Goal: Task Accomplishment & Management: Manage account settings

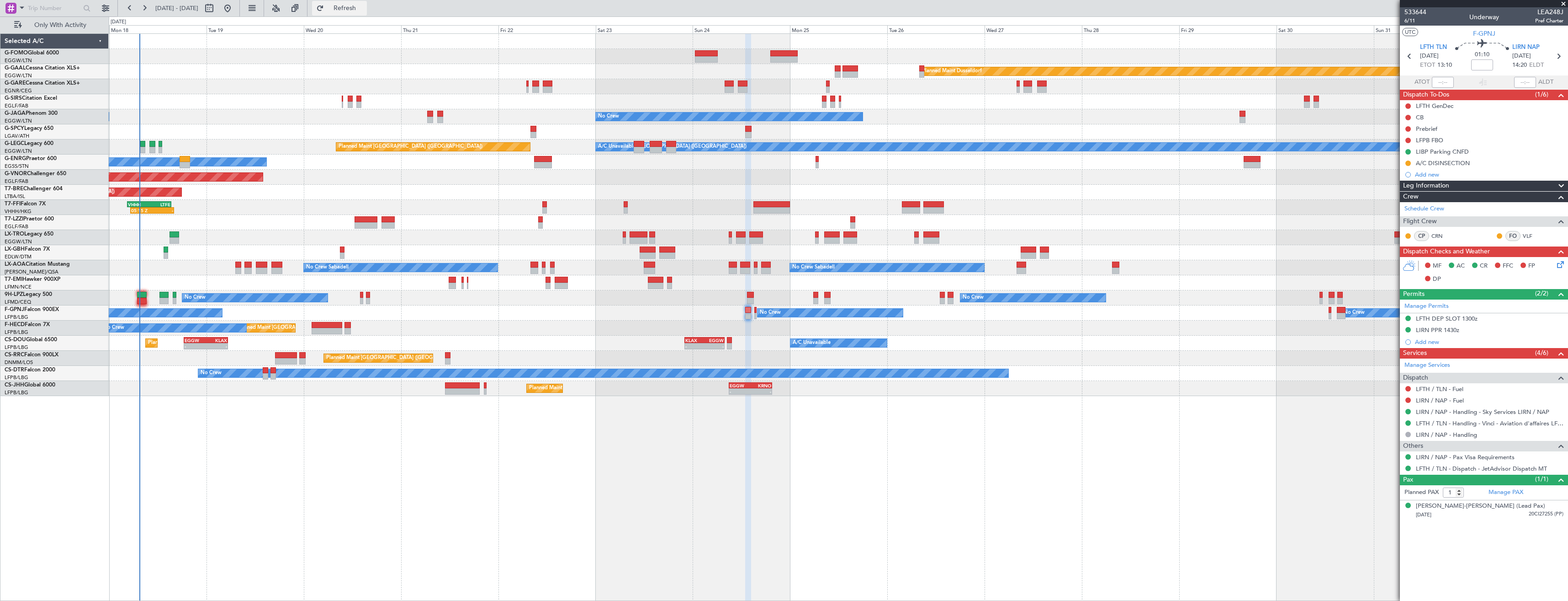
click at [363, 7] on span "Refresh" at bounding box center [345, 8] width 38 height 7
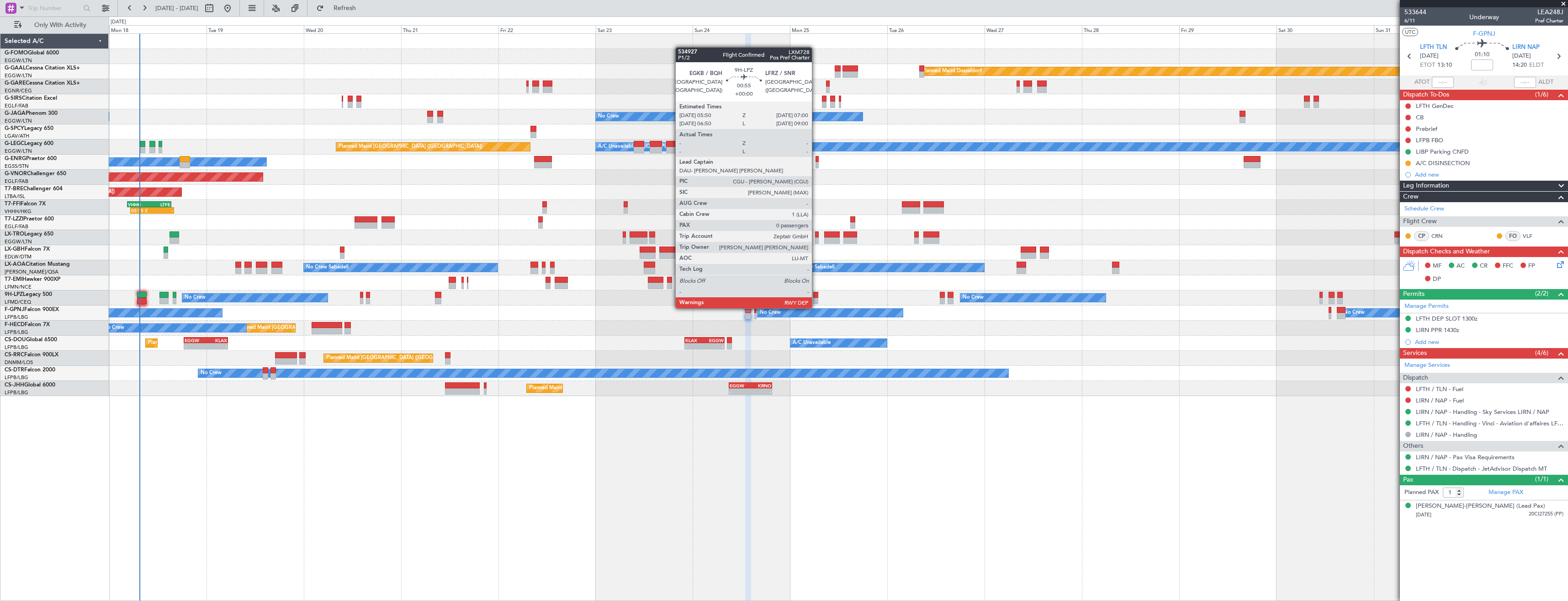
click at [816, 299] on div at bounding box center [816, 301] width 5 height 7
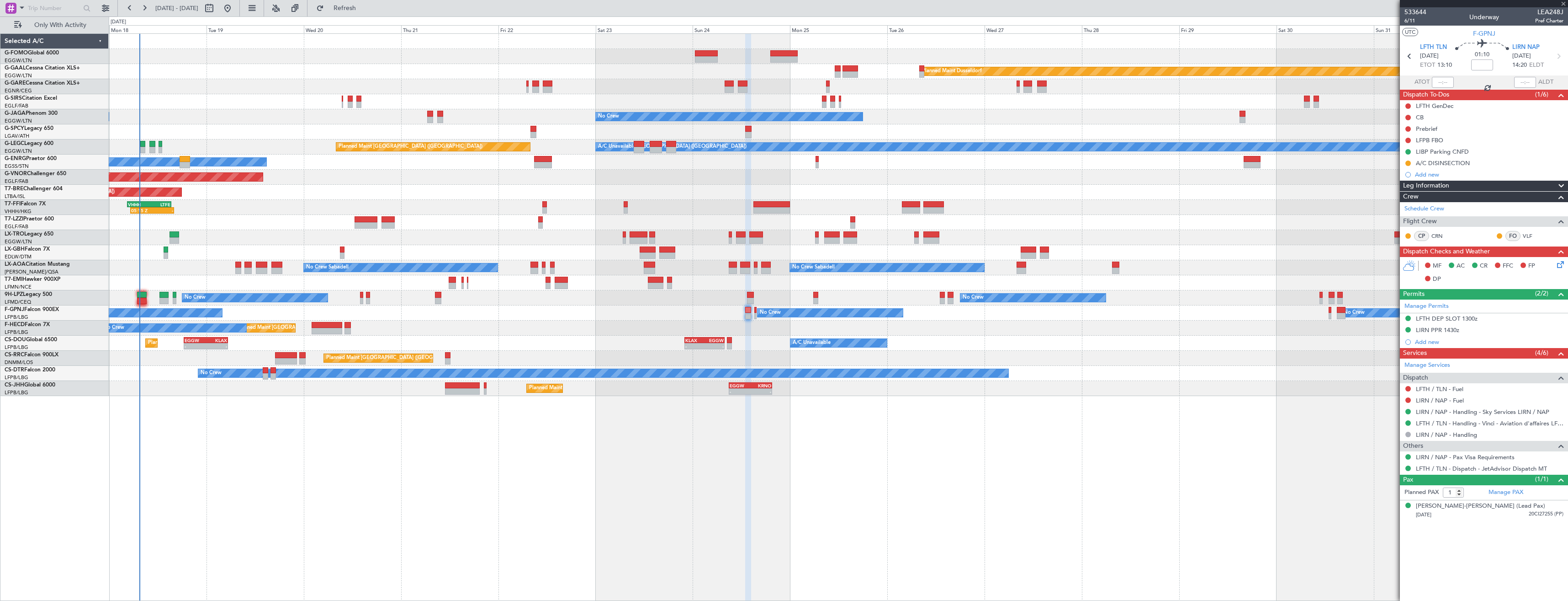
type input "0"
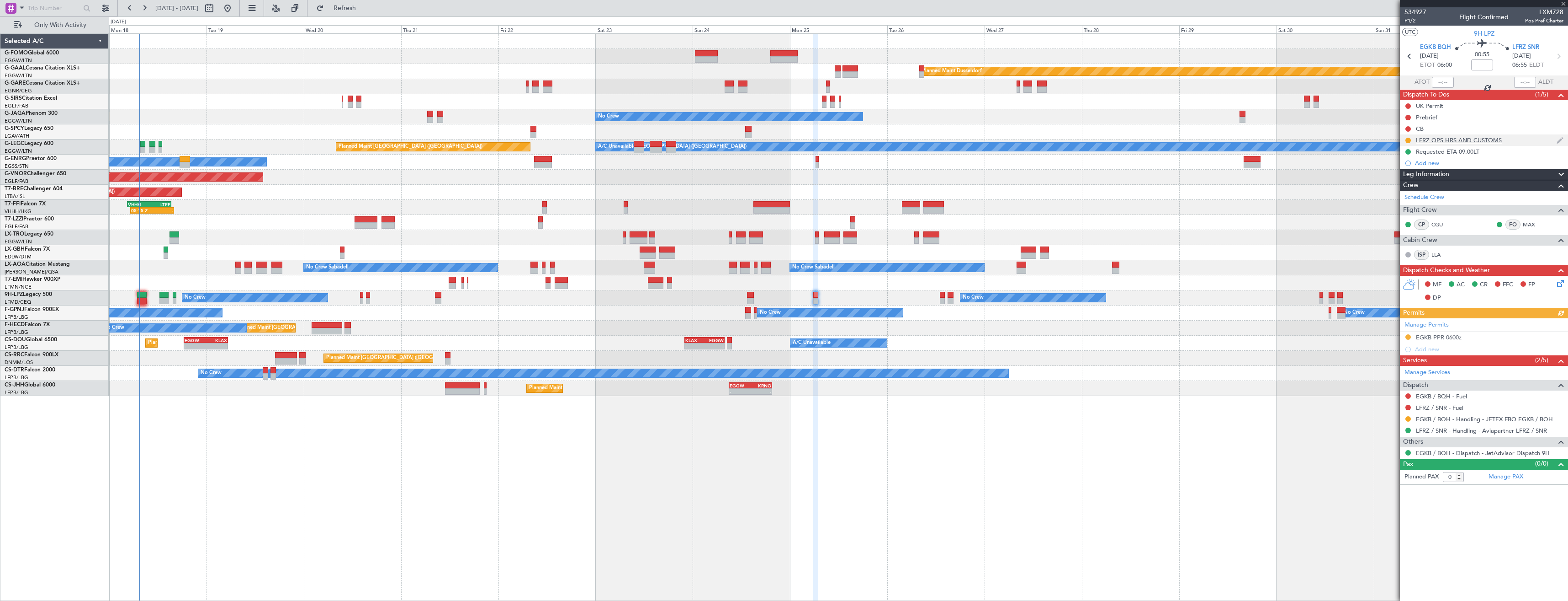
click at [1493, 140] on div "LFRZ OPS HRS AND CUSTOMS" at bounding box center [1459, 140] width 86 height 8
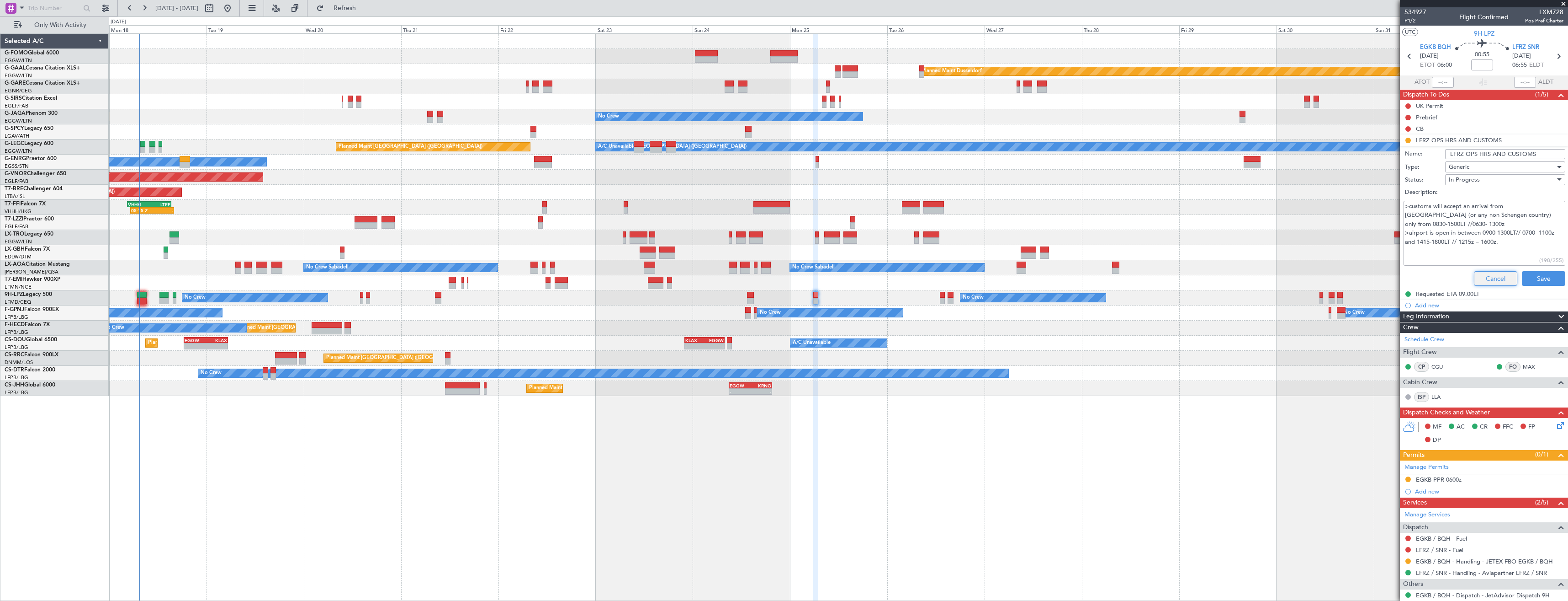
click at [1482, 278] on button "Cancel" at bounding box center [1495, 278] width 43 height 14
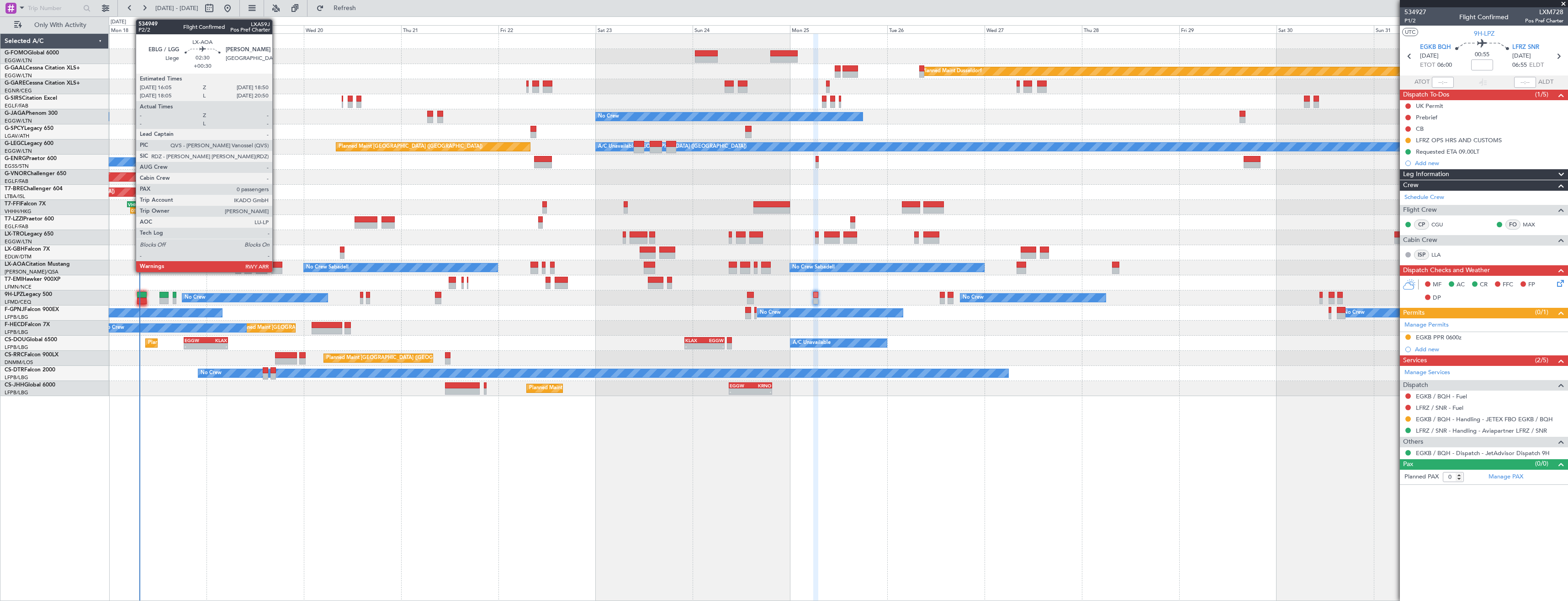
click at [276, 268] on div at bounding box center [276, 271] width 11 height 7
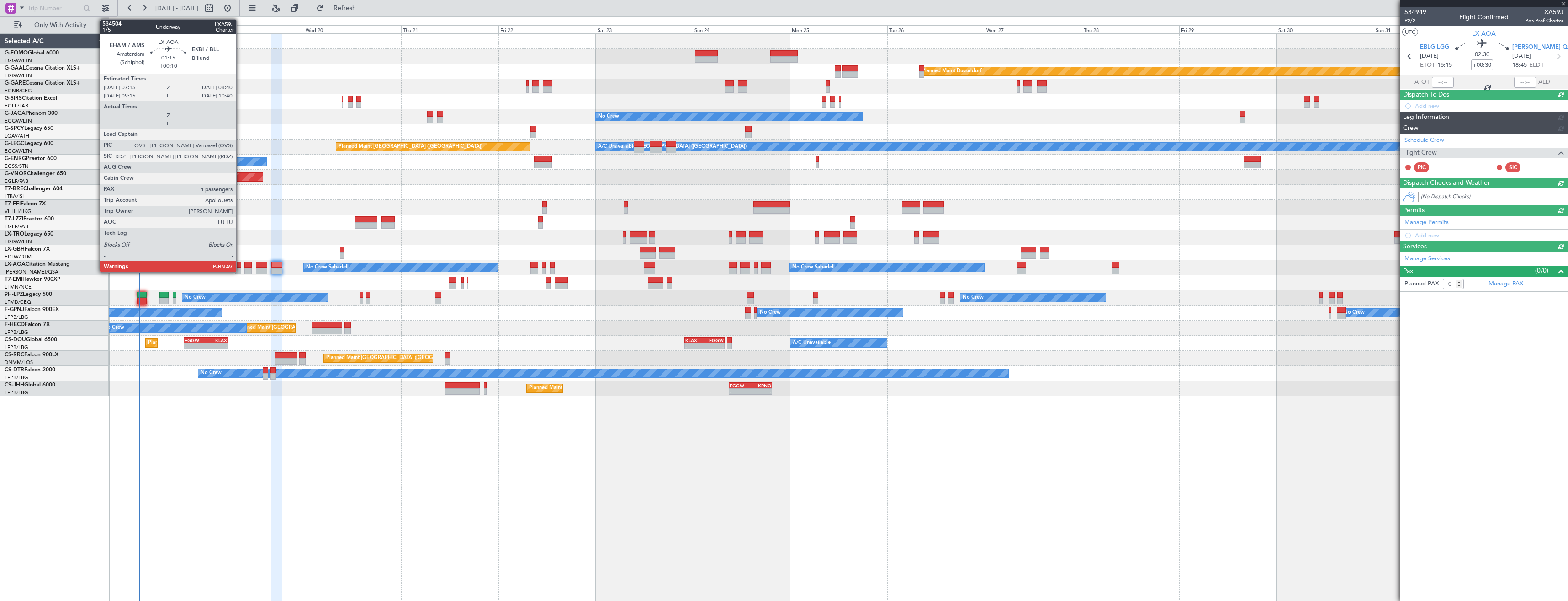
click at [241, 270] on div at bounding box center [238, 271] width 6 height 7
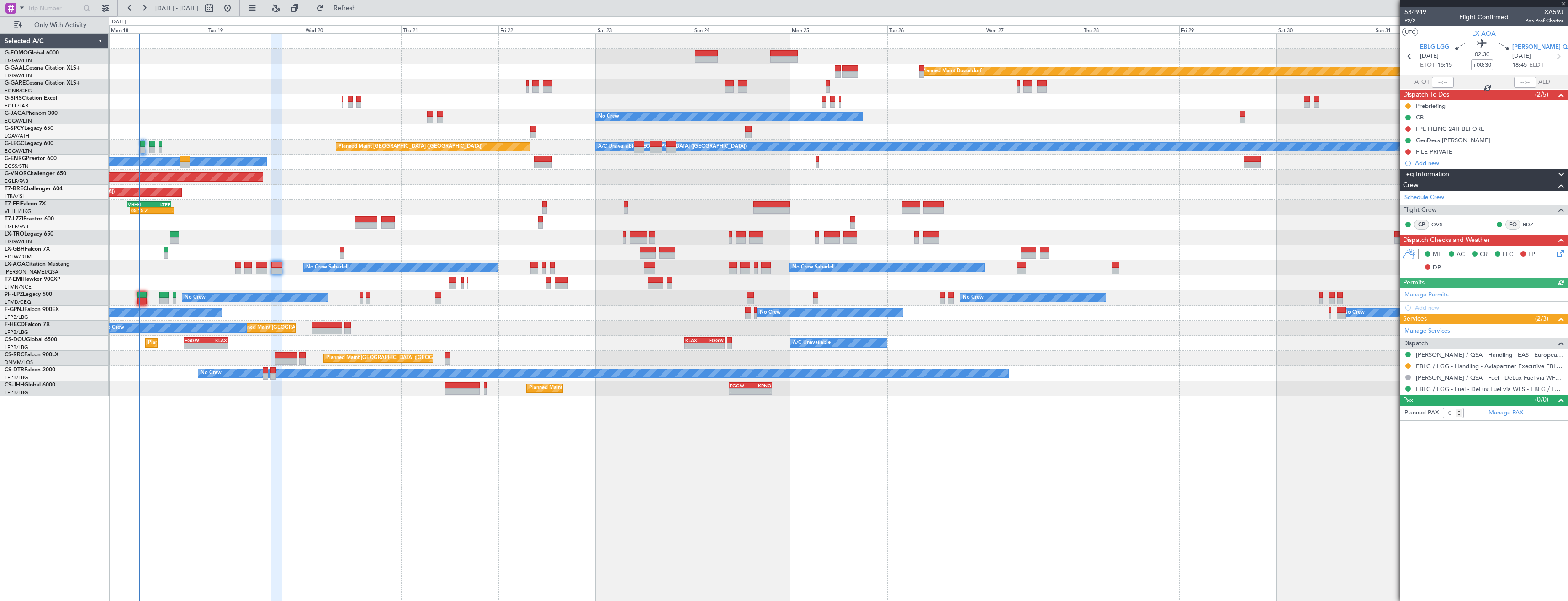
type input "+00:10"
type input "4"
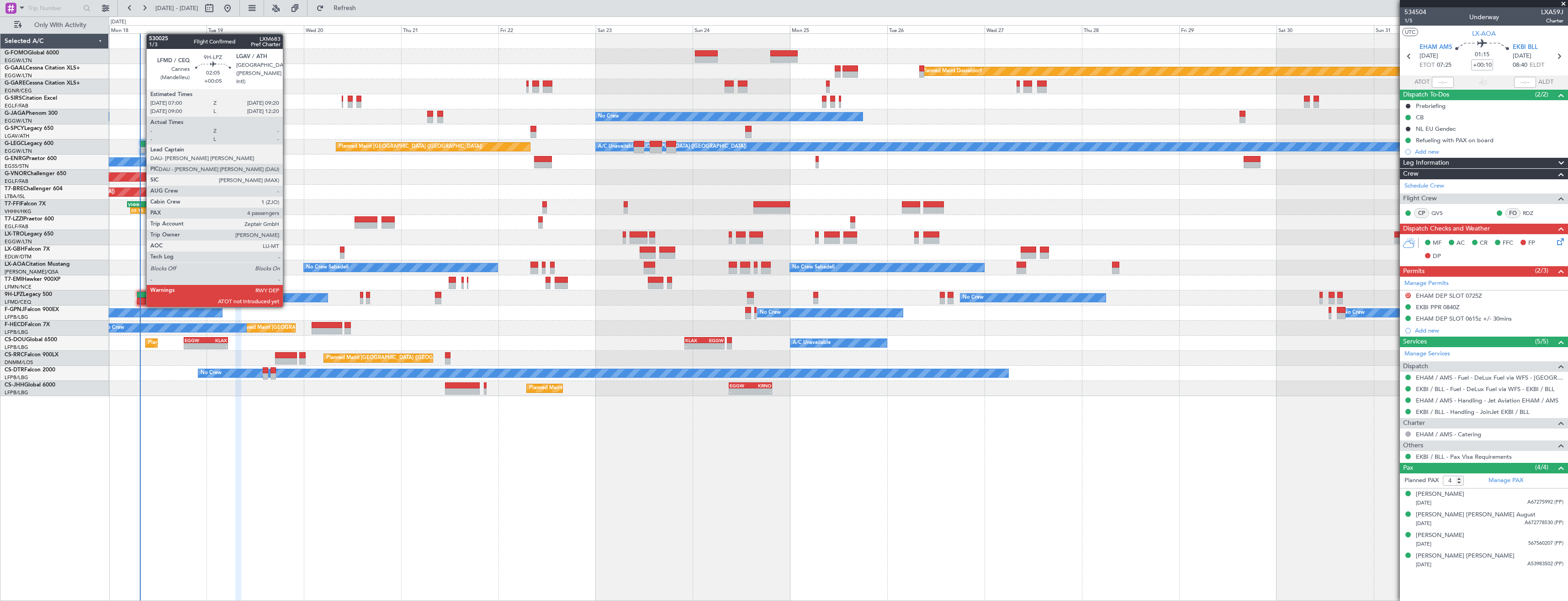
click at [141, 298] on div at bounding box center [141, 301] width 9 height 7
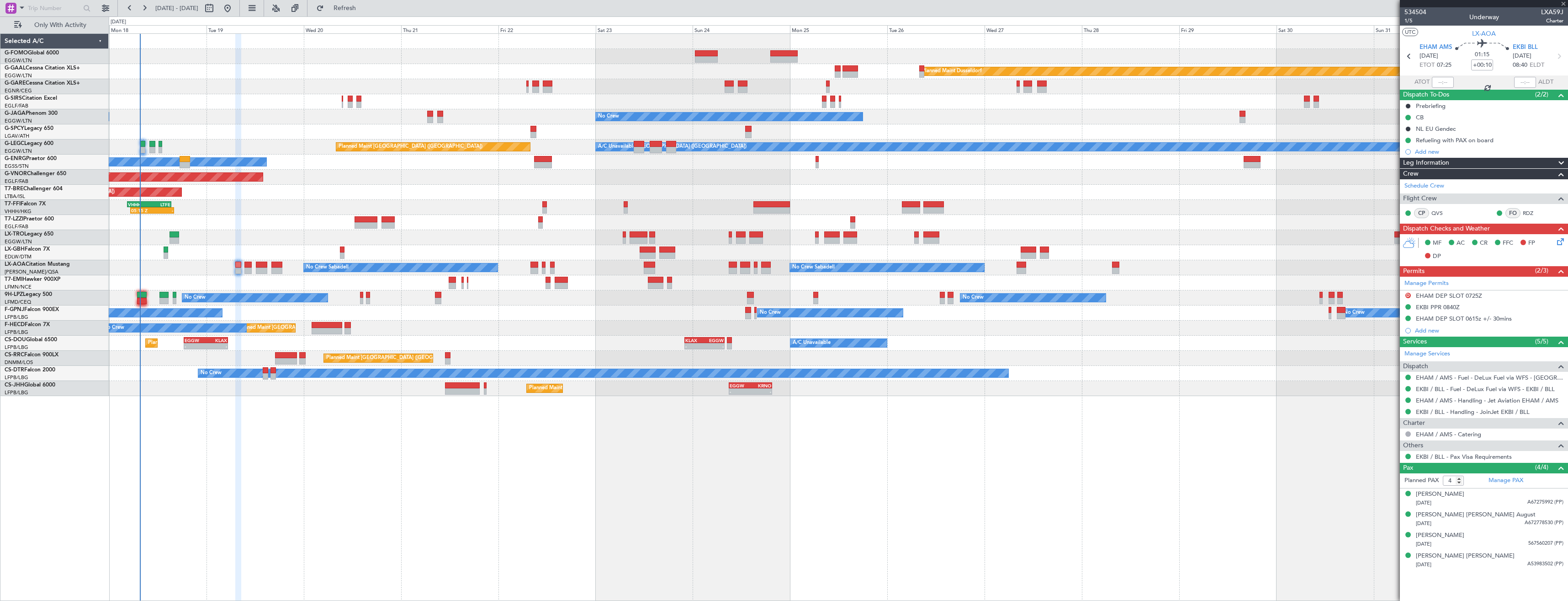
type input "+00:05"
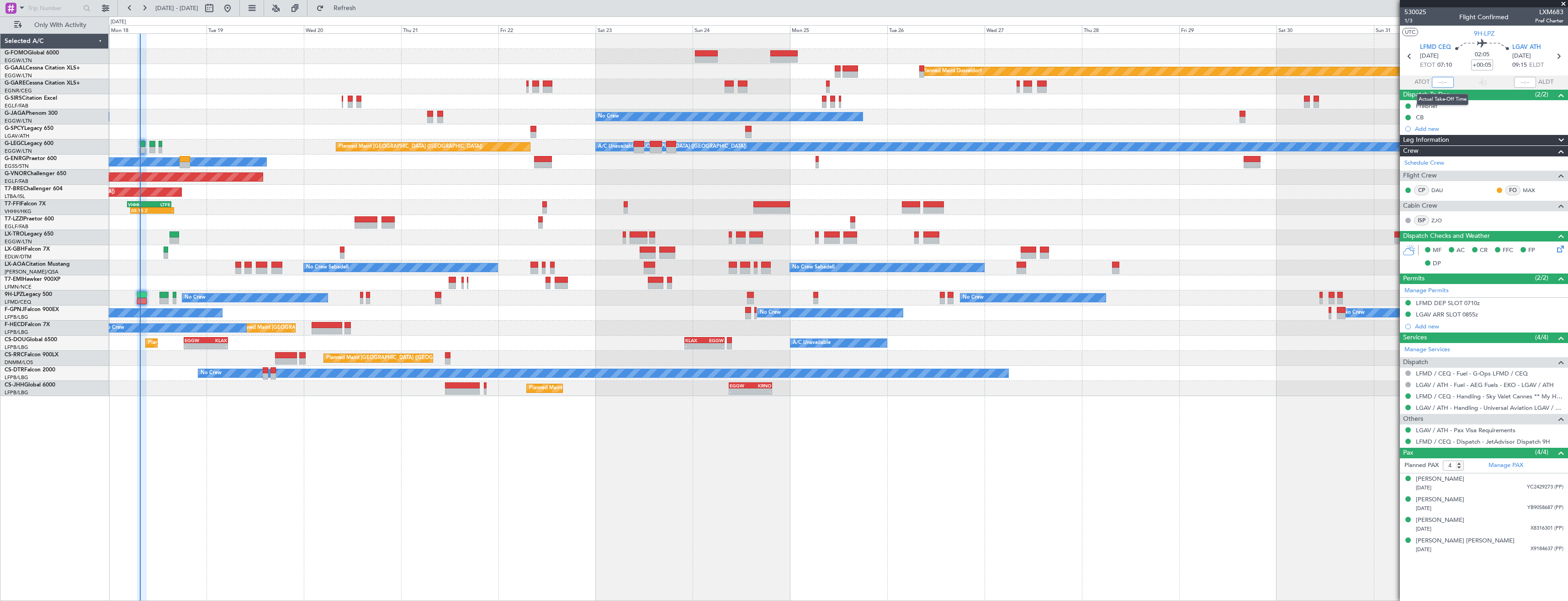
click at [1441, 85] on input "text" at bounding box center [1443, 82] width 22 height 11
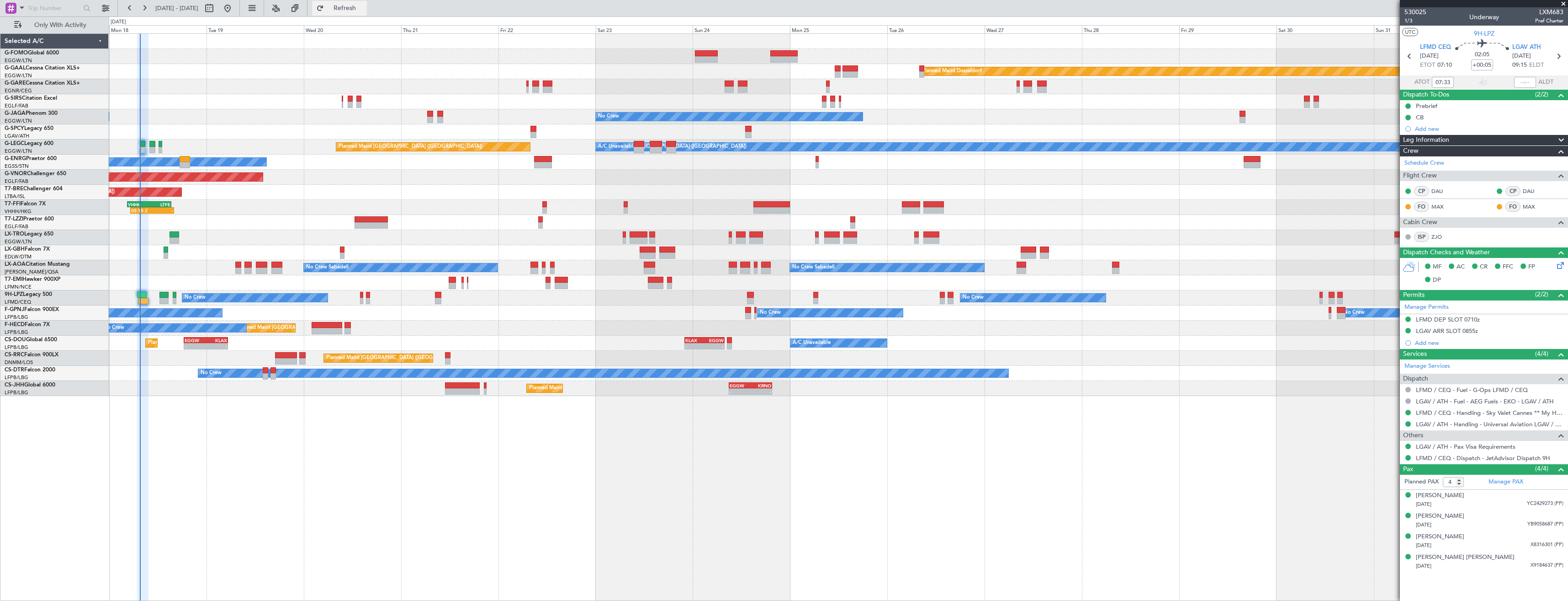
click at [364, 5] on span "Refresh" at bounding box center [345, 8] width 38 height 7
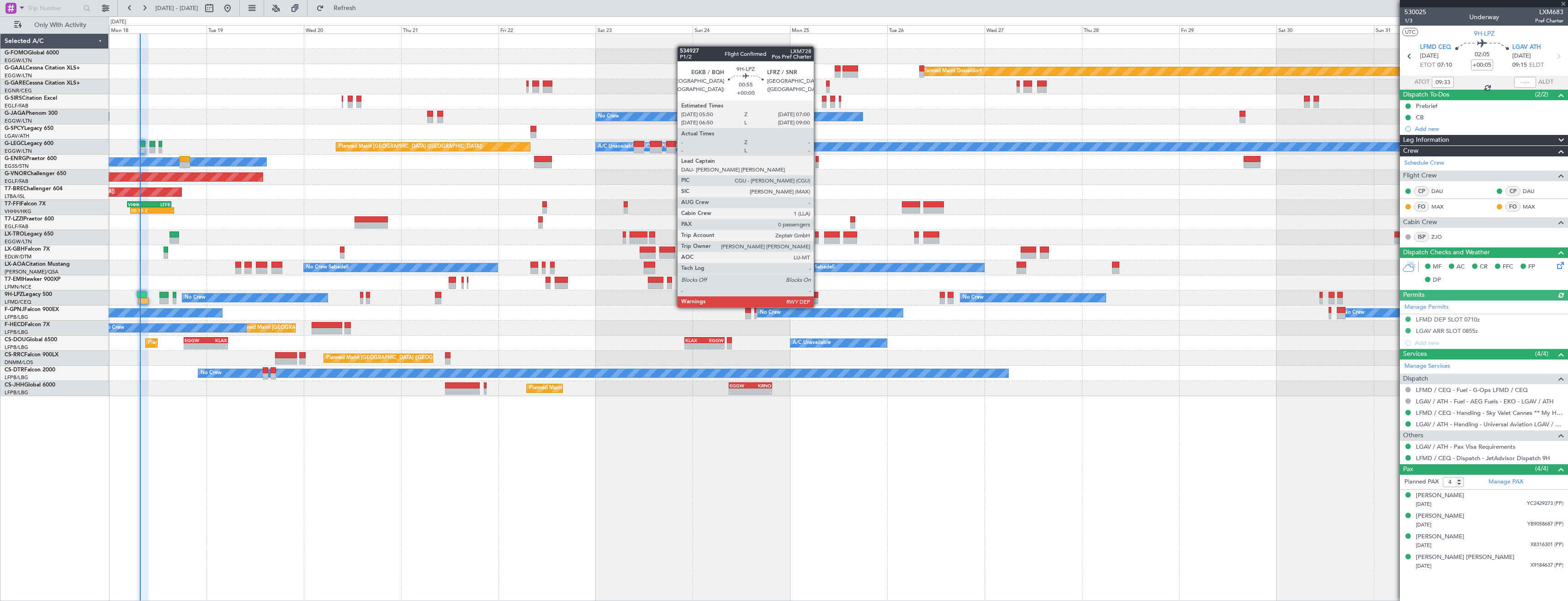
type input "07:33"
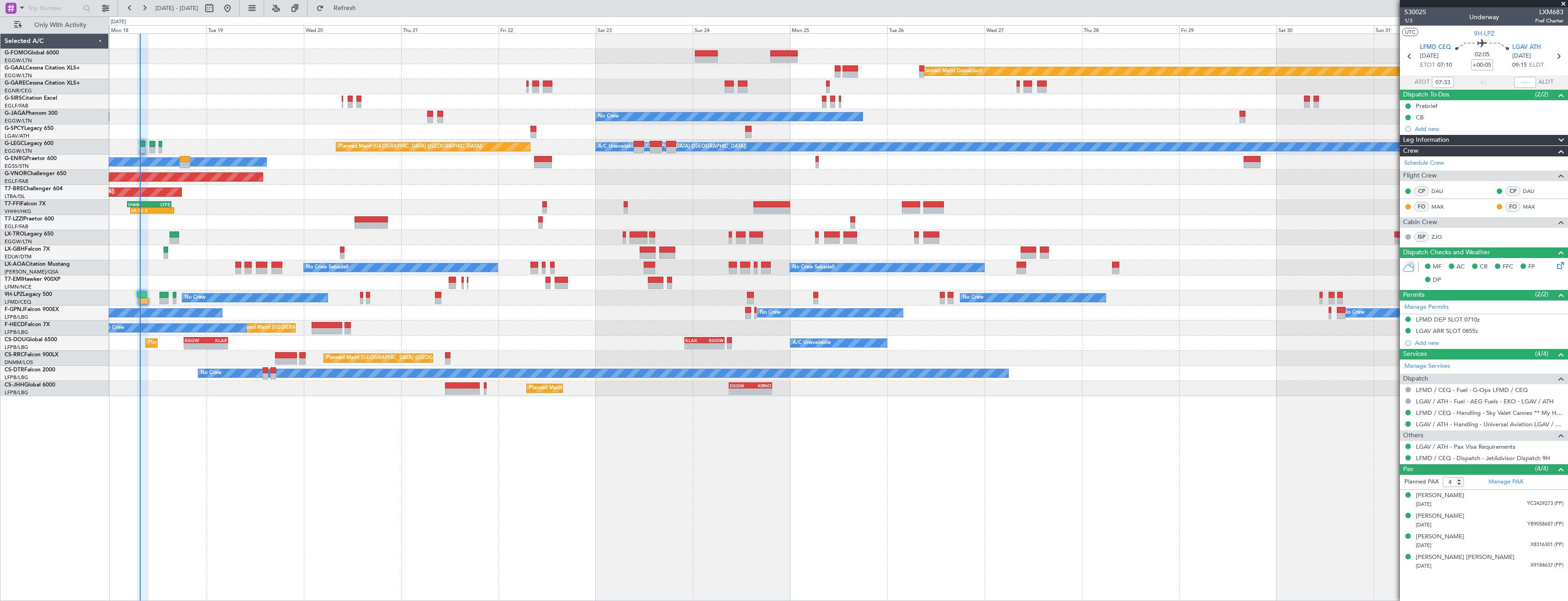
click at [1563, 3] on span at bounding box center [1563, 4] width 9 height 8
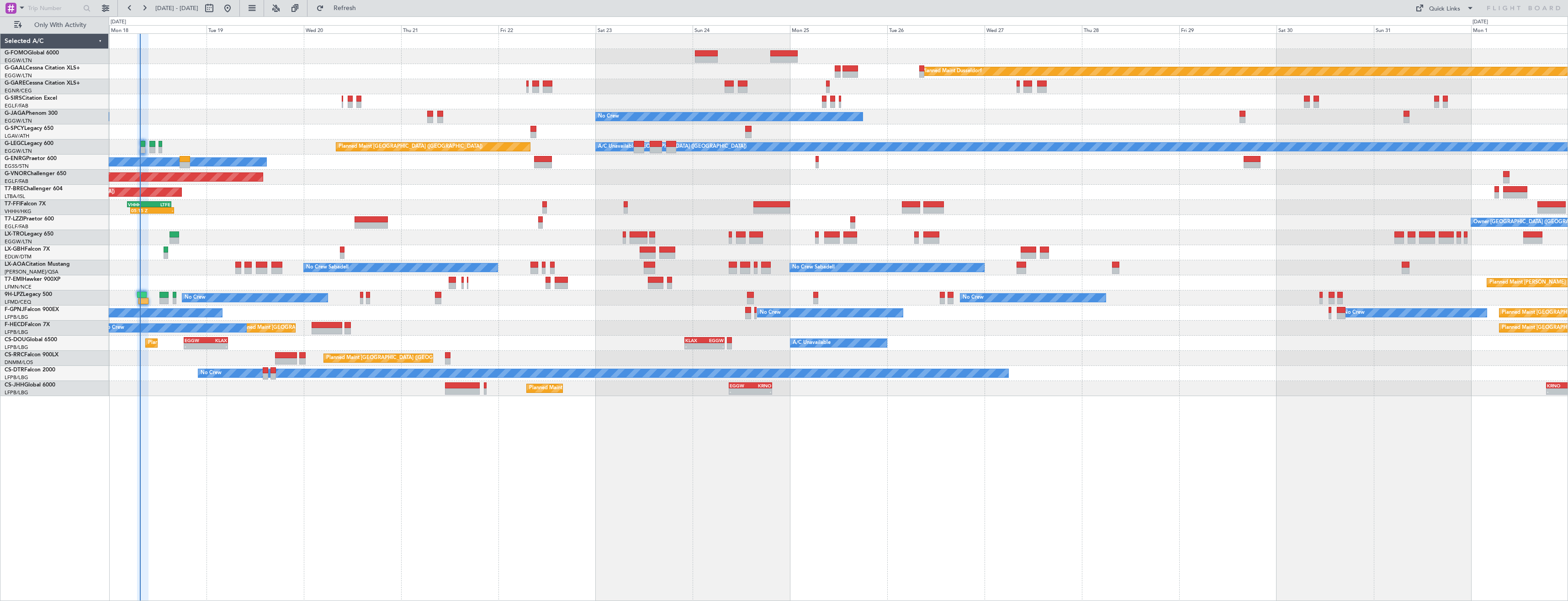
type input "0"
click at [352, 7] on button "Refresh" at bounding box center [339, 8] width 55 height 14
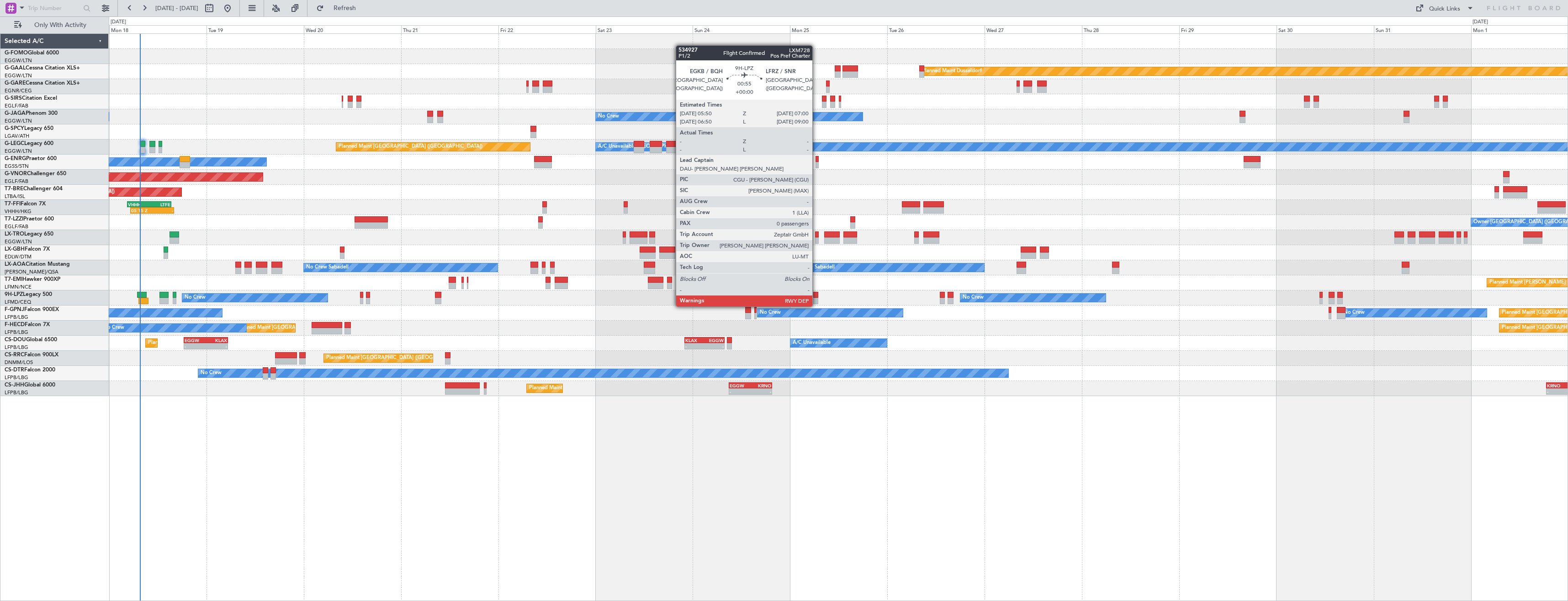
click at [817, 298] on div at bounding box center [816, 295] width 5 height 7
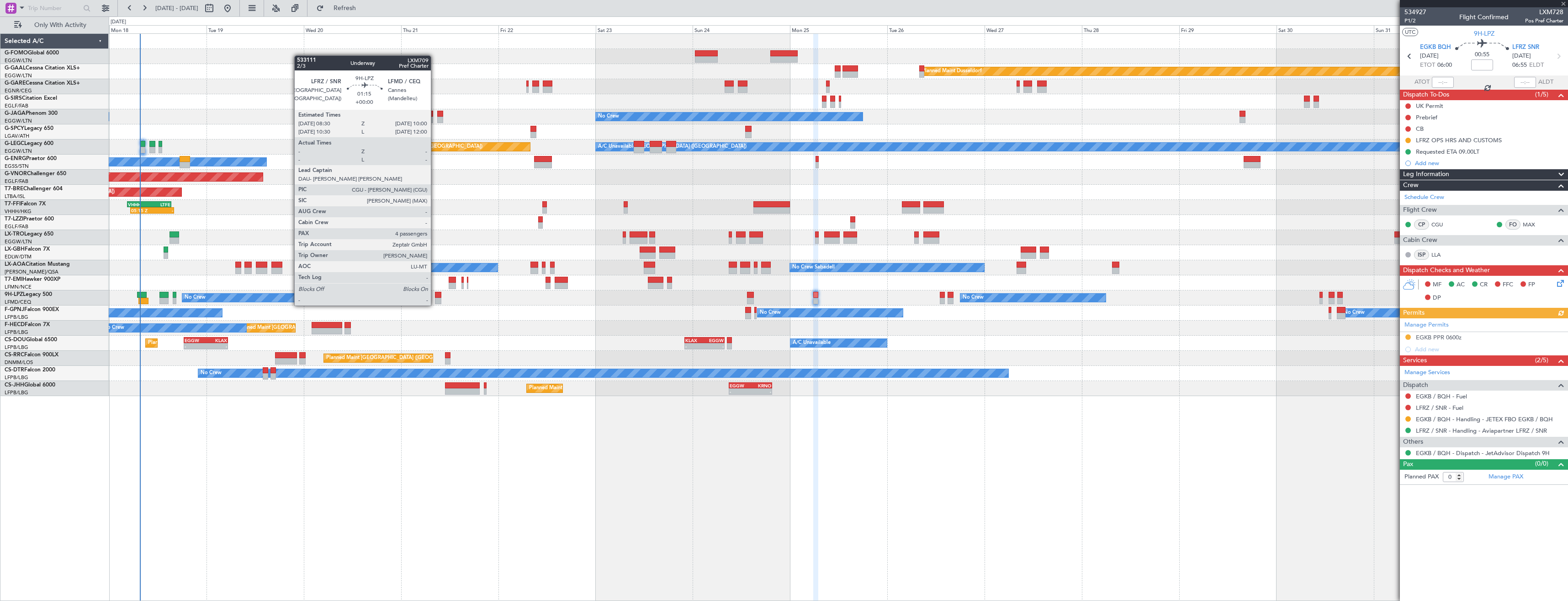
click at [435, 297] on div at bounding box center [439, 295] width 7 height 7
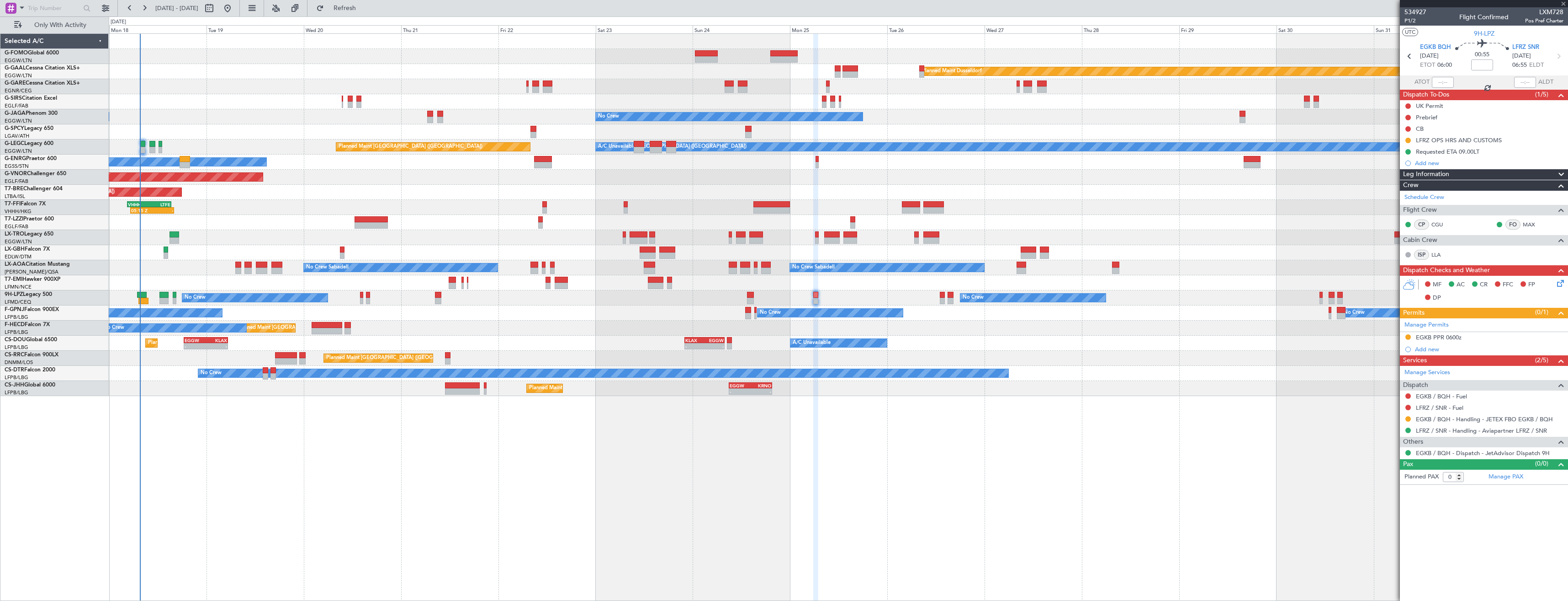
type input "4"
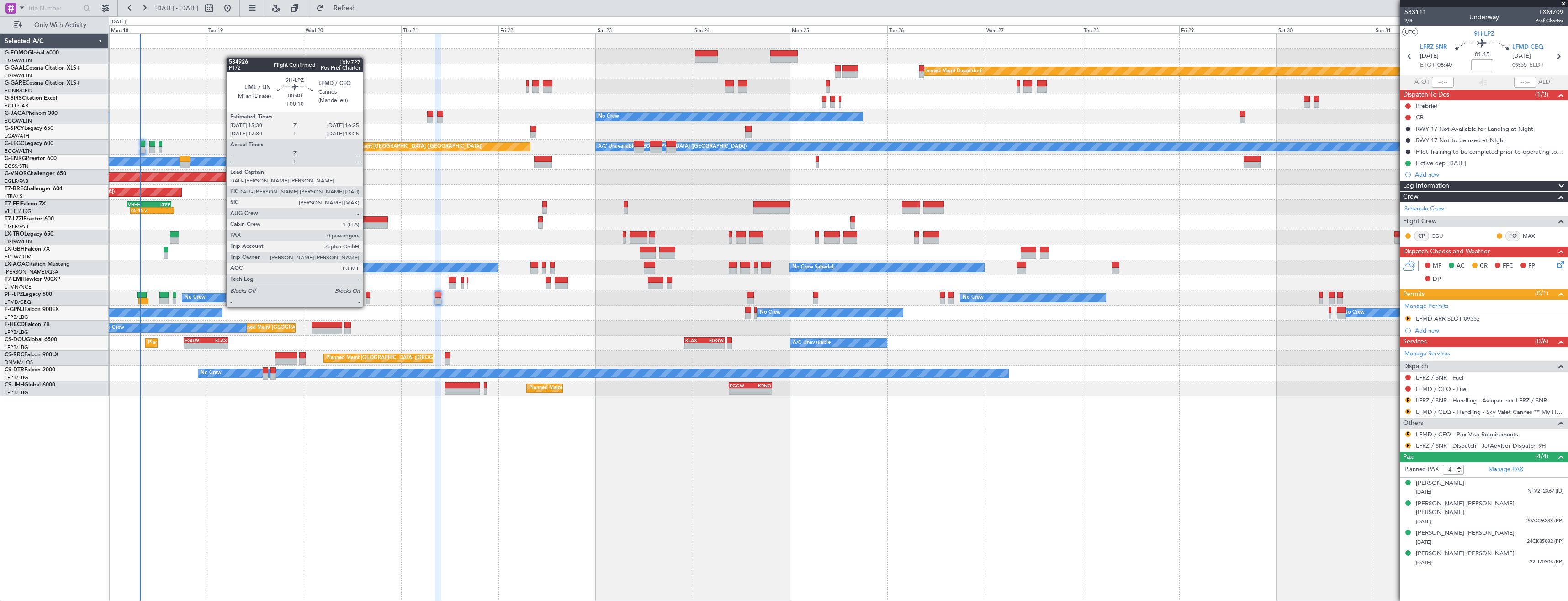
click at [367, 298] on div at bounding box center [368, 301] width 4 height 7
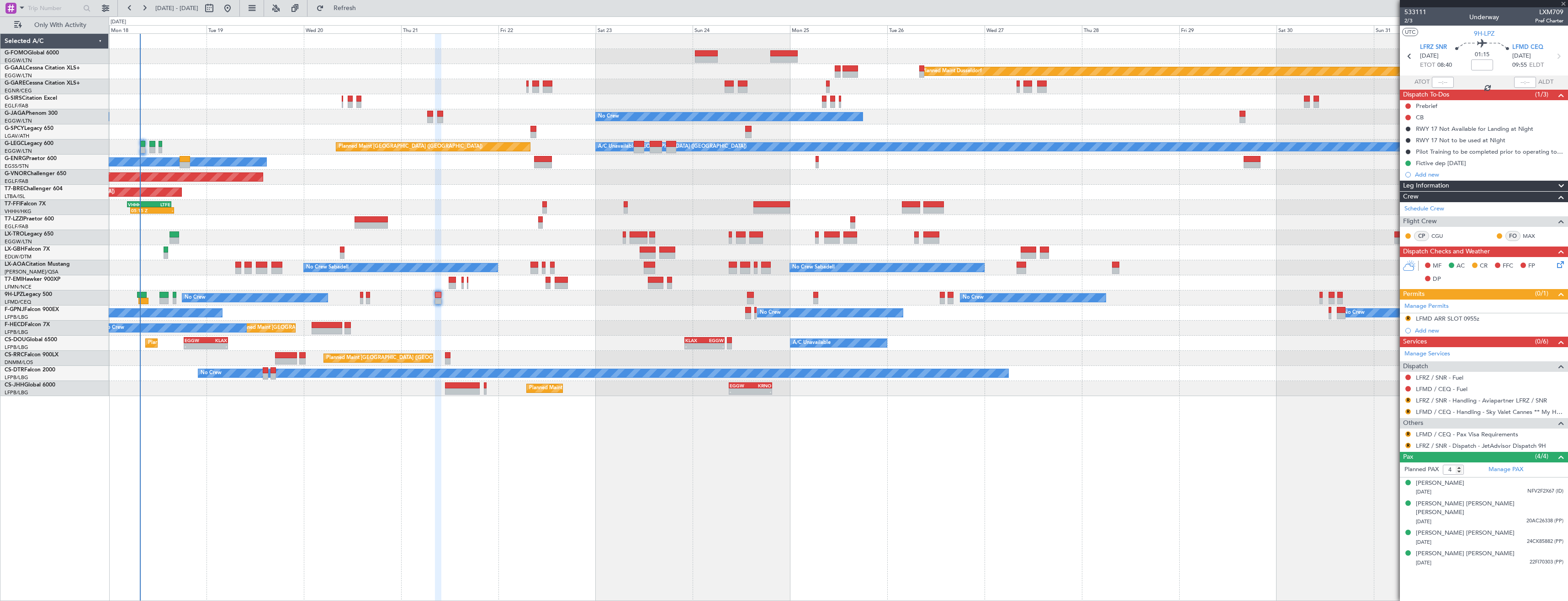
type input "+00:10"
type input "0"
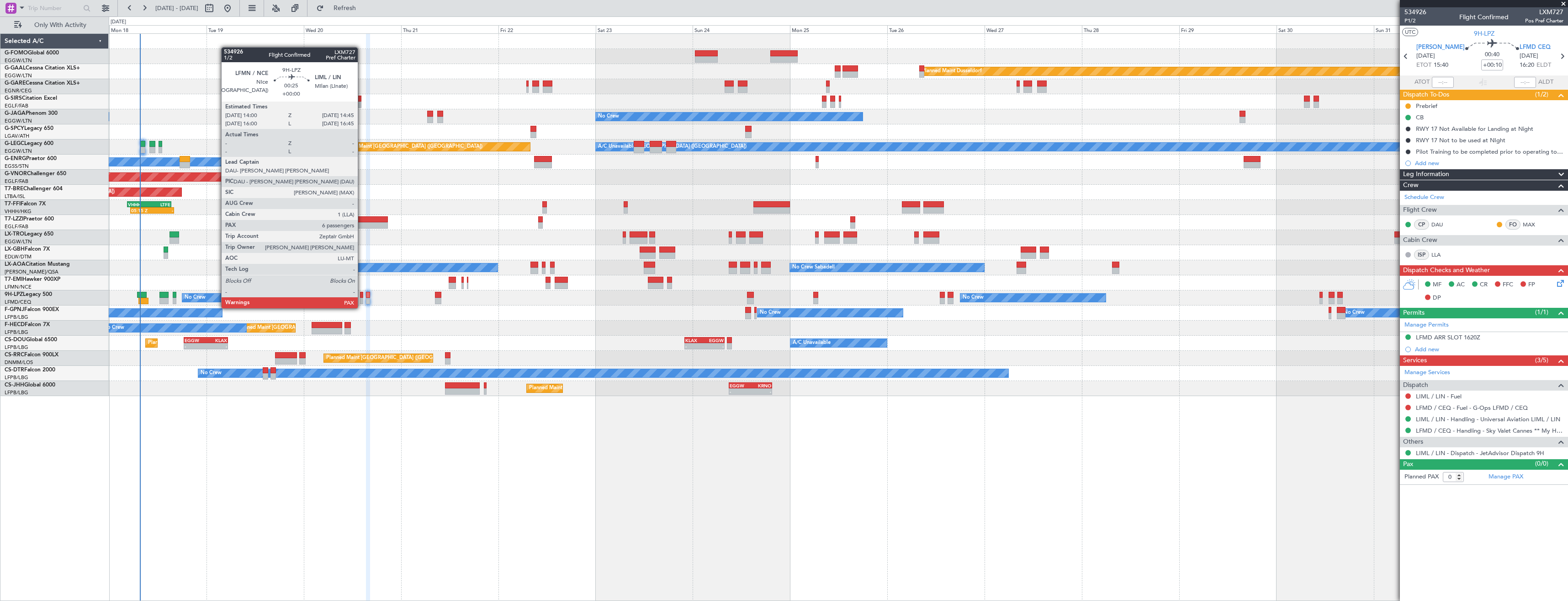
click at [362, 299] on div at bounding box center [362, 301] width 3 height 7
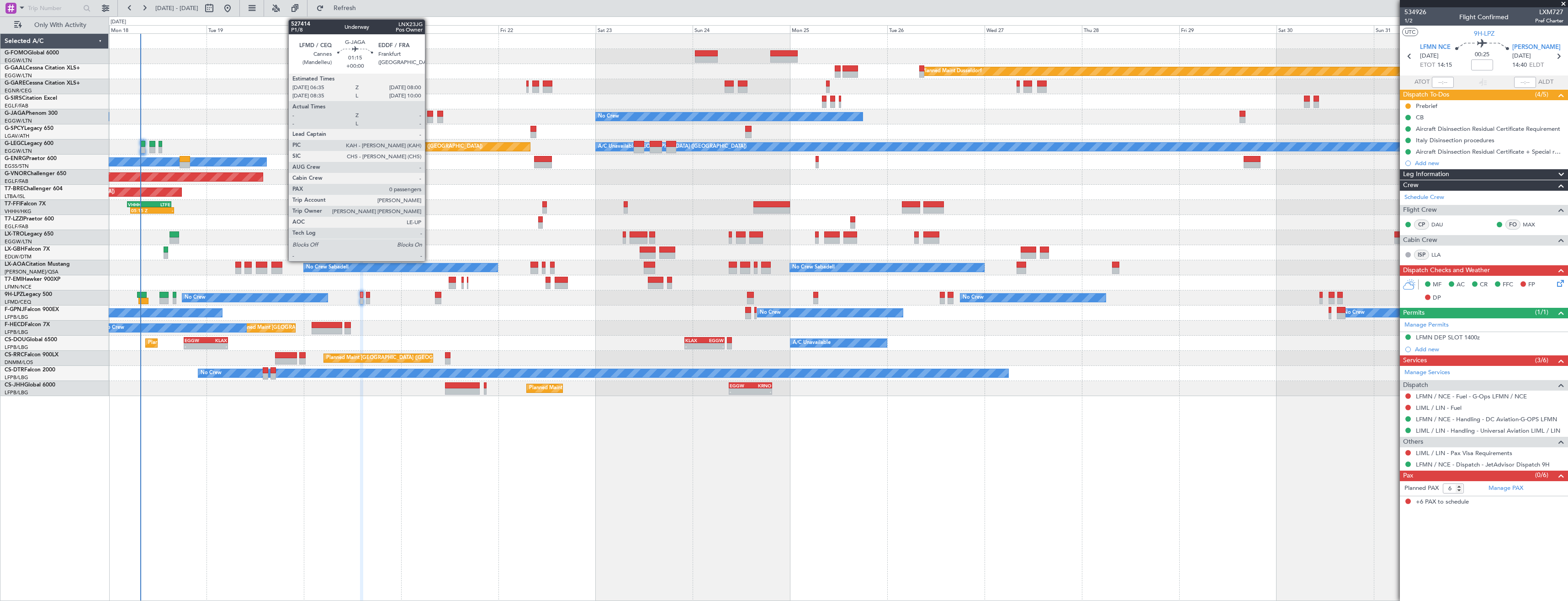
click at [429, 117] on div at bounding box center [429, 120] width 6 height 7
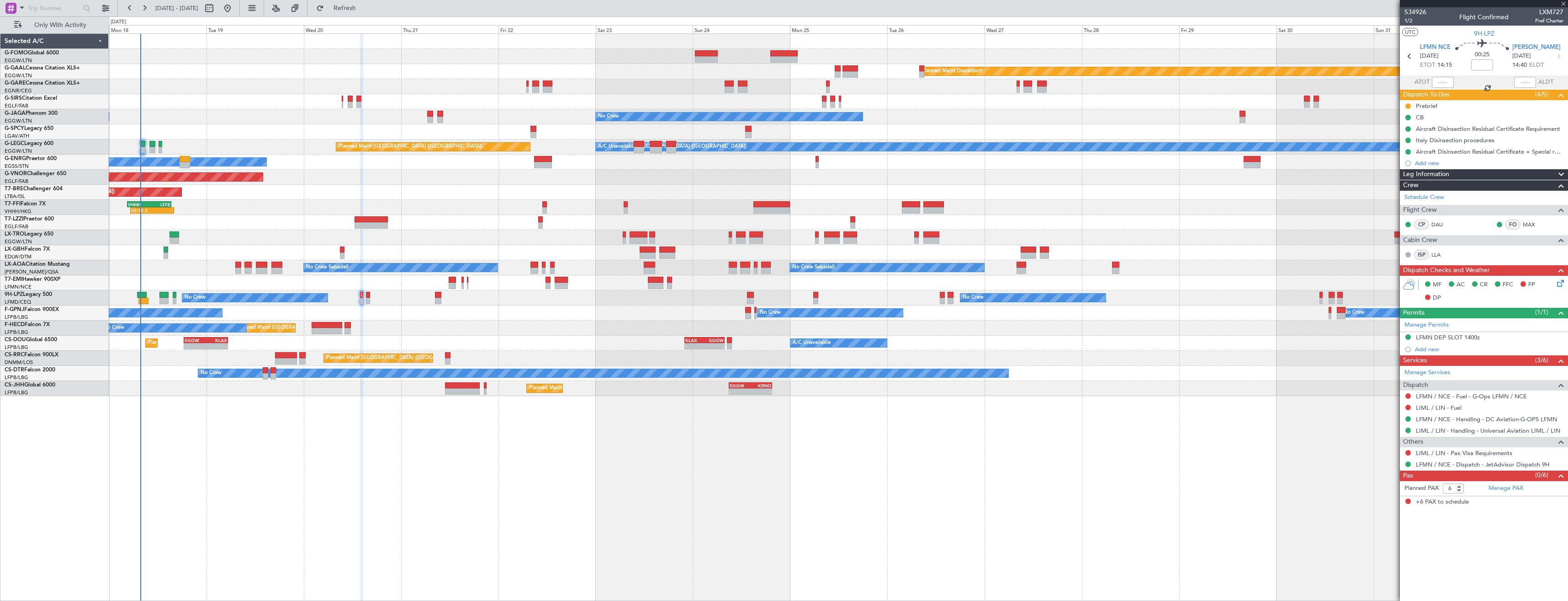
type input "0"
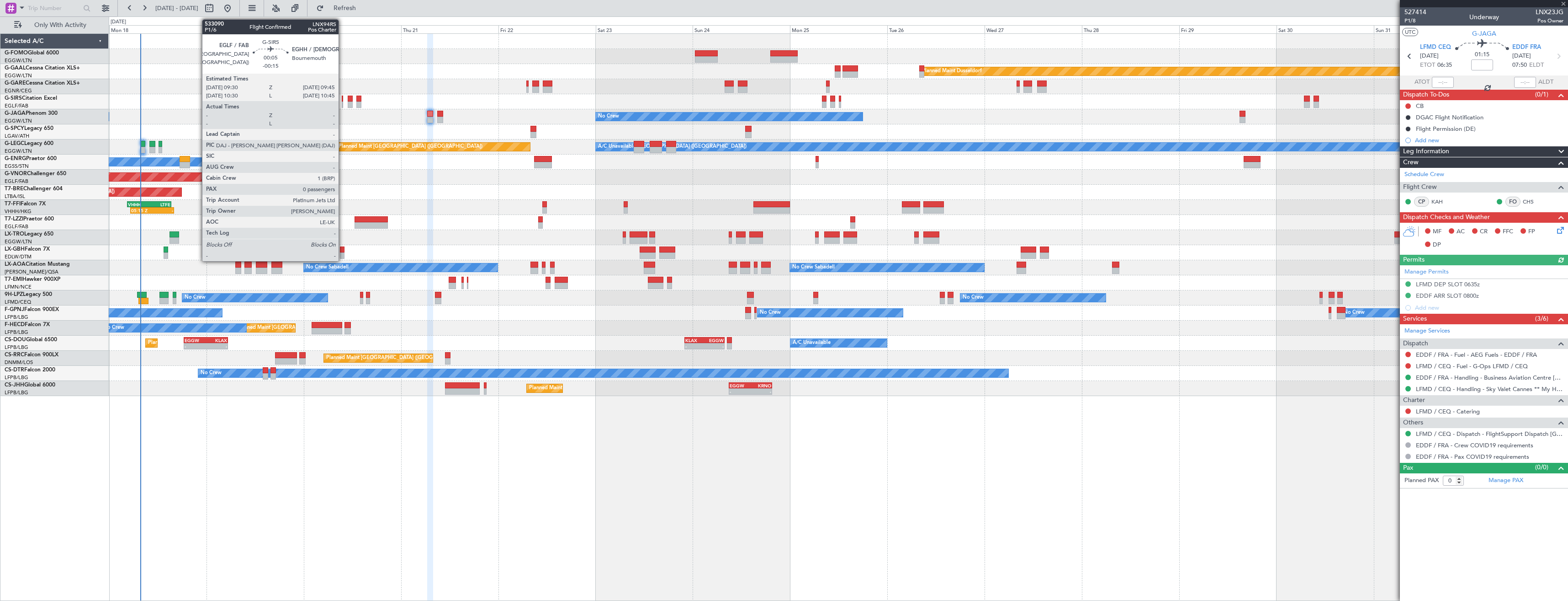
click at [343, 101] on div at bounding box center [342, 99] width 2 height 7
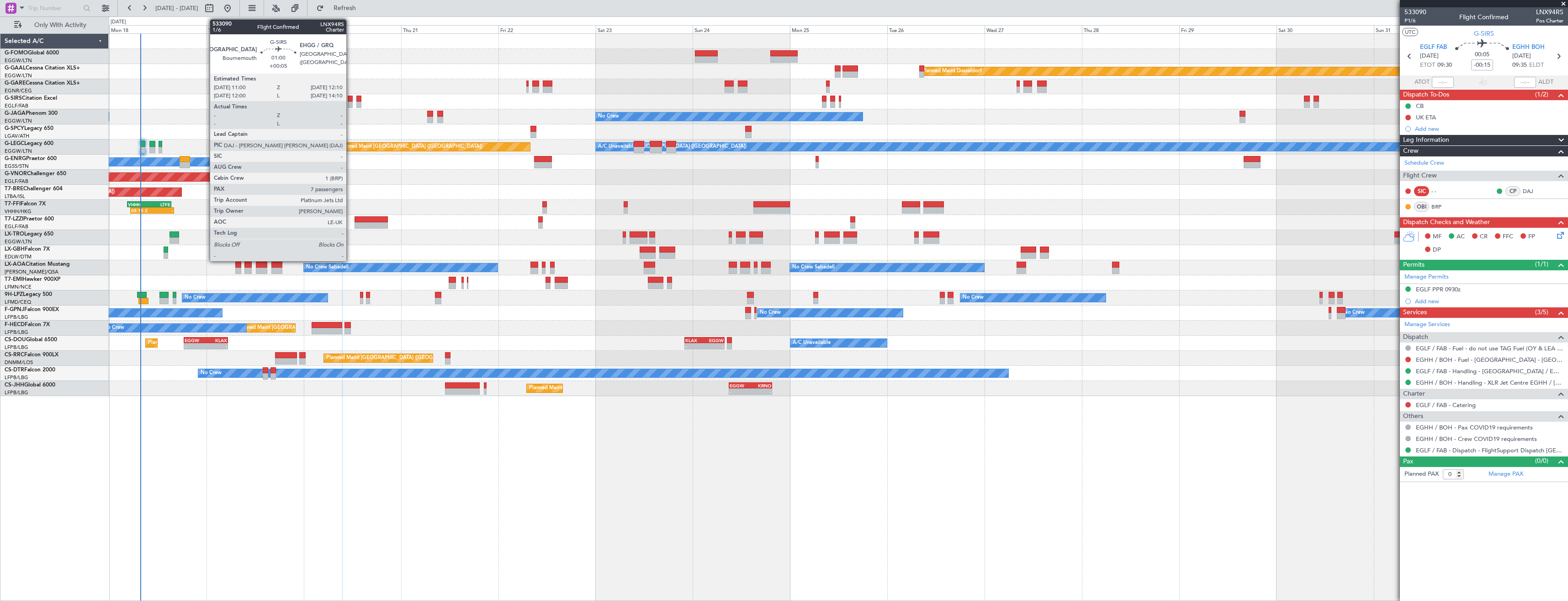
click at [351, 101] on div at bounding box center [350, 99] width 5 height 7
type input "+00:05"
type input "7"
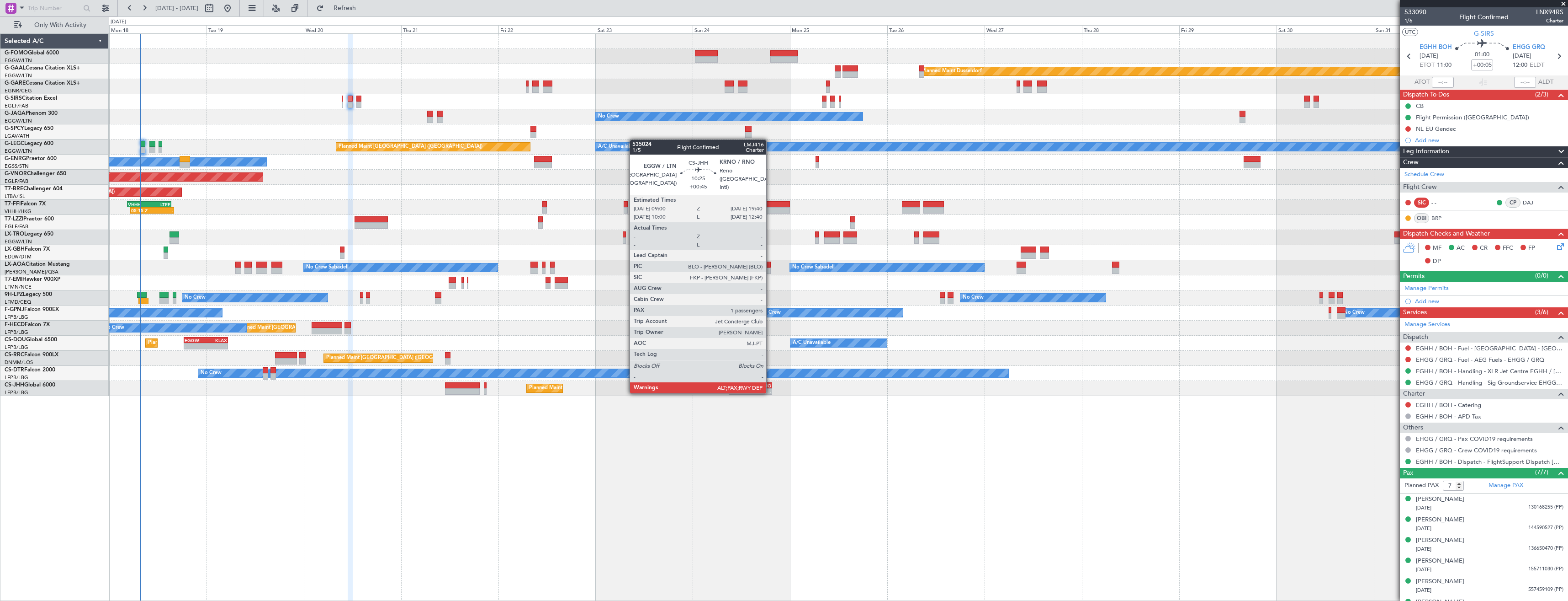
click at [769, 392] on div "-" at bounding box center [761, 391] width 21 height 5
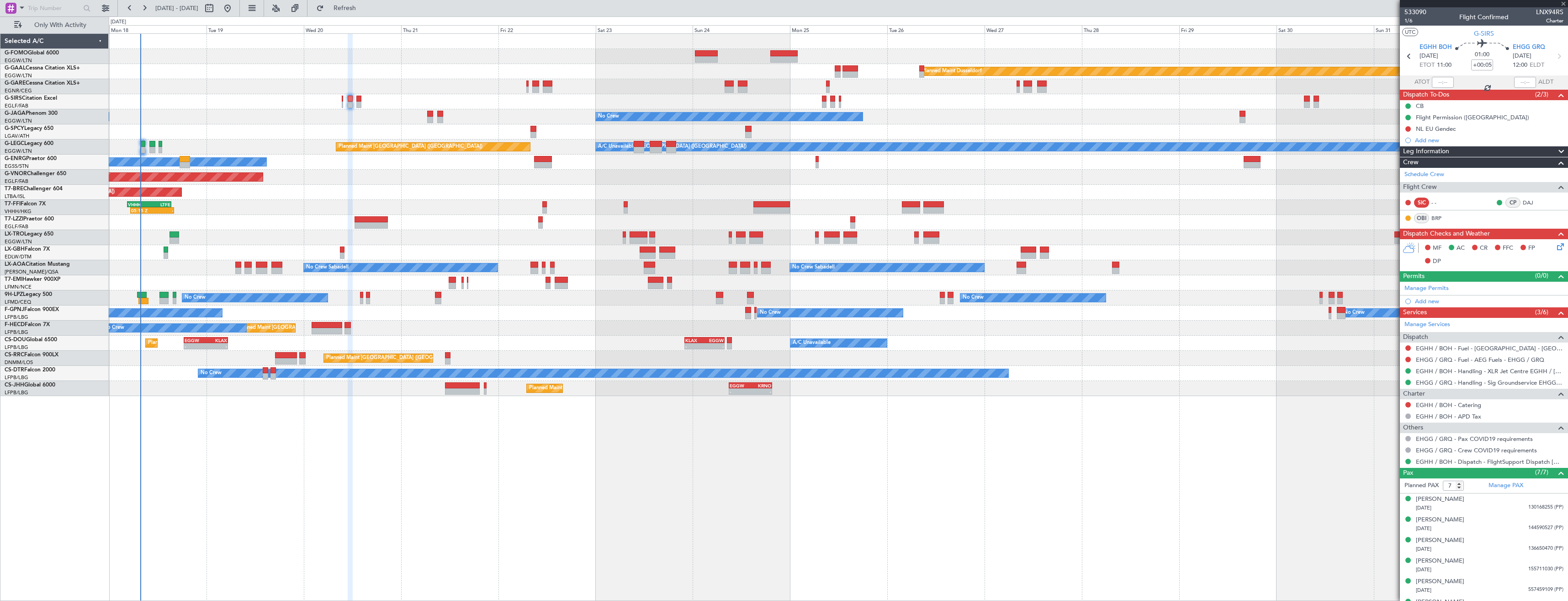
type input "+00:45"
type input "10"
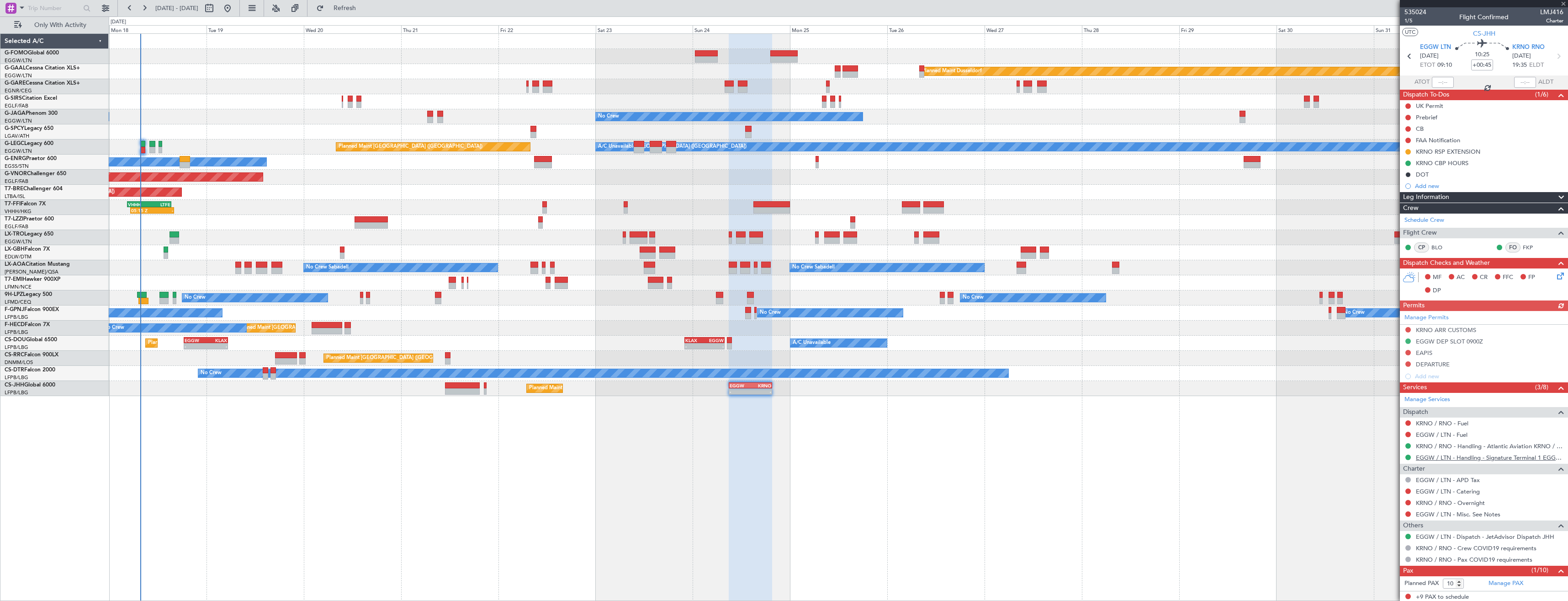
click at [1431, 456] on link "EGGW / LTN - Handling - Signature Terminal 1 EGGW / LTN" at bounding box center [1490, 457] width 147 height 8
click at [1548, 9] on span "LMJ416" at bounding box center [1552, 12] width 24 height 9
copy span "LMJ416"
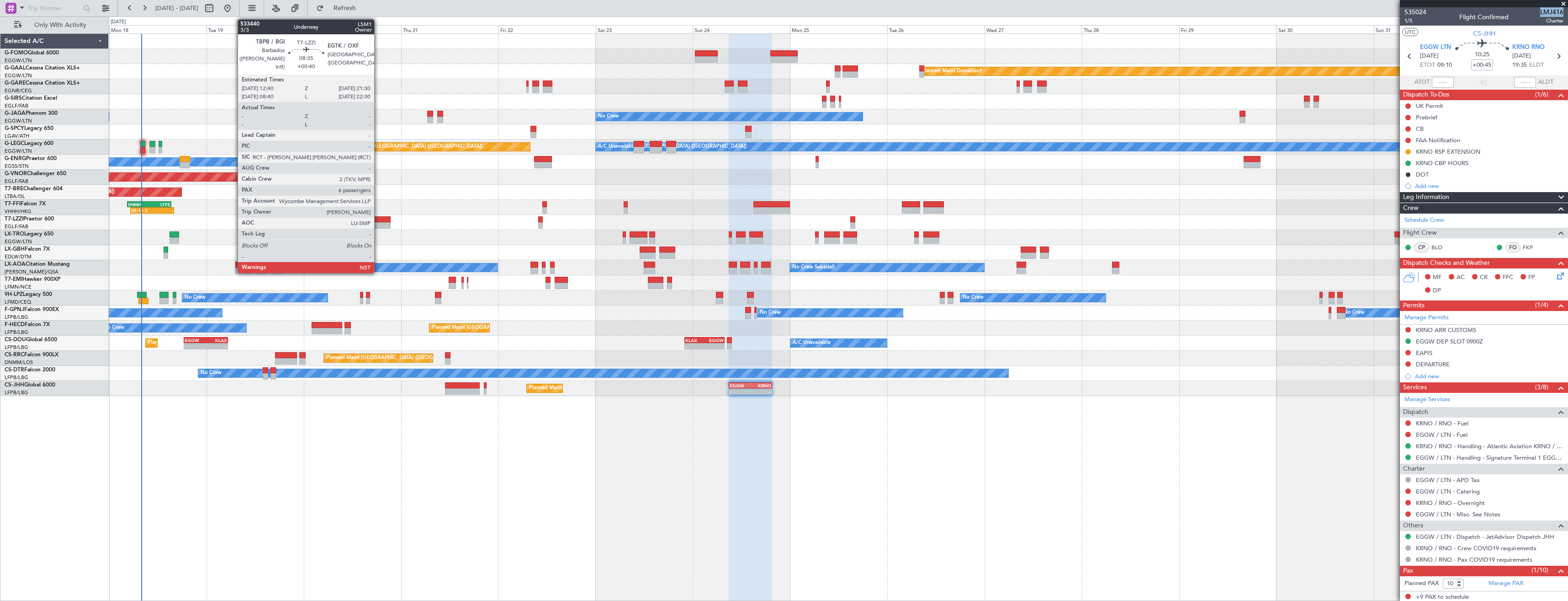
click at [379, 220] on div at bounding box center [373, 220] width 36 height 7
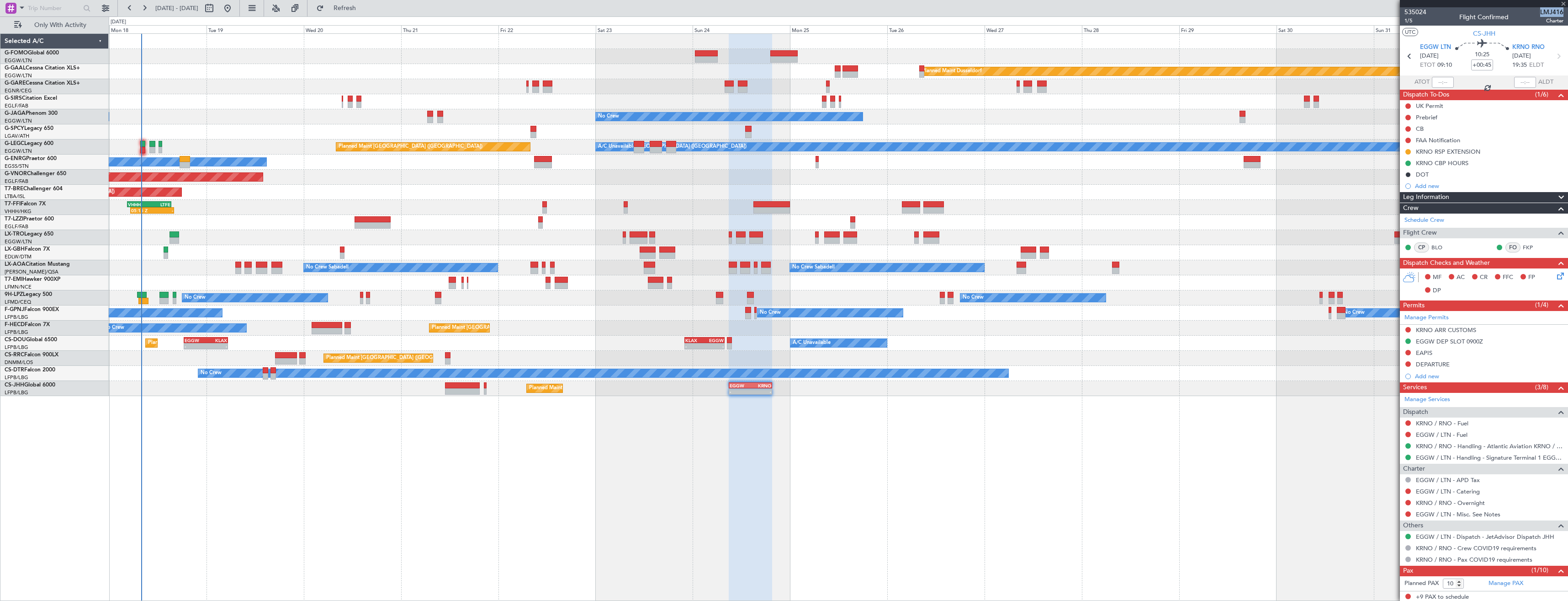
type input "+00:40"
type input "6"
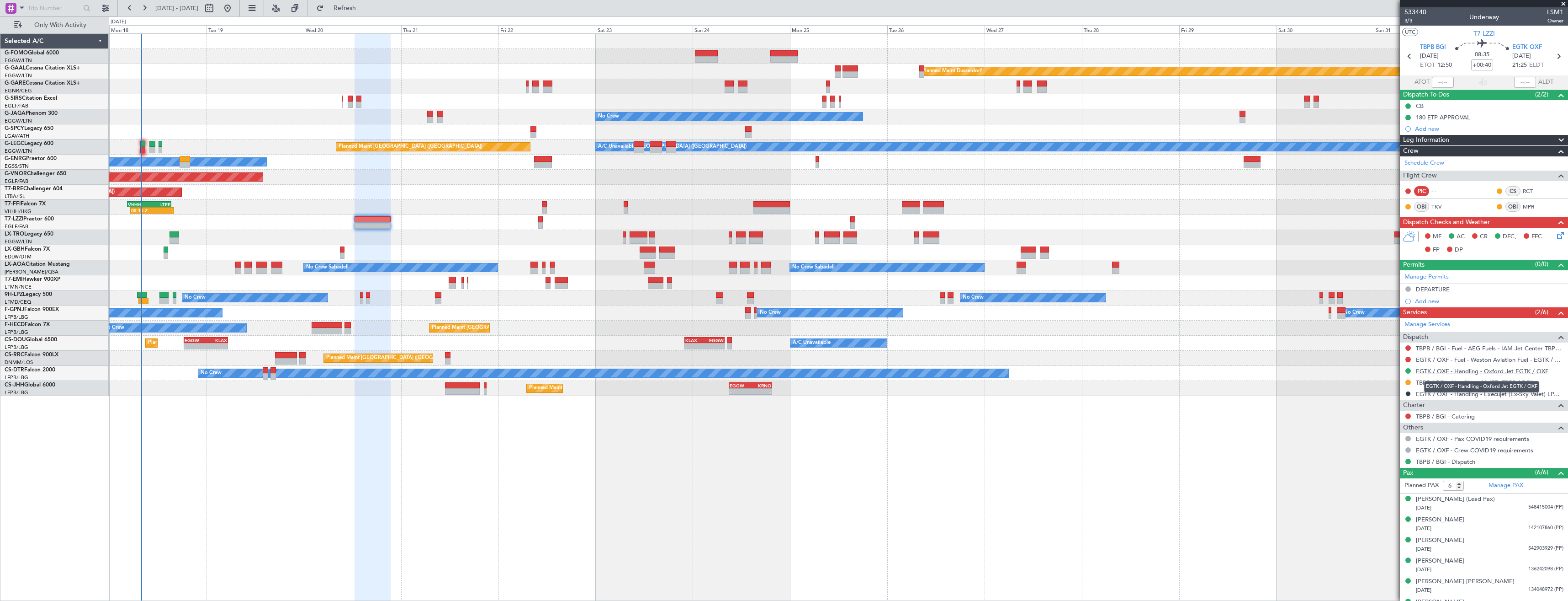
click at [1456, 372] on link "EGTK / OXF - Handling - Oxford Jet EGTK / OXF" at bounding box center [1482, 370] width 132 height 8
click at [361, 8] on span "Refresh" at bounding box center [345, 8] width 38 height 7
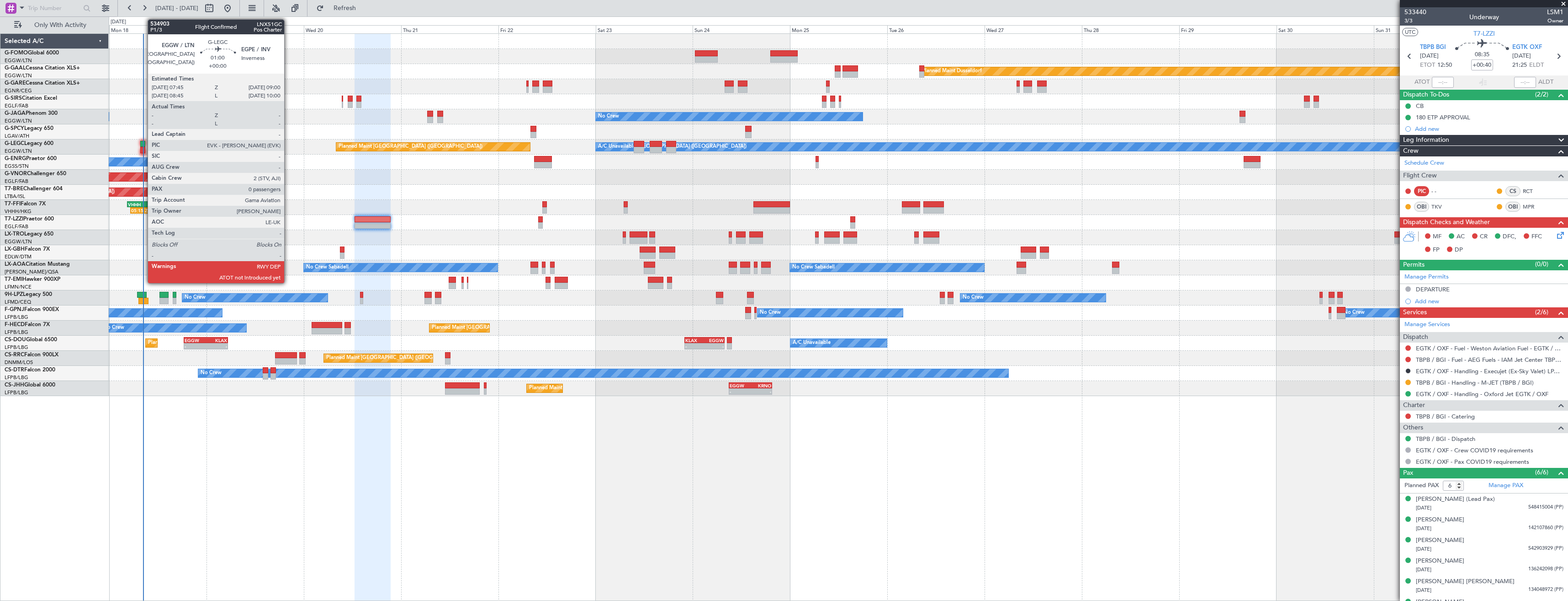
click at [143, 142] on div at bounding box center [143, 144] width 5 height 7
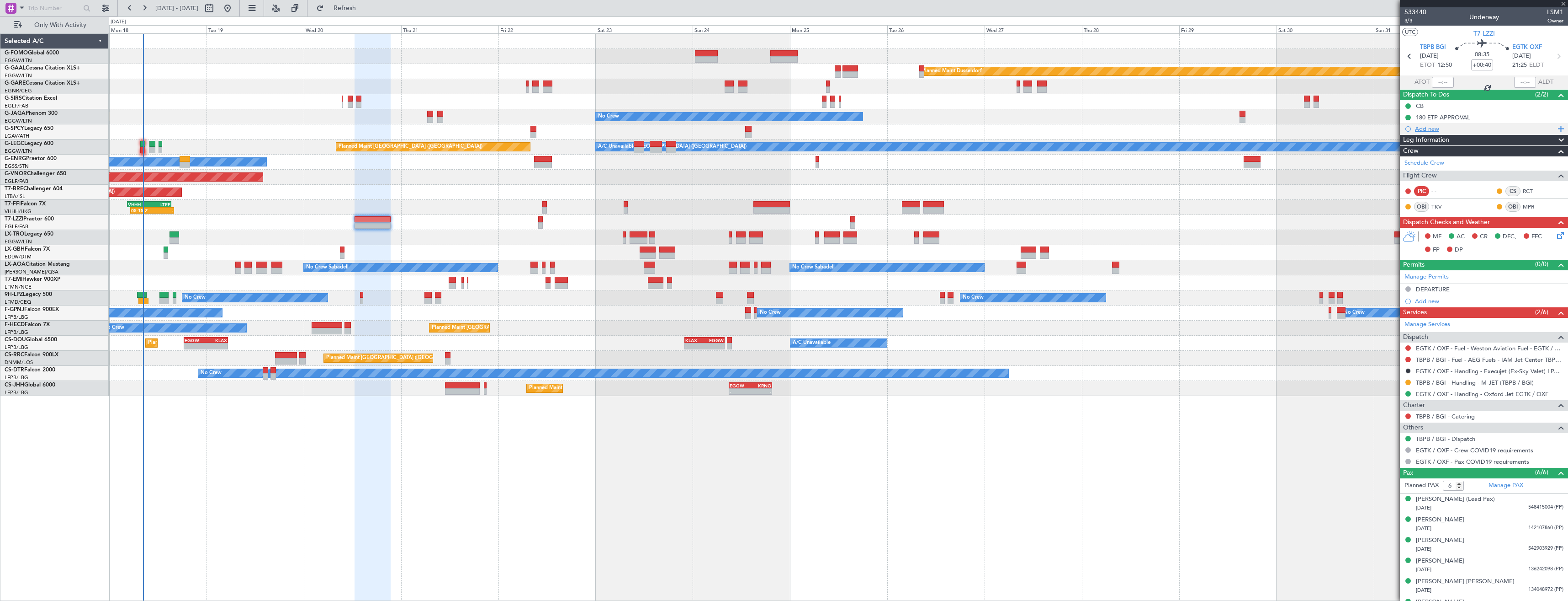
type input "0"
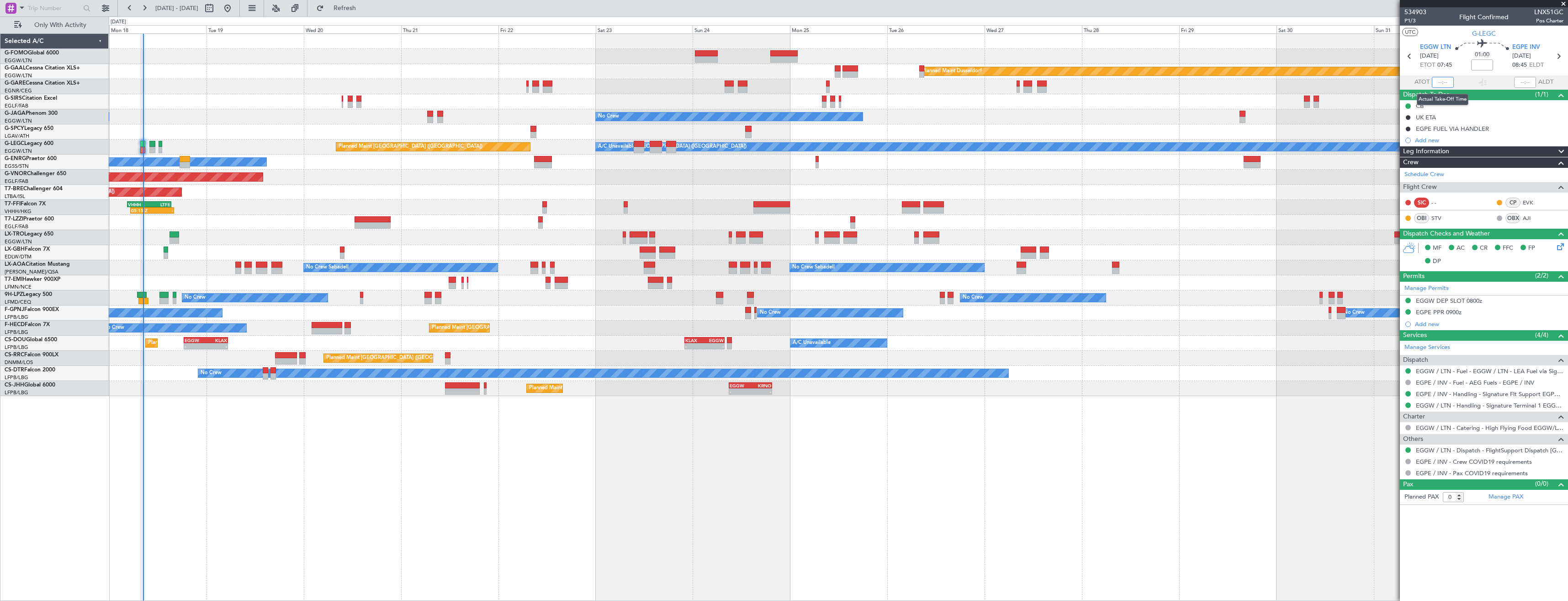
click at [1441, 80] on input "text" at bounding box center [1443, 82] width 22 height 11
type input "08:19"
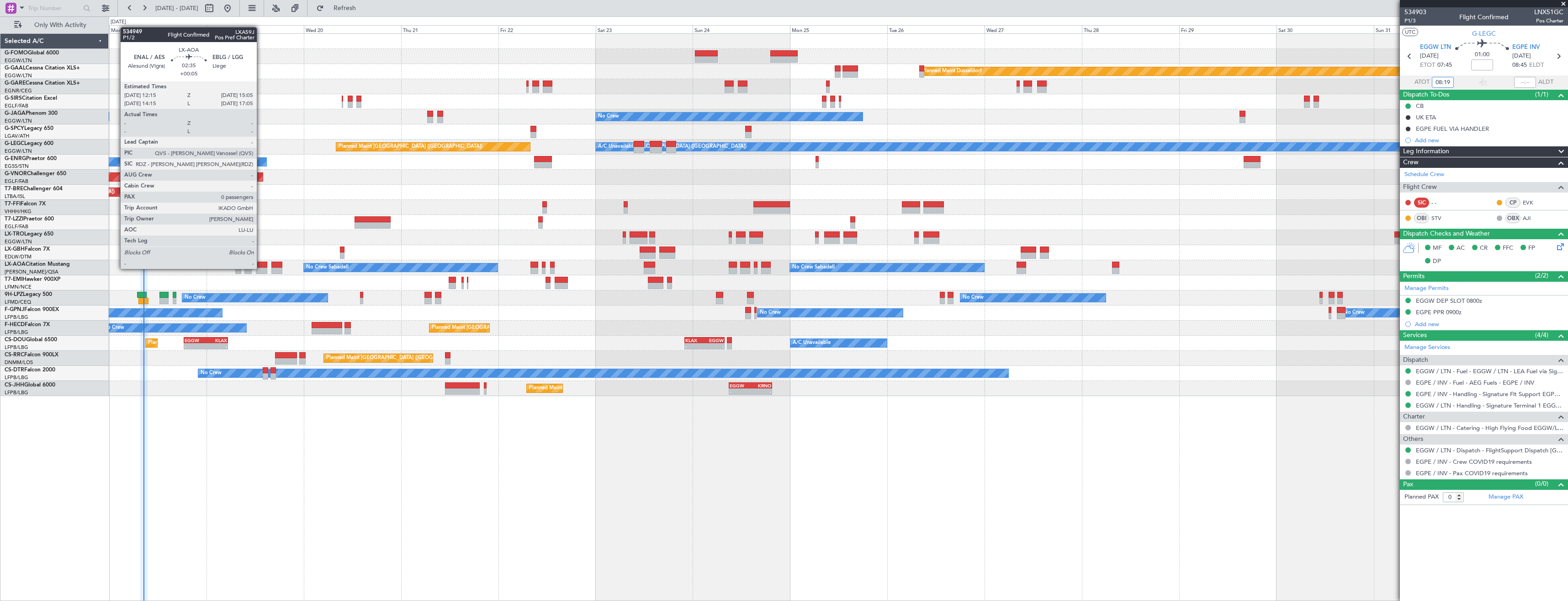
click at [261, 268] on div at bounding box center [262, 271] width 12 height 7
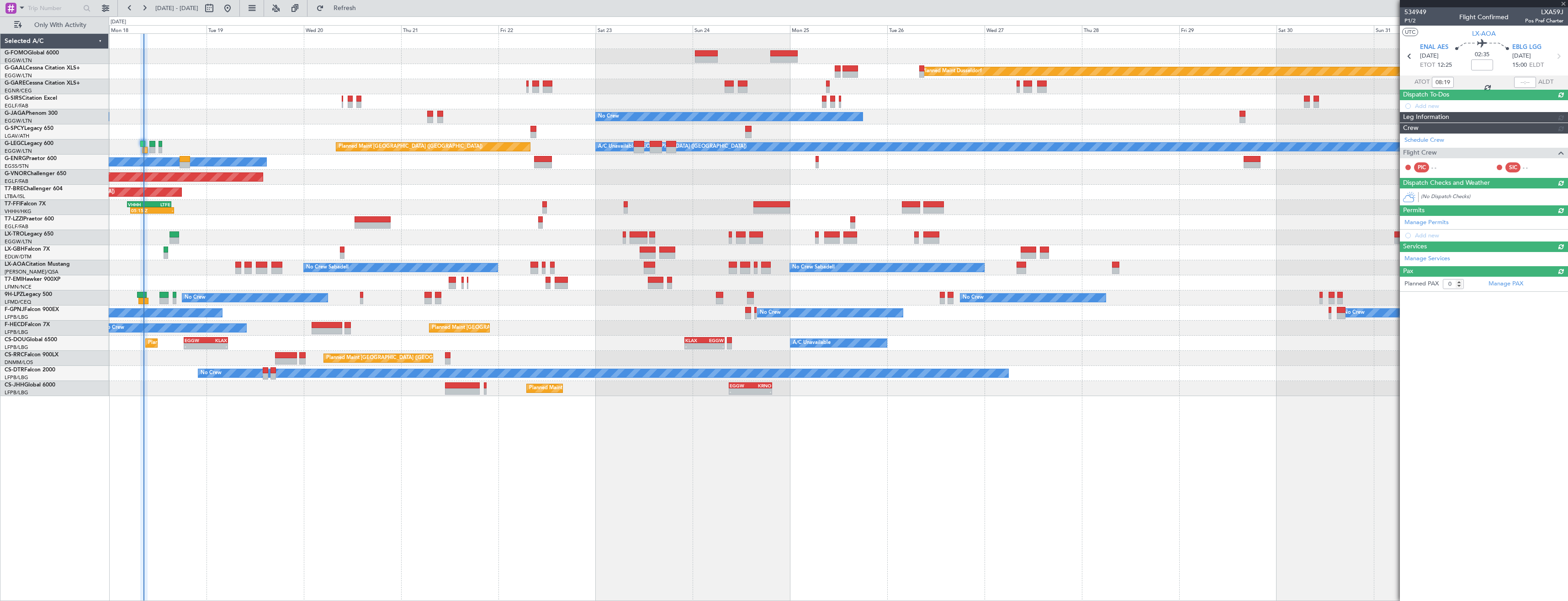
type input "+00:05"
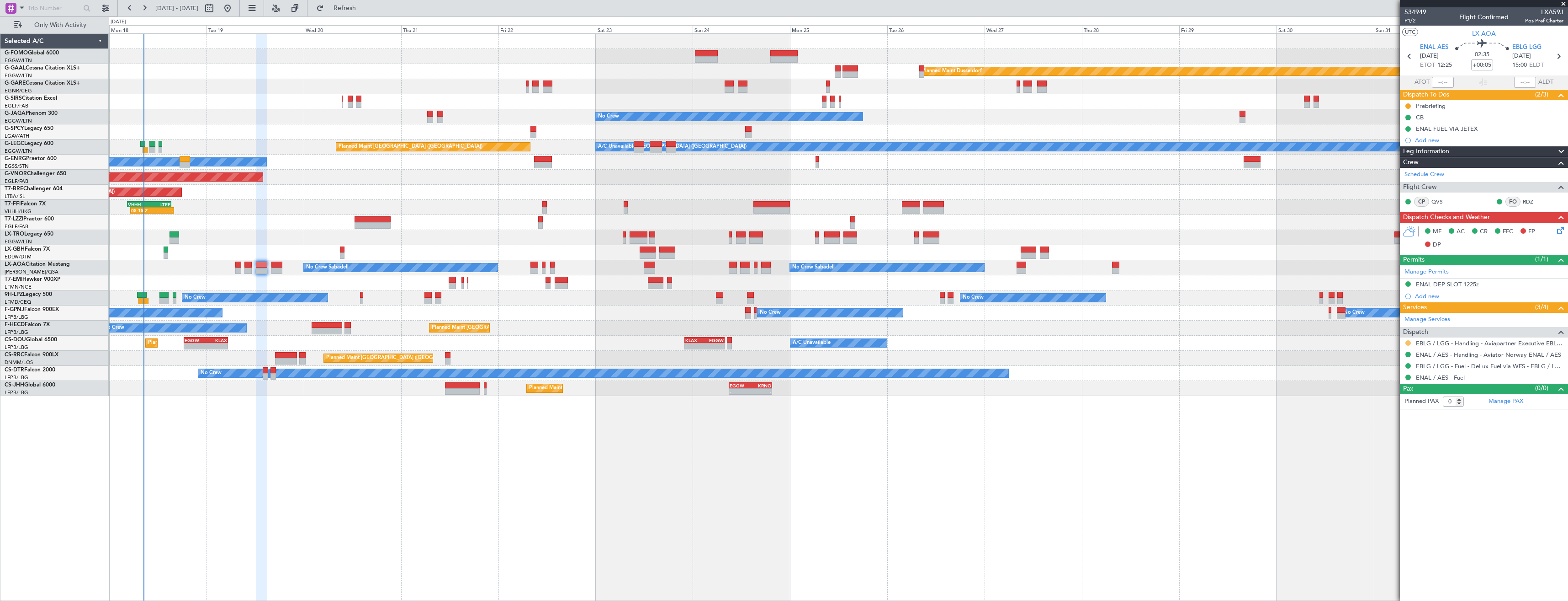
click at [1409, 341] on button at bounding box center [1408, 342] width 5 height 5
click at [1397, 451] on li "Confirmed" at bounding box center [1408, 452] width 106 height 14
click at [1556, 57] on icon at bounding box center [1559, 56] width 12 height 12
type input "+00:30"
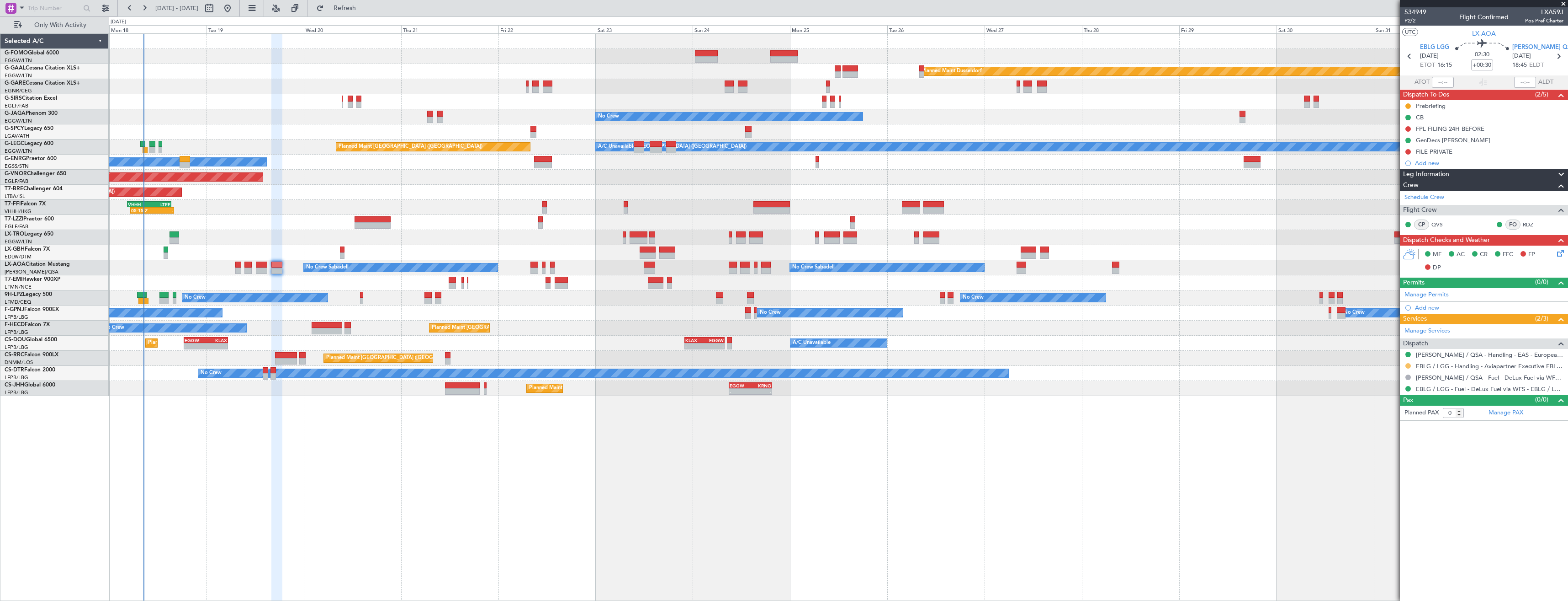
click at [1408, 366] on button at bounding box center [1408, 365] width 5 height 5
click at [1395, 471] on span "Confirmed" at bounding box center [1382, 474] width 28 height 9
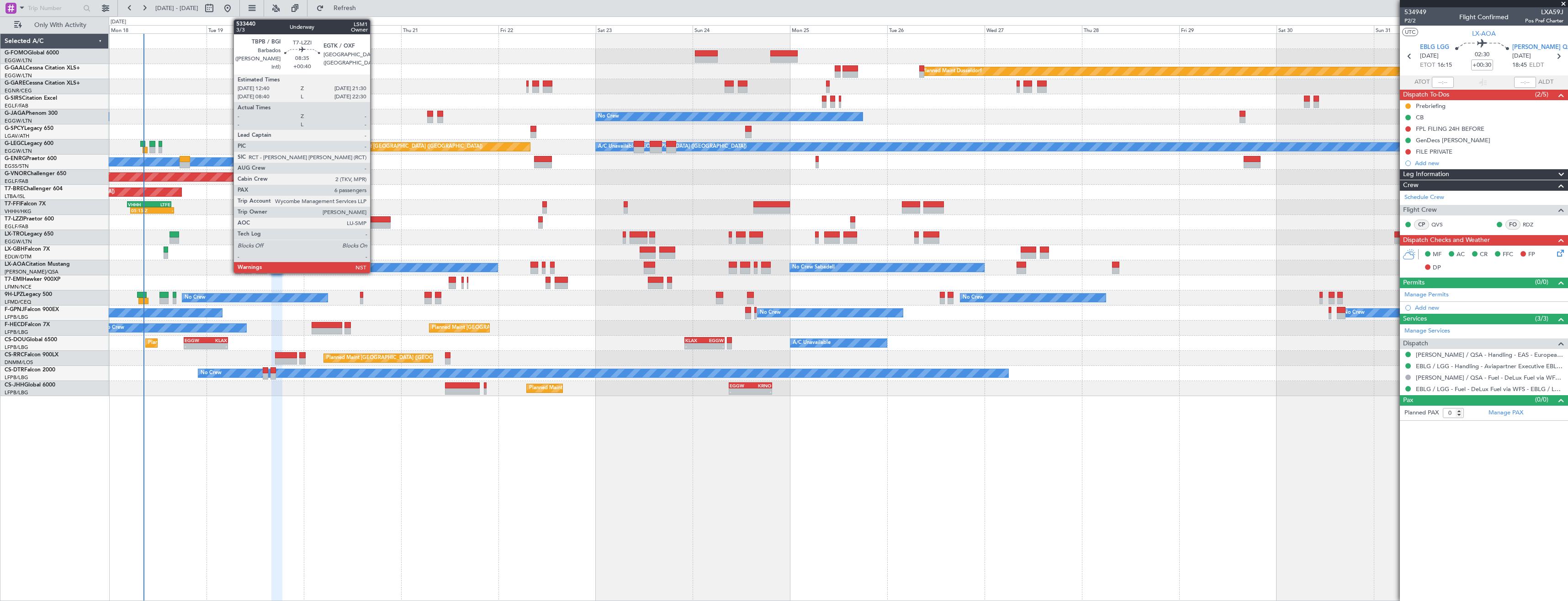
click at [374, 219] on div at bounding box center [373, 220] width 36 height 7
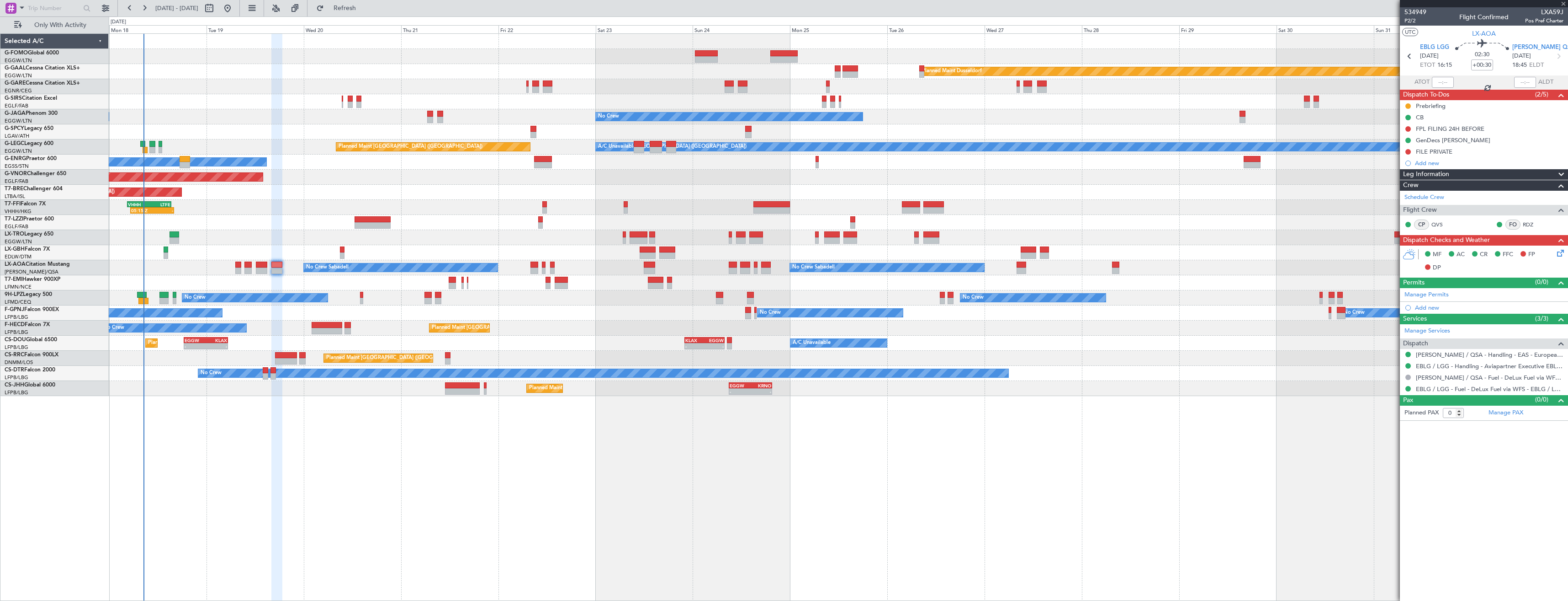
type input "+00:40"
type input "6"
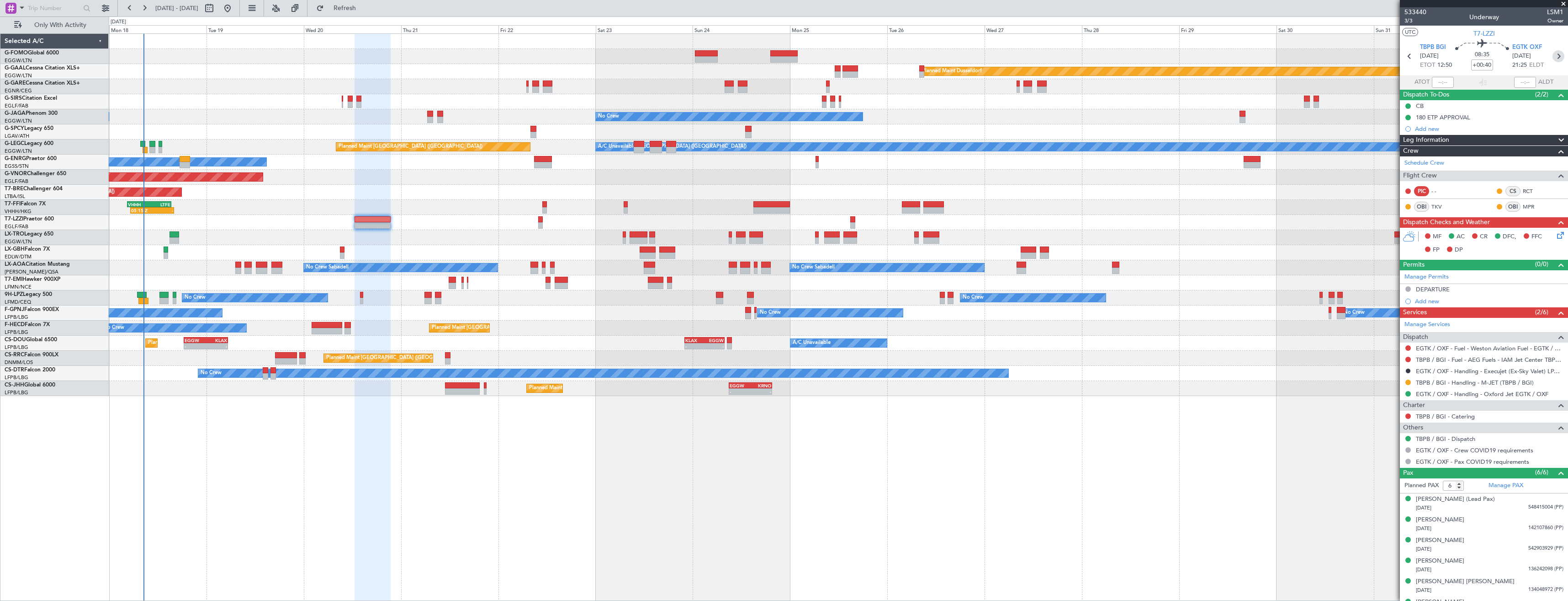
click at [1553, 56] on icon at bounding box center [1559, 56] width 12 height 12
type input "0"
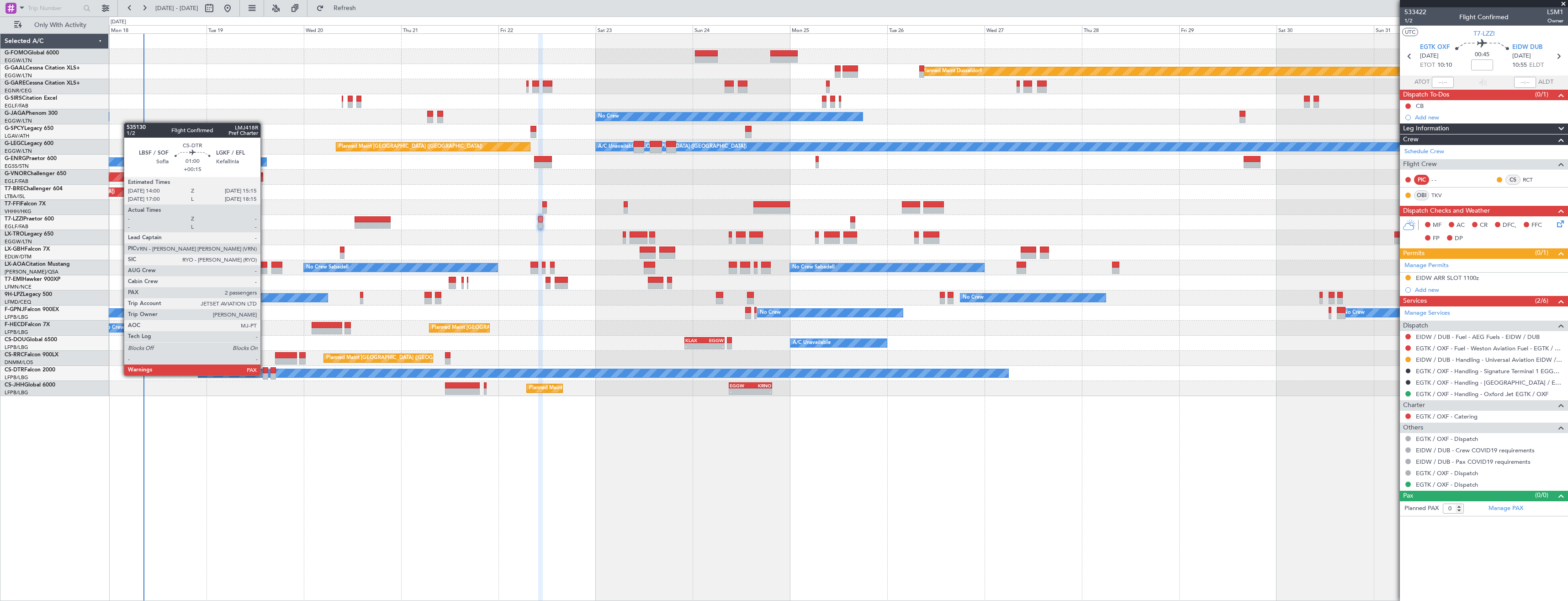
click at [264, 375] on div at bounding box center [265, 376] width 5 height 7
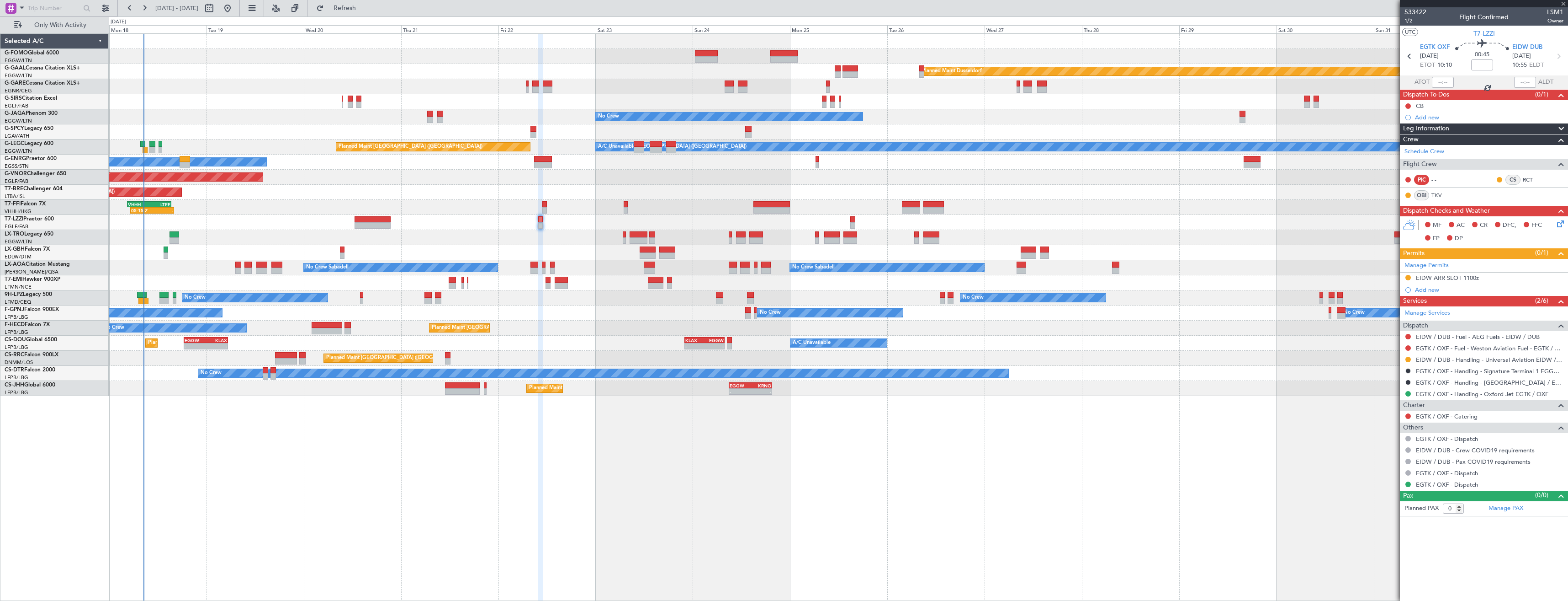
type input "+00:15"
type input "3"
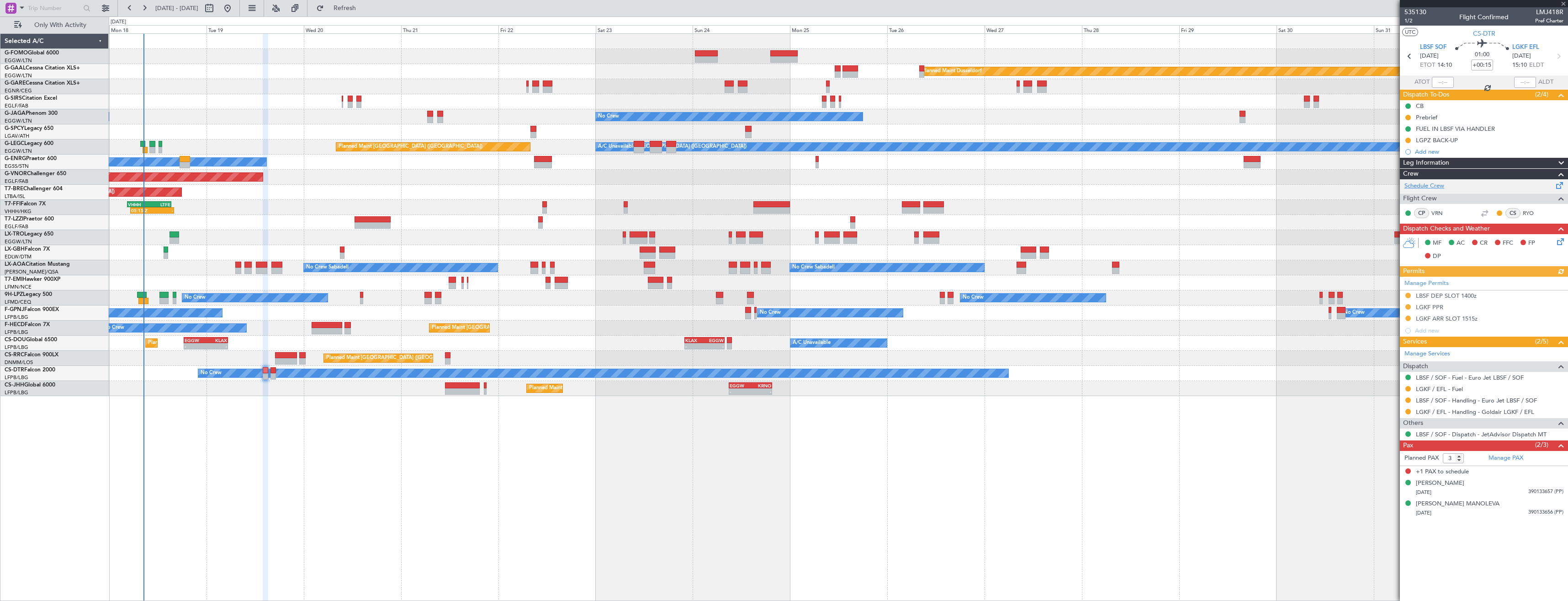
click at [1435, 186] on link "Schedule Crew" at bounding box center [1424, 186] width 40 height 9
click at [364, 9] on span "Refresh" at bounding box center [345, 8] width 38 height 7
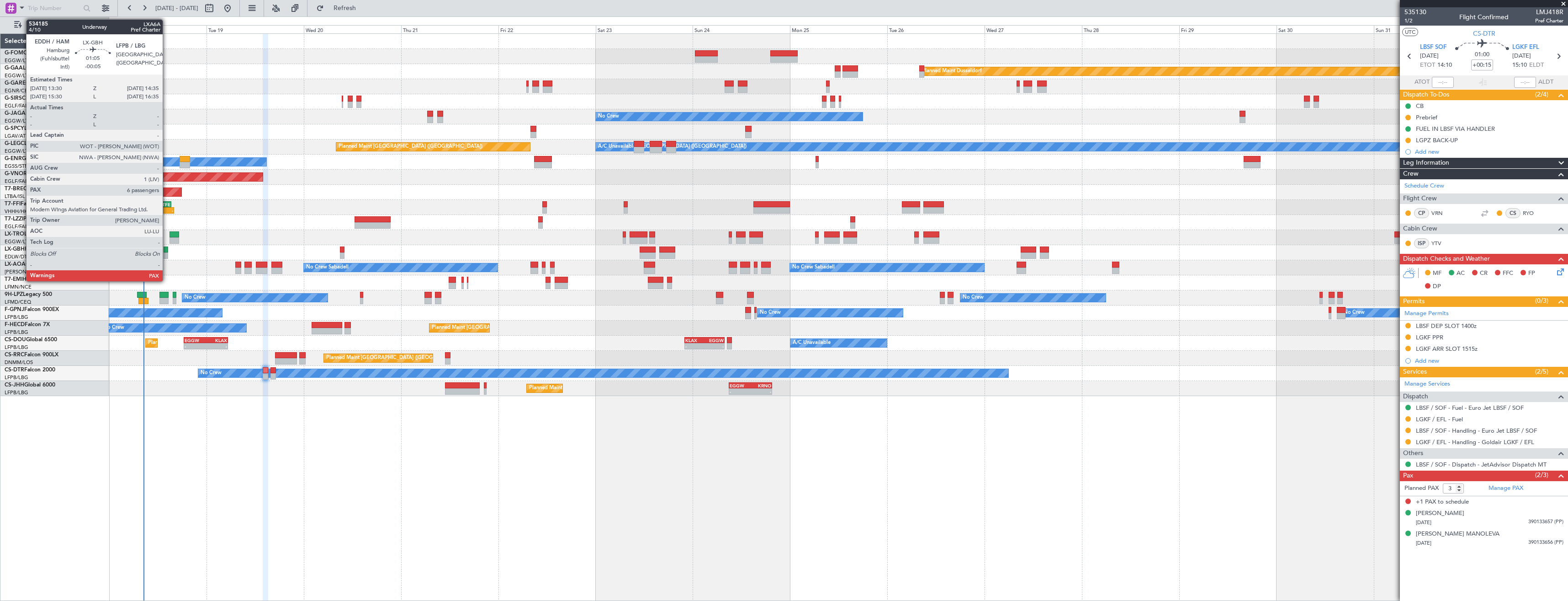
click at [166, 253] on div at bounding box center [165, 256] width 4 height 7
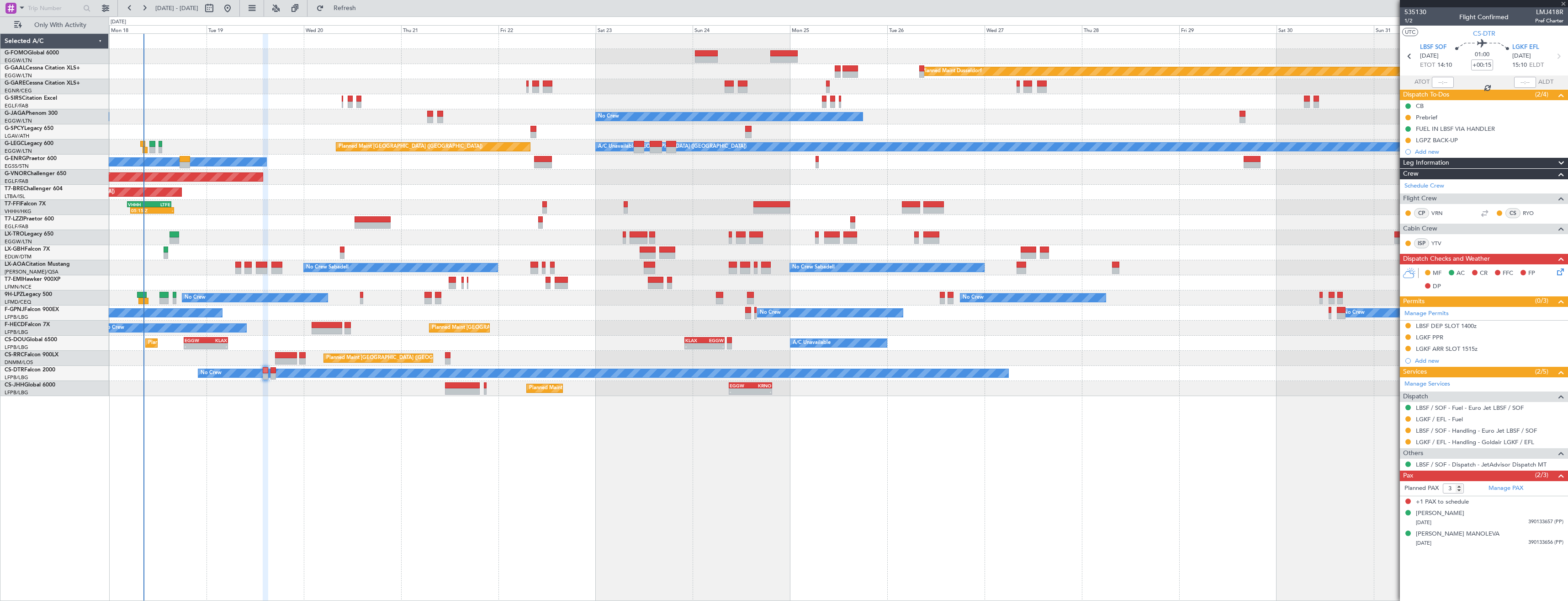
type input "-00:05"
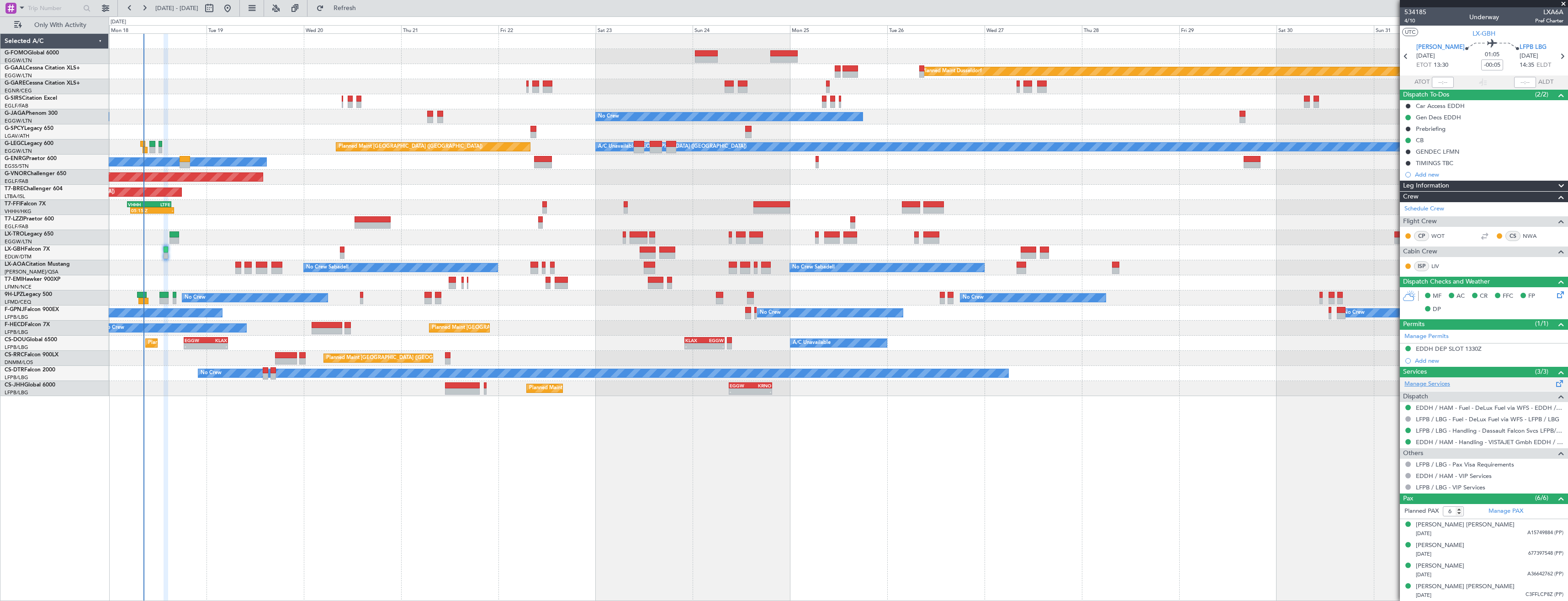
click at [1431, 382] on link "Manage Services" at bounding box center [1427, 384] width 46 height 9
click at [1442, 237] on link "WOT" at bounding box center [1442, 236] width 20 height 8
click at [361, 11] on button "Refresh" at bounding box center [339, 8] width 55 height 14
click at [1436, 236] on link "WOT" at bounding box center [1442, 236] width 20 height 8
click at [364, 9] on span "Refresh" at bounding box center [345, 8] width 38 height 7
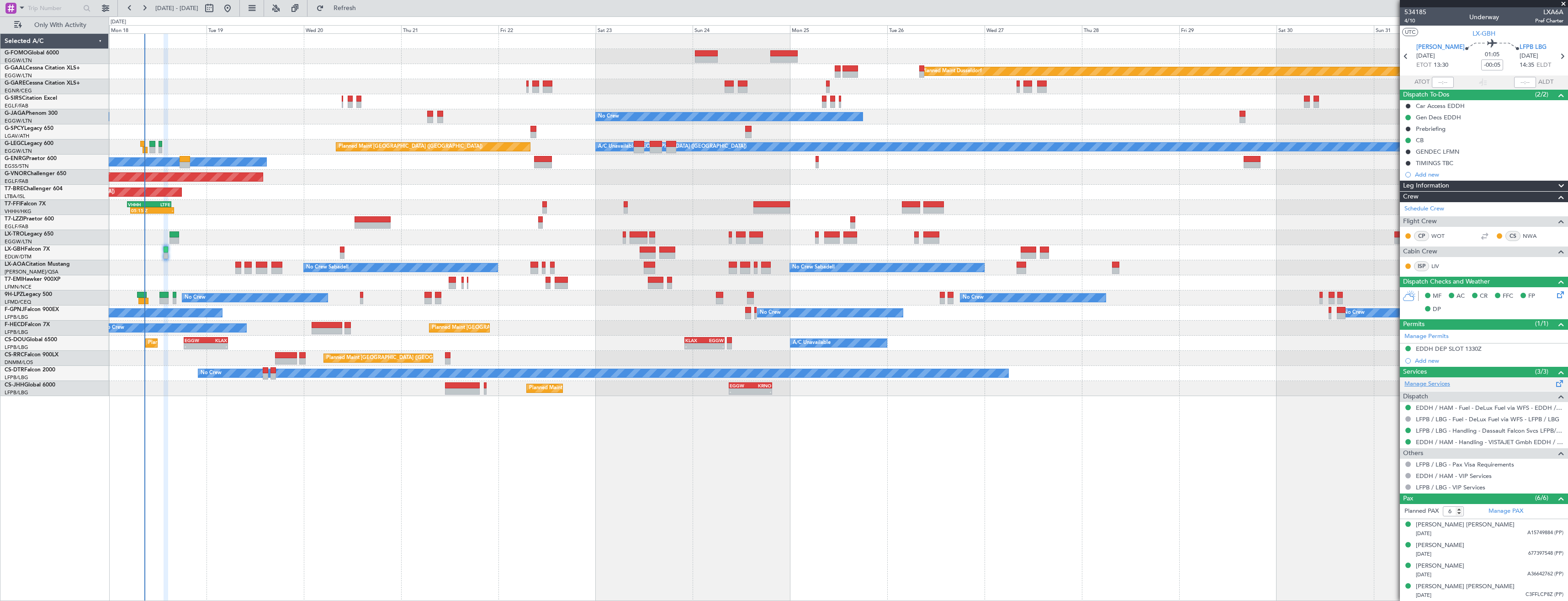
click at [1427, 381] on link "Manage Services" at bounding box center [1427, 384] width 46 height 9
click at [364, 8] on span "Refresh" at bounding box center [345, 8] width 38 height 7
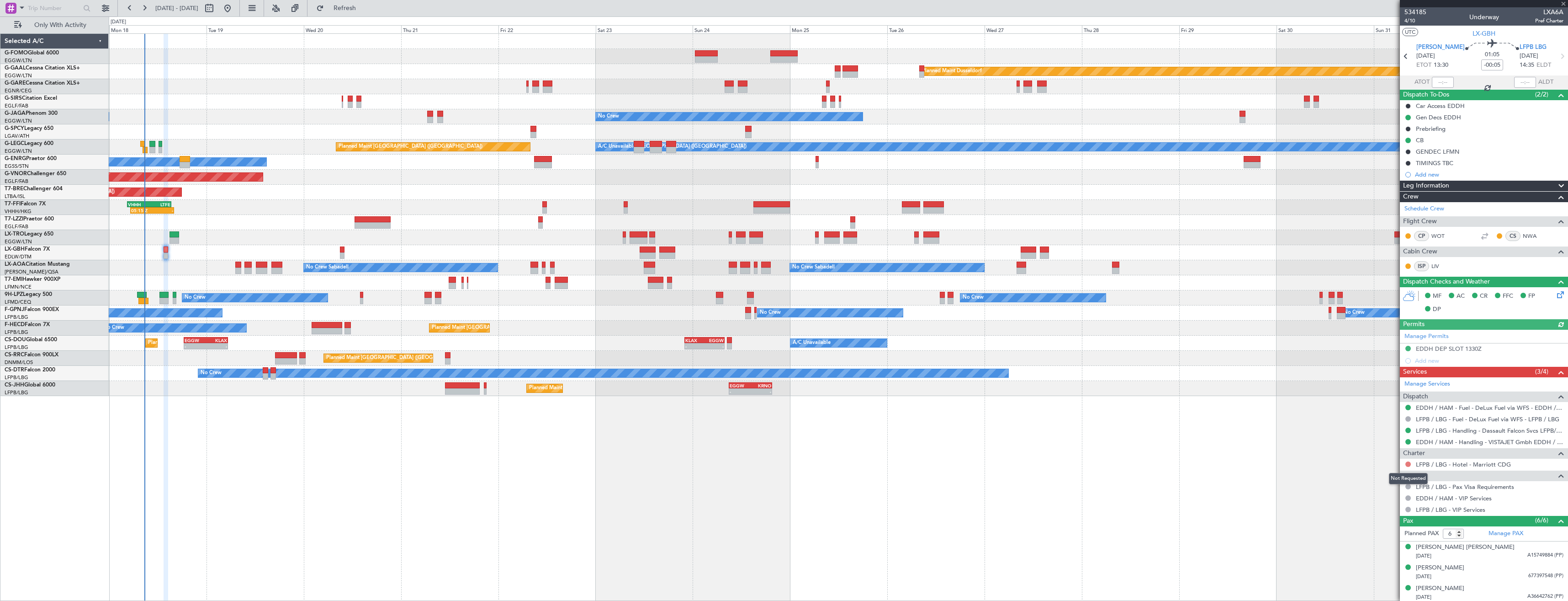
click at [1408, 465] on button at bounding box center [1408, 464] width 5 height 5
click at [1388, 570] on span "Confirmed" at bounding box center [1382, 572] width 28 height 9
click at [1435, 236] on link "WOT" at bounding box center [1442, 236] width 20 height 8
click at [364, 10] on span "Refresh" at bounding box center [345, 8] width 38 height 7
click at [364, 8] on span "Refresh" at bounding box center [345, 8] width 38 height 7
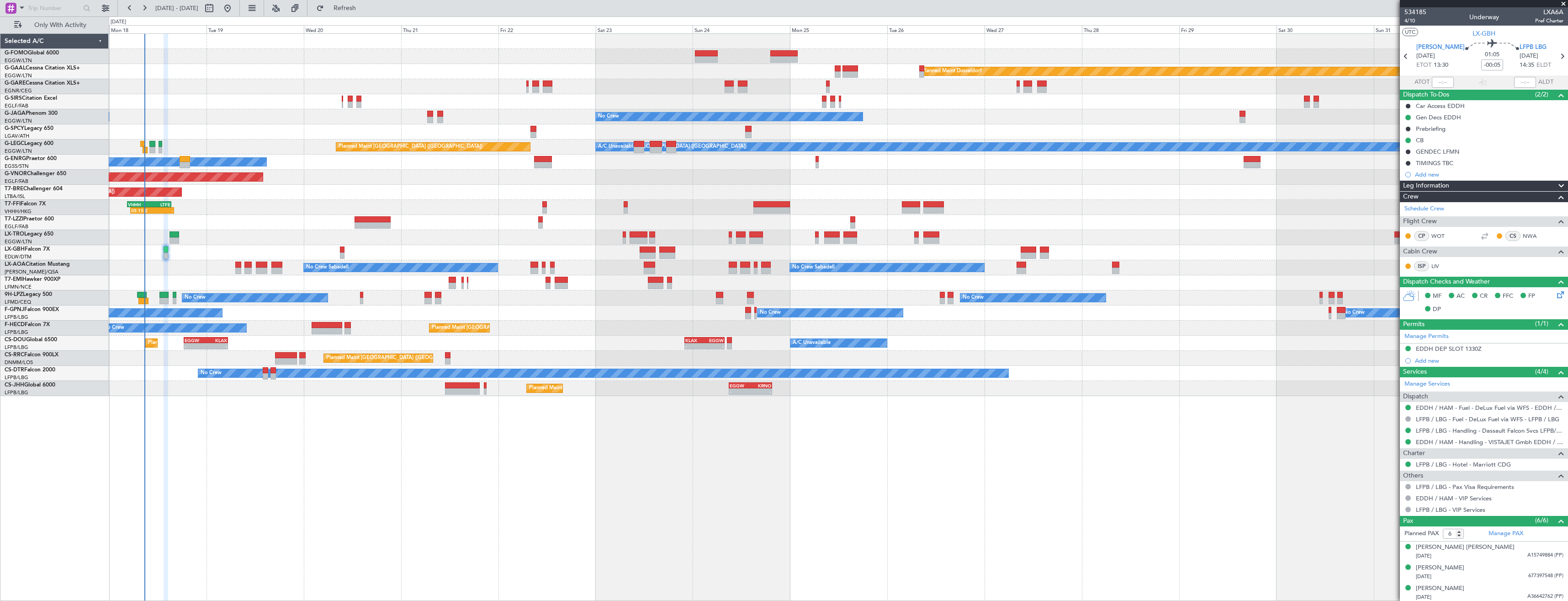
click at [1564, 4] on span at bounding box center [1563, 4] width 9 height 8
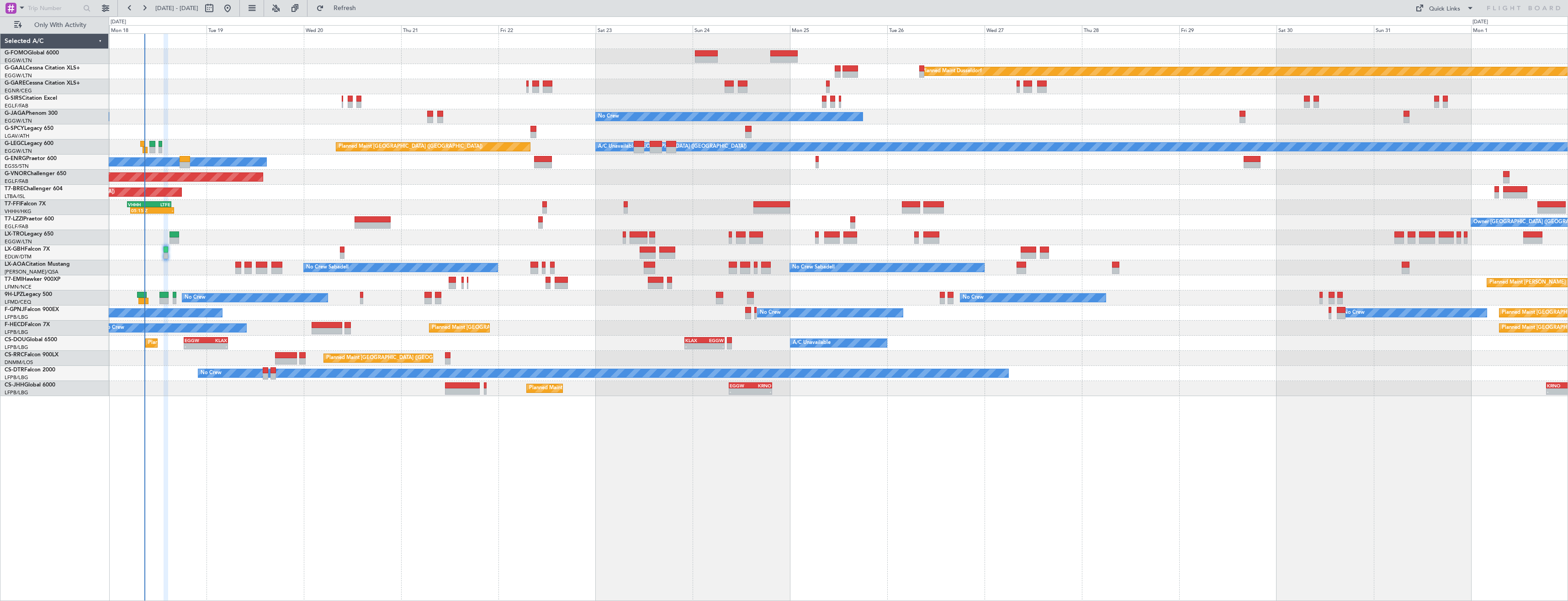
type input "0"
click at [360, 0] on fb-refresh-button "Refresh" at bounding box center [340, 8] width 64 height 16
click at [360, 9] on span "Refresh" at bounding box center [345, 8] width 38 height 7
click at [360, 9] on span "Refreshing..." at bounding box center [345, 8] width 38 height 7
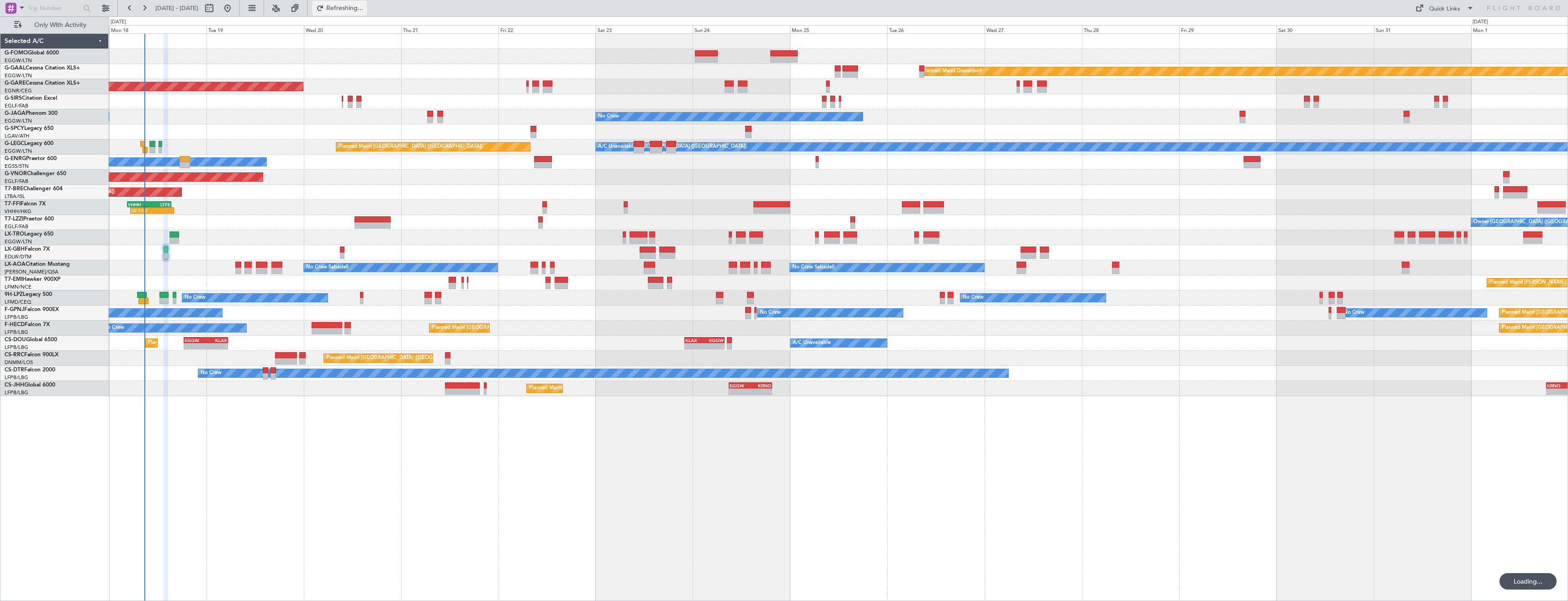
click at [360, 9] on span "Refreshing..." at bounding box center [345, 8] width 38 height 7
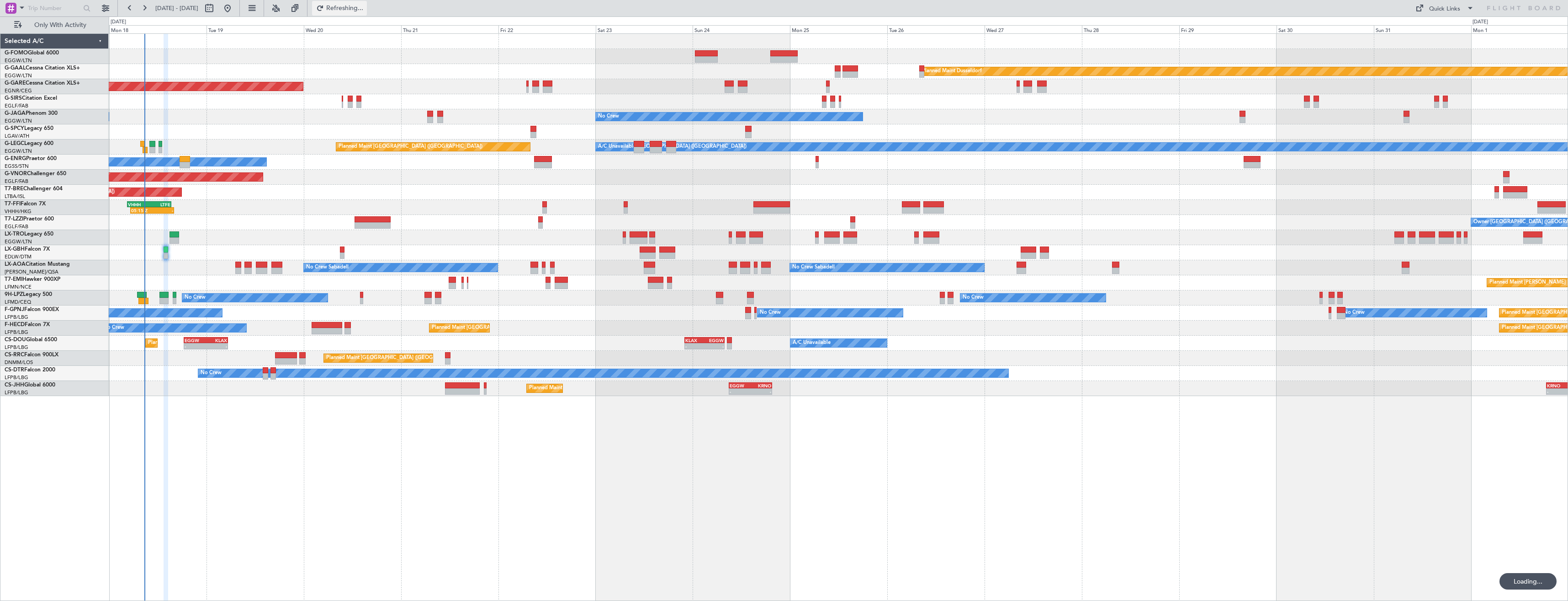
click at [360, 9] on span "Refreshing..." at bounding box center [345, 8] width 38 height 7
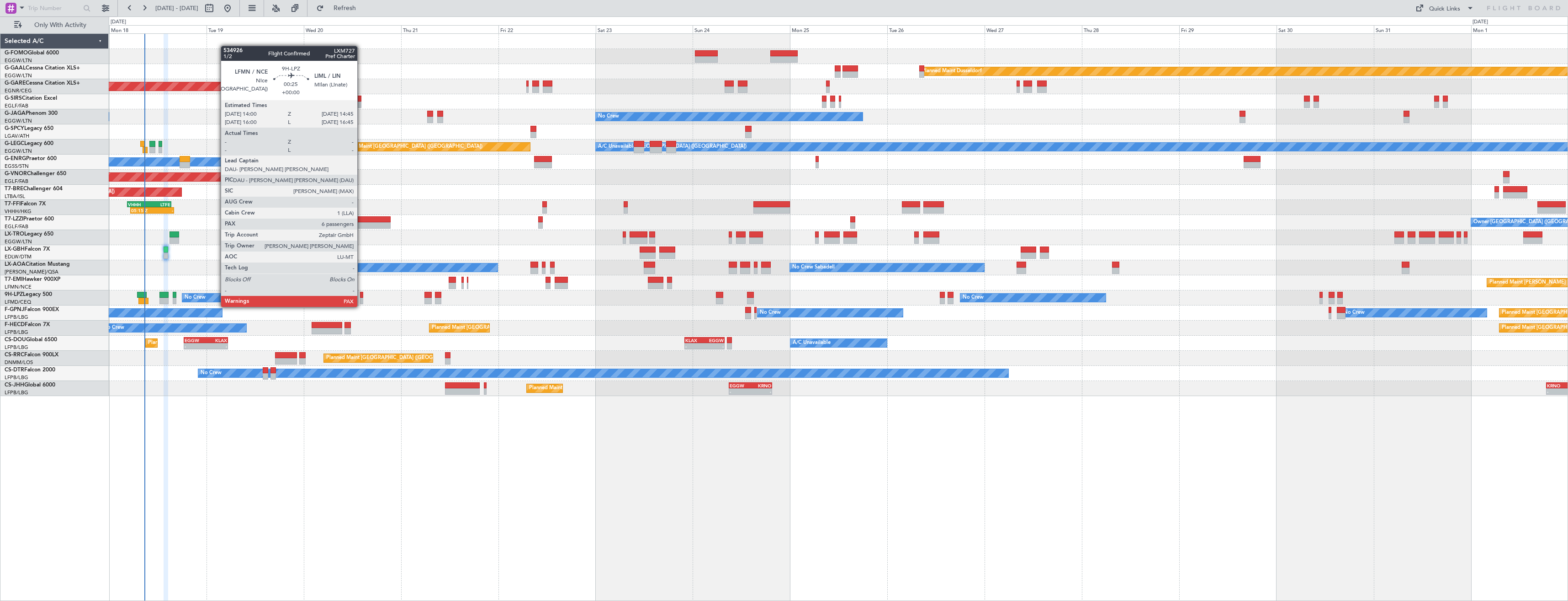
click at [362, 298] on div at bounding box center [362, 301] width 3 height 7
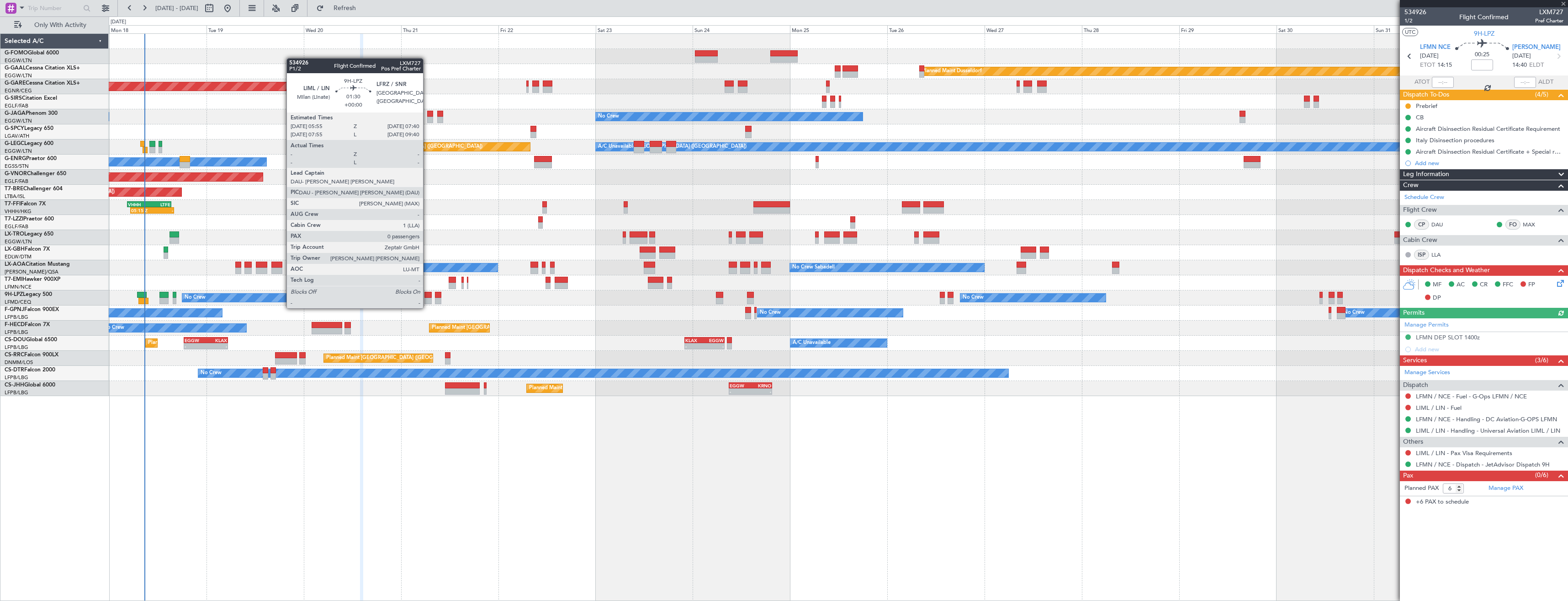
click at [427, 299] on div at bounding box center [428, 301] width 8 height 7
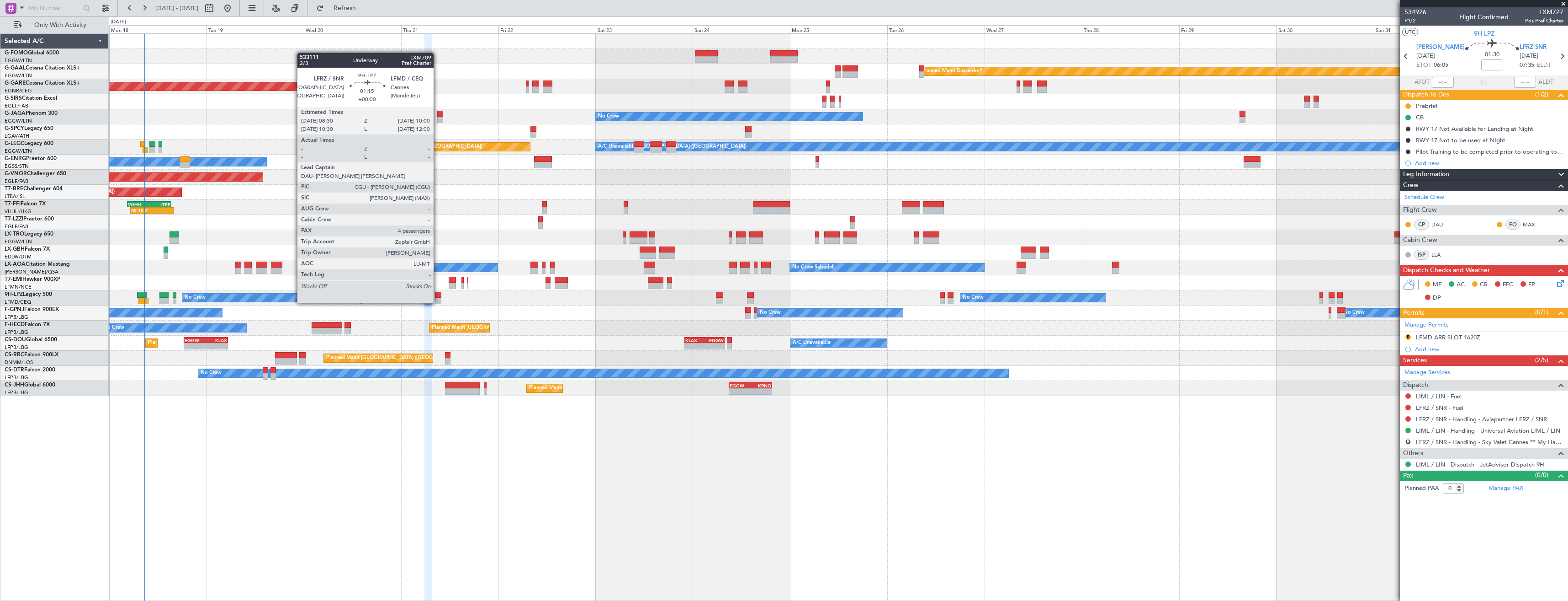
click at [438, 293] on div at bounding box center [439, 295] width 7 height 7
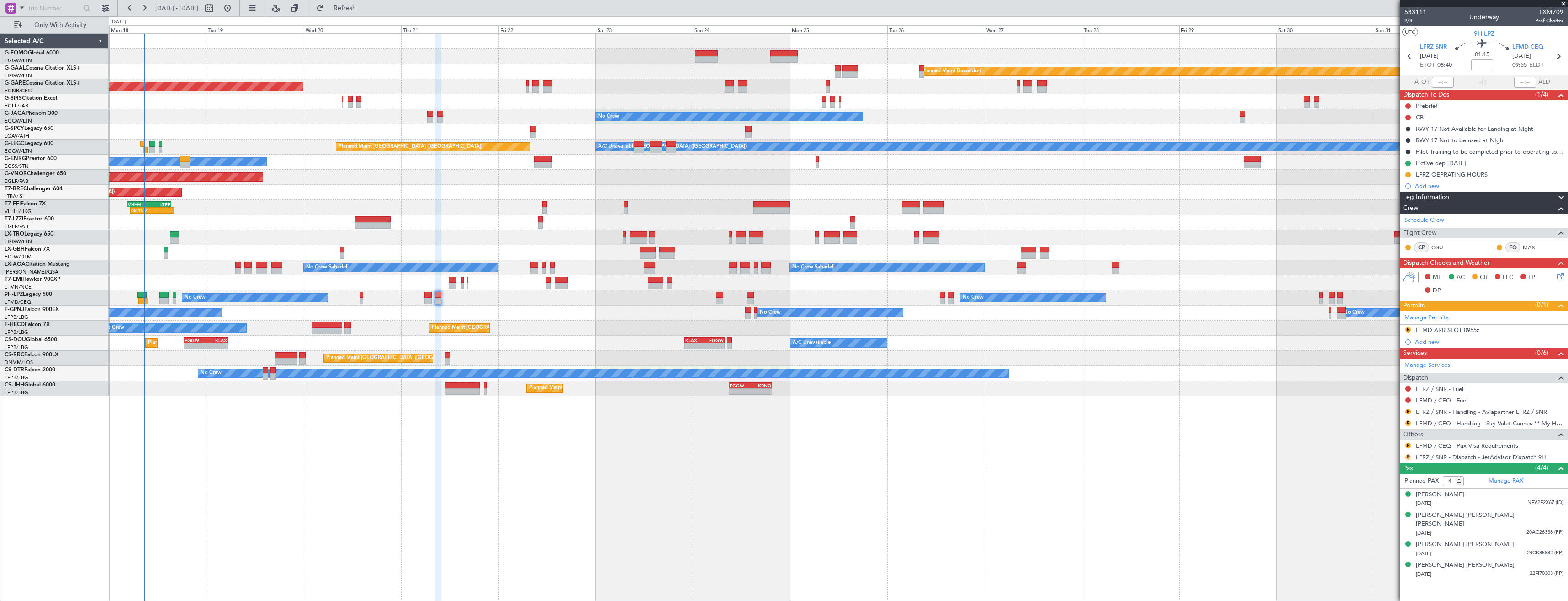
click at [1408, 454] on button "R" at bounding box center [1408, 457] width 5 height 5
click at [1374, 562] on span "Confirmed" at bounding box center [1382, 565] width 28 height 9
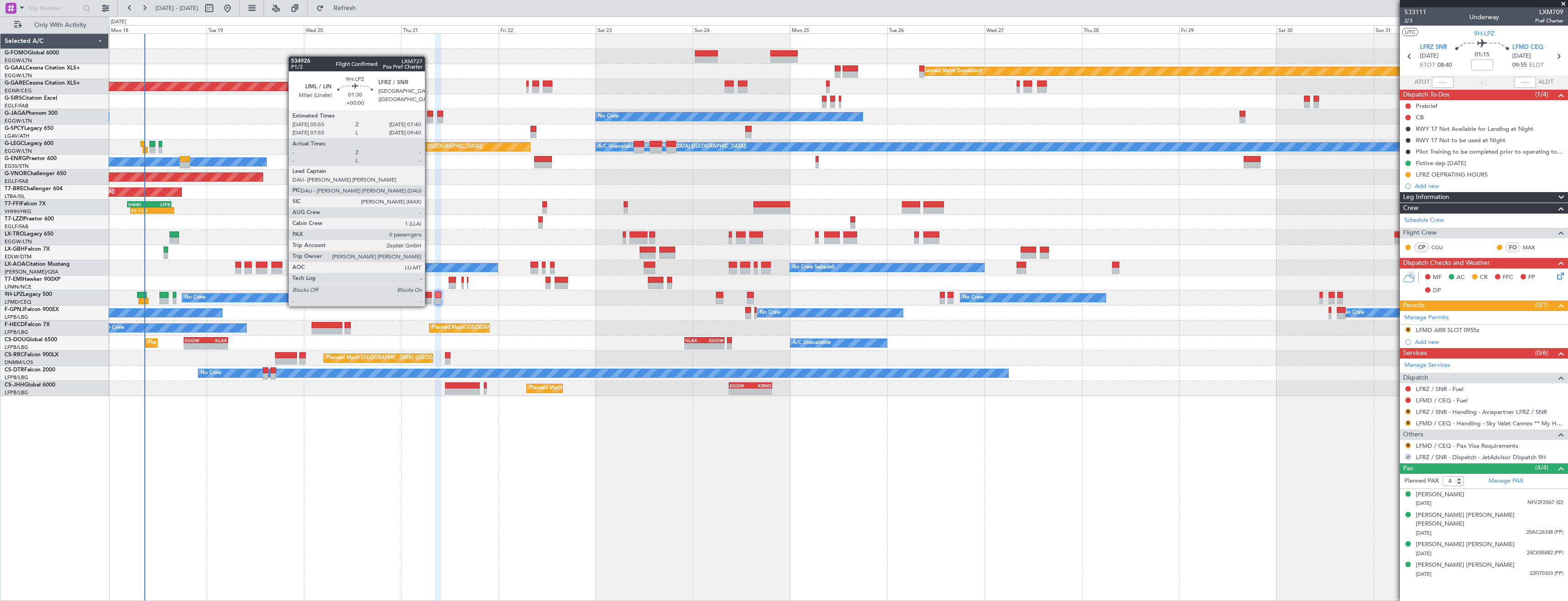
click at [429, 298] on div at bounding box center [428, 295] width 8 height 7
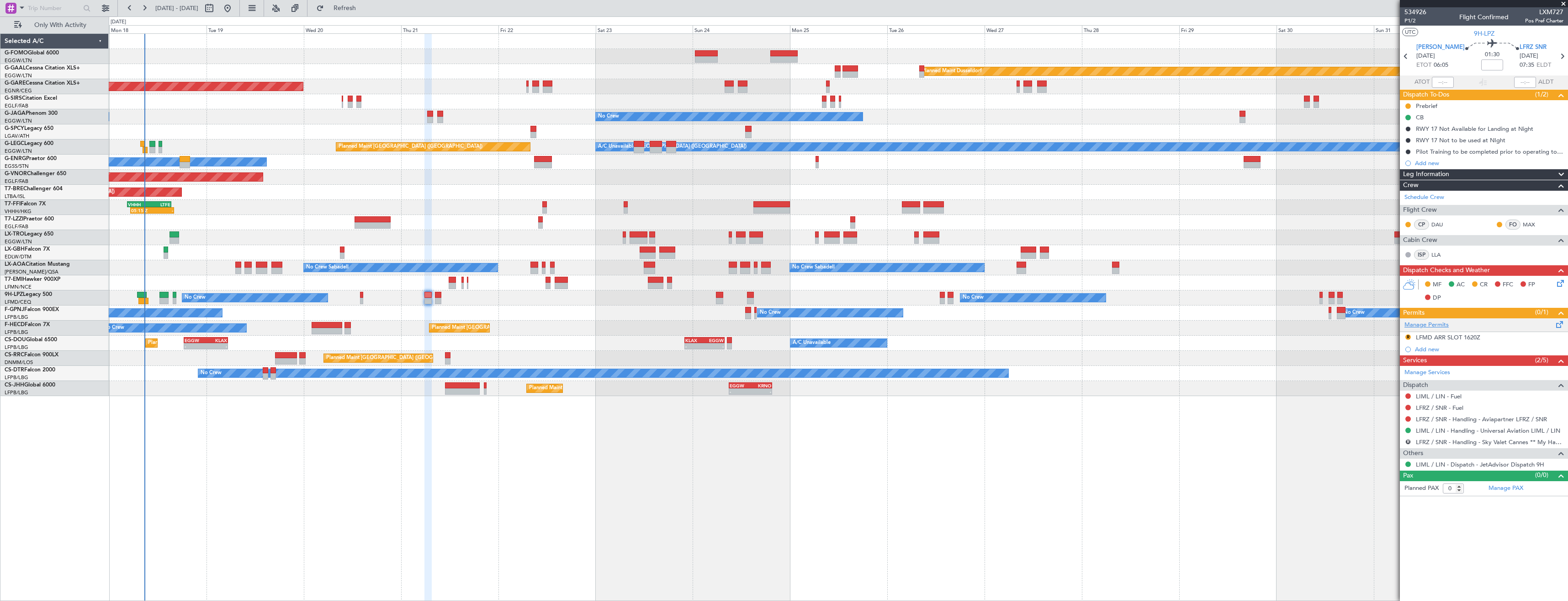
click at [1443, 322] on link "Manage Permits" at bounding box center [1427, 325] width 44 height 9
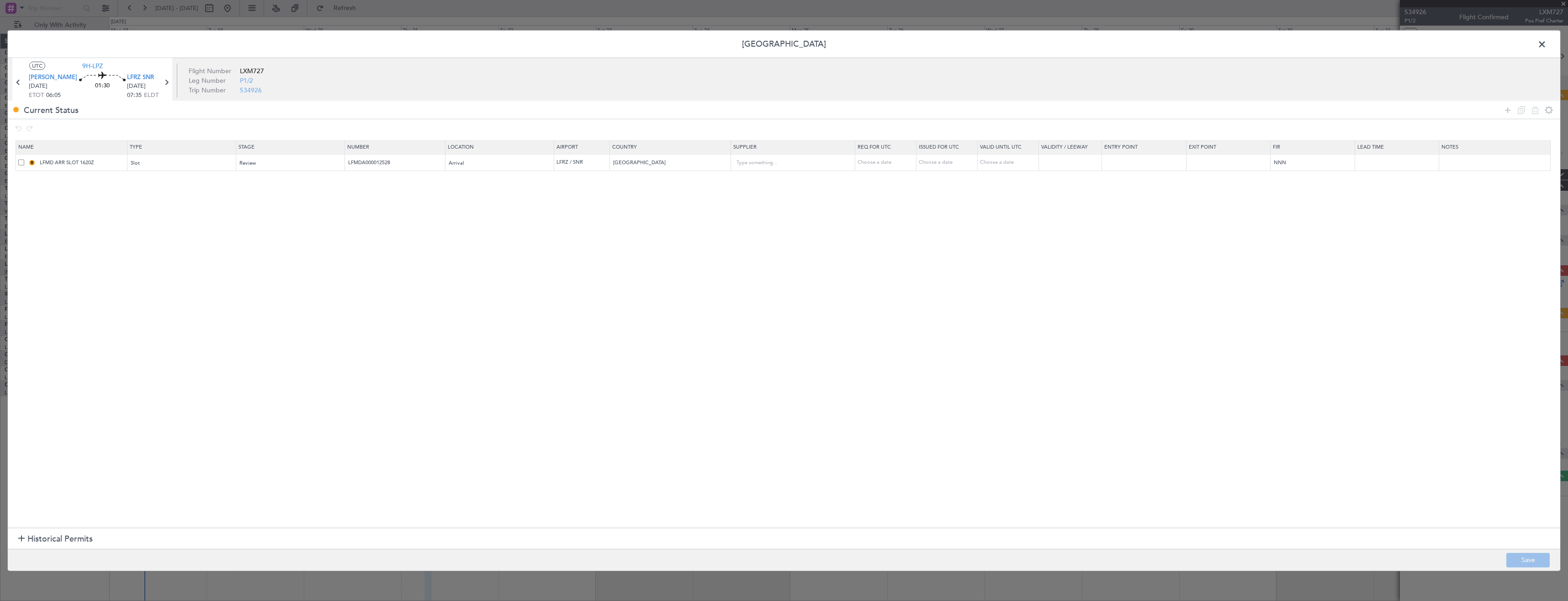
click at [21, 165] on span at bounding box center [21, 162] width 6 height 6
click at [25, 159] on input "checkbox" at bounding box center [25, 159] width 0 height 0
click at [1533, 114] on icon at bounding box center [1535, 109] width 11 height 11
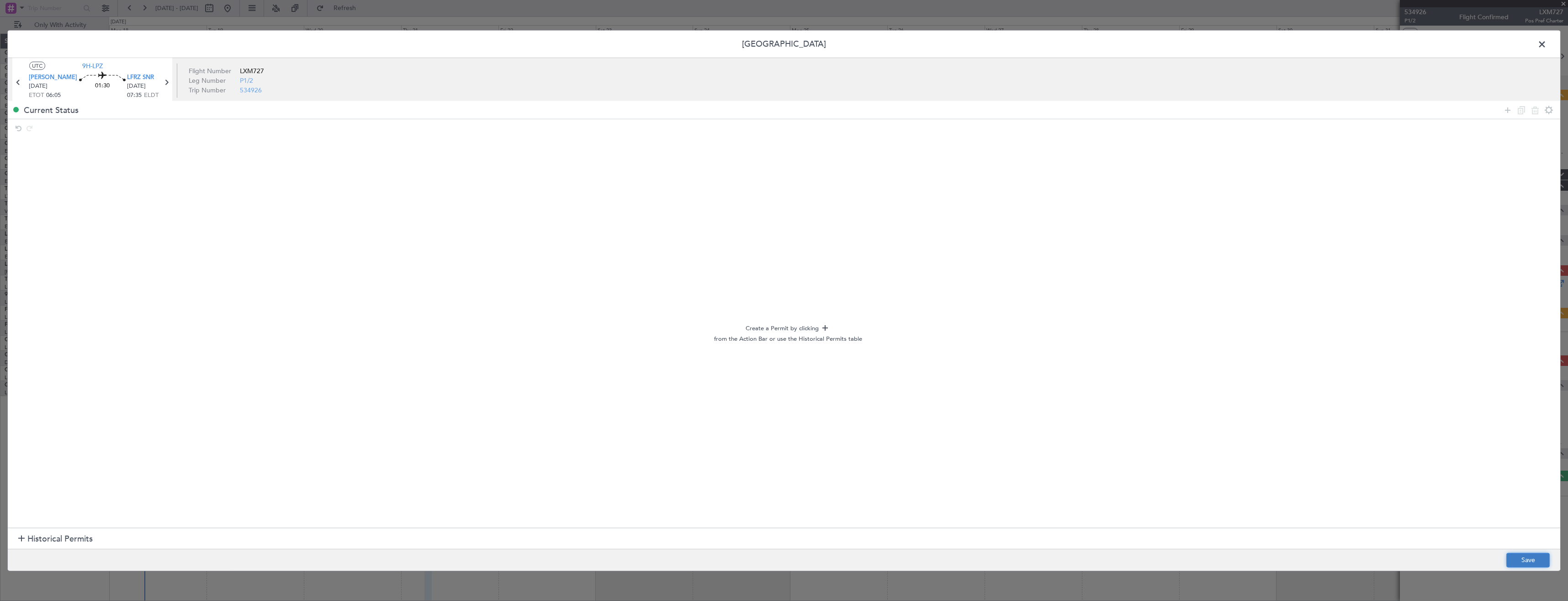
click at [1515, 558] on button "Save" at bounding box center [1527, 559] width 43 height 14
click at [1547, 47] on span at bounding box center [1547, 47] width 0 height 19
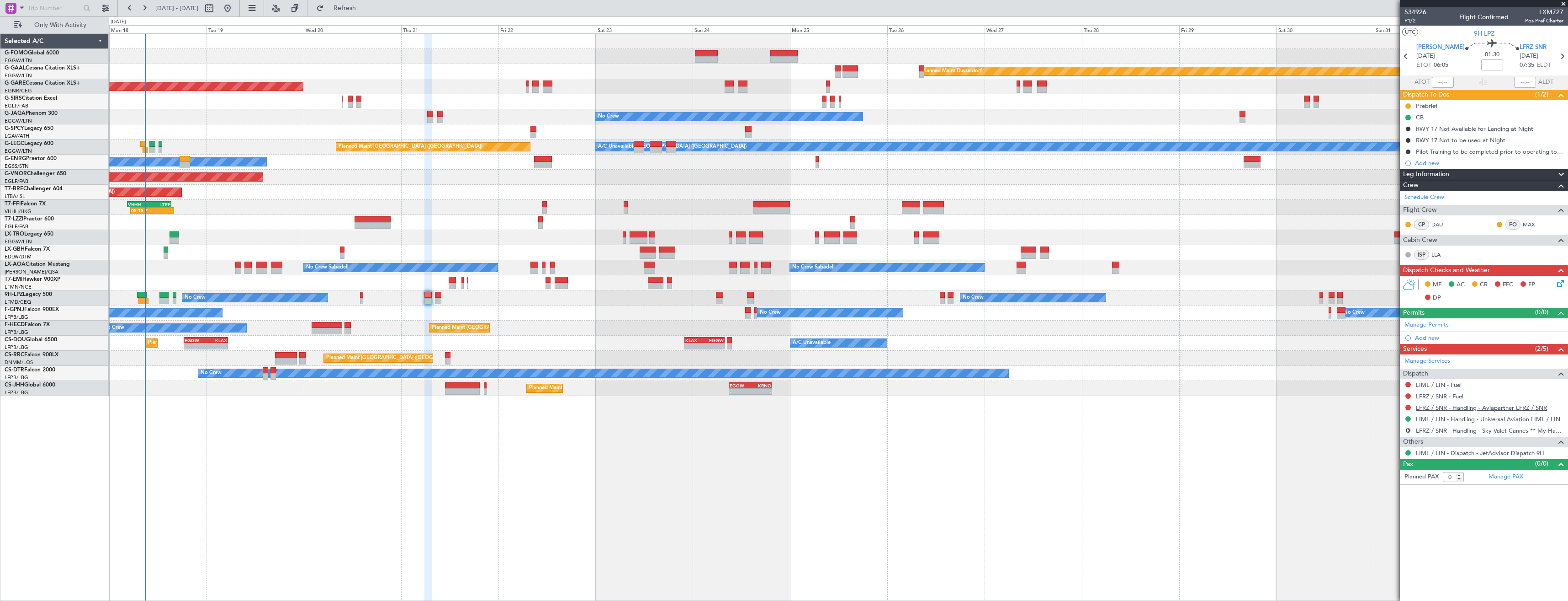
click at [1456, 407] on link "LFRZ / SNR - Handling - Aviapartner LFRZ / SNR" at bounding box center [1482, 407] width 131 height 8
click at [364, 9] on span "Refresh" at bounding box center [345, 8] width 38 height 7
click at [1406, 431] on button "R" at bounding box center [1408, 430] width 5 height 5
drag, startPoint x: 1371, startPoint y: 499, endPoint x: 1381, endPoint y: 468, distance: 32.6
click at [1371, 498] on span "Cancelled" at bounding box center [1381, 498] width 26 height 9
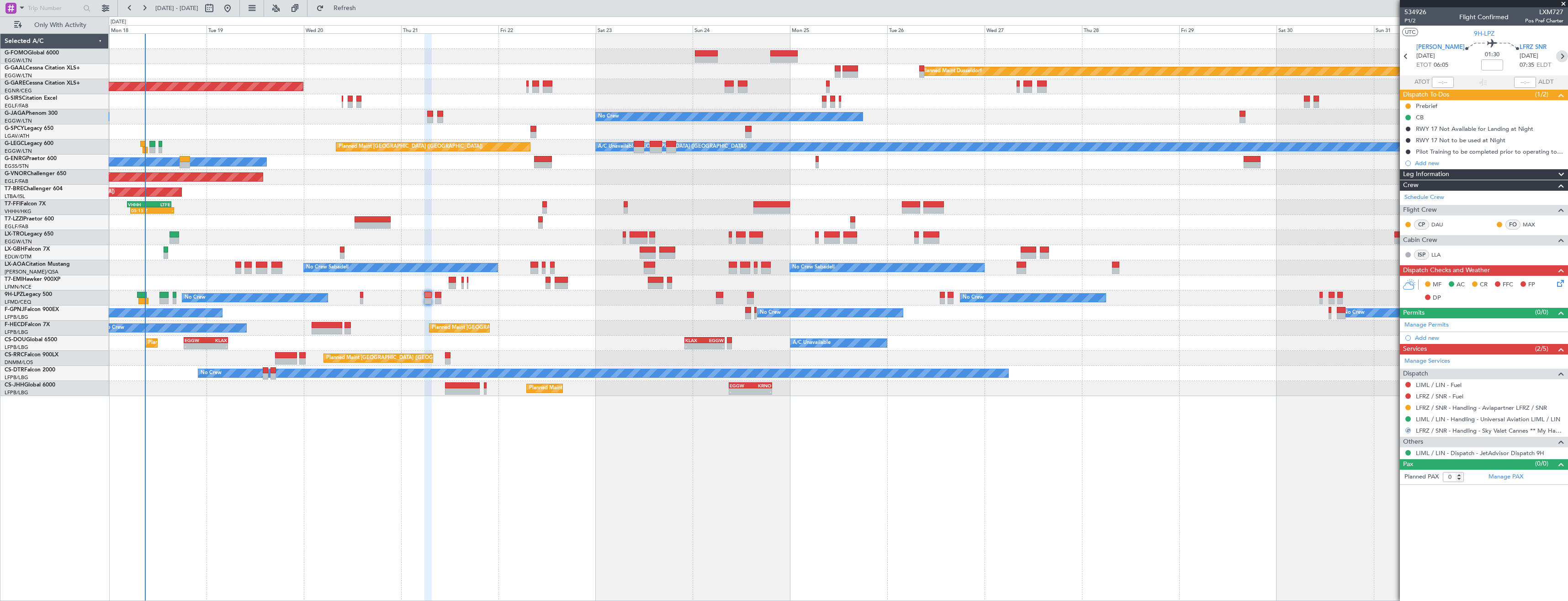
click at [1560, 58] on icon at bounding box center [1562, 56] width 12 height 12
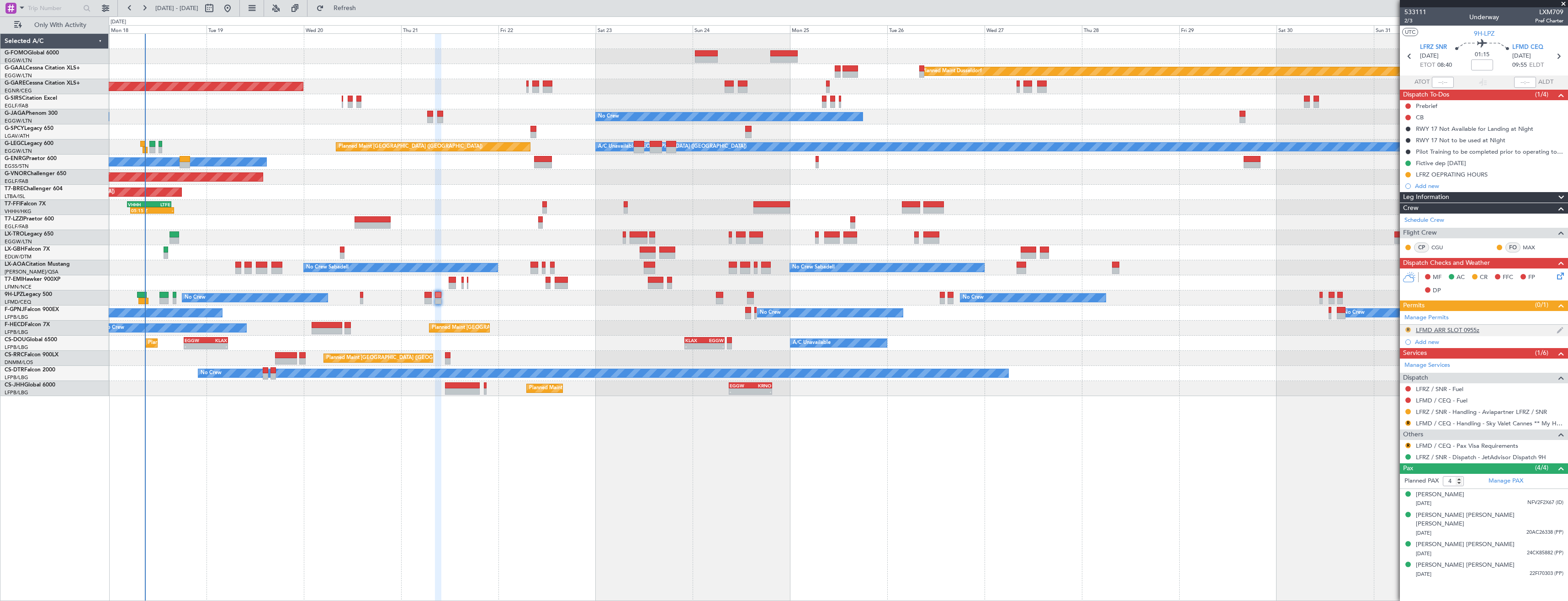
click at [1409, 328] on button "R" at bounding box center [1408, 330] width 5 height 5
click at [1382, 370] on span "Requested" at bounding box center [1382, 370] width 29 height 9
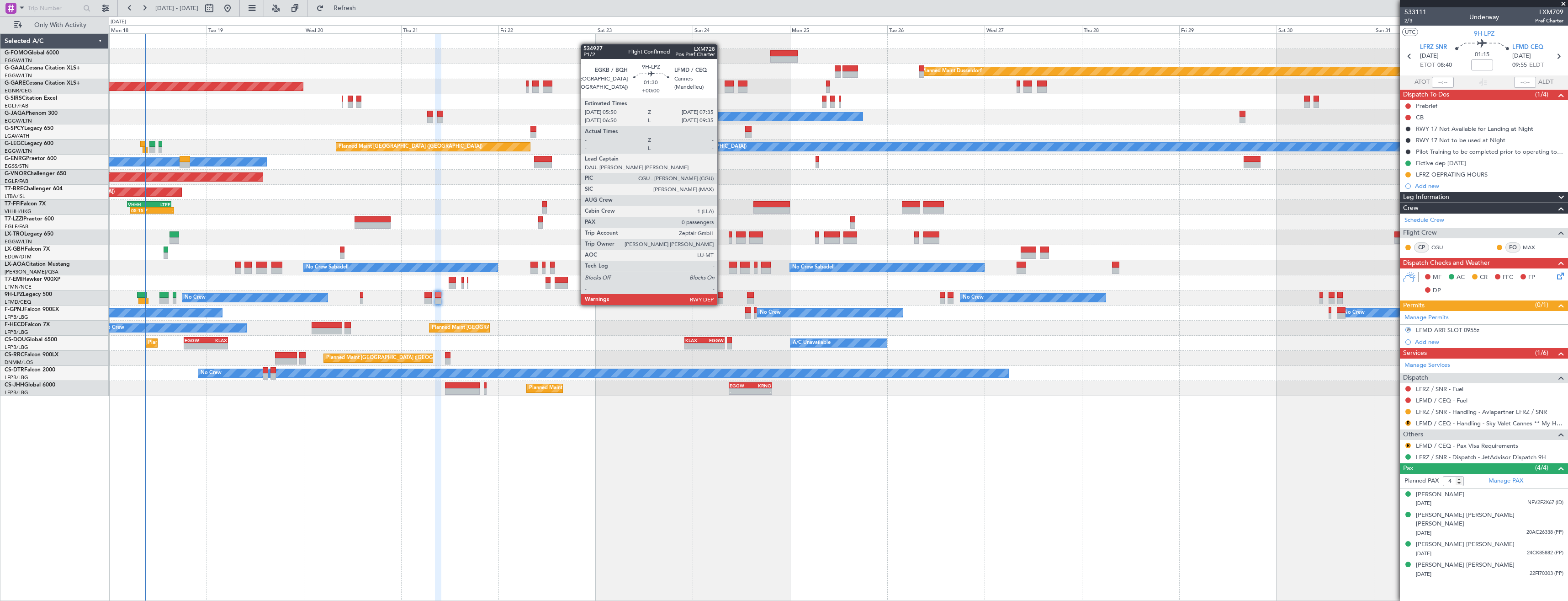
click at [722, 296] on div at bounding box center [719, 295] width 8 height 7
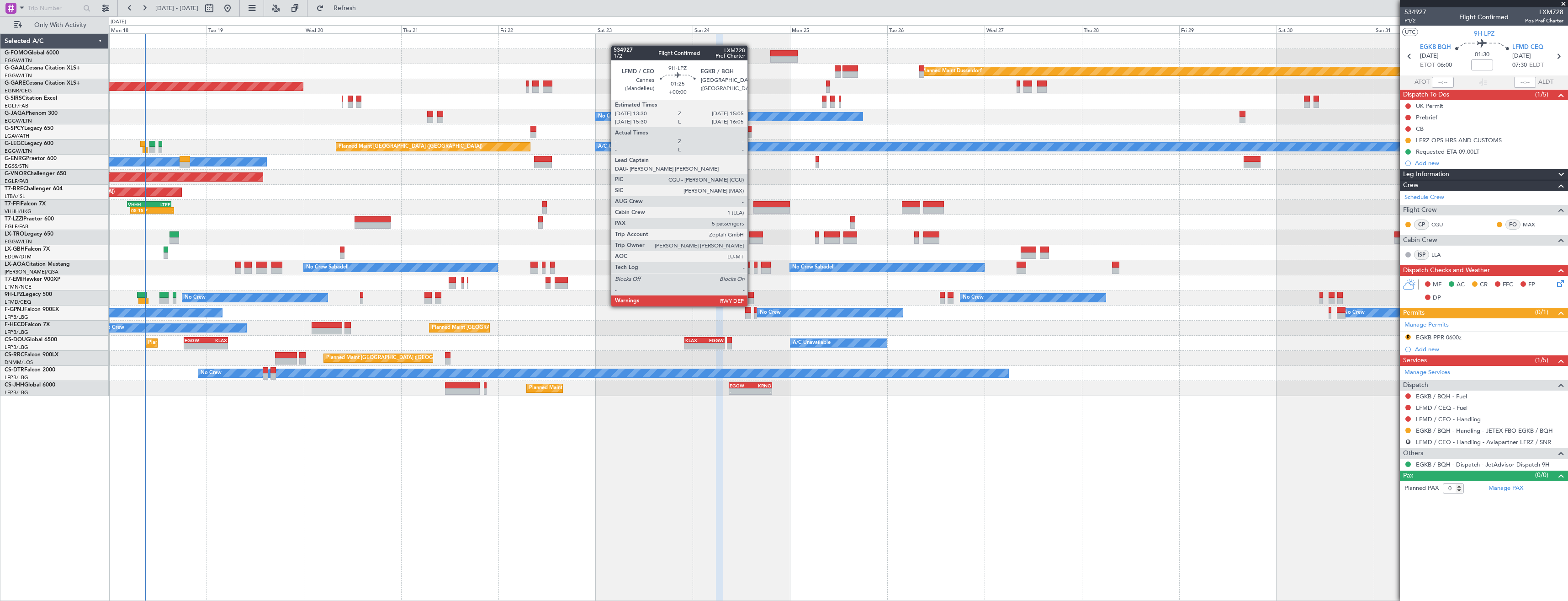
click at [751, 298] on div at bounding box center [751, 295] width 7 height 7
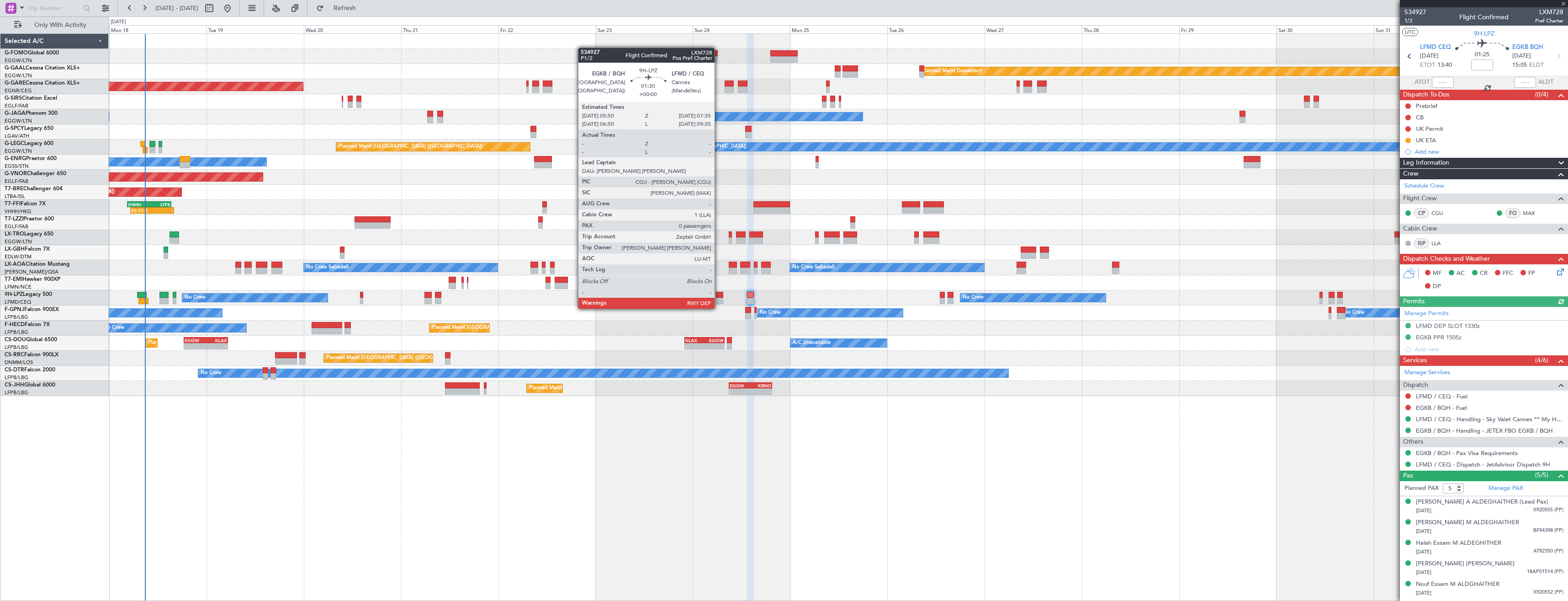
click at [718, 299] on div at bounding box center [719, 301] width 8 height 7
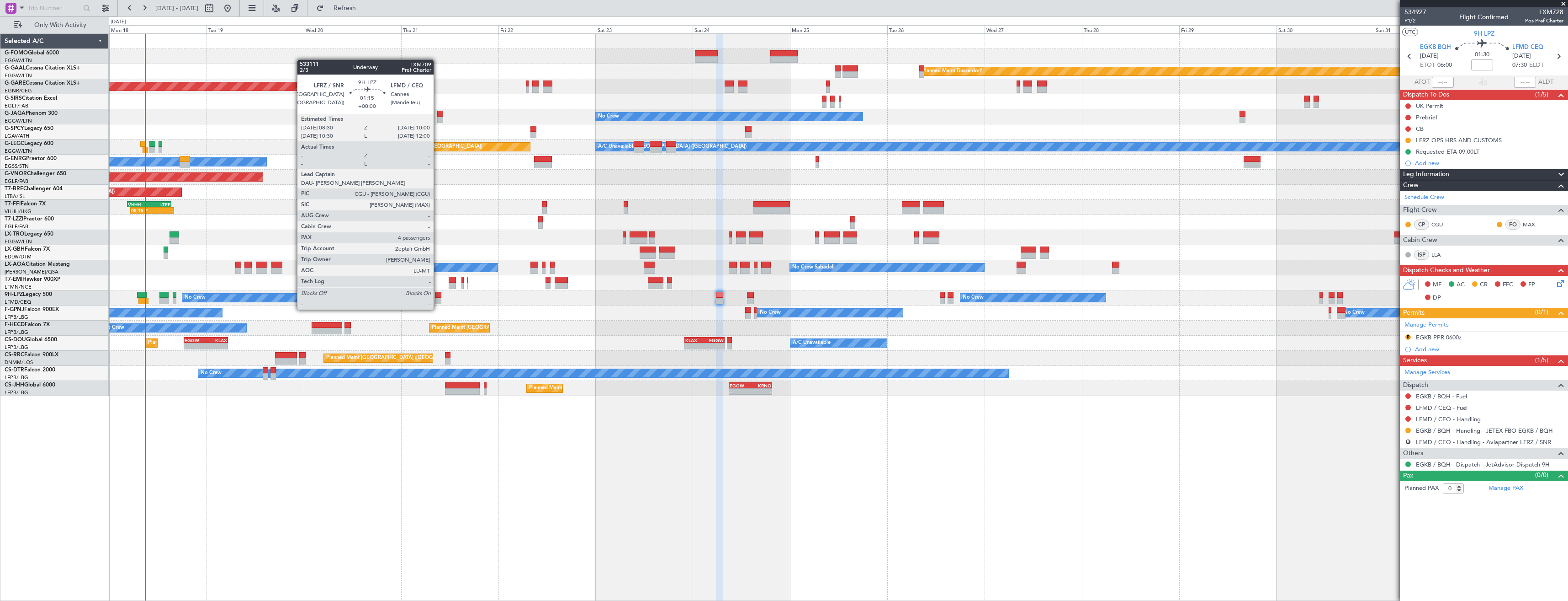
click at [438, 300] on div at bounding box center [439, 301] width 7 height 7
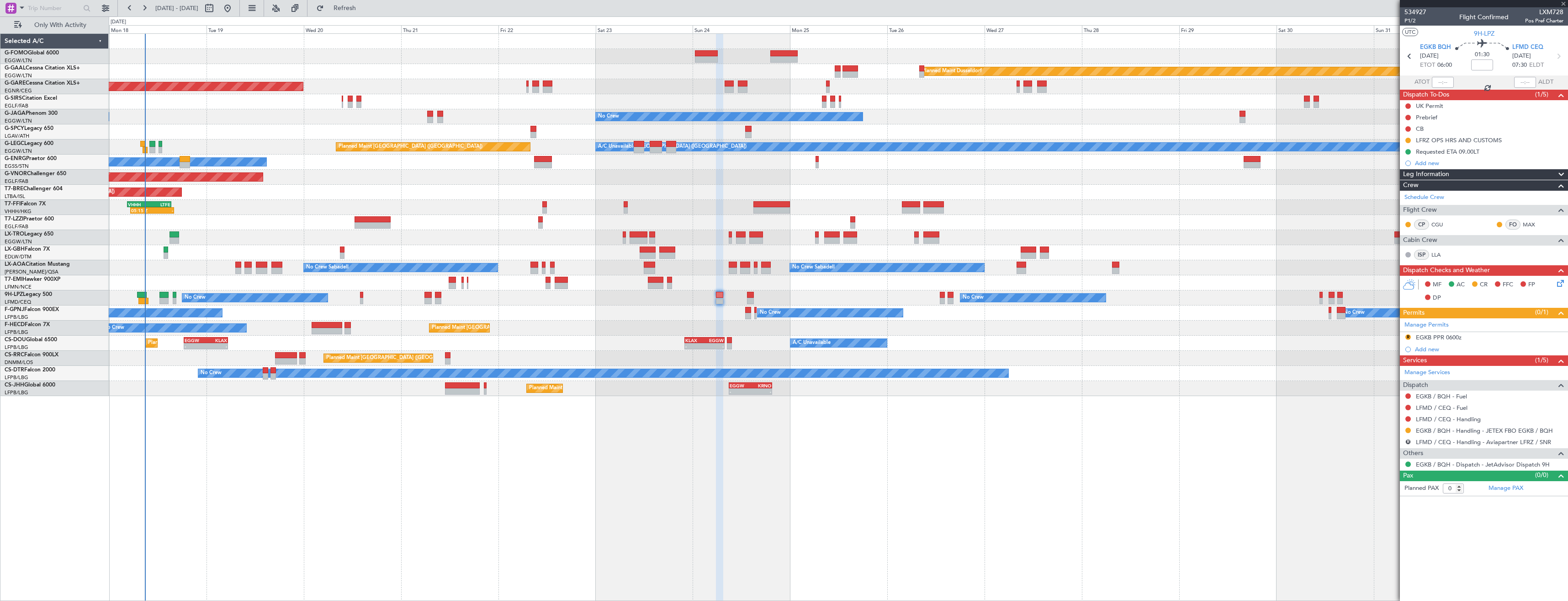
type input "4"
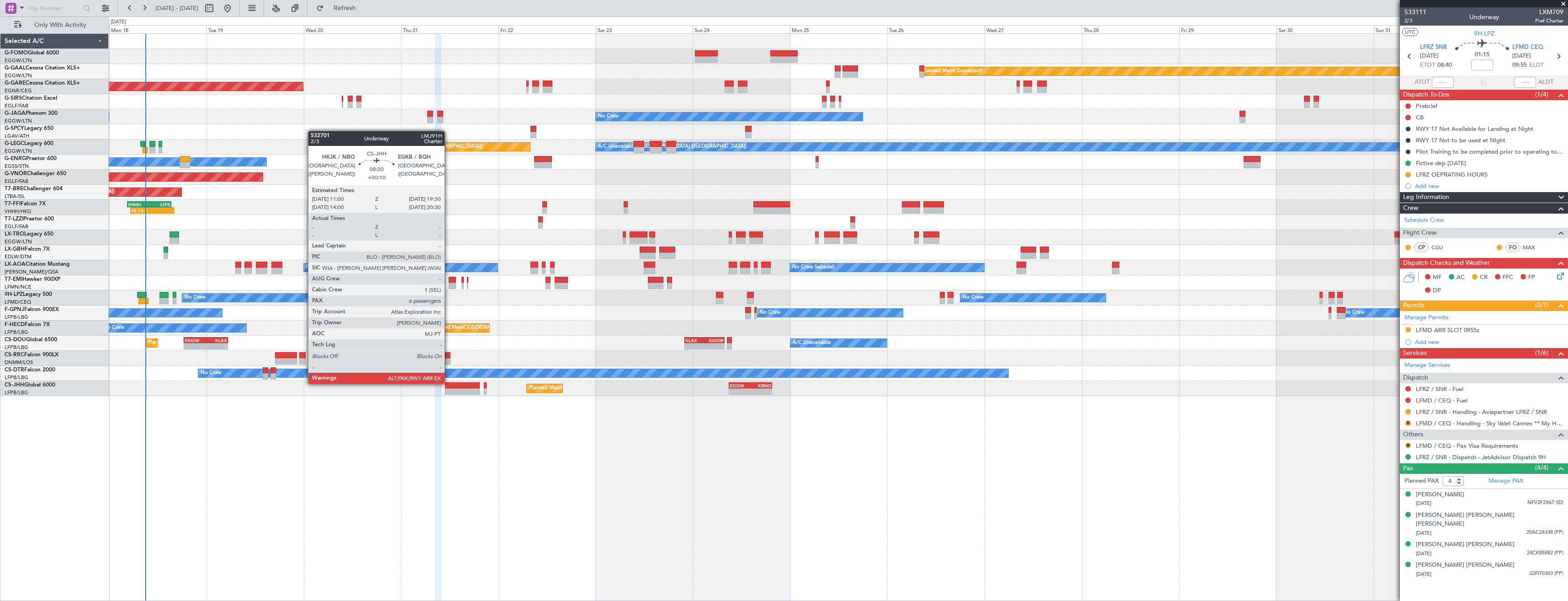
click at [449, 382] on div at bounding box center [462, 386] width 35 height 7
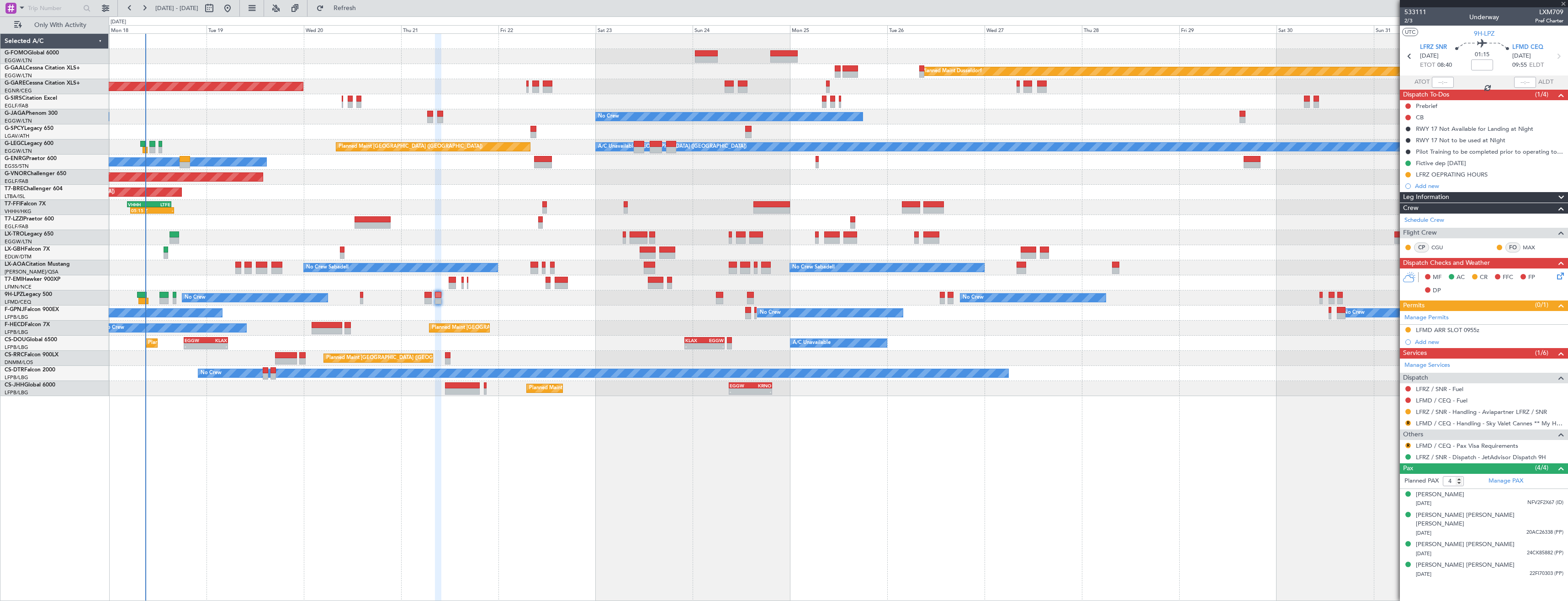
type input "+00:10"
type input "6"
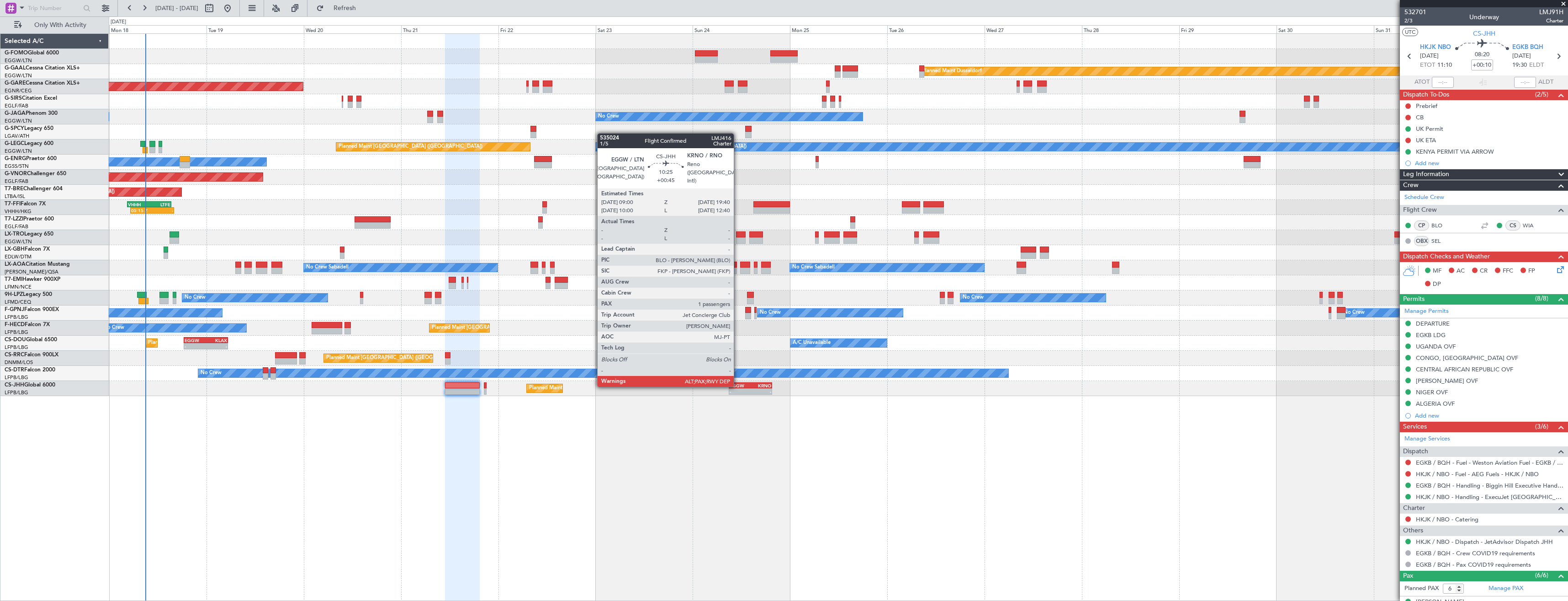
click at [756, 382] on div "EGGW 09:00 Z KRNO 19:40 Z" at bounding box center [750, 386] width 43 height 7
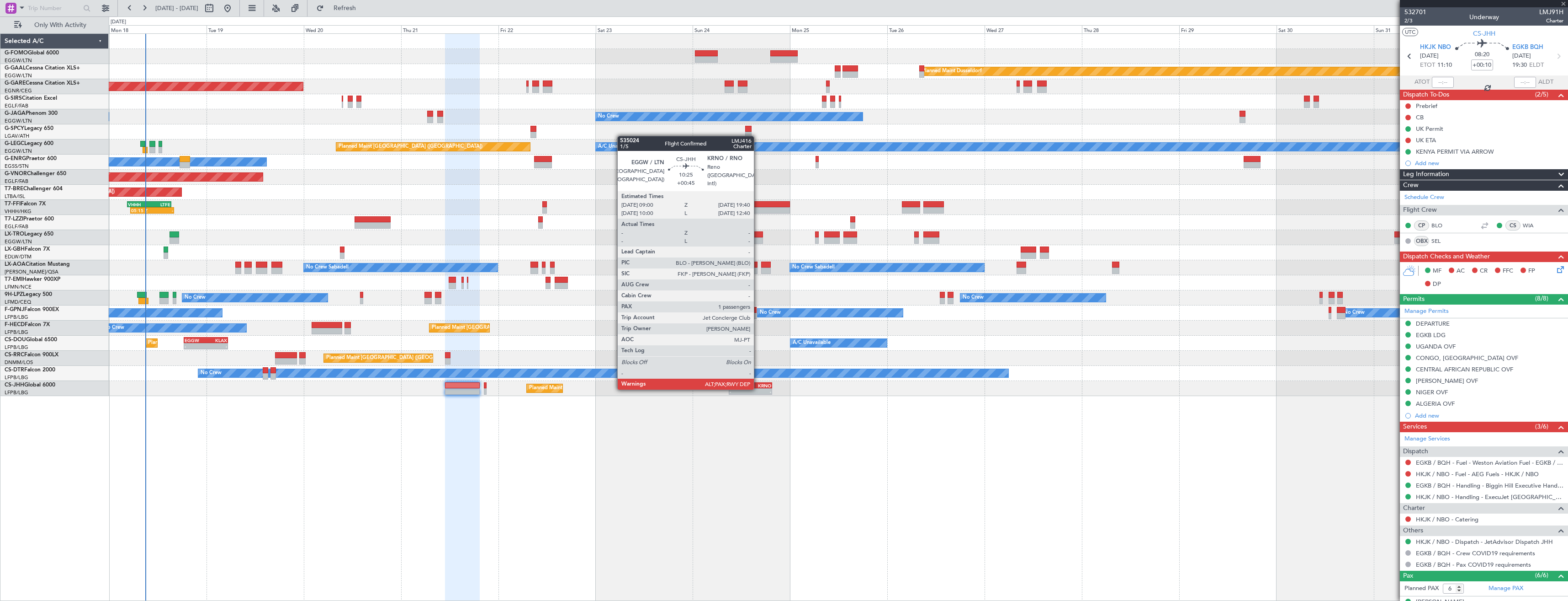
click at [758, 388] on div "-" at bounding box center [761, 391] width 21 height 5
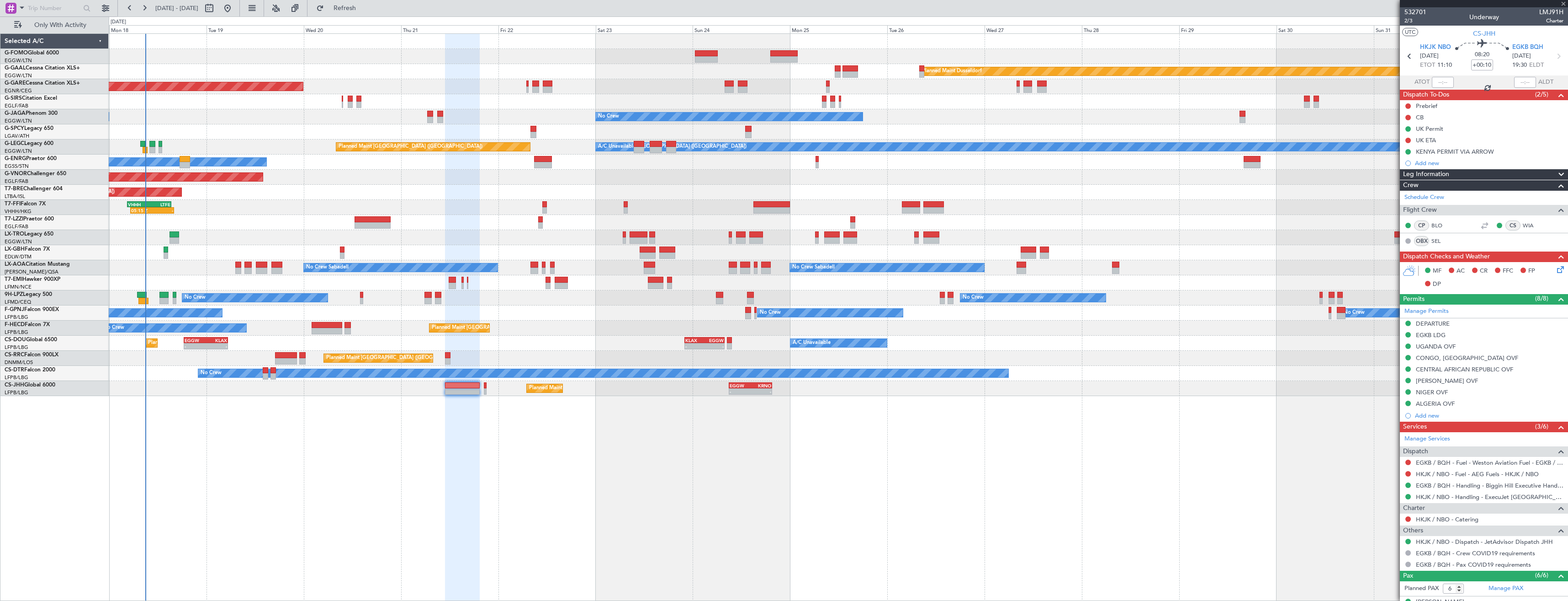
type input "+00:45"
type input "10"
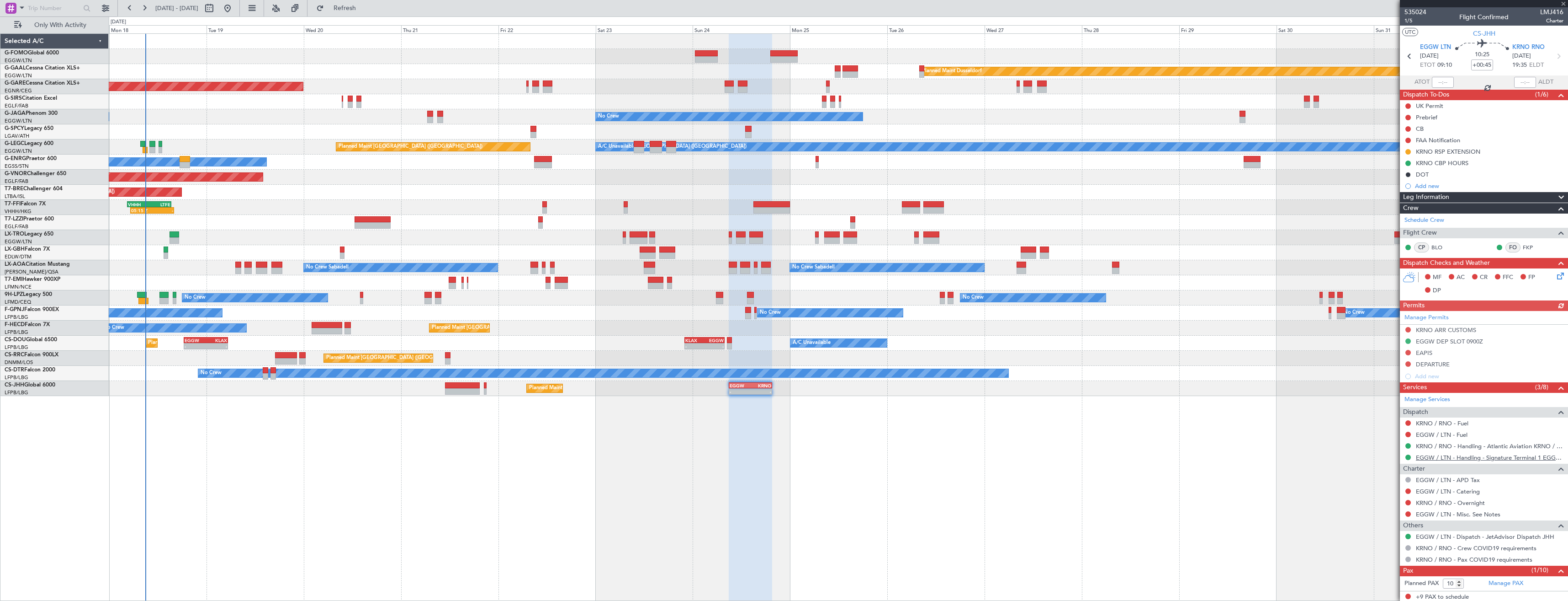
click at [1430, 457] on link "EGGW / LTN - Handling - Signature Terminal 1 EGGW / LTN" at bounding box center [1490, 457] width 147 height 8
click at [364, 8] on span "Refresh" at bounding box center [345, 8] width 38 height 7
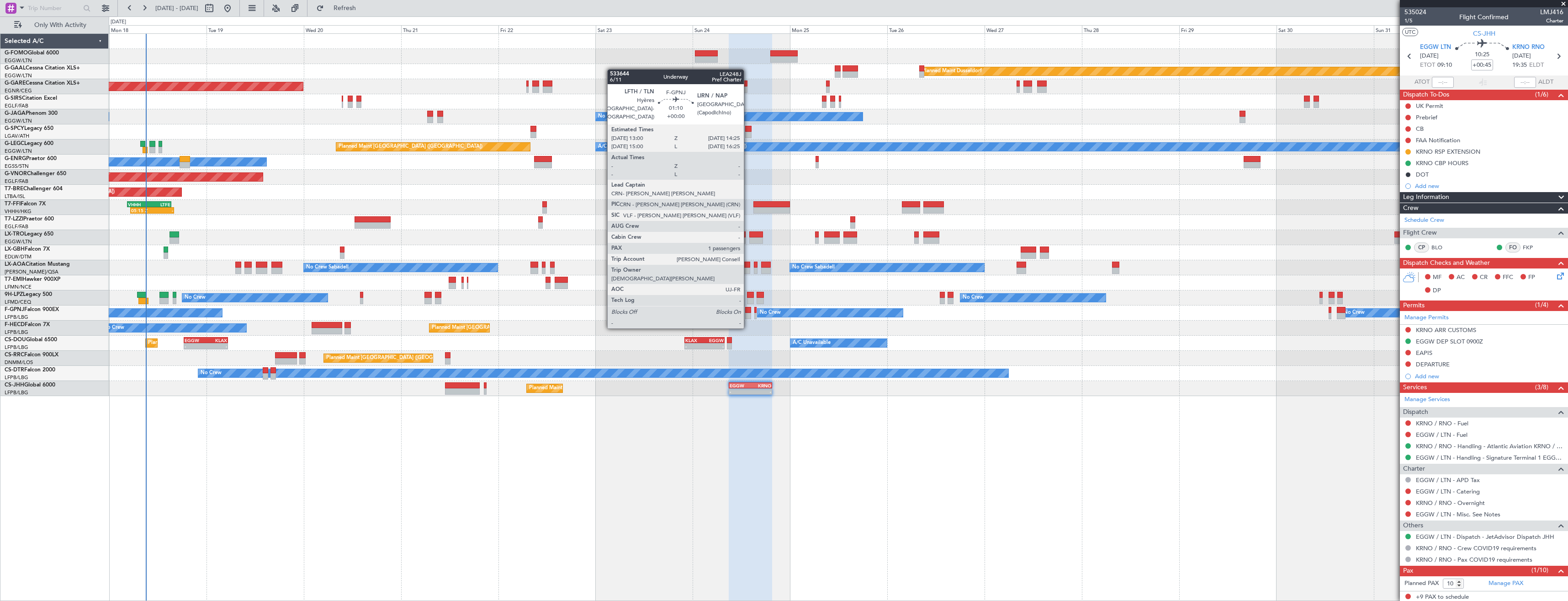
click at [748, 310] on div at bounding box center [748, 310] width 6 height 7
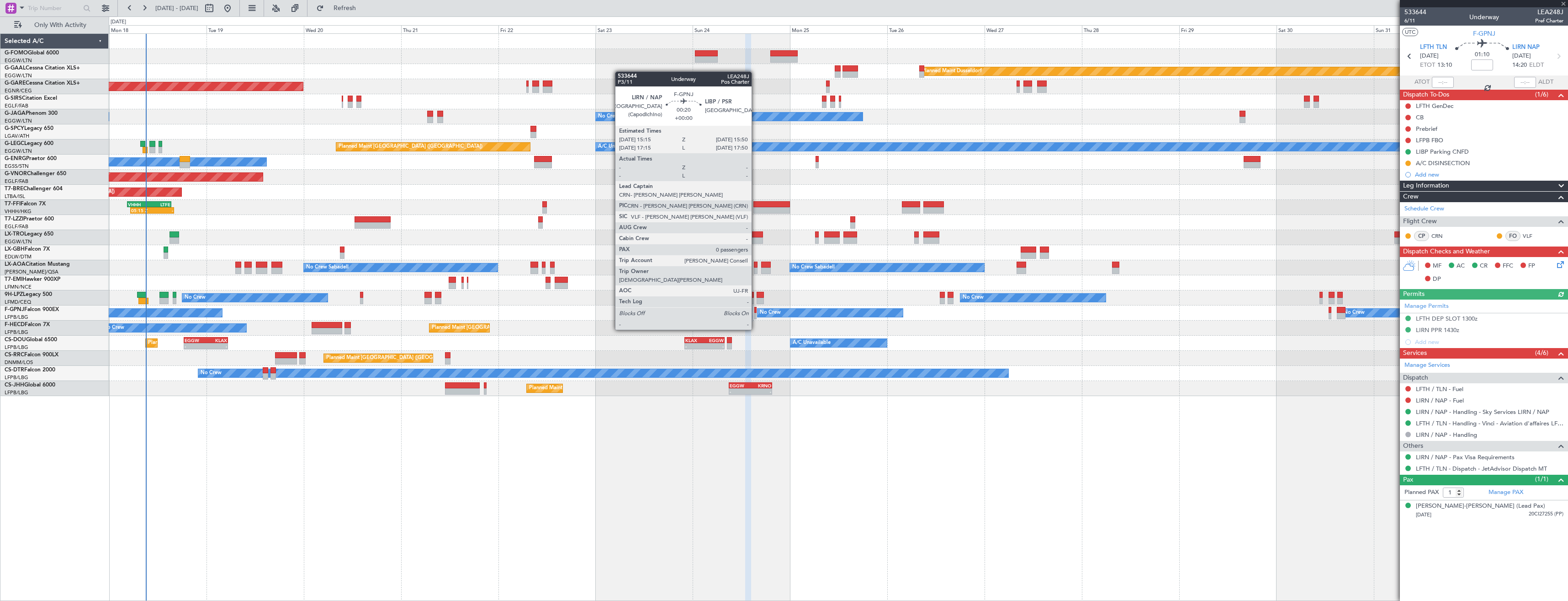
click at [756, 312] on div at bounding box center [756, 310] width 3 height 7
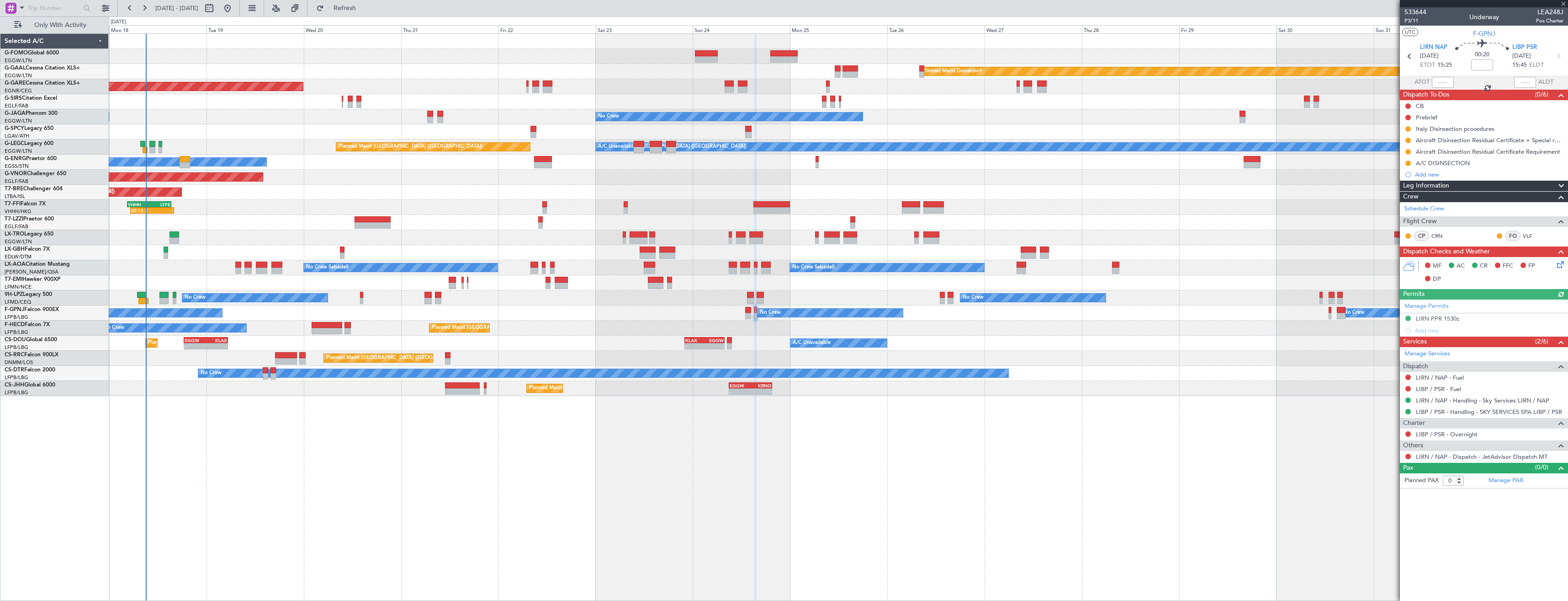
click at [1558, 60] on icon at bounding box center [1559, 56] width 12 height 12
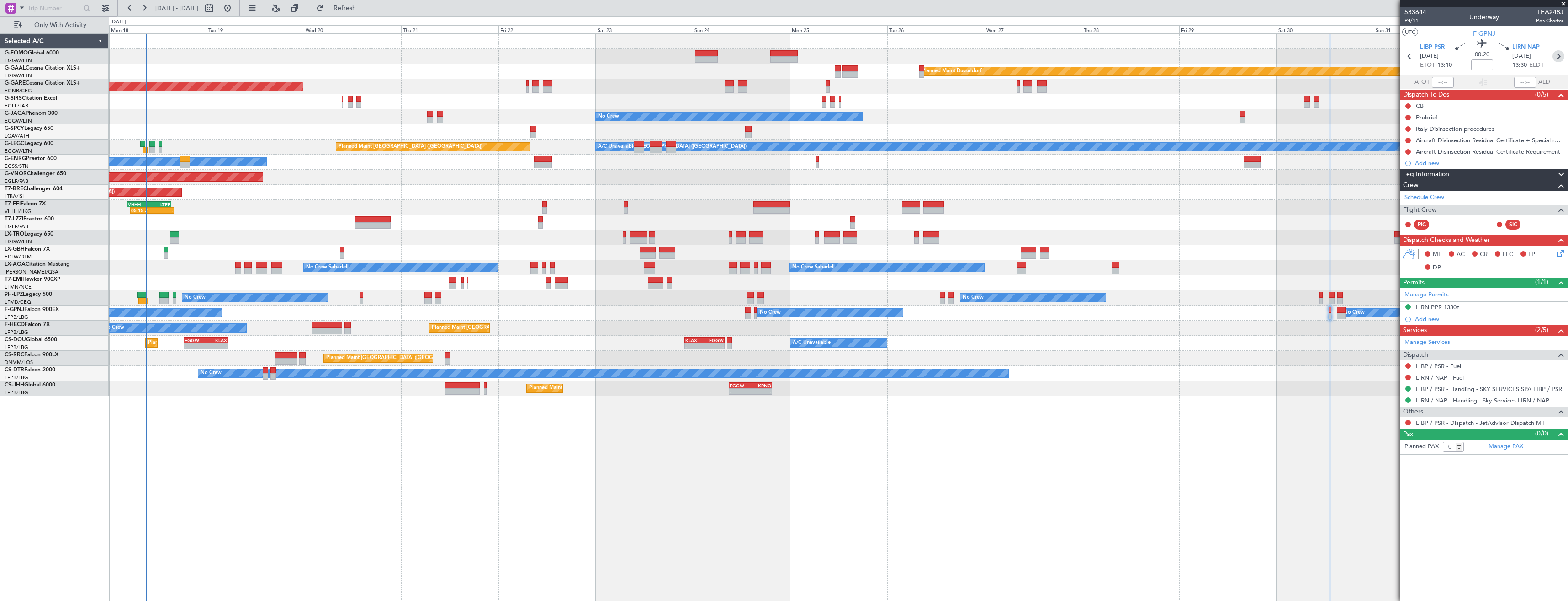
click at [1558, 60] on icon at bounding box center [1559, 56] width 12 height 12
click at [1558, 58] on icon at bounding box center [1559, 56] width 12 height 12
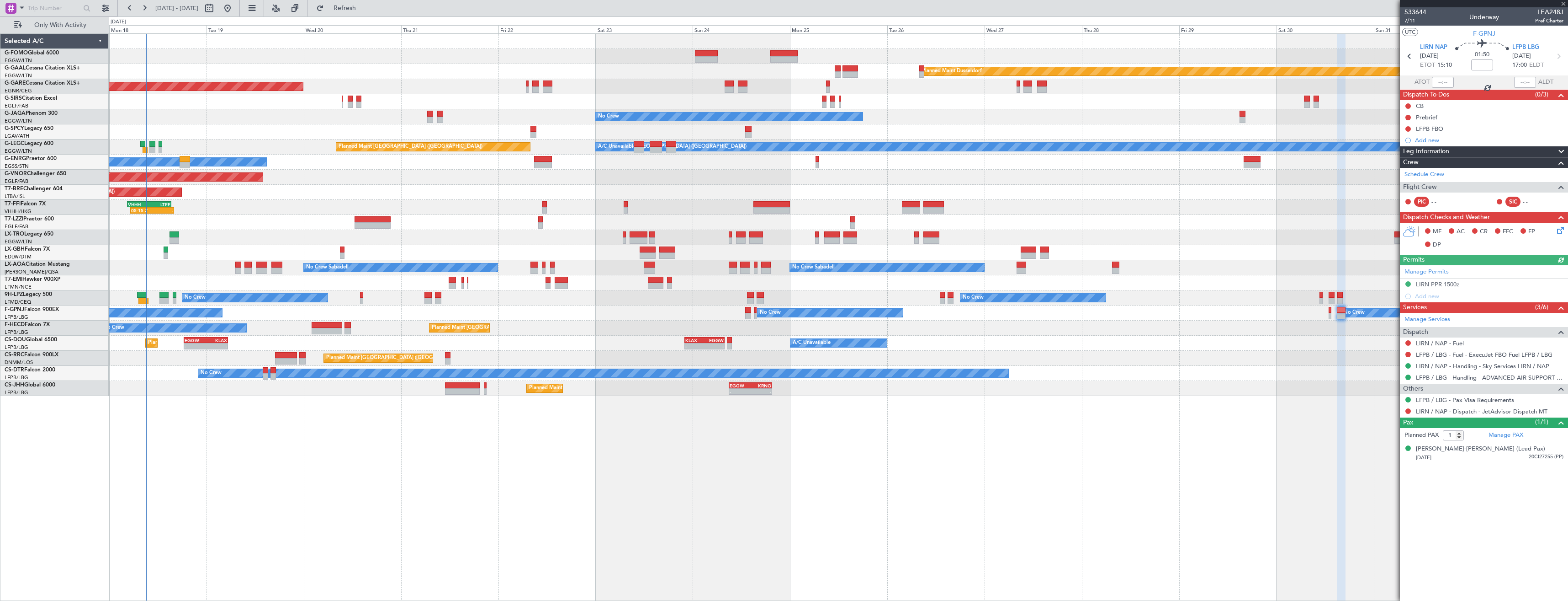
click at [1558, 58] on icon at bounding box center [1559, 56] width 12 height 12
click at [1105, 312] on div "Planned Maint Paris (Le Bourget) No Crew No Crew No Crew No Crew" at bounding box center [838, 313] width 1459 height 15
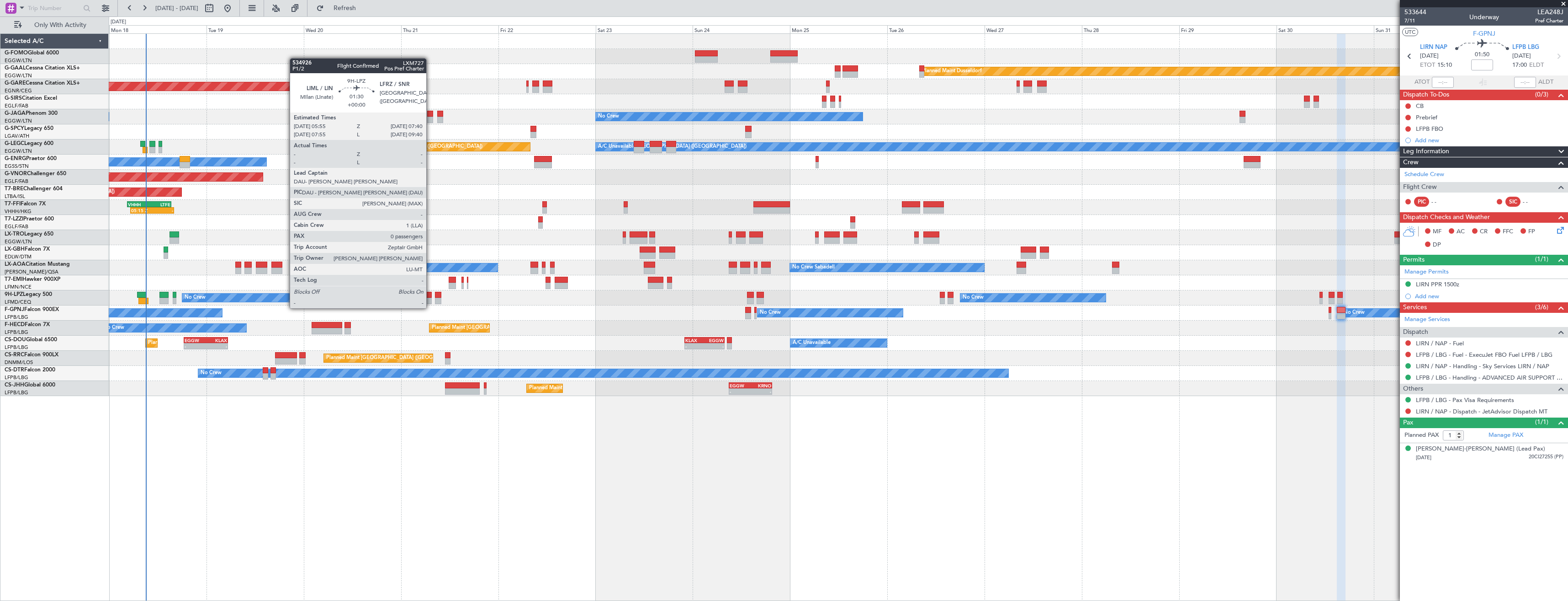
click at [430, 299] on div at bounding box center [428, 301] width 8 height 7
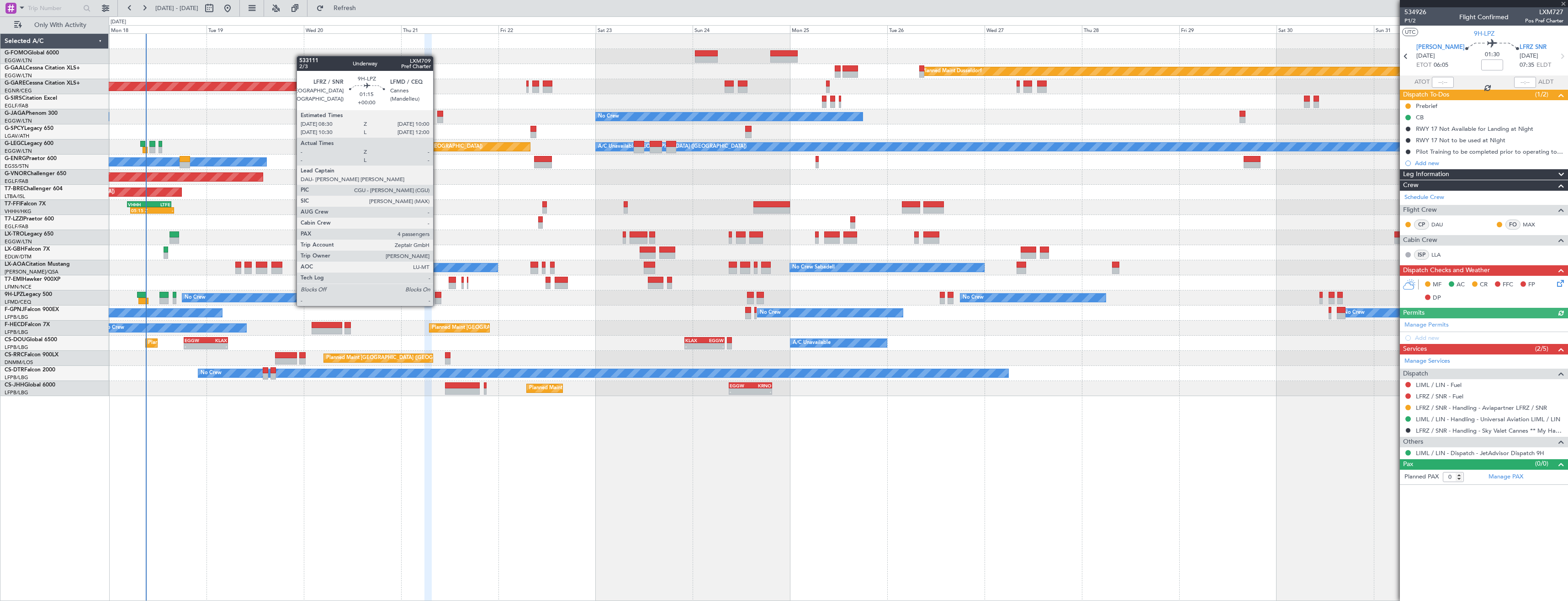
click at [437, 297] on div at bounding box center [439, 295] width 7 height 7
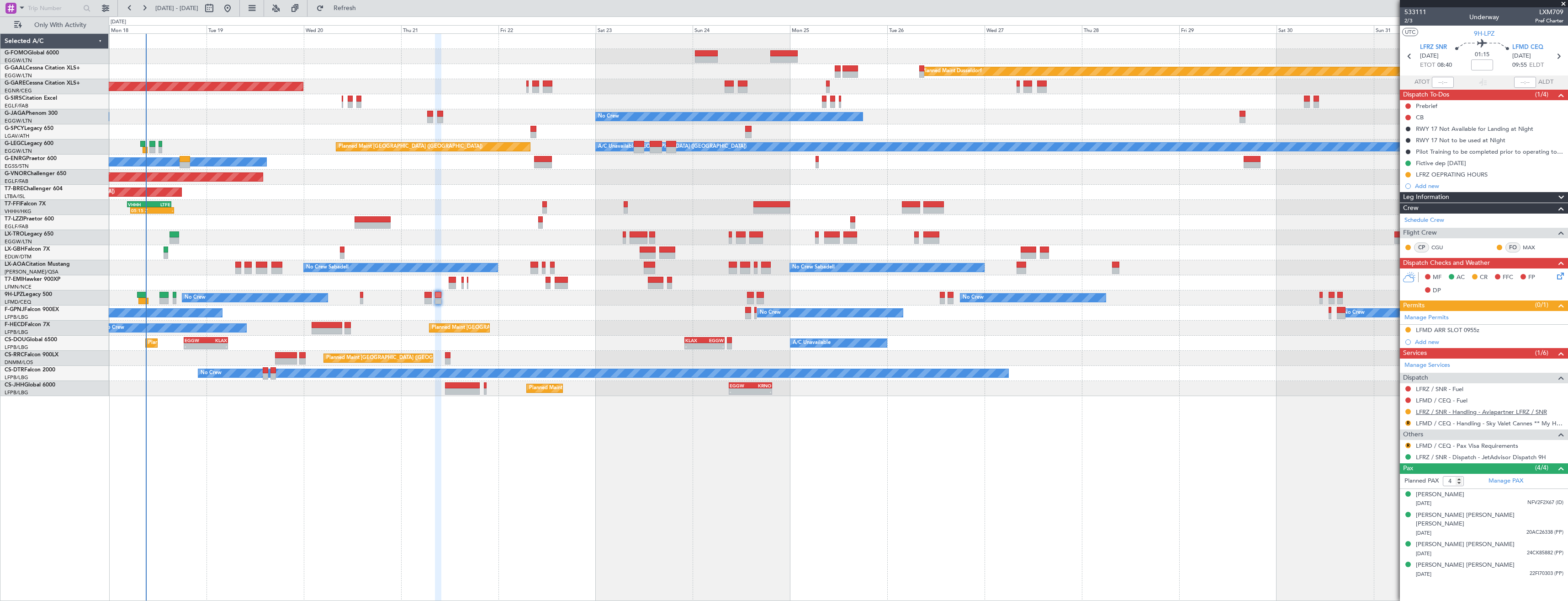
click at [1424, 415] on link "LFRZ / SNR - Handling - Aviapartner LFRZ / SNR" at bounding box center [1482, 411] width 131 height 8
click at [1546, 13] on span "LXM709" at bounding box center [1549, 12] width 28 height 9
copy span "LXM709"
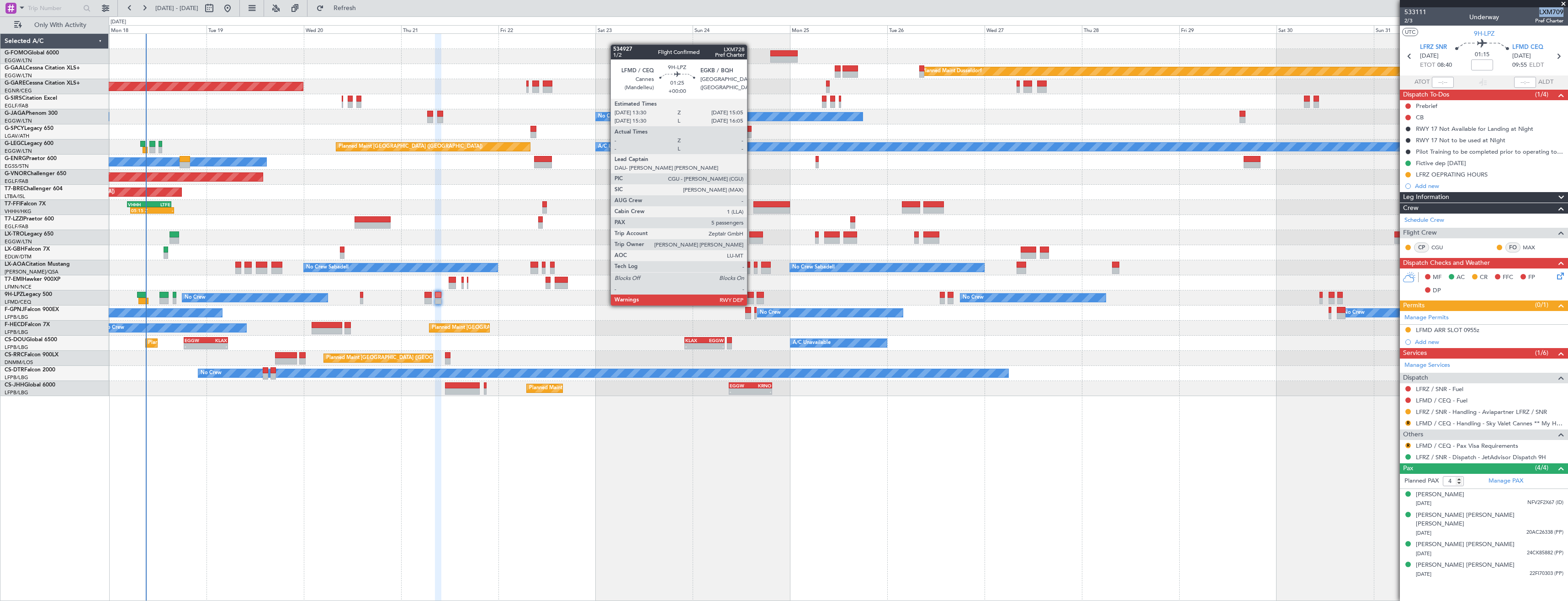
click at [751, 297] on div at bounding box center [751, 295] width 7 height 7
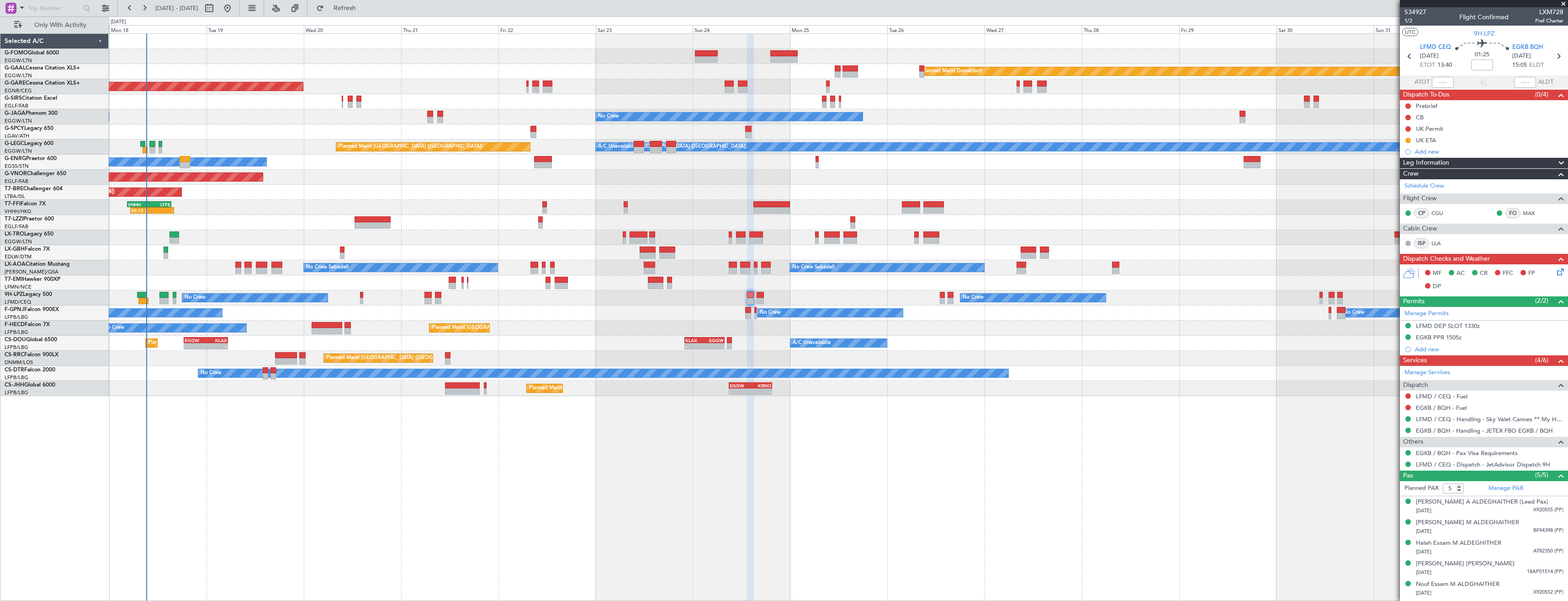
click at [1542, 13] on span "LXM728" at bounding box center [1549, 12] width 28 height 9
copy span "LXM728"
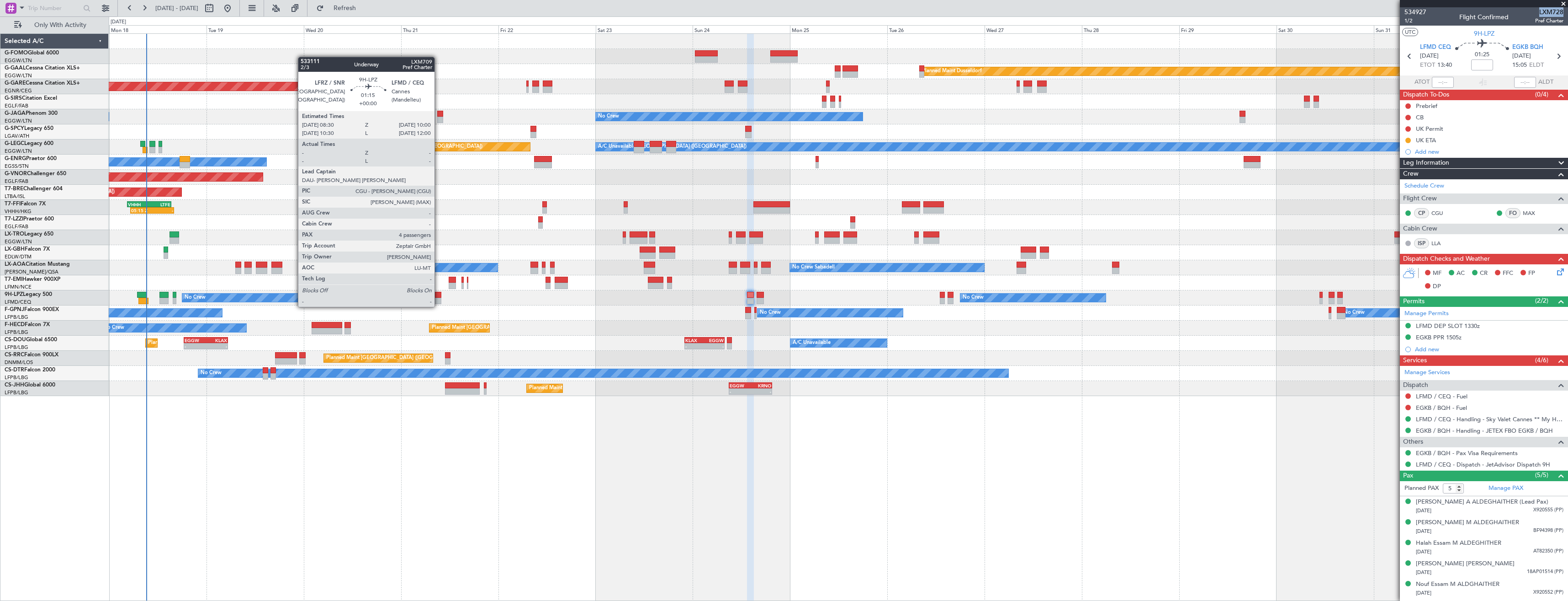
click at [439, 298] on div at bounding box center [439, 301] width 7 height 7
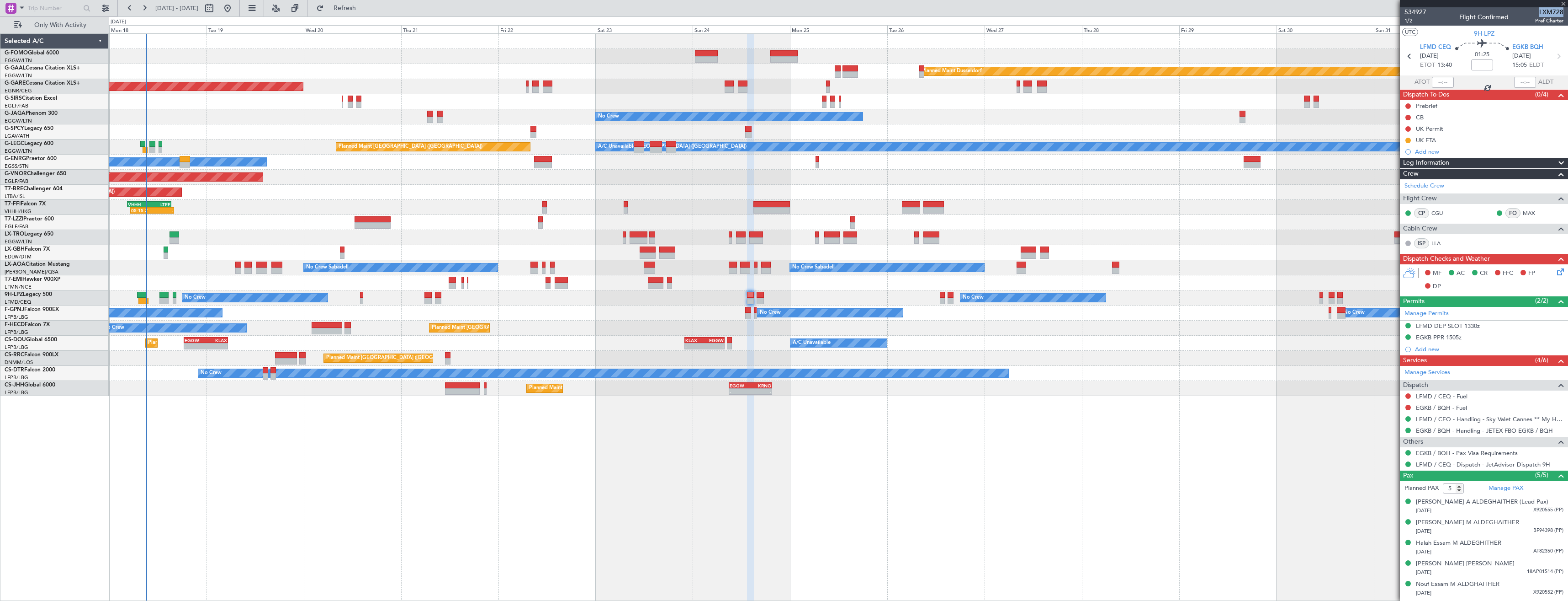
type input "4"
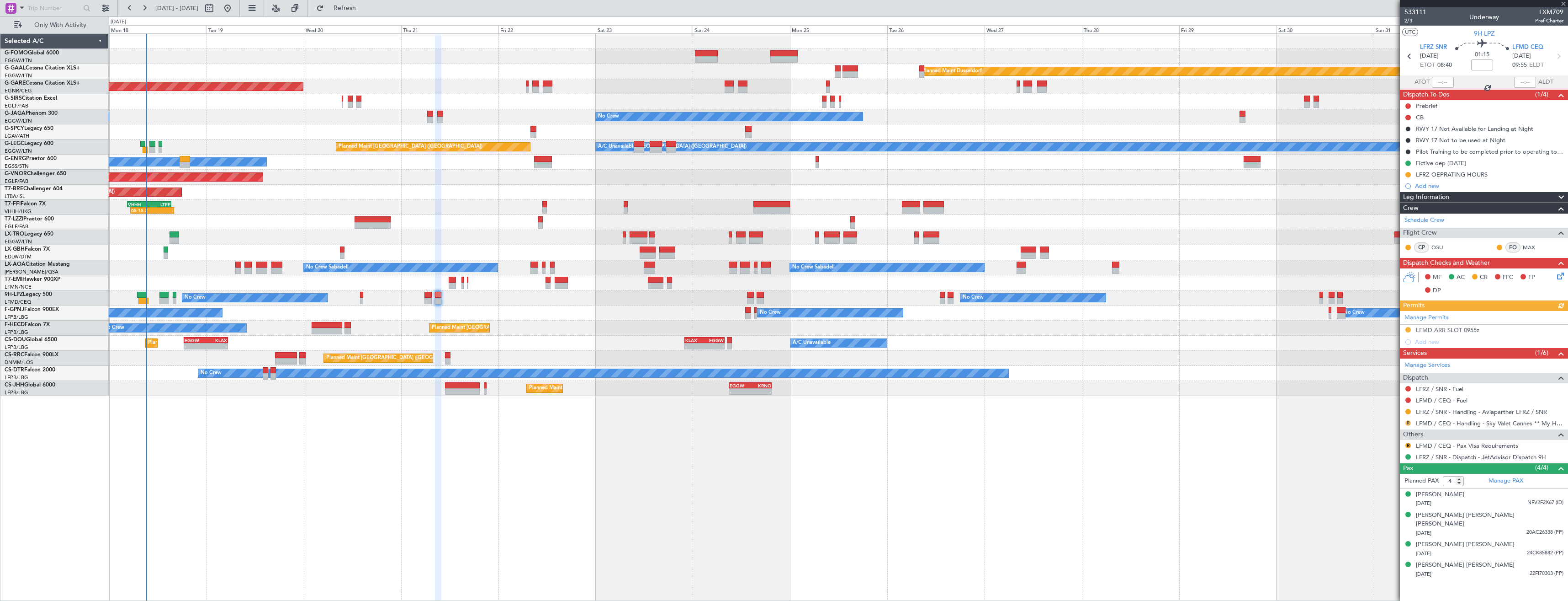
click at [1408, 422] on button "R" at bounding box center [1408, 423] width 5 height 5
click at [1370, 476] on span "Requested" at bounding box center [1382, 476] width 29 height 9
click at [1523, 326] on div "LFMD ARR SLOT 0955z" at bounding box center [1484, 330] width 168 height 11
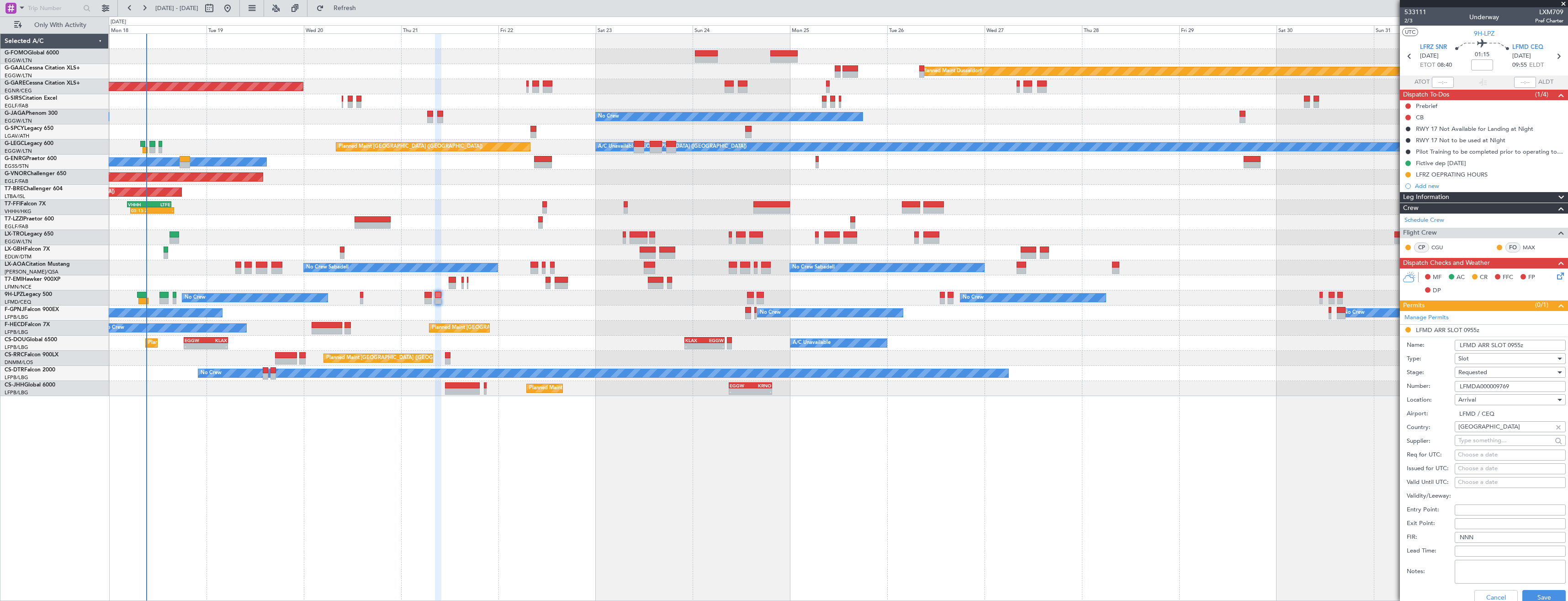
click at [1517, 345] on input "LFMD ARR SLOT 0955z" at bounding box center [1510, 345] width 111 height 11
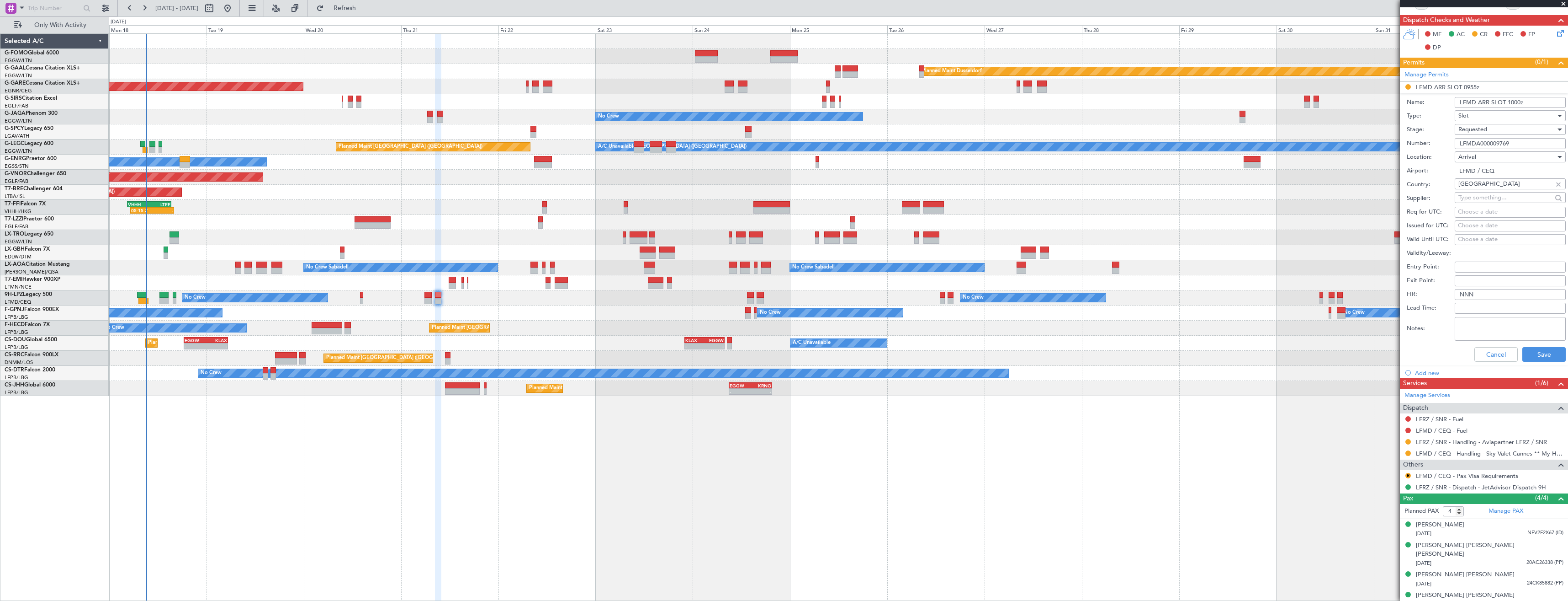
type input "LFMD ARR SLOT 1000z"
click at [1535, 346] on div "Cancel Save" at bounding box center [1487, 354] width 159 height 24
click at [1536, 351] on button "Save" at bounding box center [1543, 353] width 43 height 14
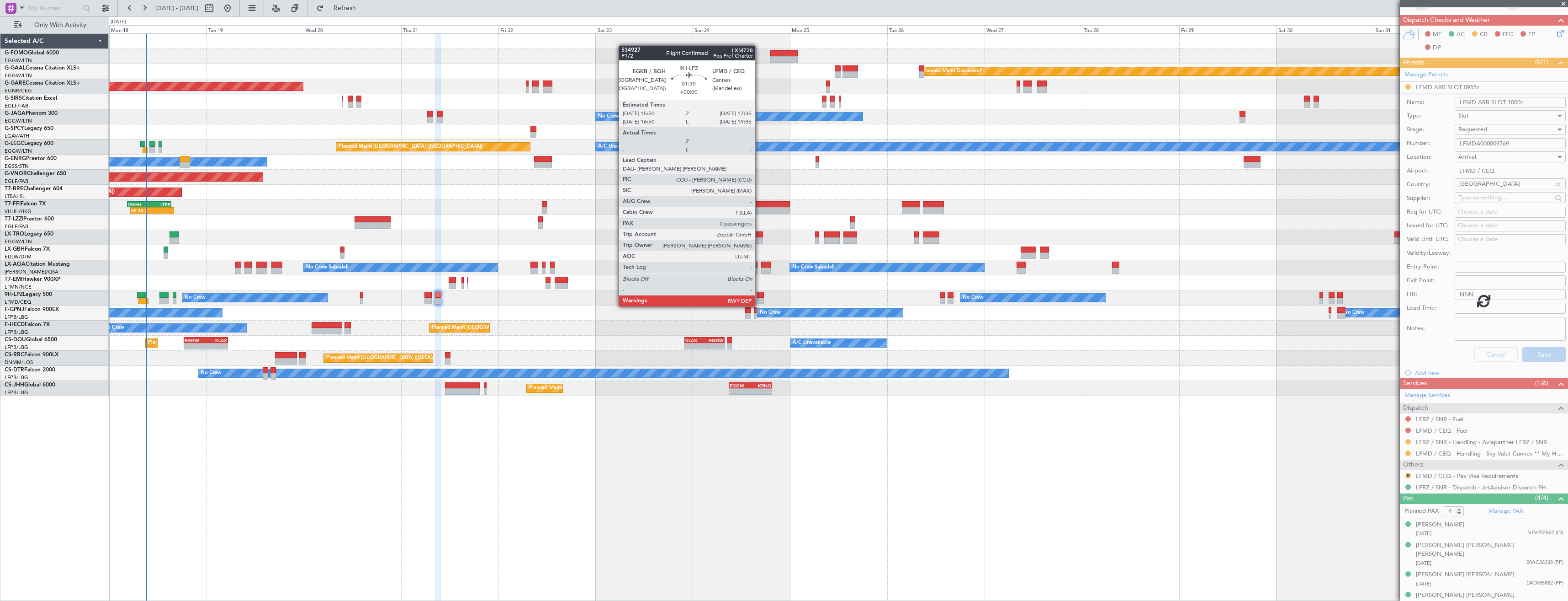
scroll to position [0, 0]
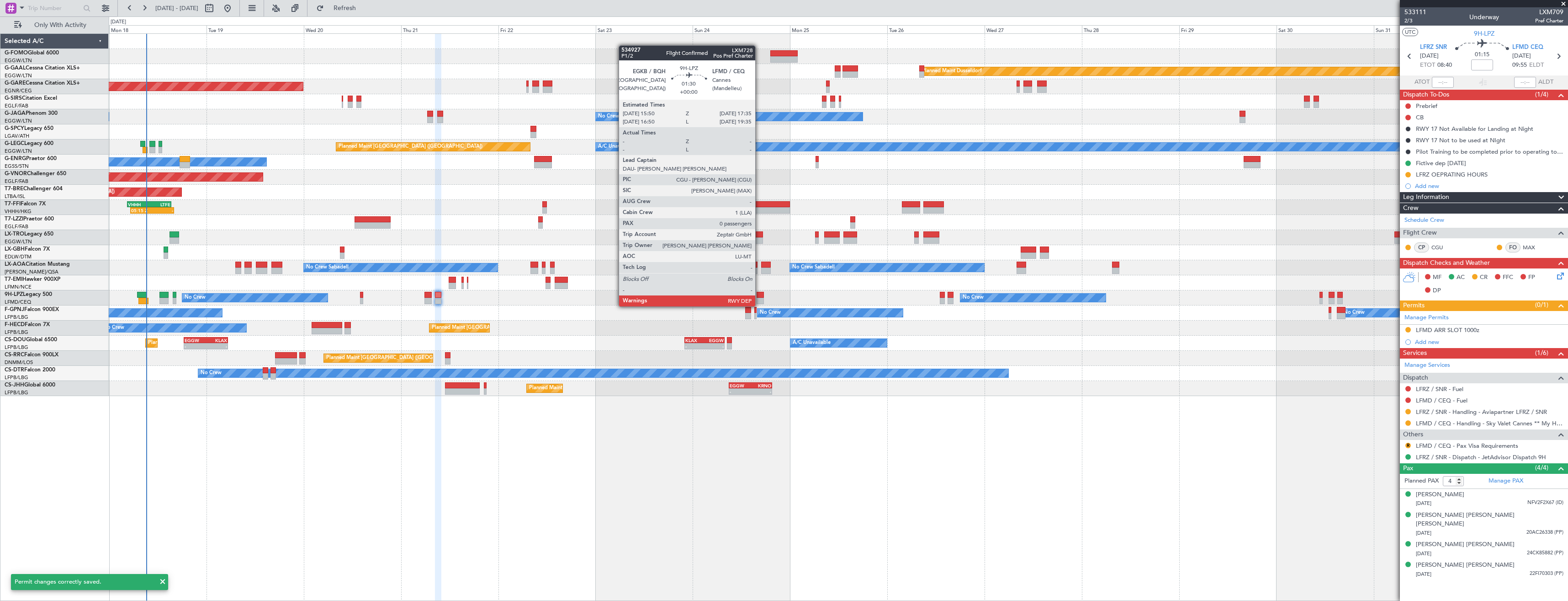
click at [759, 298] on div at bounding box center [760, 295] width 8 height 7
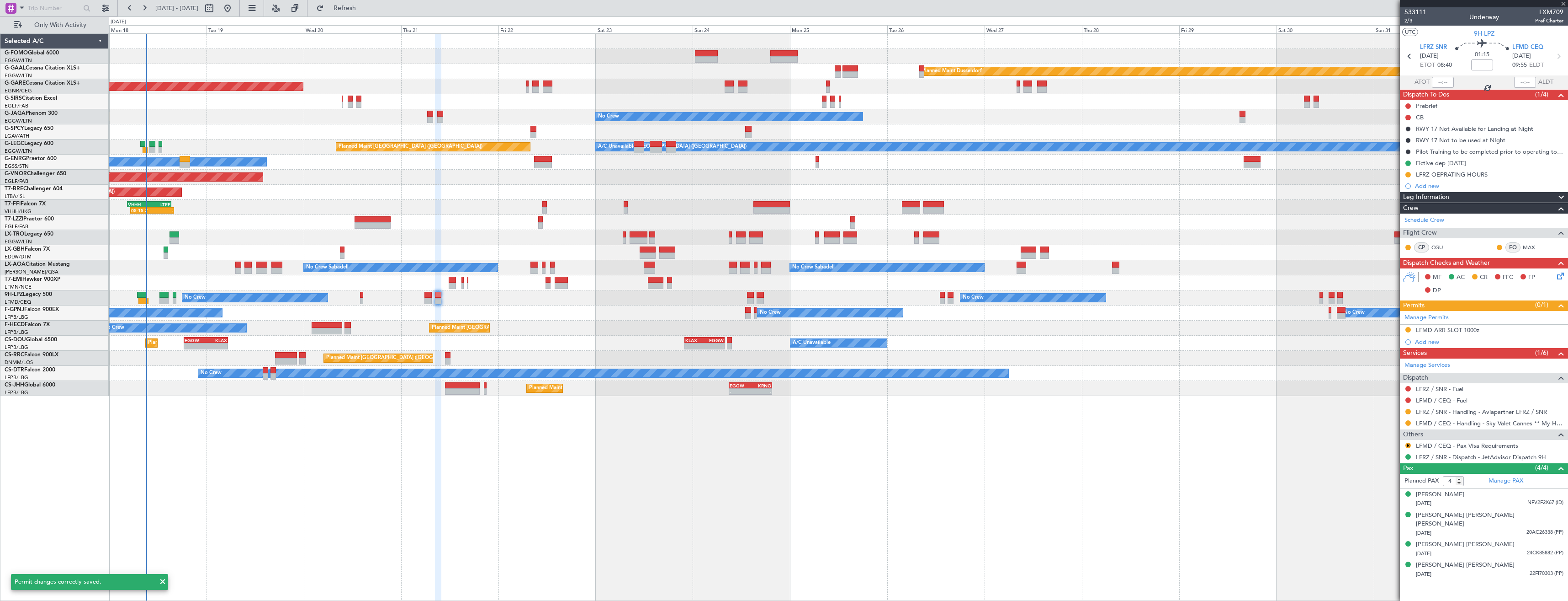
type input "0"
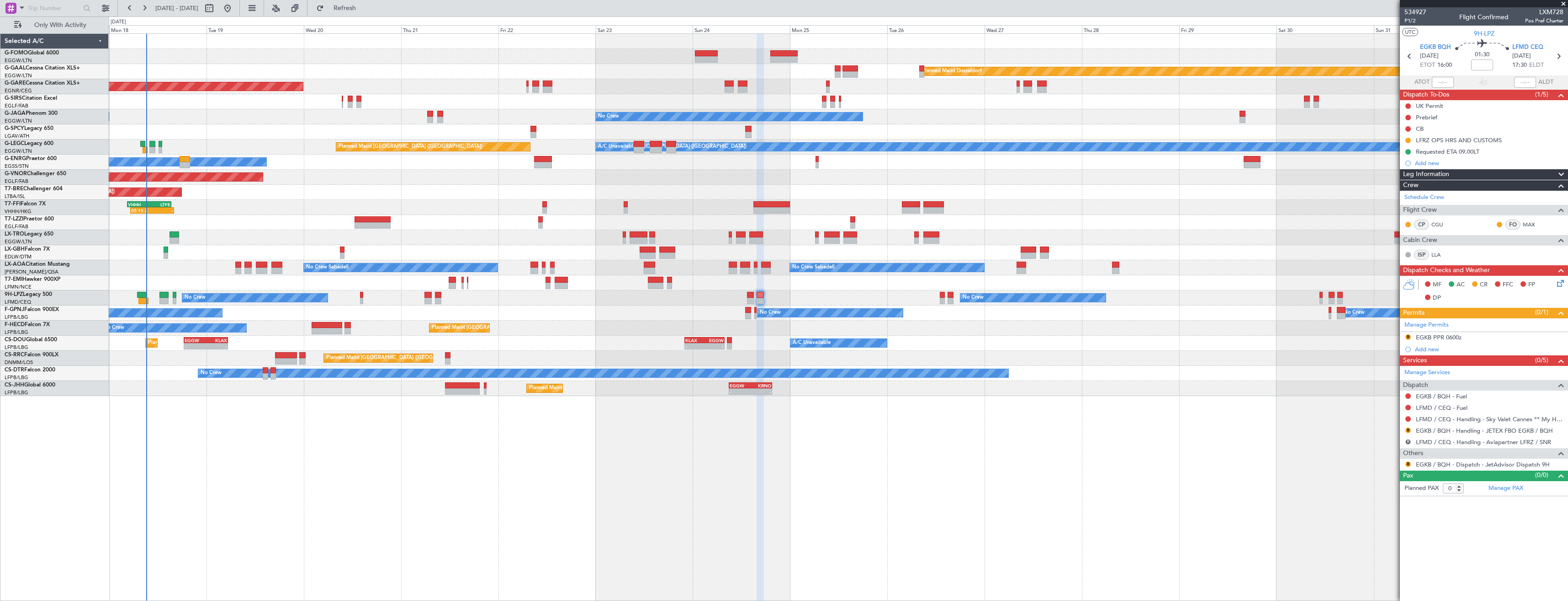
click at [1545, 14] on span "LXM728" at bounding box center [1543, 12] width 38 height 9
copy span "LXM728"
click at [1407, 418] on button at bounding box center [1408, 419] width 5 height 5
click at [1377, 470] on span "Requested" at bounding box center [1382, 472] width 29 height 9
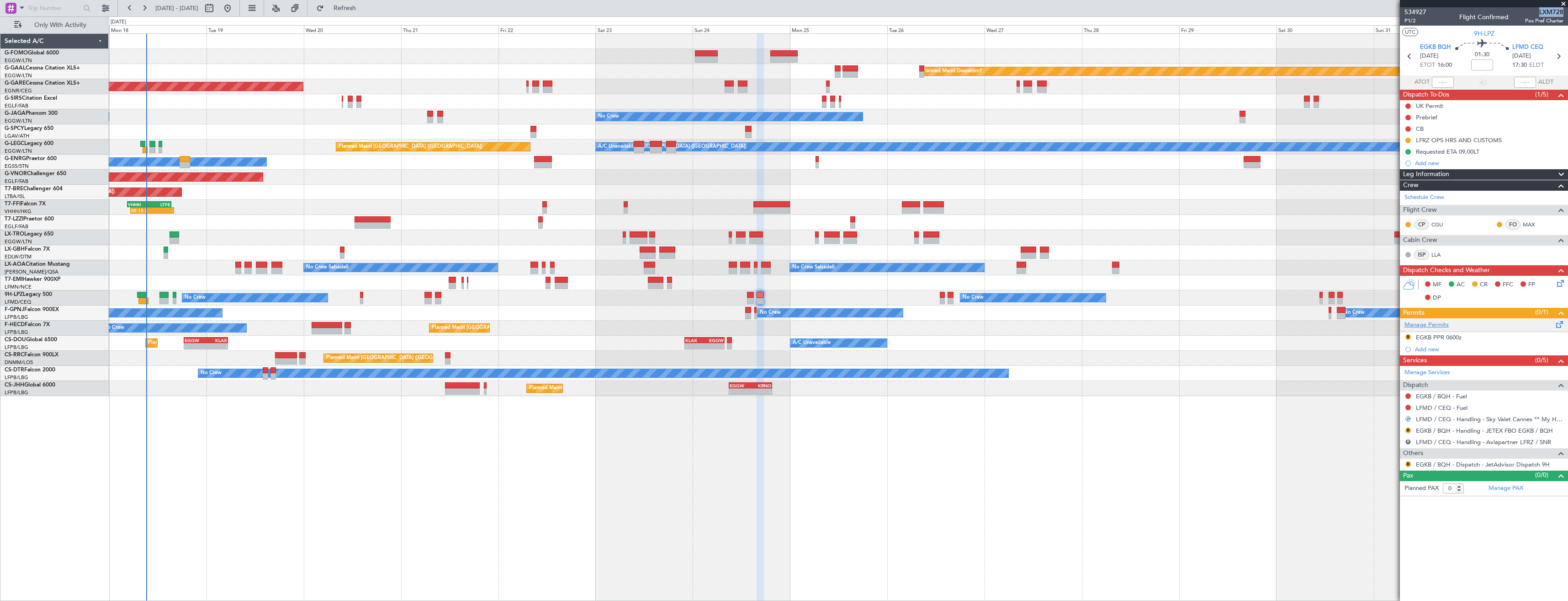
click at [1427, 325] on link "Manage Permits" at bounding box center [1427, 325] width 44 height 9
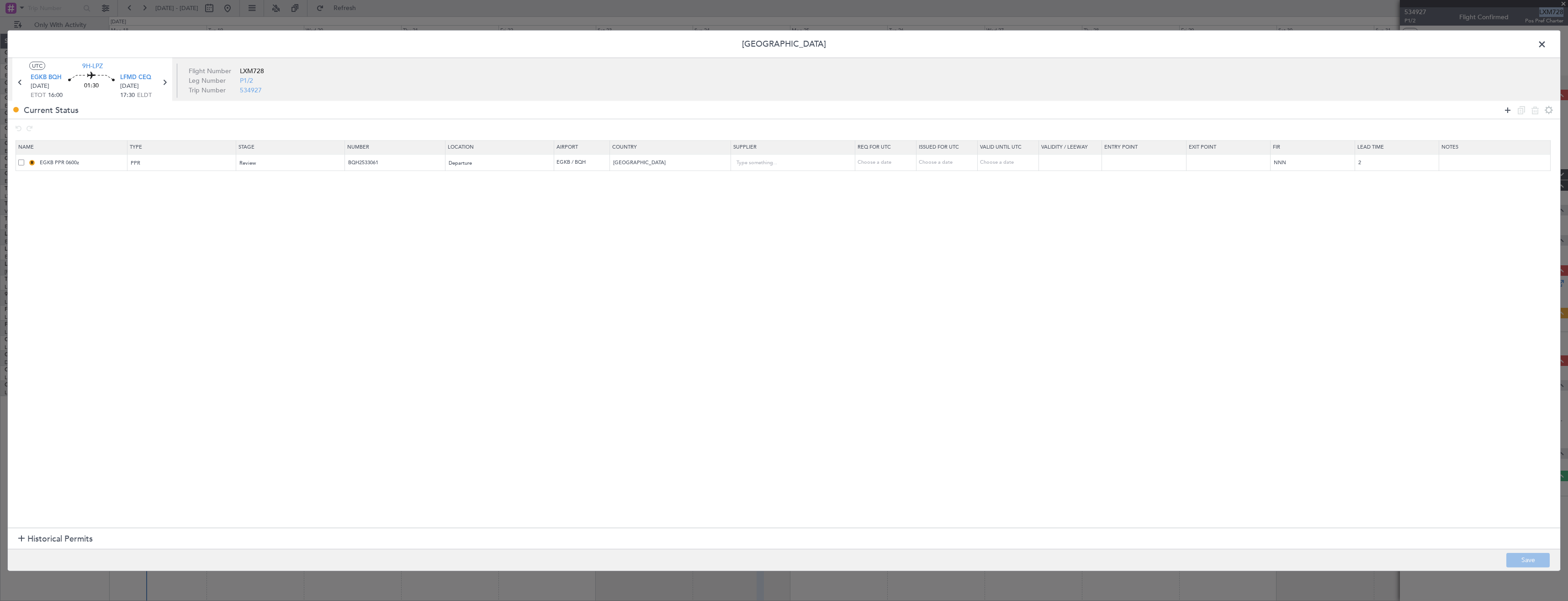
click at [1505, 111] on icon at bounding box center [1508, 109] width 11 height 11
click at [171, 186] on div "Type" at bounding box center [179, 180] width 96 height 14
click at [148, 271] on span "Slot" at bounding box center [184, 268] width 103 height 14
click at [272, 183] on span "Select an option" at bounding box center [258, 180] width 37 height 7
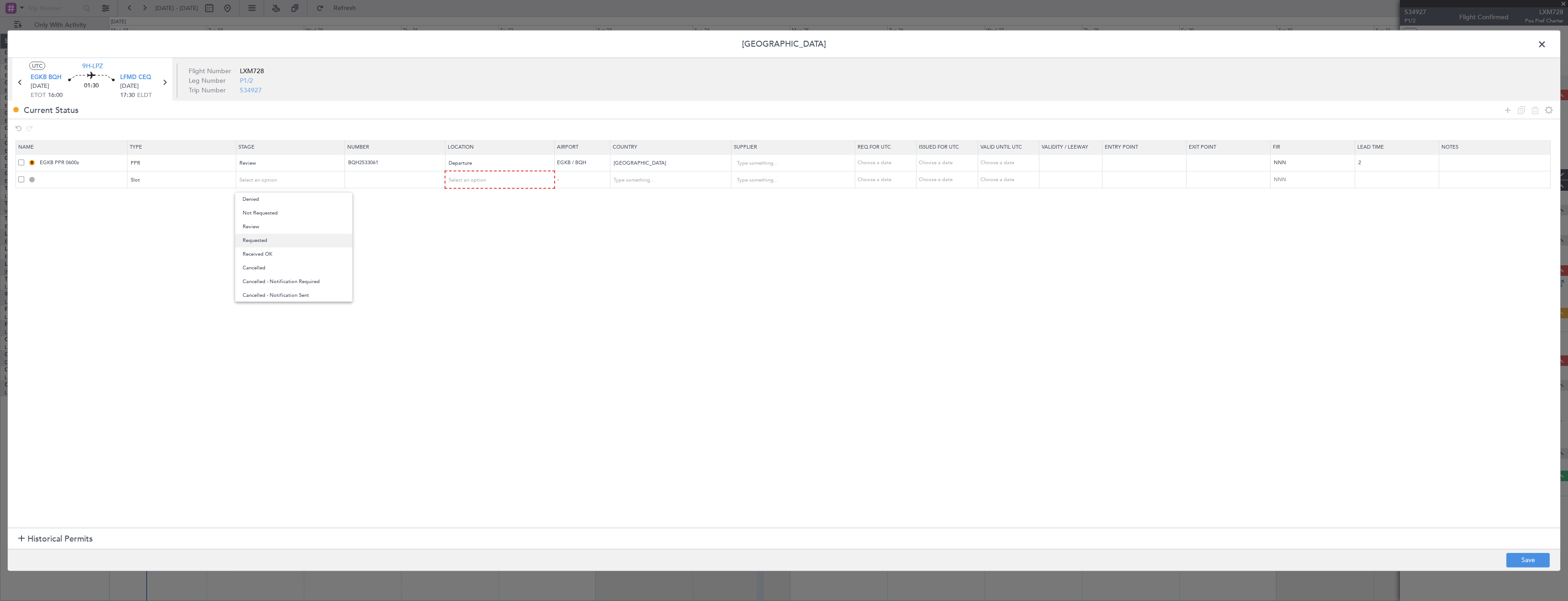
click at [271, 241] on span "Requested" at bounding box center [293, 241] width 103 height 14
click at [480, 177] on span "Select an option" at bounding box center [468, 180] width 37 height 7
click at [477, 223] on span "Arrival" at bounding box center [505, 226] width 103 height 14
click at [1541, 558] on button "Save" at bounding box center [1527, 559] width 43 height 14
type input "LFMD ARR SLOT"
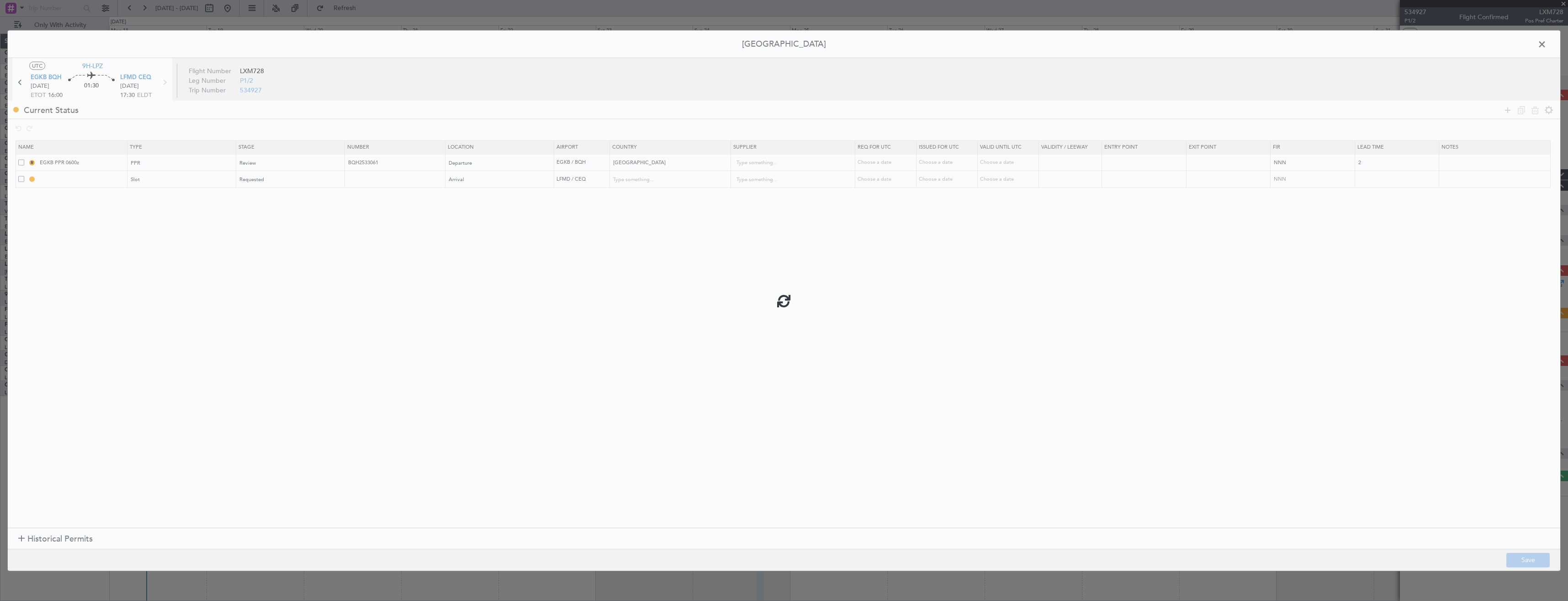
type input "[GEOGRAPHIC_DATA]"
type input "NNN"
click at [90, 180] on input "LFMD ARR SLOT" at bounding box center [82, 179] width 89 height 8
type input "LFMD ARR SLOT 1730z"
click at [1527, 562] on button "Save" at bounding box center [1527, 559] width 43 height 14
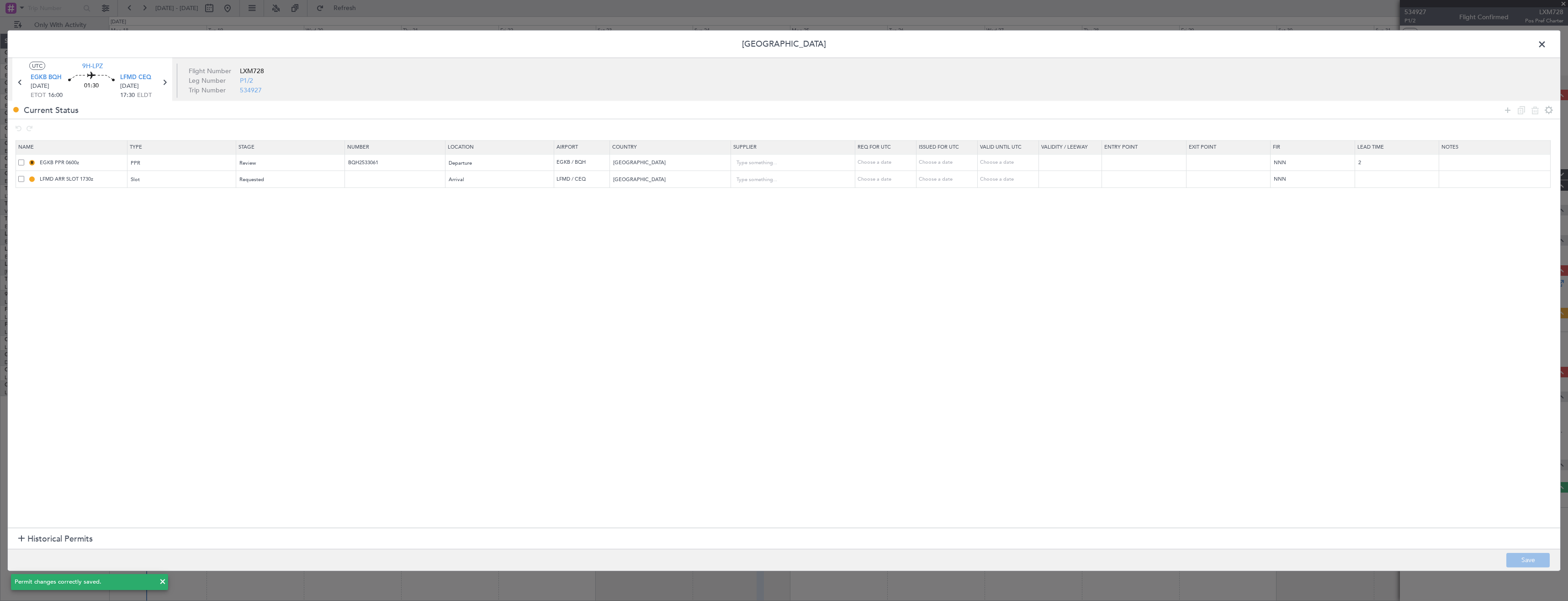
click at [1547, 44] on span at bounding box center [1547, 47] width 0 height 19
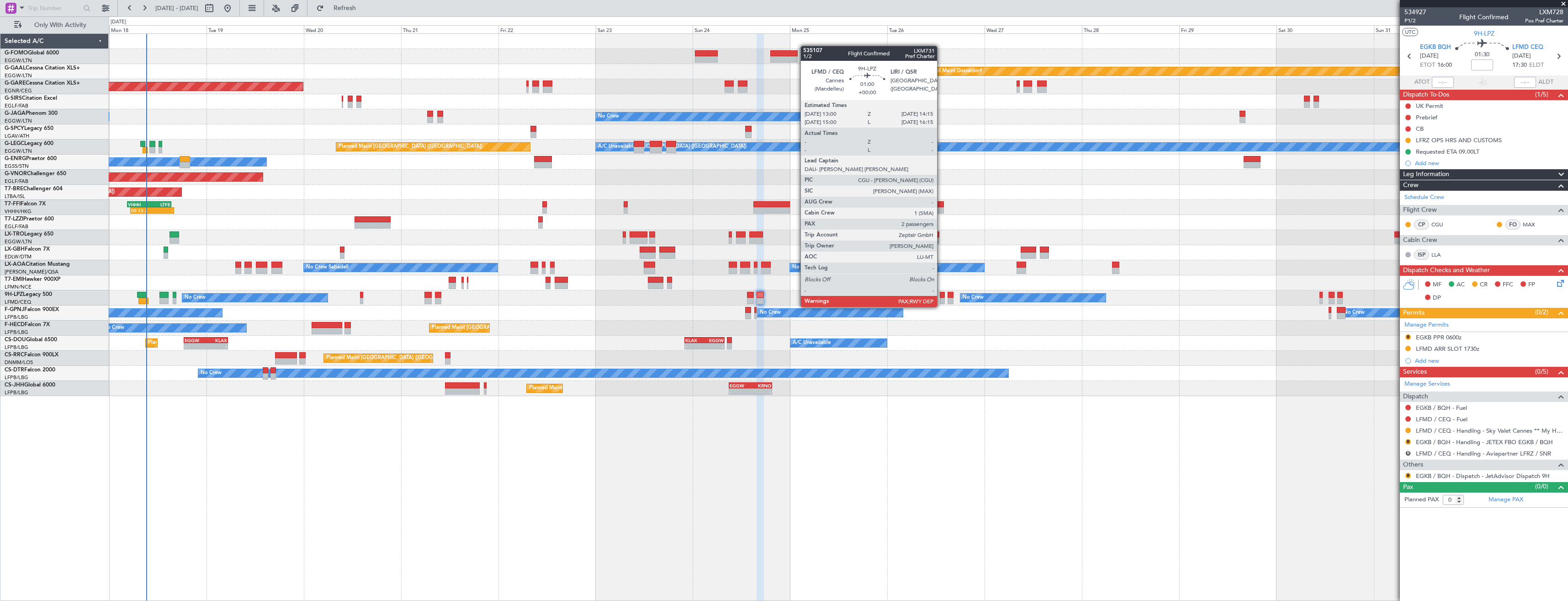
click at [941, 298] on div at bounding box center [943, 301] width 5 height 7
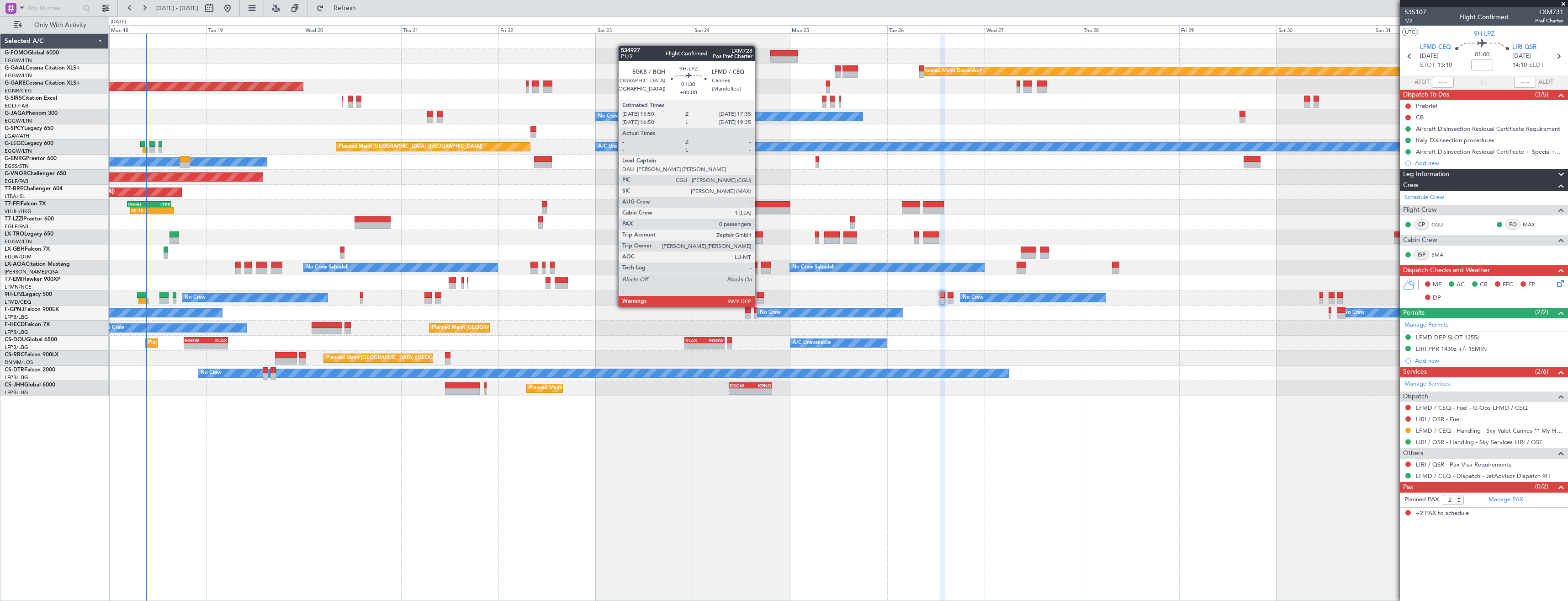
click at [759, 298] on div at bounding box center [760, 301] width 8 height 7
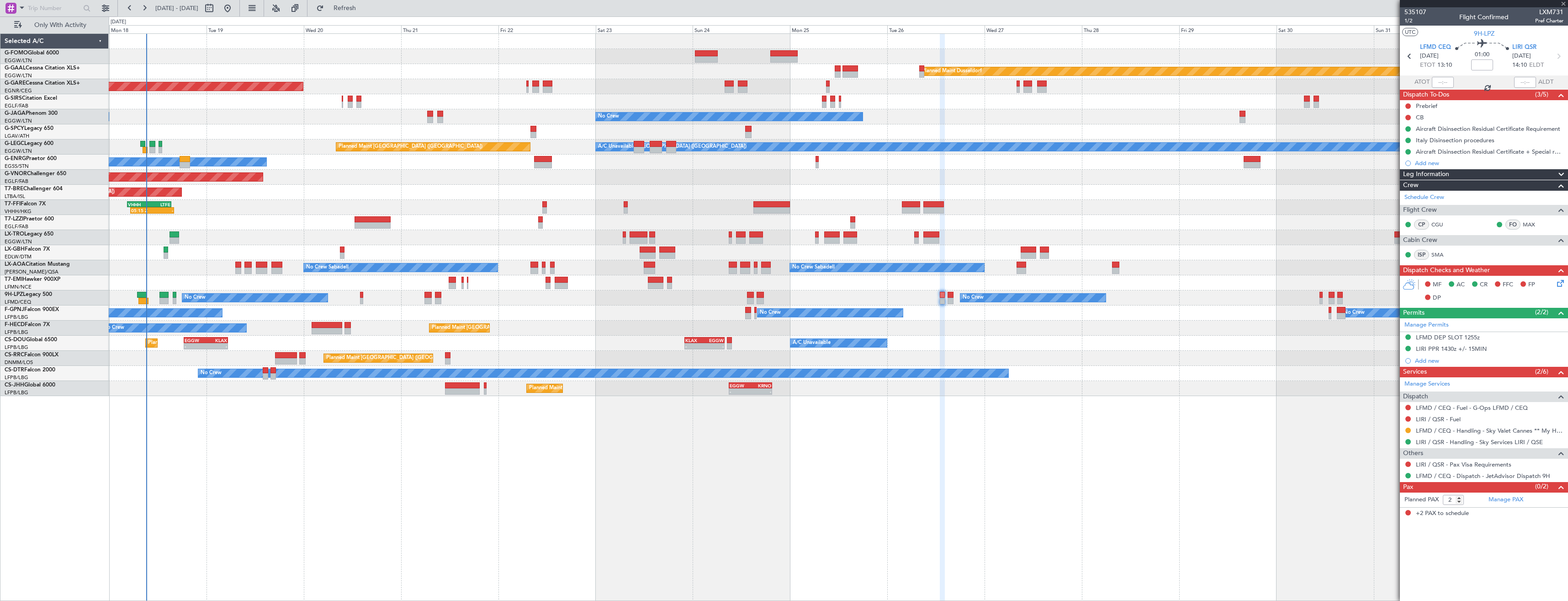
type input "0"
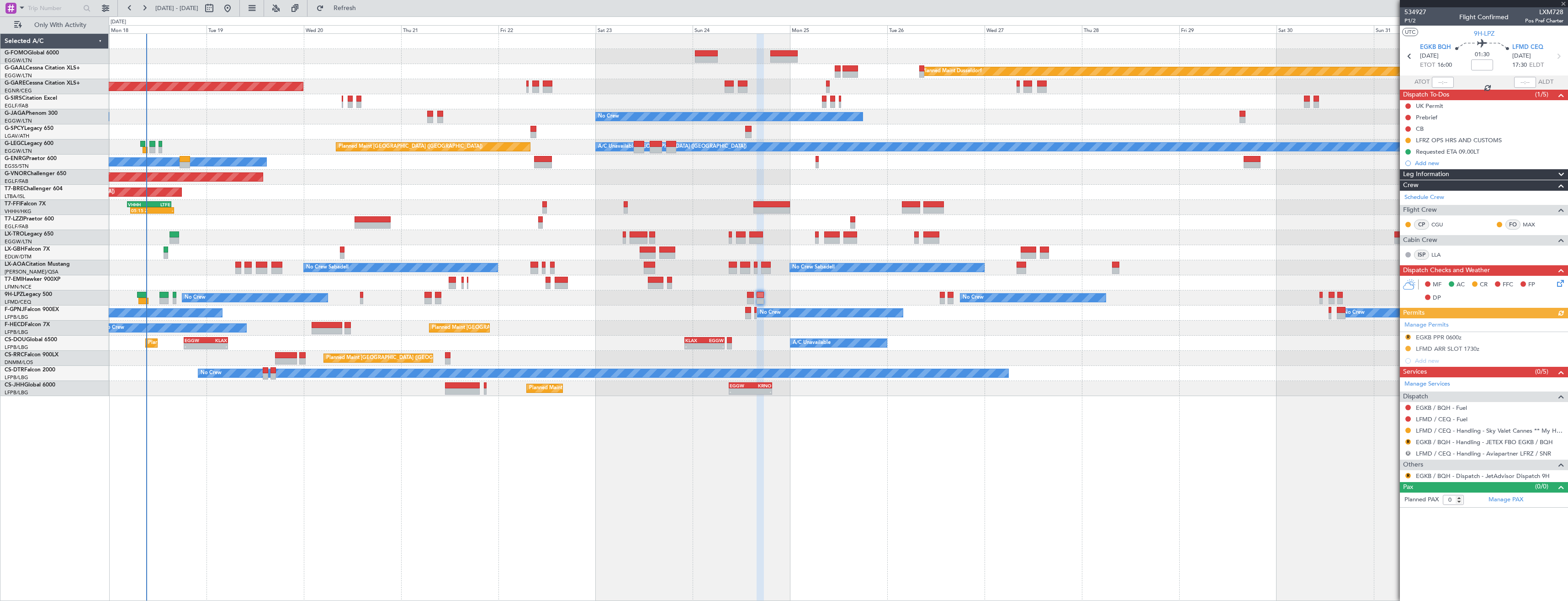
click at [1408, 454] on button "R" at bounding box center [1408, 453] width 5 height 5
click at [1379, 519] on span "Cancelled" at bounding box center [1381, 520] width 26 height 9
click at [1408, 476] on button "R" at bounding box center [1408, 476] width 5 height 5
click at [1379, 582] on span "Confirmed" at bounding box center [1382, 584] width 28 height 9
click at [1408, 336] on button "R" at bounding box center [1408, 337] width 5 height 5
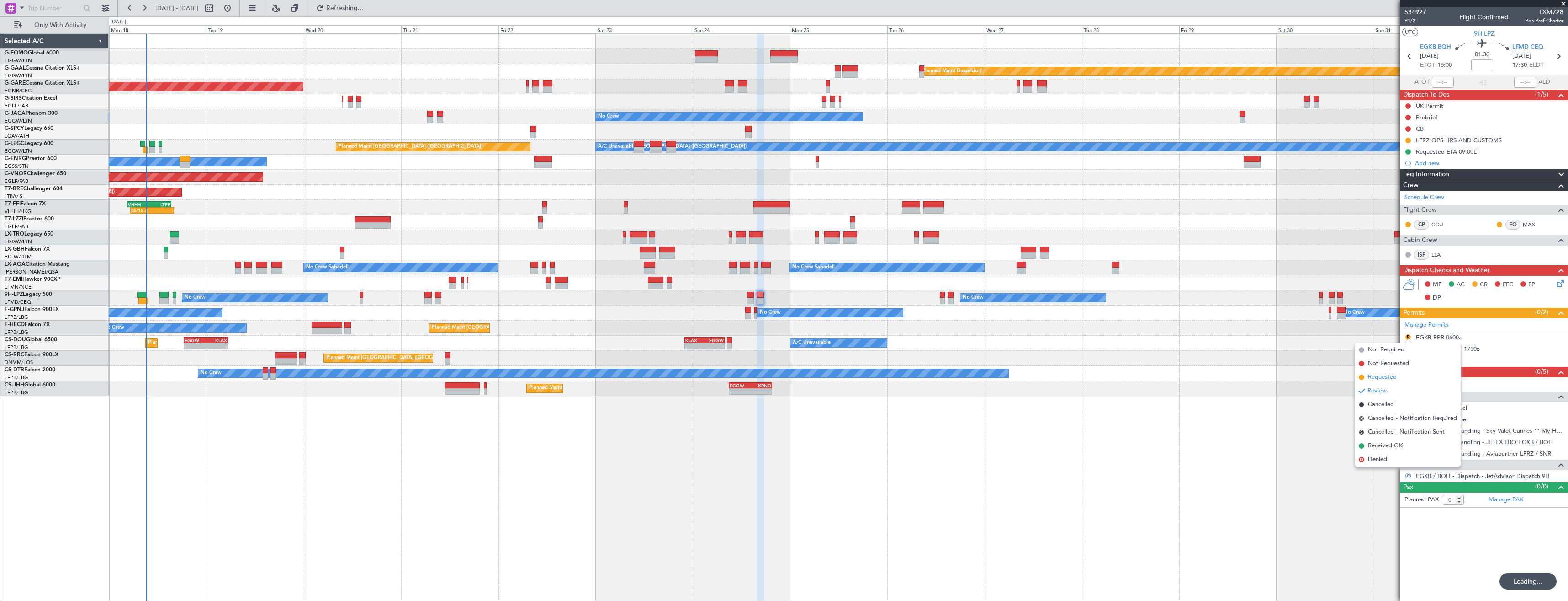
click at [1382, 378] on span "Requested" at bounding box center [1382, 377] width 29 height 9
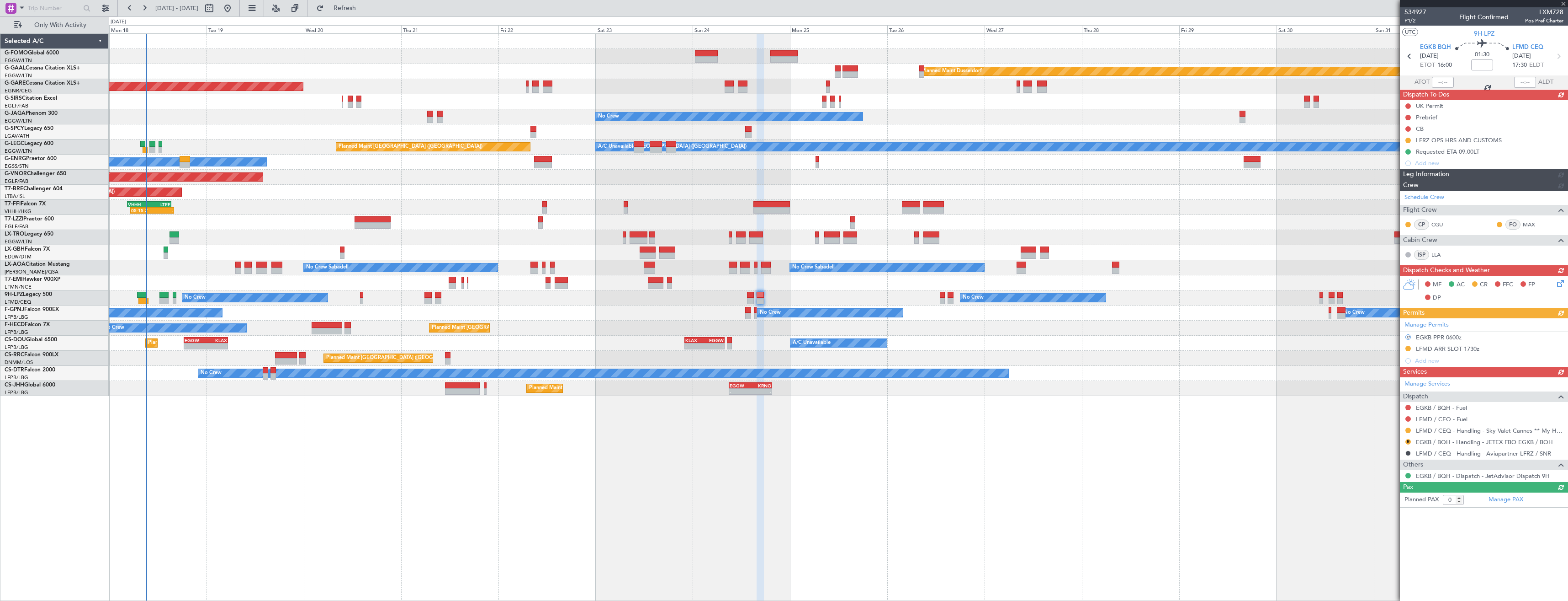
click at [1478, 337] on div "Manage Permits EGKB PPR 0600z LFMD ARR SLOT 1730z Add new" at bounding box center [1484, 342] width 168 height 48
click at [1482, 338] on div "Manage Permits R EGKB PPR 0600z LFMD ARR SLOT 1730z Add new" at bounding box center [1484, 342] width 168 height 48
click at [1437, 339] on div "EGKB PPR 0600z" at bounding box center [1439, 337] width 46 height 8
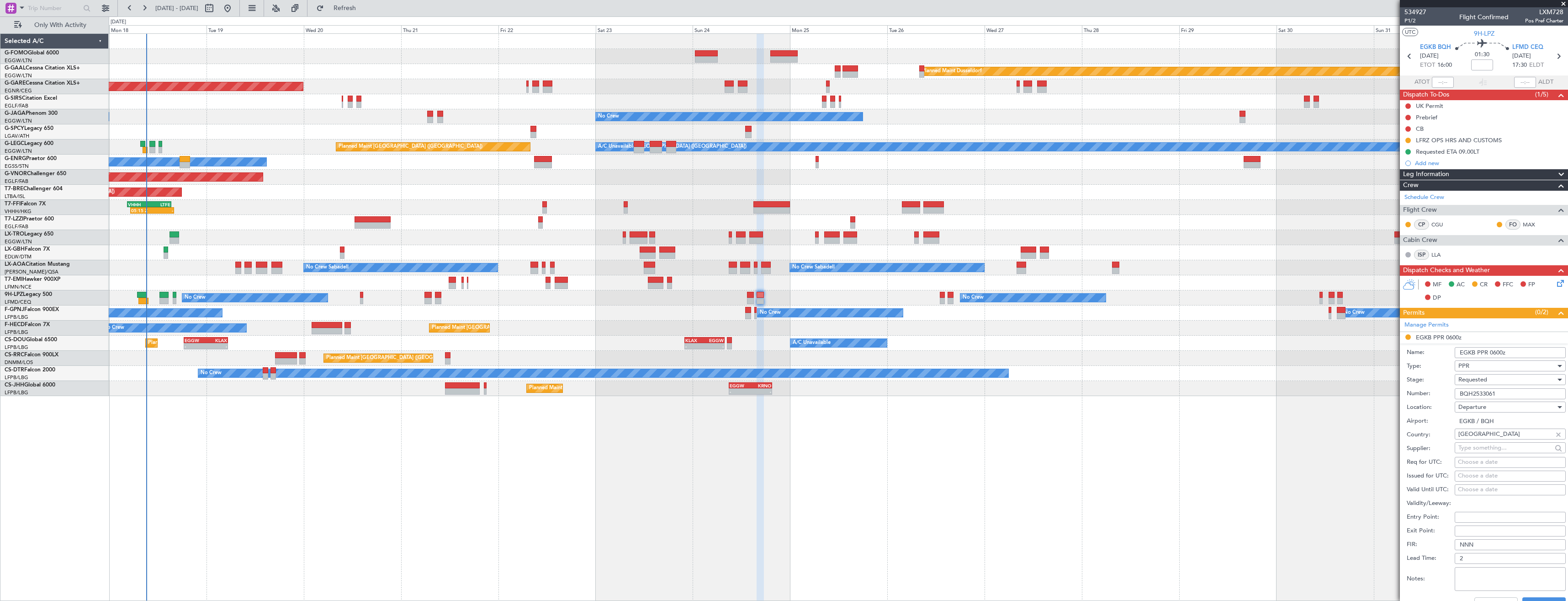
click at [1495, 349] on input "EGKB PPR 0600z" at bounding box center [1510, 352] width 111 height 11
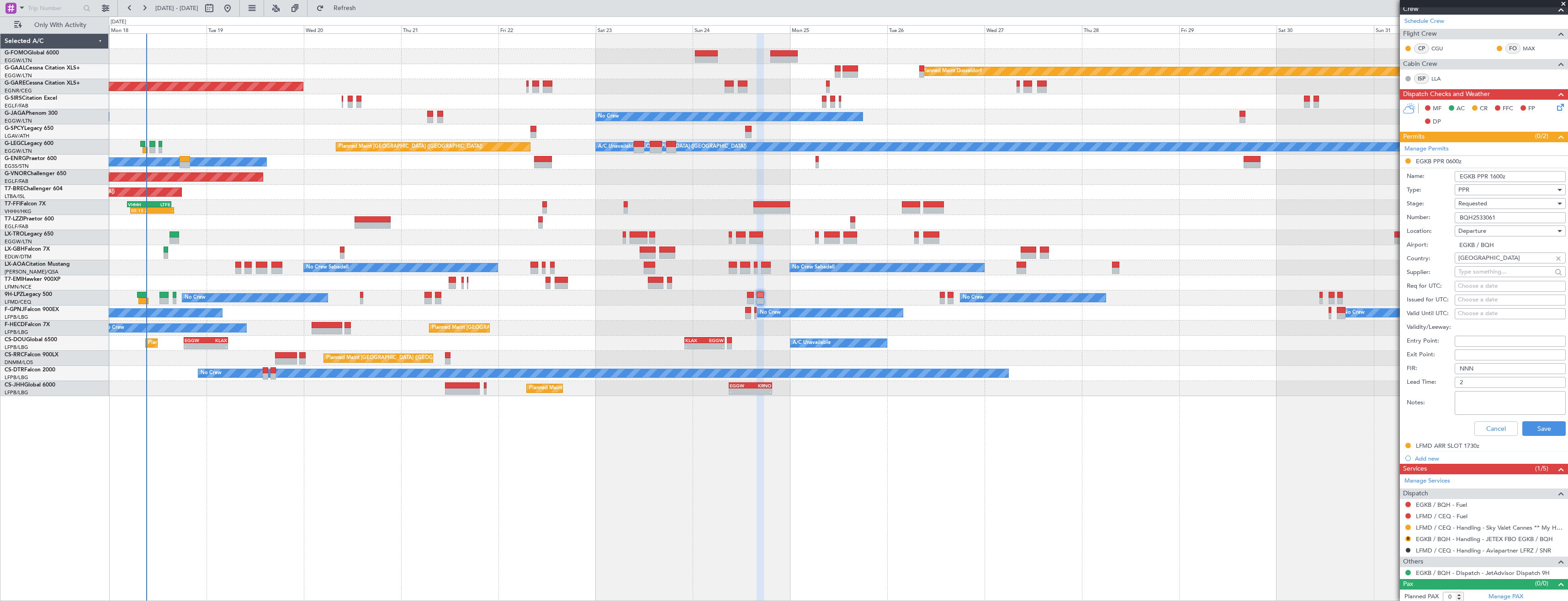
scroll to position [179, 0]
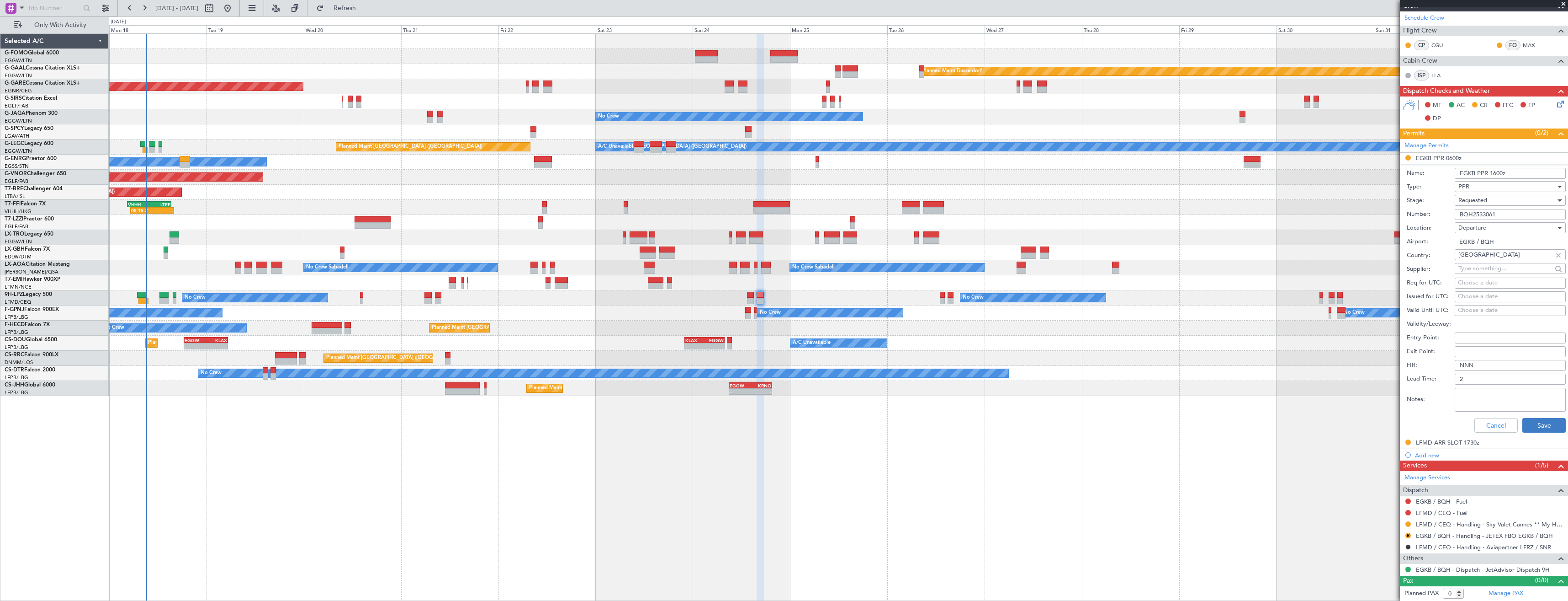
type input "EGKB PPR 1600z"
click at [1552, 420] on button "Save" at bounding box center [1543, 425] width 43 height 14
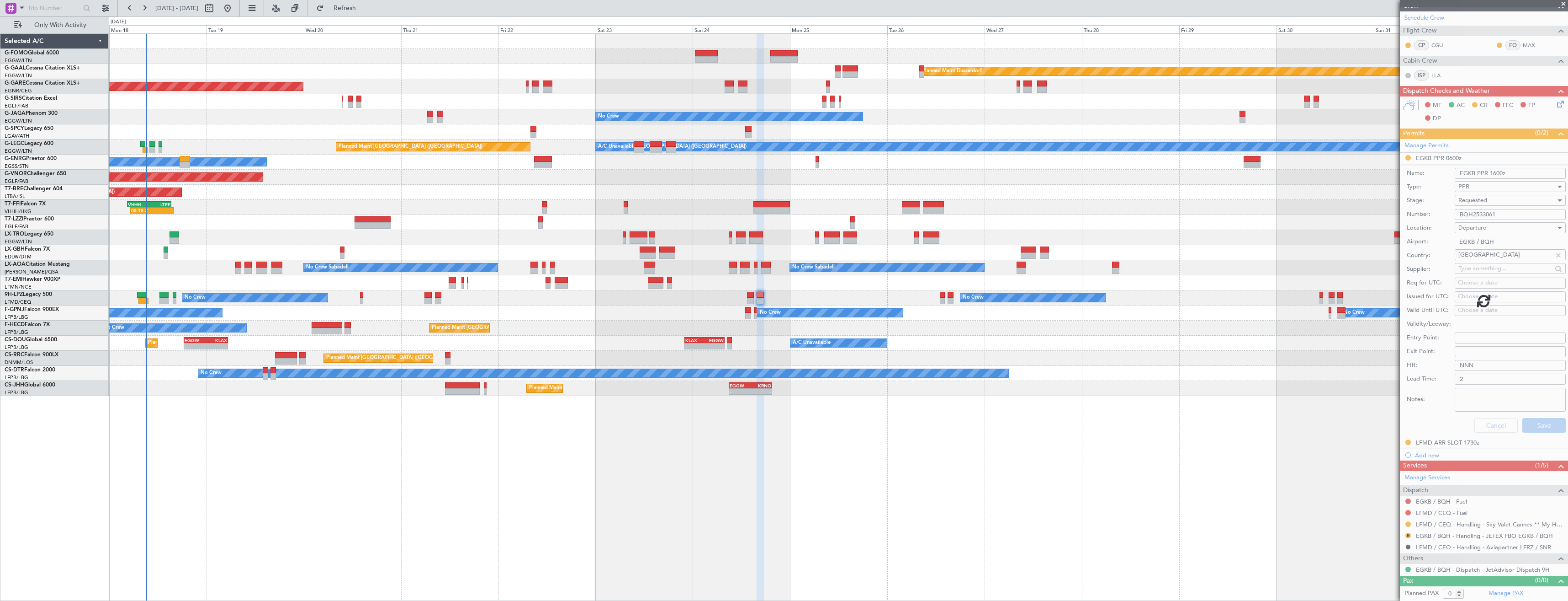
scroll to position [0, 0]
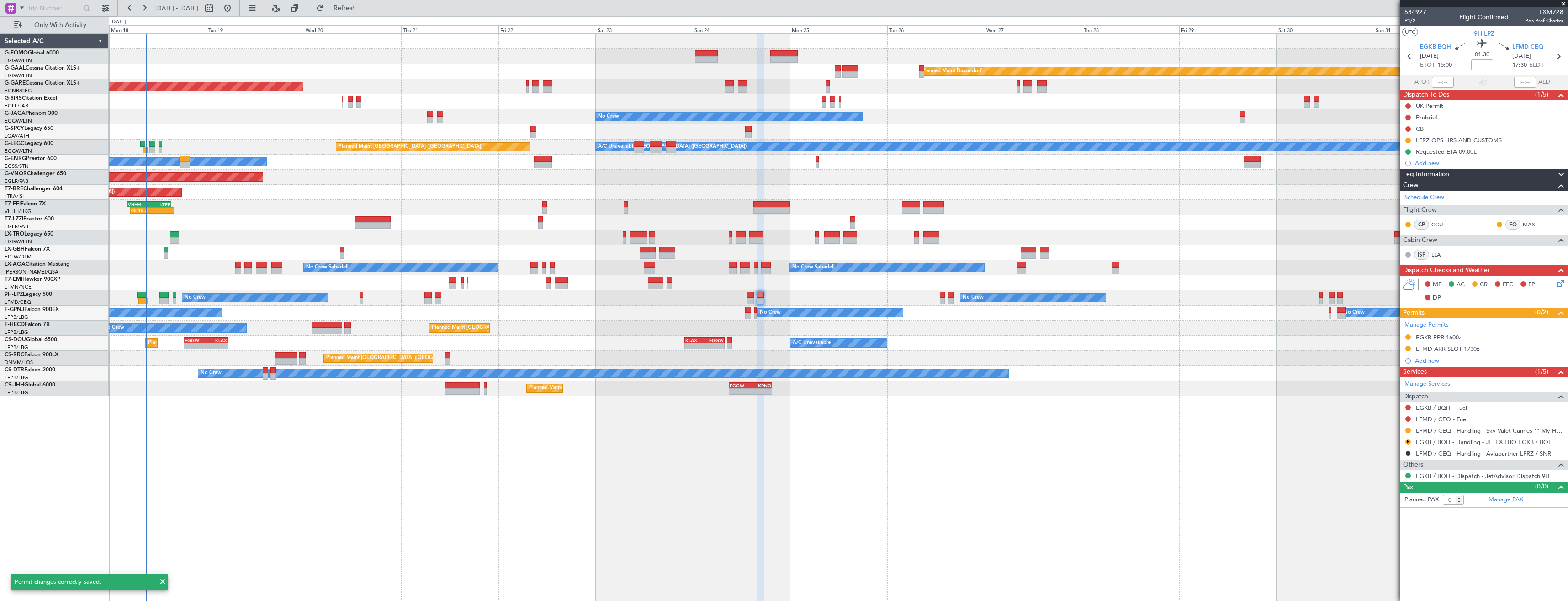
click at [1440, 442] on link "EGKB / BQH - Handling - JETEX FBO EGKB / BQH" at bounding box center [1485, 442] width 137 height 8
click at [358, 7] on span "Refresh" at bounding box center [345, 8] width 38 height 7
click at [1411, 57] on icon at bounding box center [1410, 56] width 12 height 12
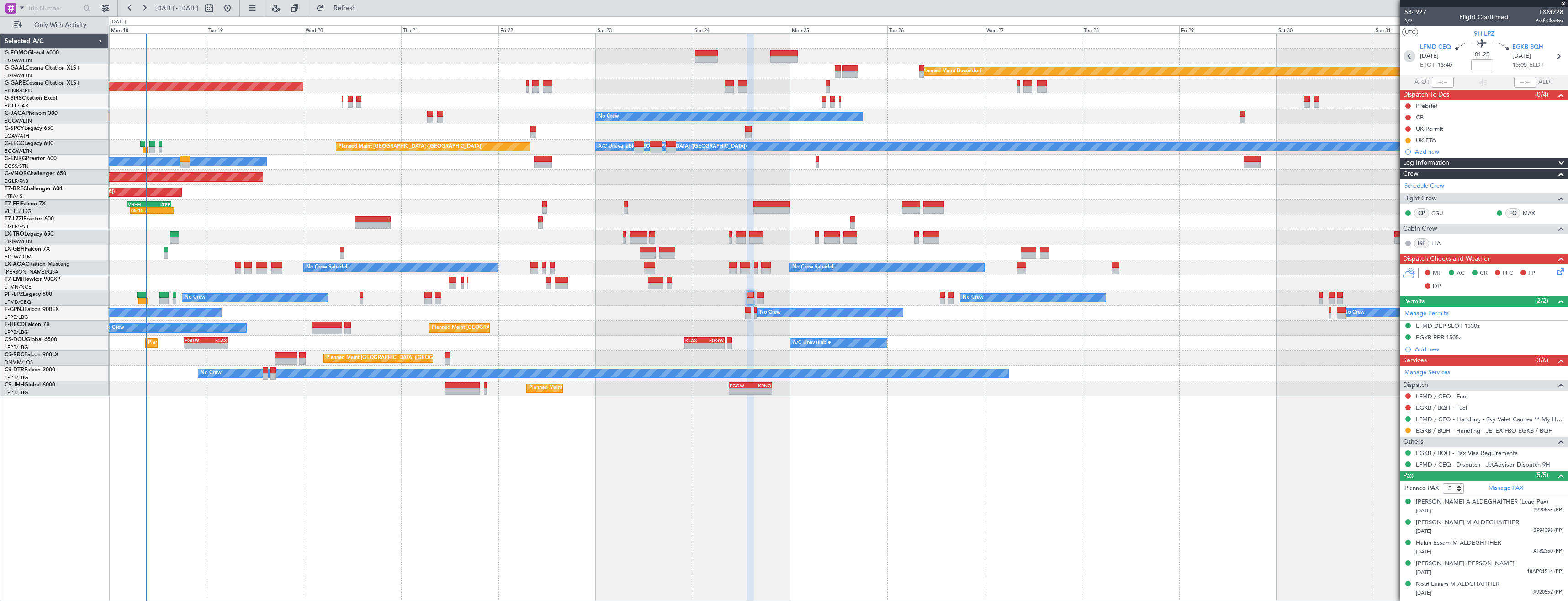
click at [1411, 55] on icon at bounding box center [1410, 56] width 12 height 12
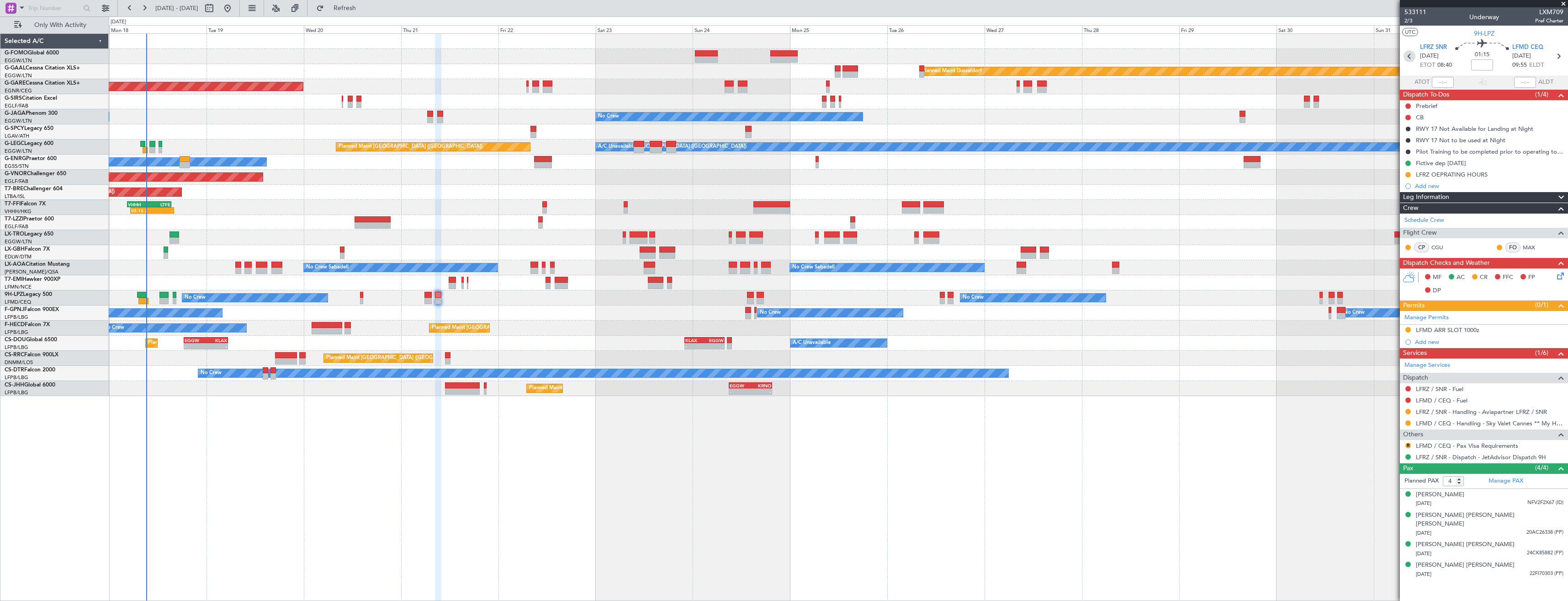
click at [1410, 55] on icon at bounding box center [1410, 56] width 12 height 12
type input "0"
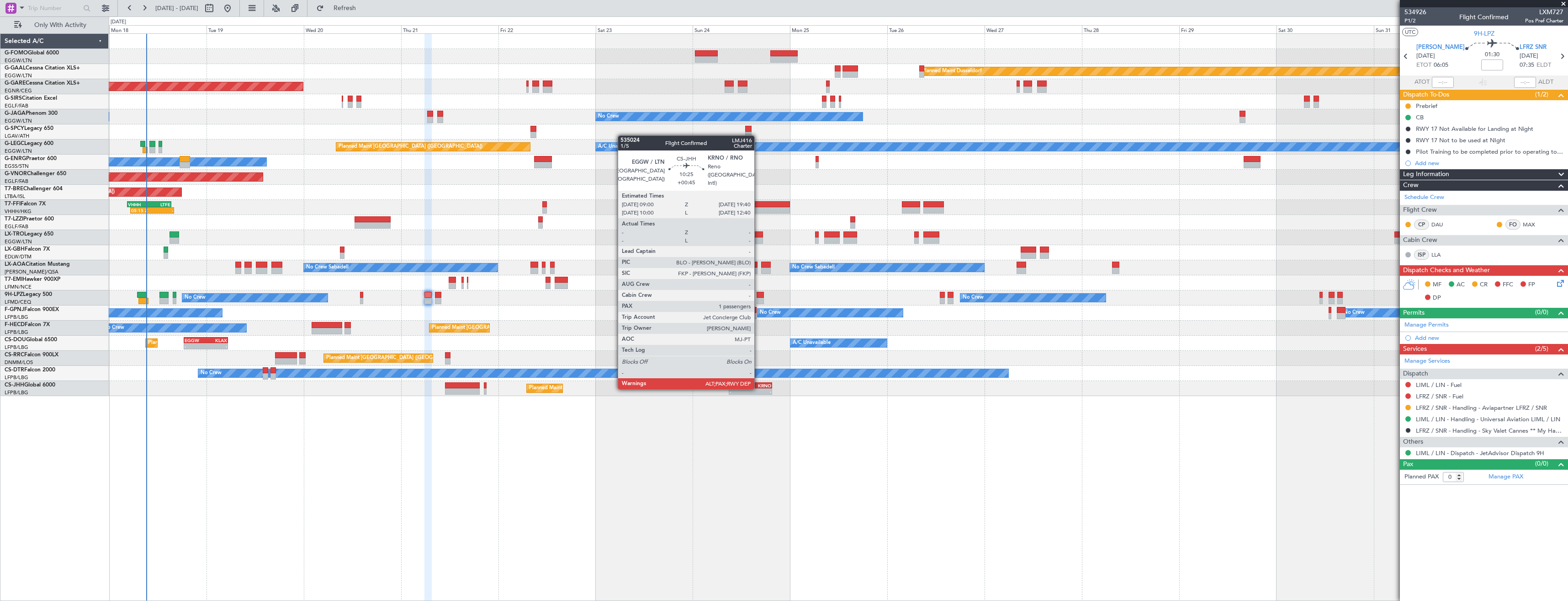
click at [758, 388] on div "-" at bounding box center [761, 391] width 21 height 5
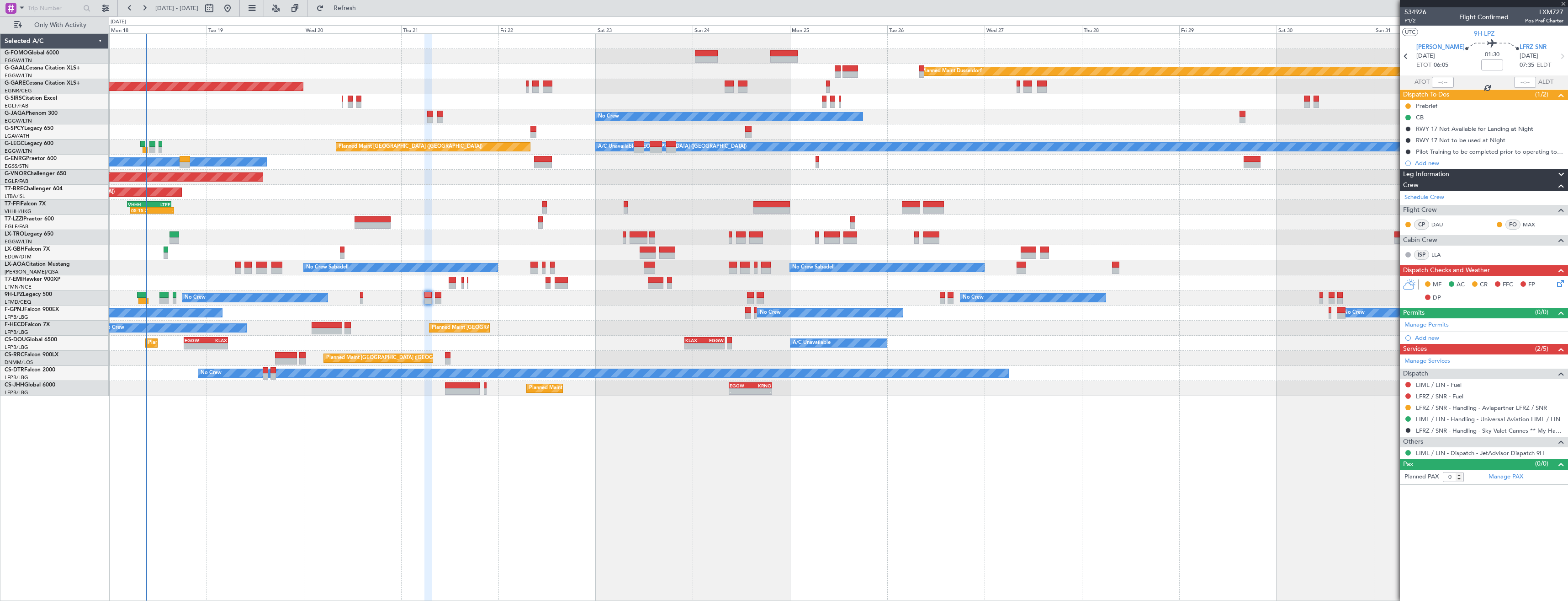
type input "+00:45"
type input "10"
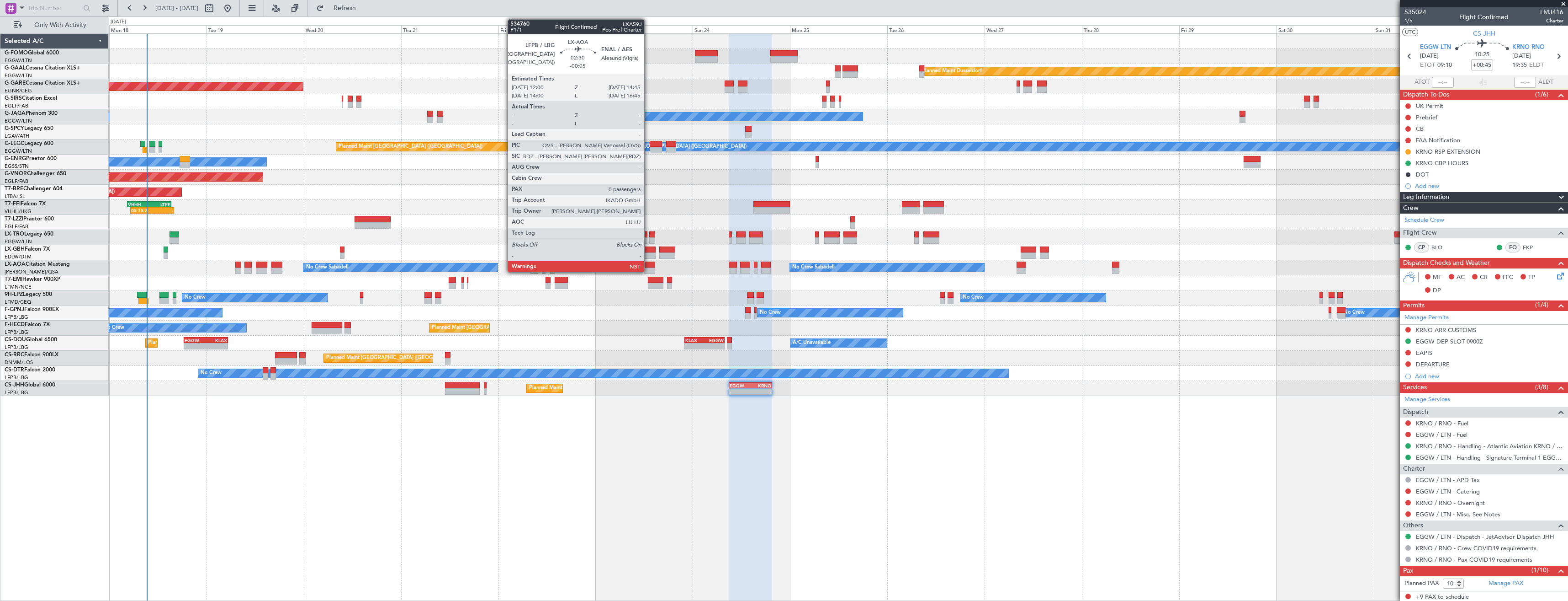
click at [648, 266] on div at bounding box center [649, 265] width 11 height 7
type input "-00:05"
type input "0"
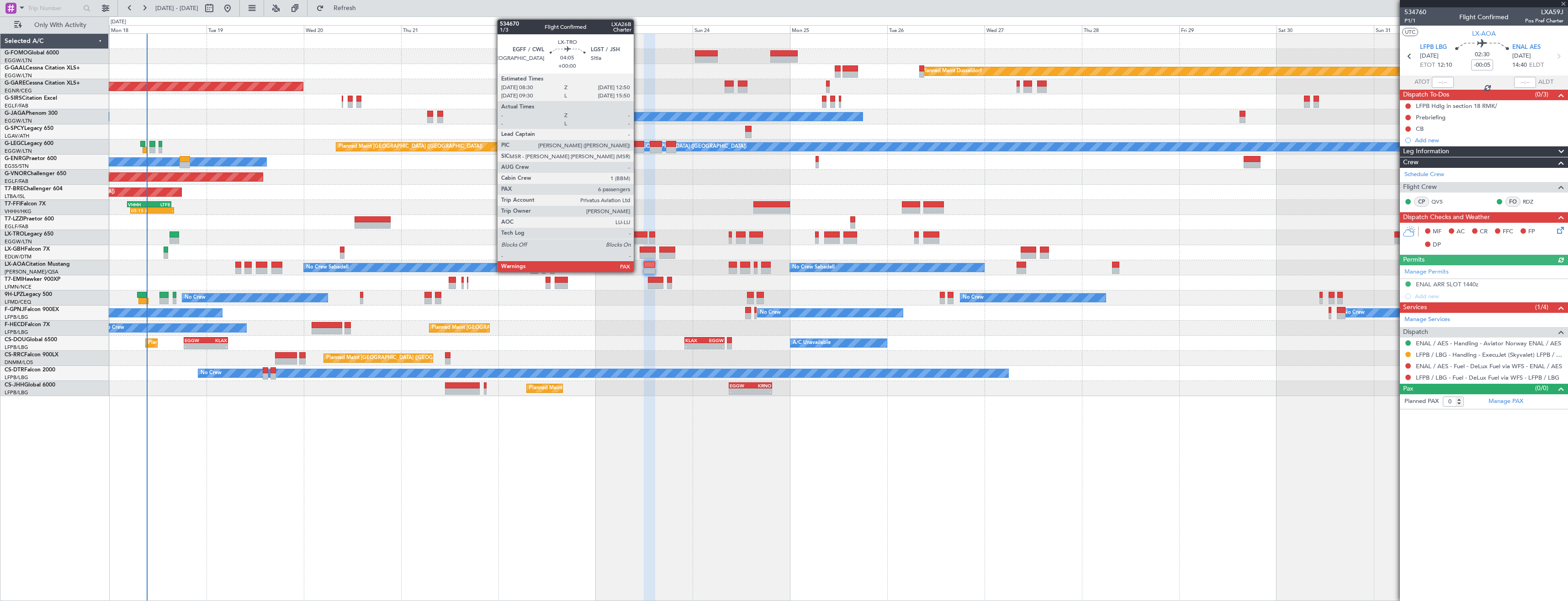
click at [638, 240] on div at bounding box center [638, 241] width 18 height 7
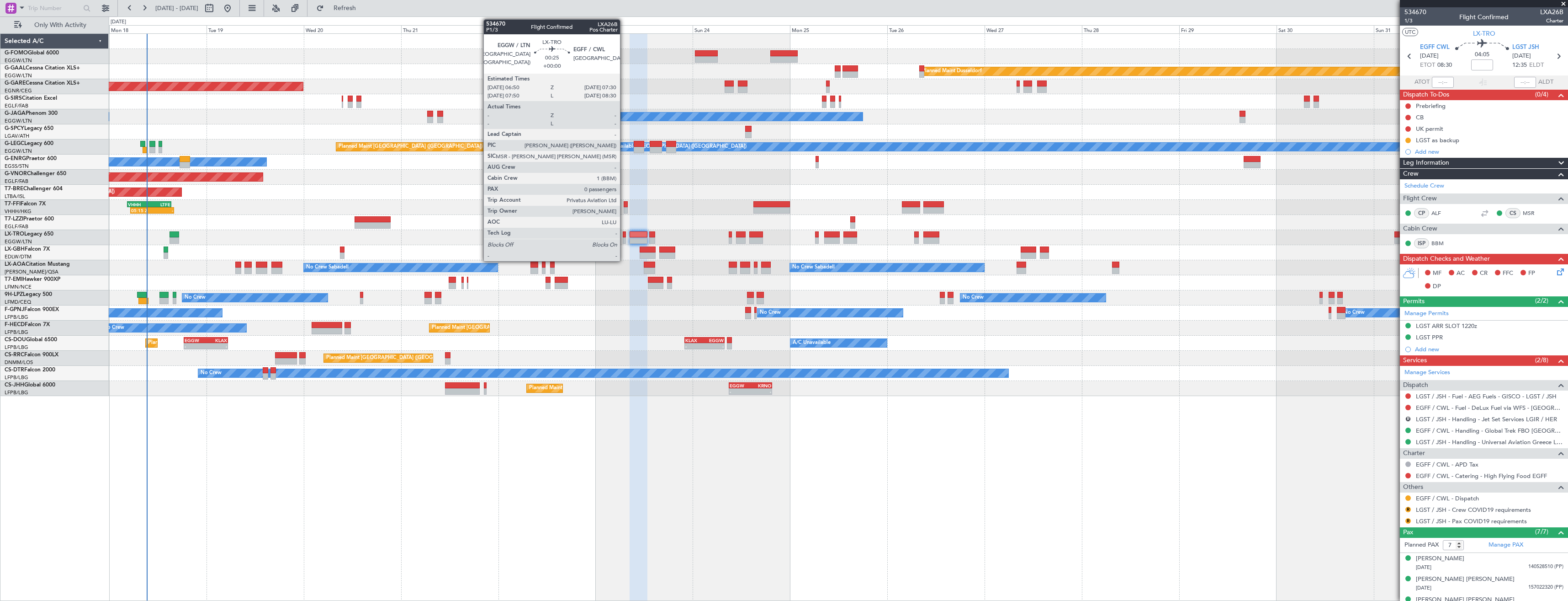
click at [624, 236] on div at bounding box center [623, 235] width 3 height 7
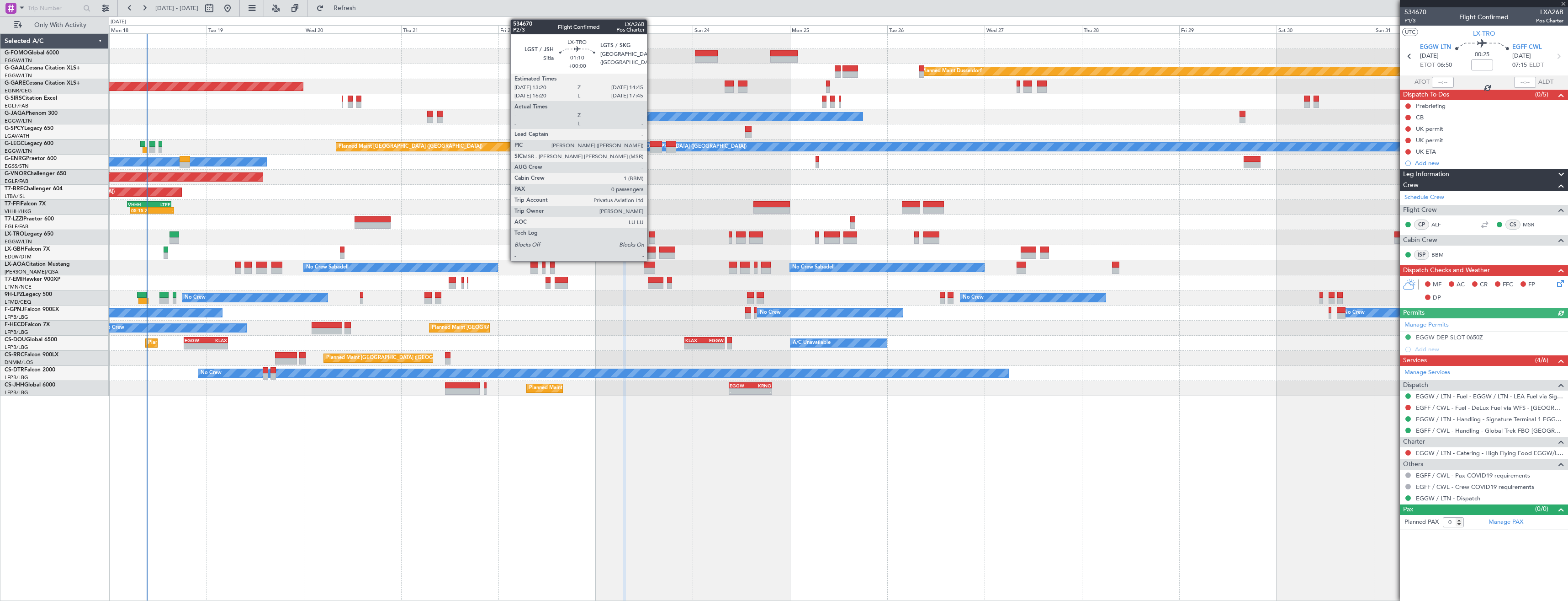
click at [651, 240] on div at bounding box center [651, 241] width 6 height 7
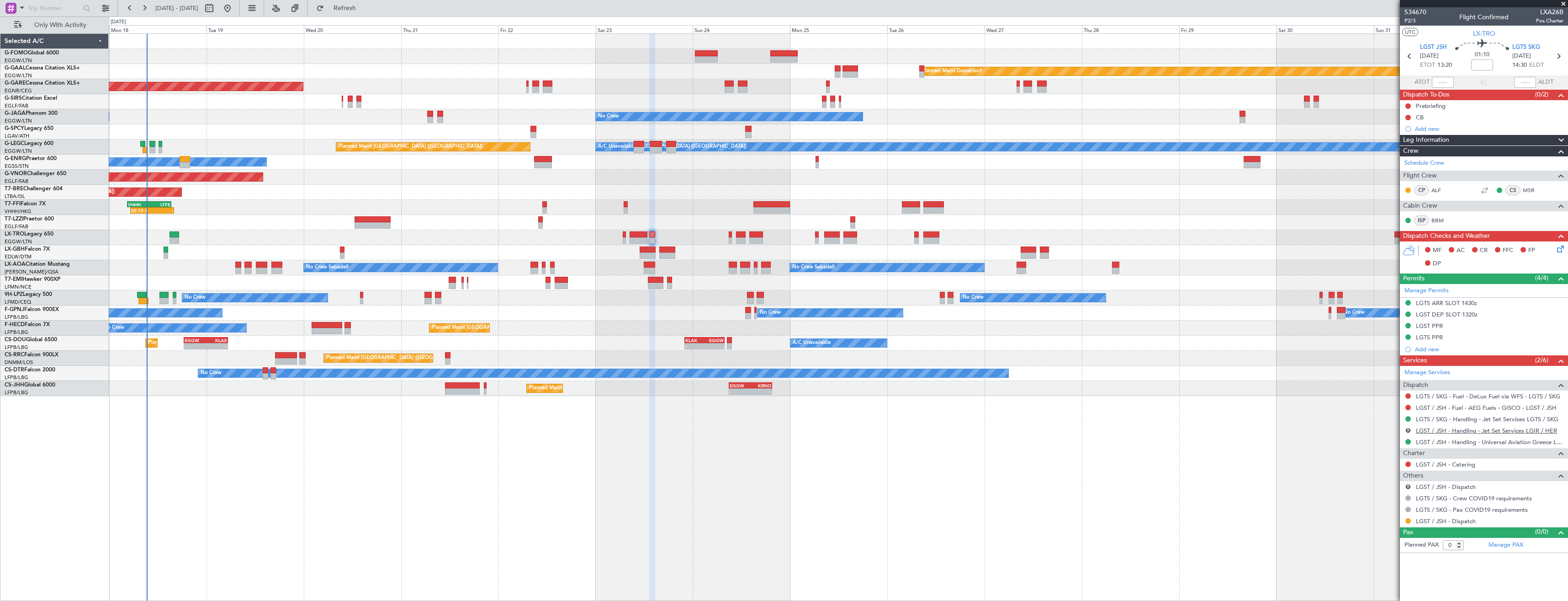
click at [1438, 429] on link "LGST / JSH - Handling - Jet Set Services LGIR / HER" at bounding box center [1487, 430] width 141 height 8
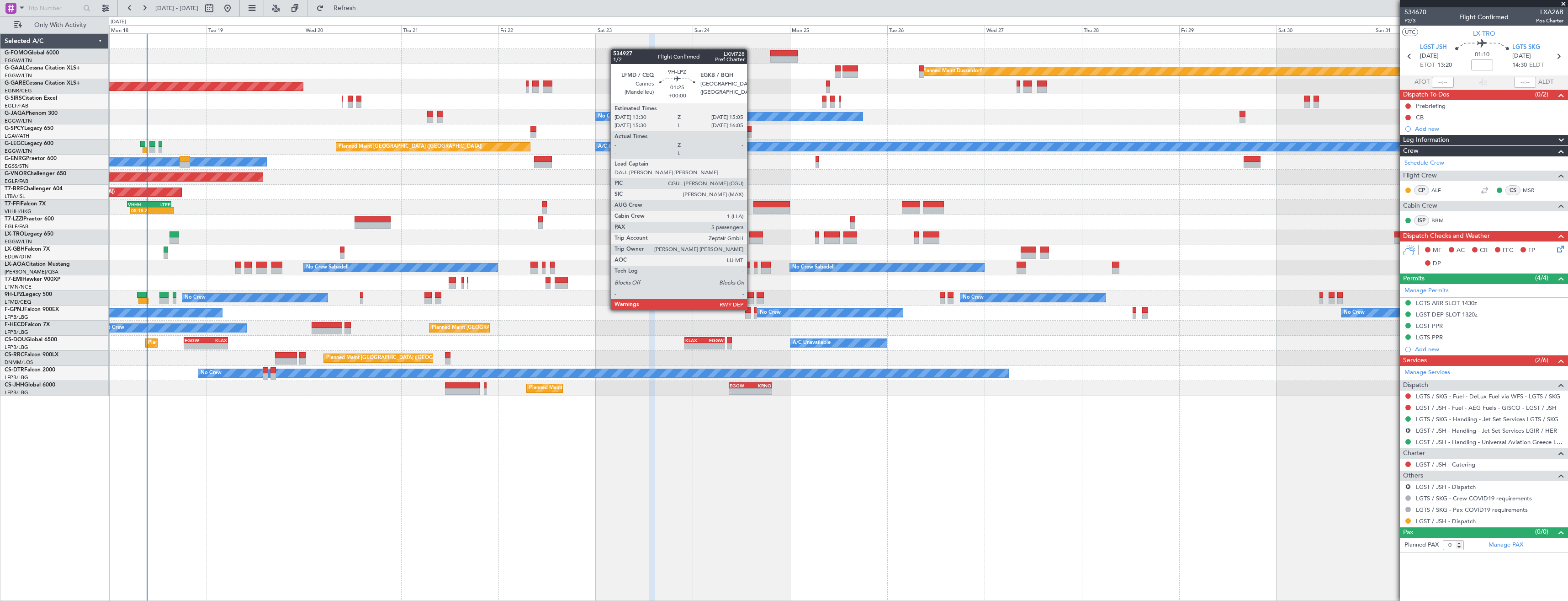
click at [751, 301] on div at bounding box center [751, 301] width 7 height 7
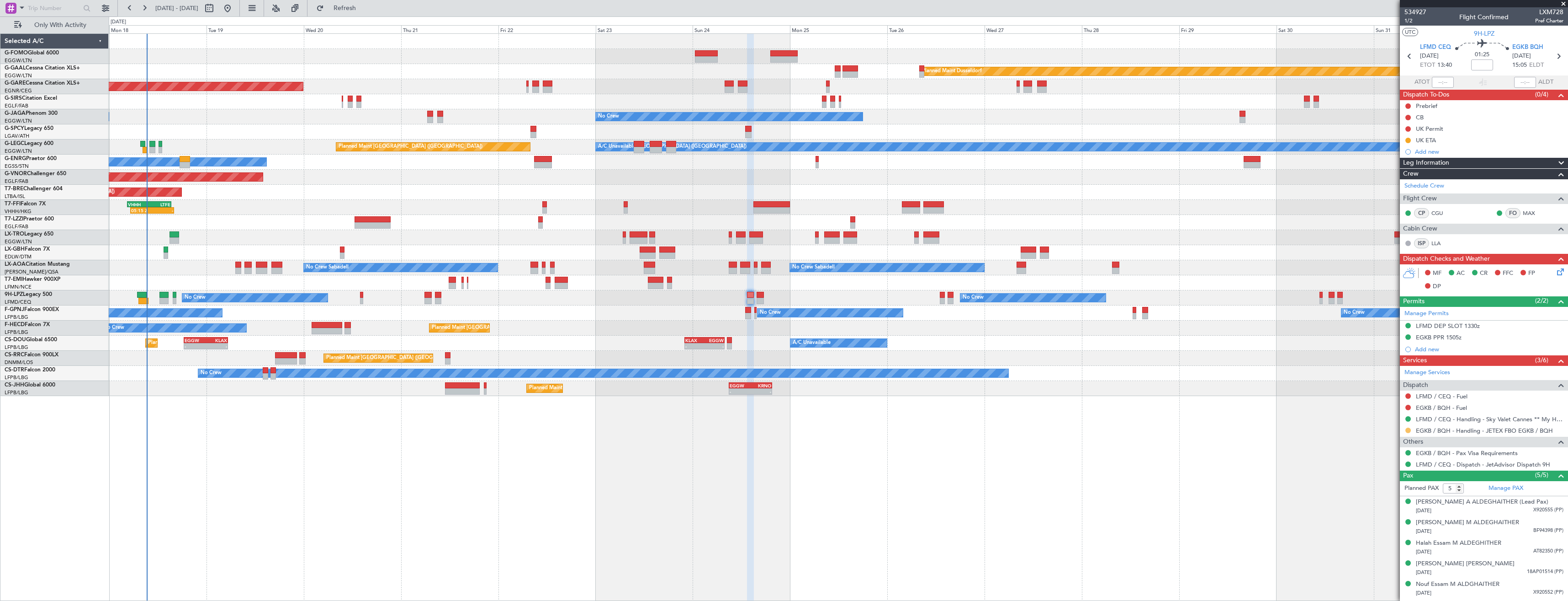
click at [1409, 431] on button at bounding box center [1408, 430] width 5 height 5
click at [1384, 542] on span "Confirmed" at bounding box center [1382, 539] width 28 height 9
click at [1513, 325] on div "LFMD DEP SLOT 1330z" at bounding box center [1484, 326] width 168 height 11
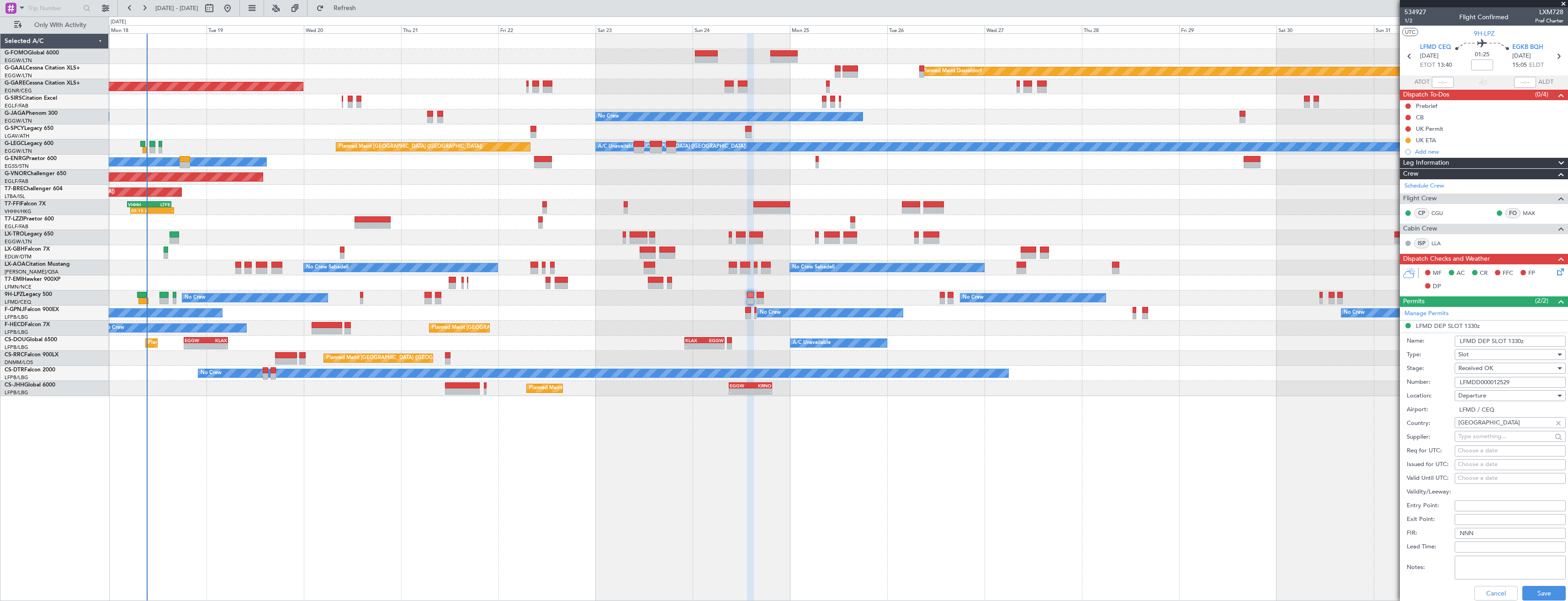
click at [1511, 380] on input "LFMDD000012529" at bounding box center [1510, 381] width 111 height 11
click at [1481, 326] on li "LFMD DEP SLOT 1330z Name: LFMD DEP SLOT 1330z Type: Slot Stage: Received OK Num…" at bounding box center [1484, 463] width 168 height 285
click at [1493, 587] on button "Cancel" at bounding box center [1496, 593] width 43 height 14
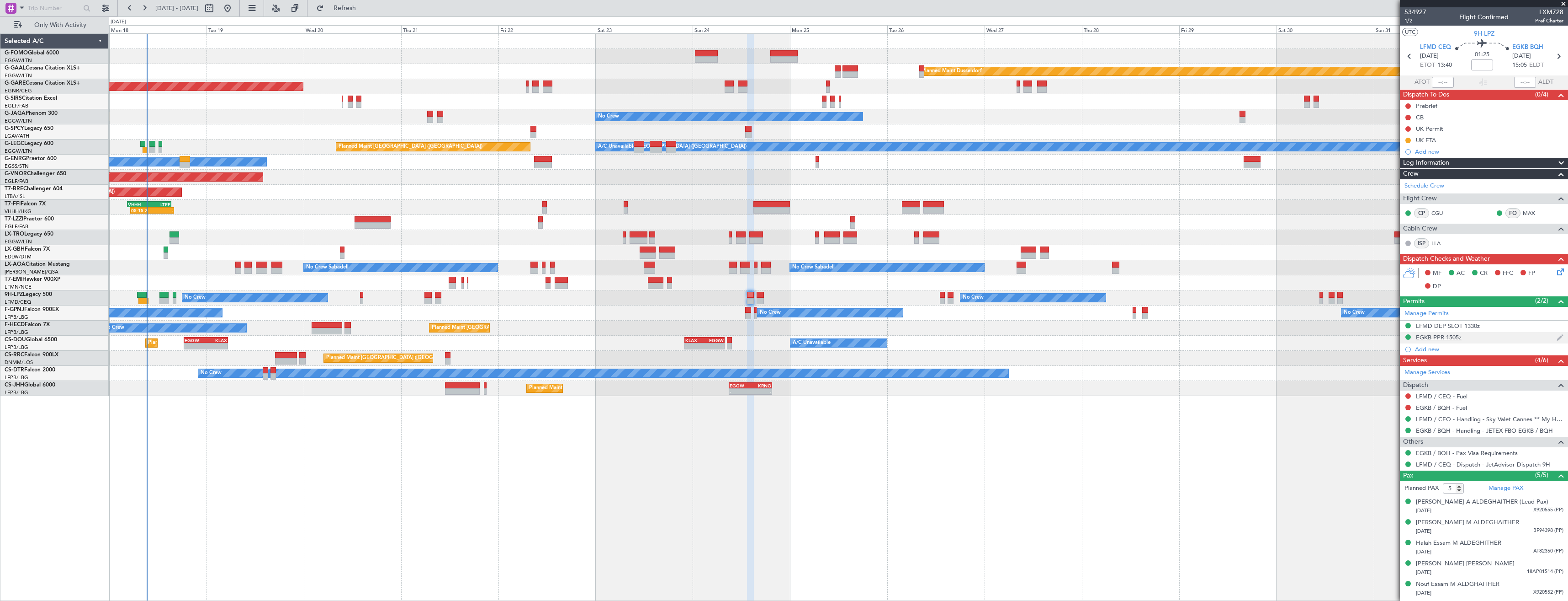
click at [1484, 337] on div "EGKB PPR 1505z" at bounding box center [1484, 337] width 168 height 11
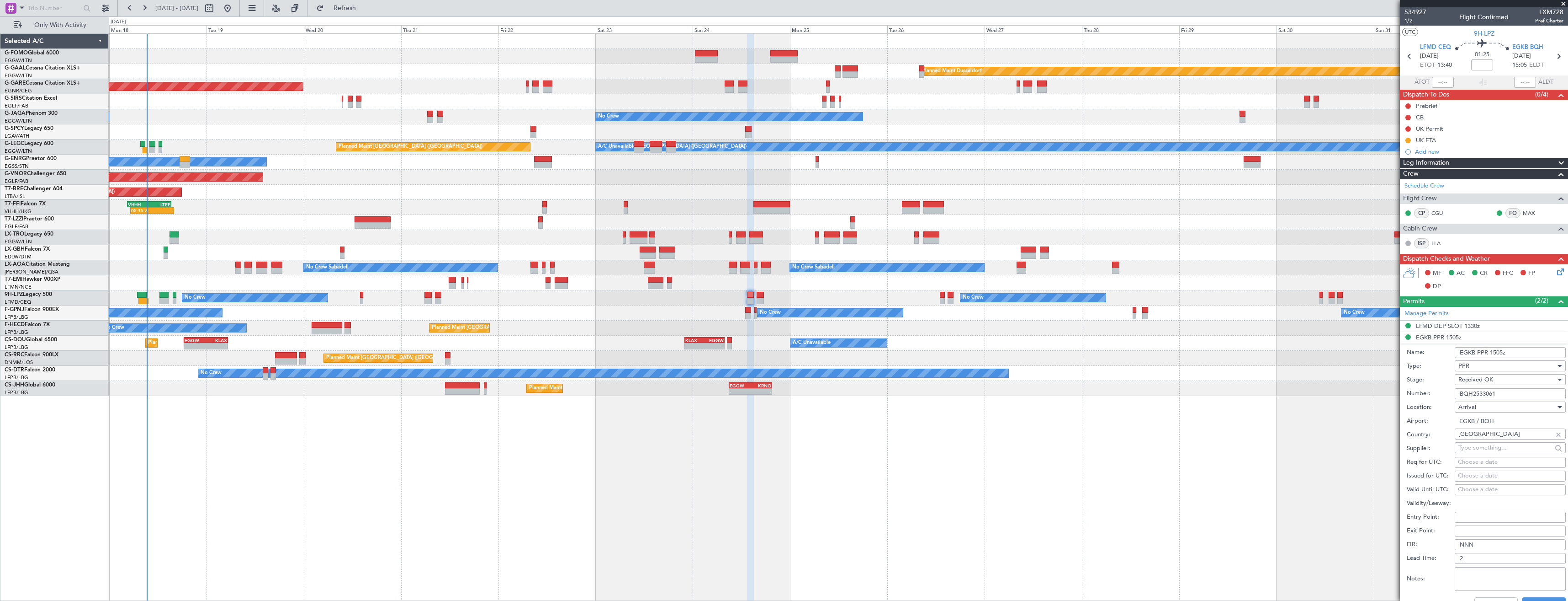
click at [1506, 396] on input "BQH2533061" at bounding box center [1510, 393] width 111 height 11
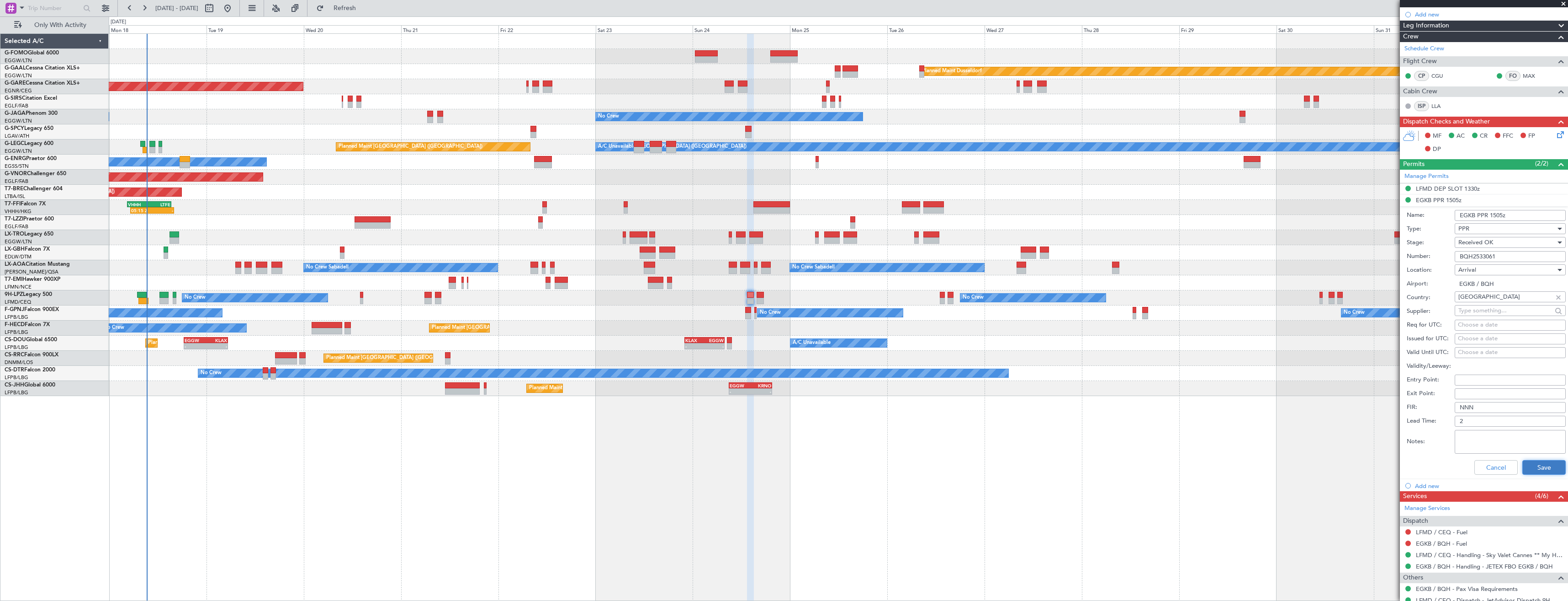
click at [1532, 469] on button "Save" at bounding box center [1543, 467] width 43 height 14
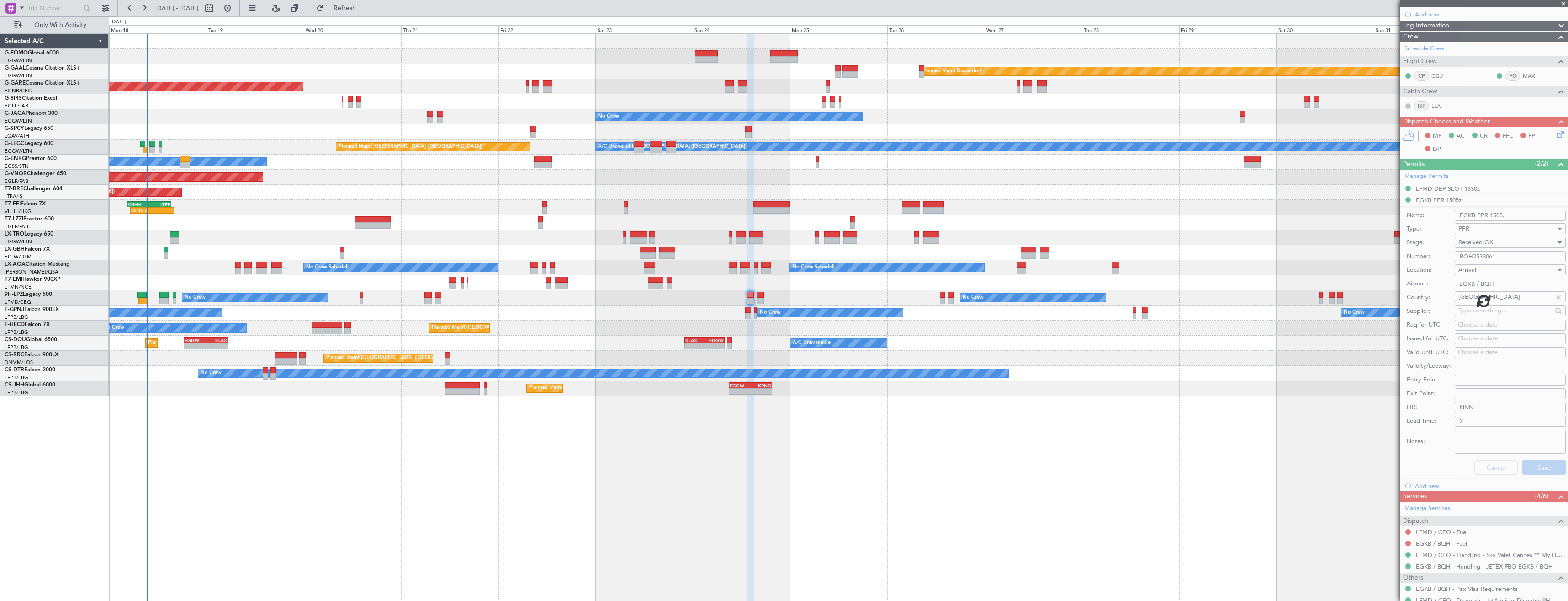
scroll to position [0, 0]
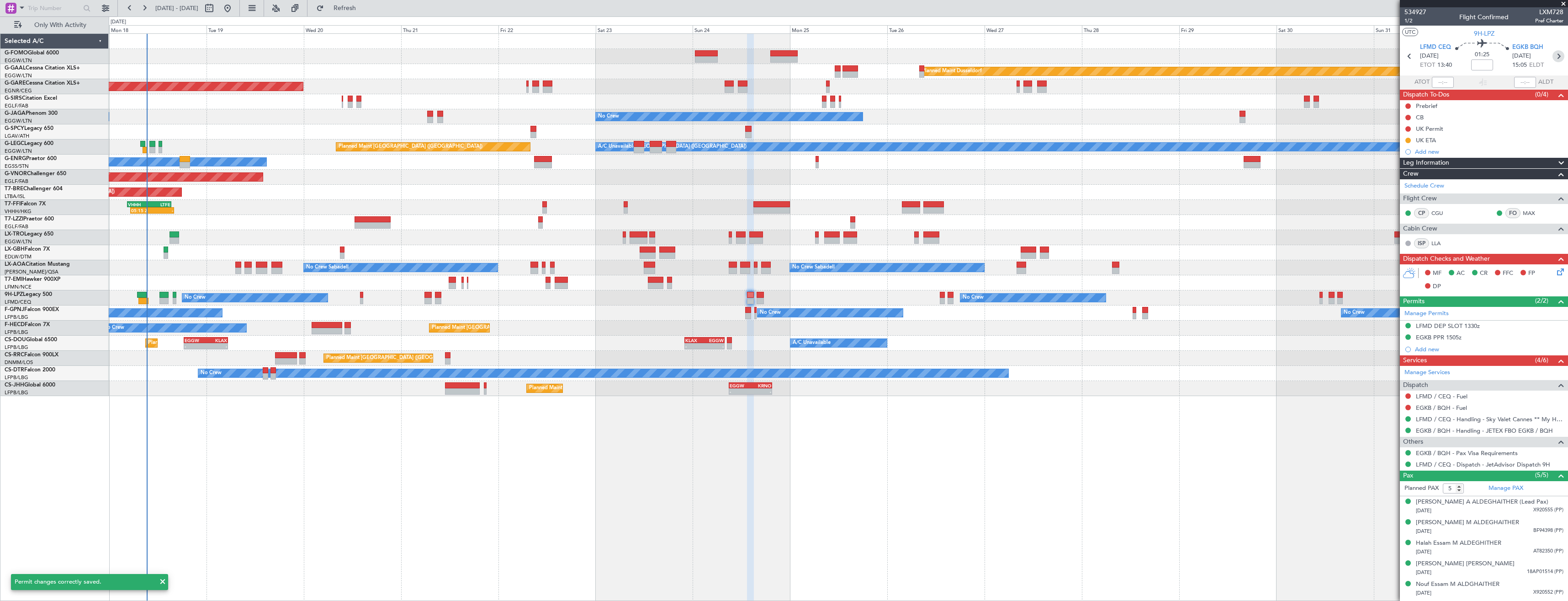
click at [1558, 52] on icon at bounding box center [1559, 56] width 12 height 12
type input "0"
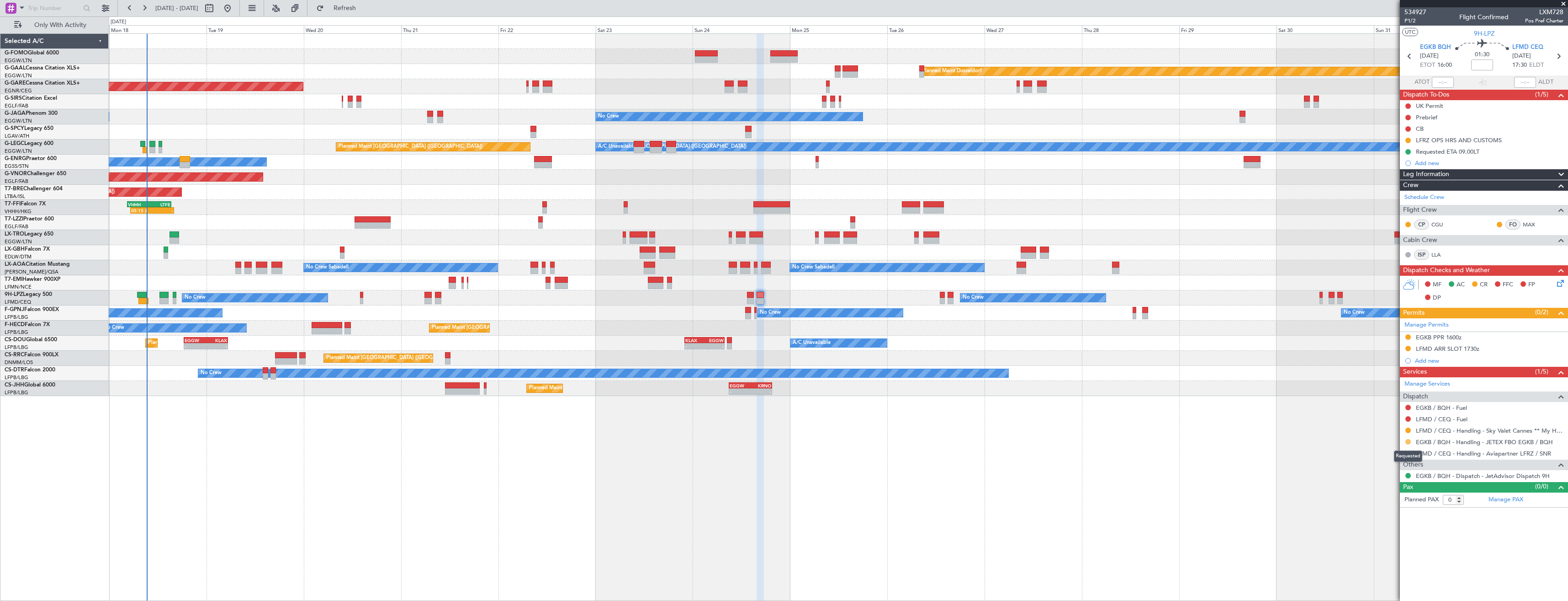
click at [1408, 442] on button at bounding box center [1408, 442] width 5 height 5
click at [1388, 549] on span "Confirmed" at bounding box center [1382, 550] width 28 height 9
click at [1493, 337] on div "EGKB PPR 1600z" at bounding box center [1484, 337] width 168 height 11
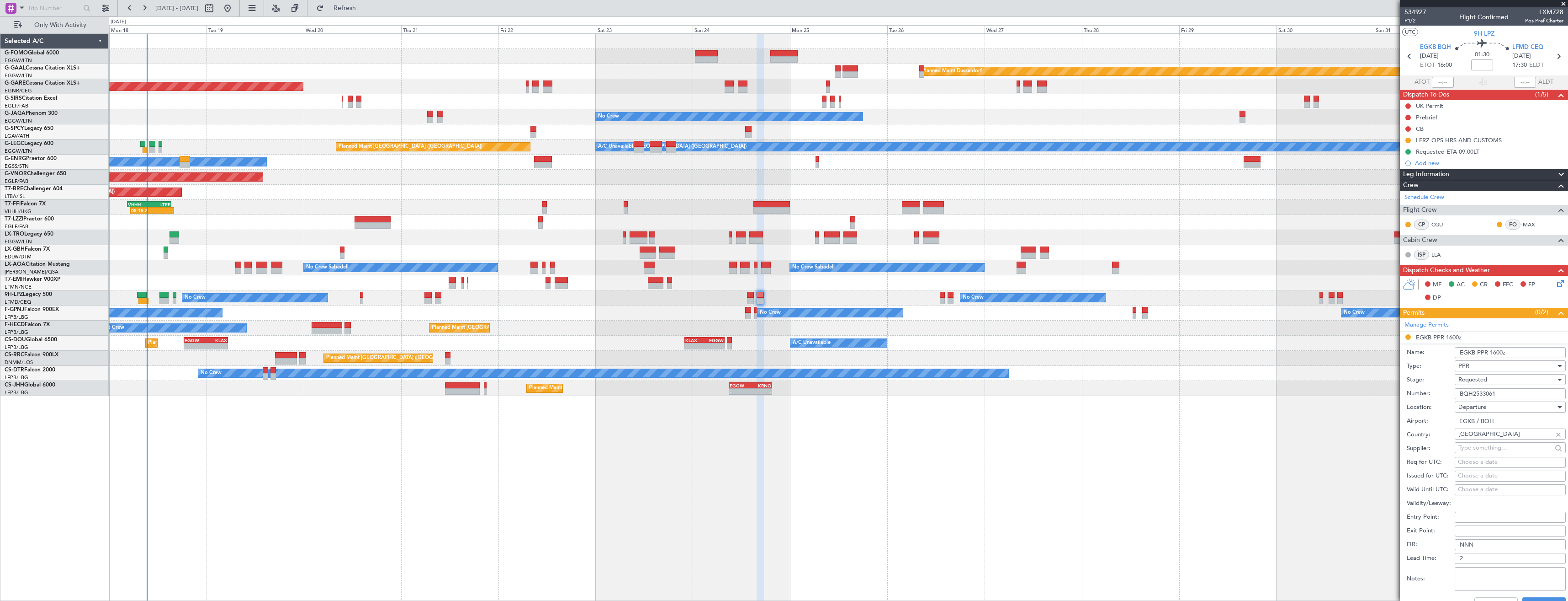
click at [1503, 393] on input "BQH2533061" at bounding box center [1510, 393] width 111 height 11
click at [1495, 381] on div "Requested" at bounding box center [1507, 380] width 97 height 14
click at [1497, 450] on span "Received OK" at bounding box center [1506, 449] width 96 height 14
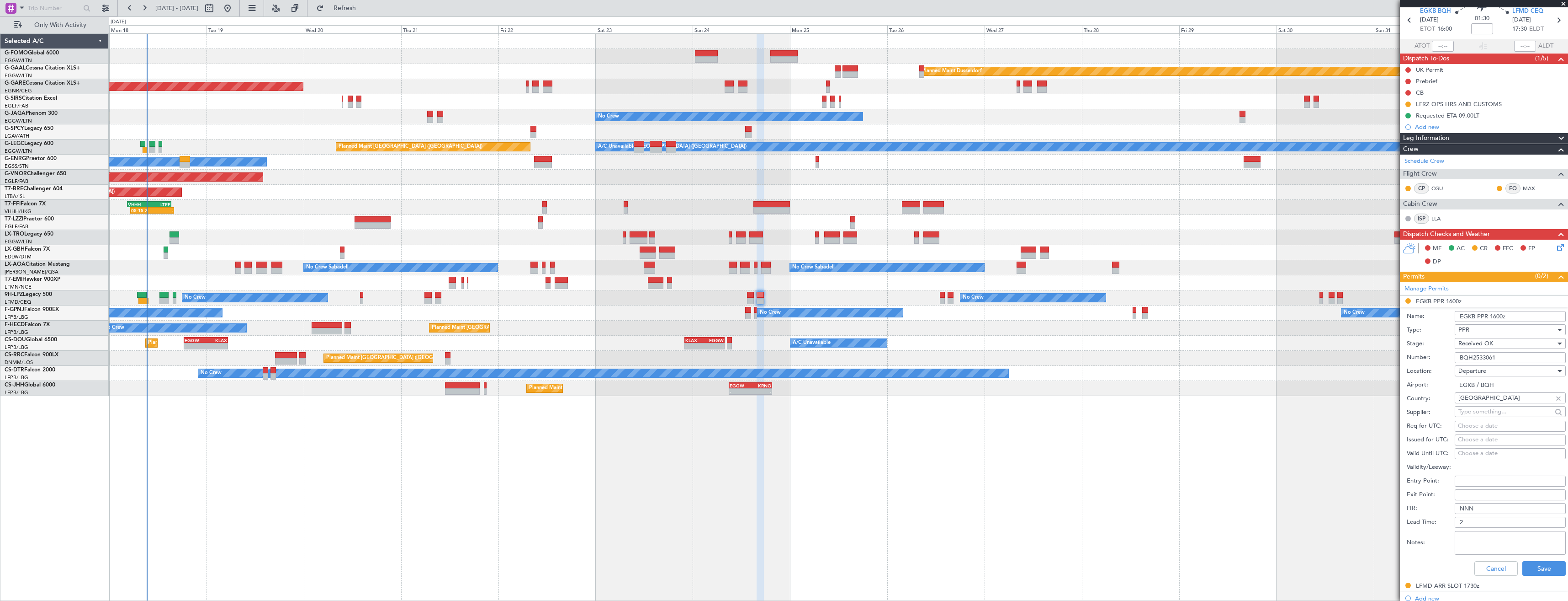
scroll to position [179, 0]
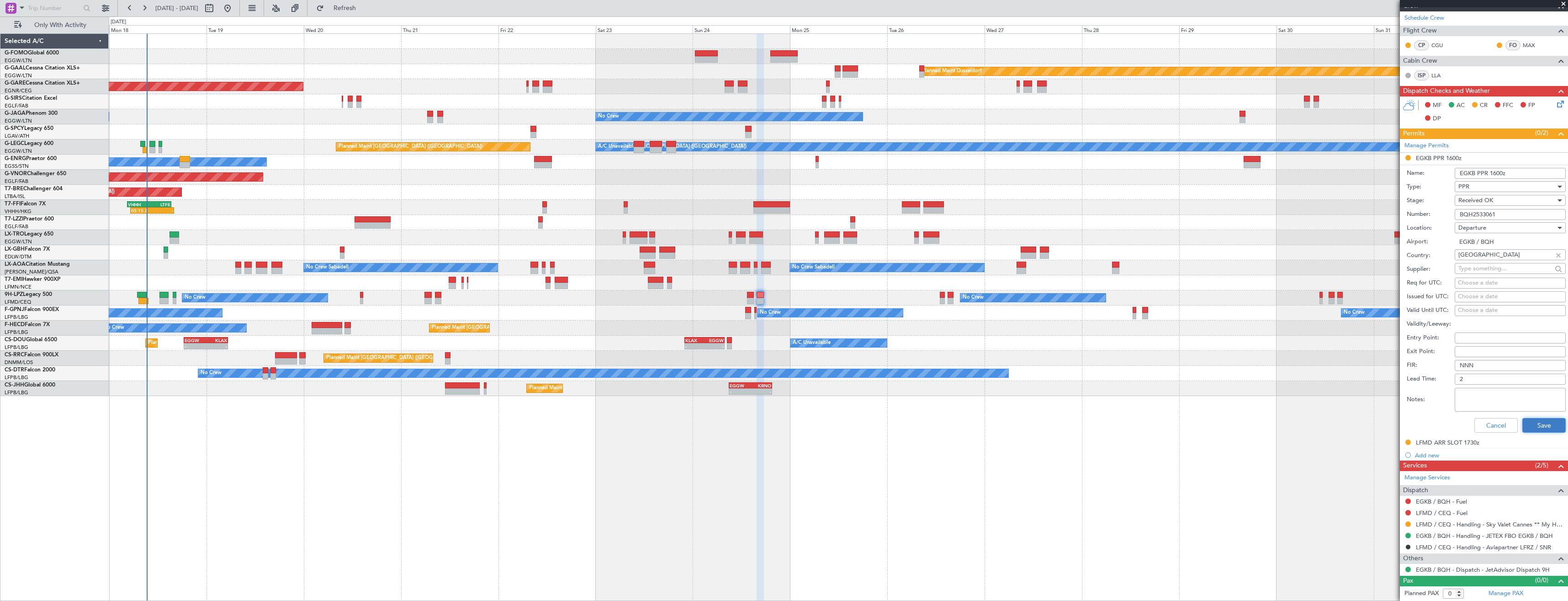
click at [1522, 426] on button "Save" at bounding box center [1543, 425] width 43 height 14
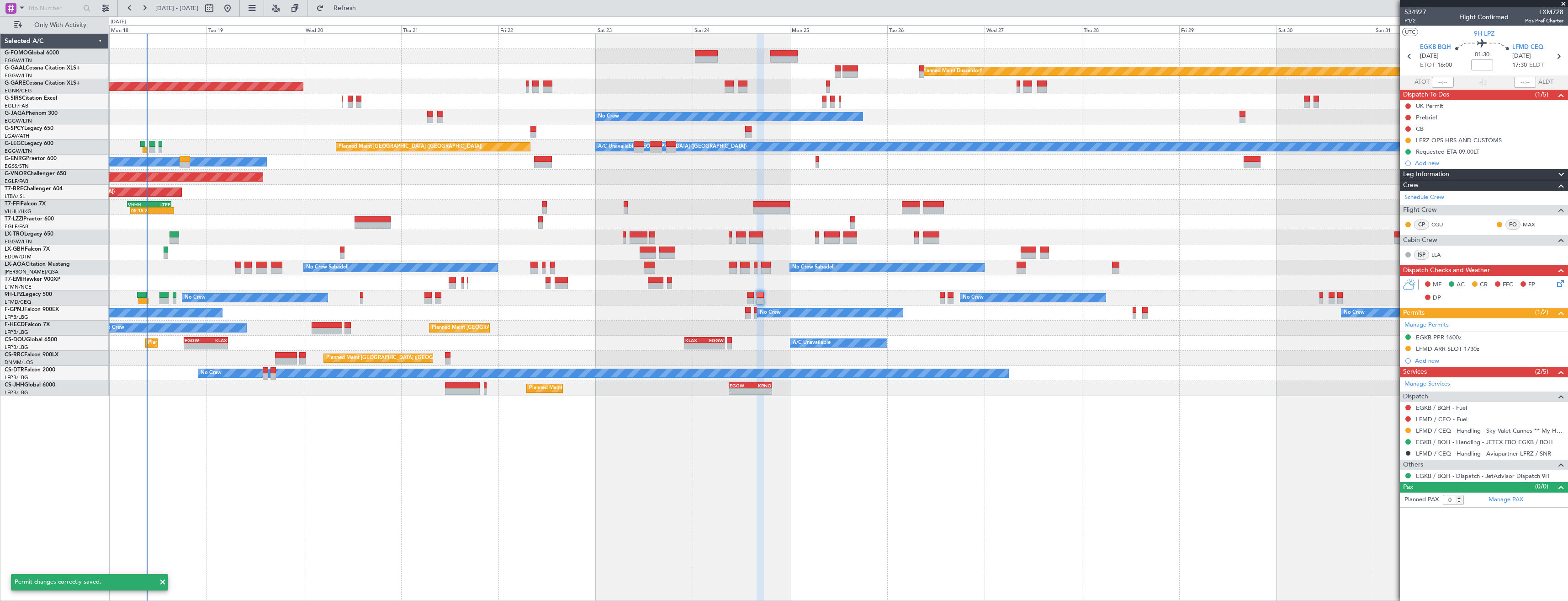
scroll to position [0, 0]
click at [1475, 338] on div "EGKB PPR 1600z" at bounding box center [1484, 337] width 168 height 11
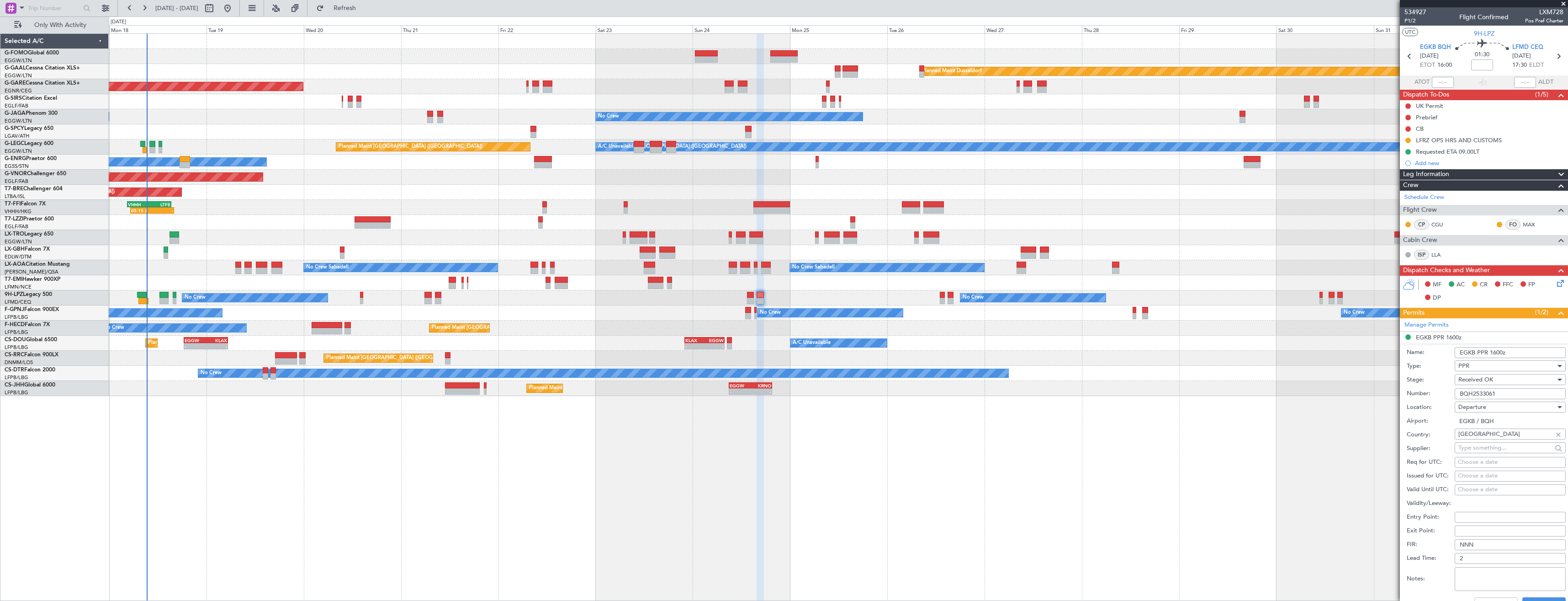
click at [1497, 351] on input "EGKB PPR 1600z" at bounding box center [1510, 352] width 111 height 11
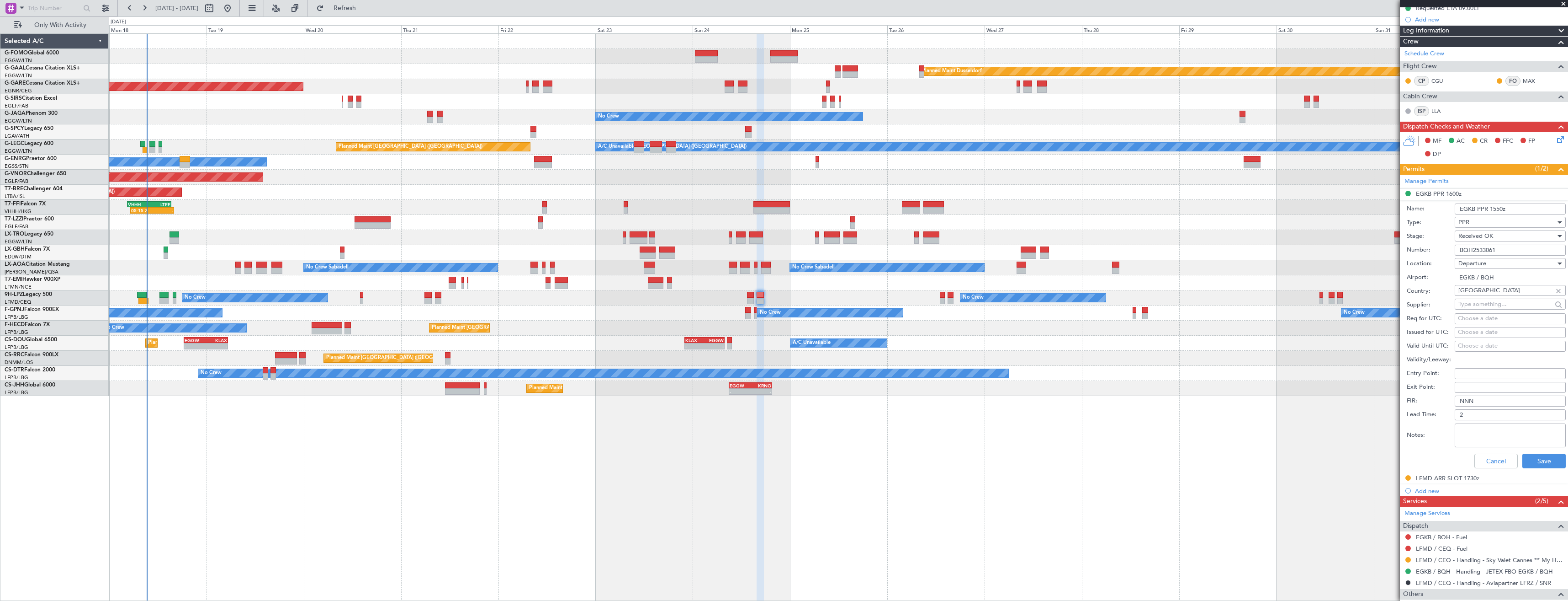
scroll to position [179, 0]
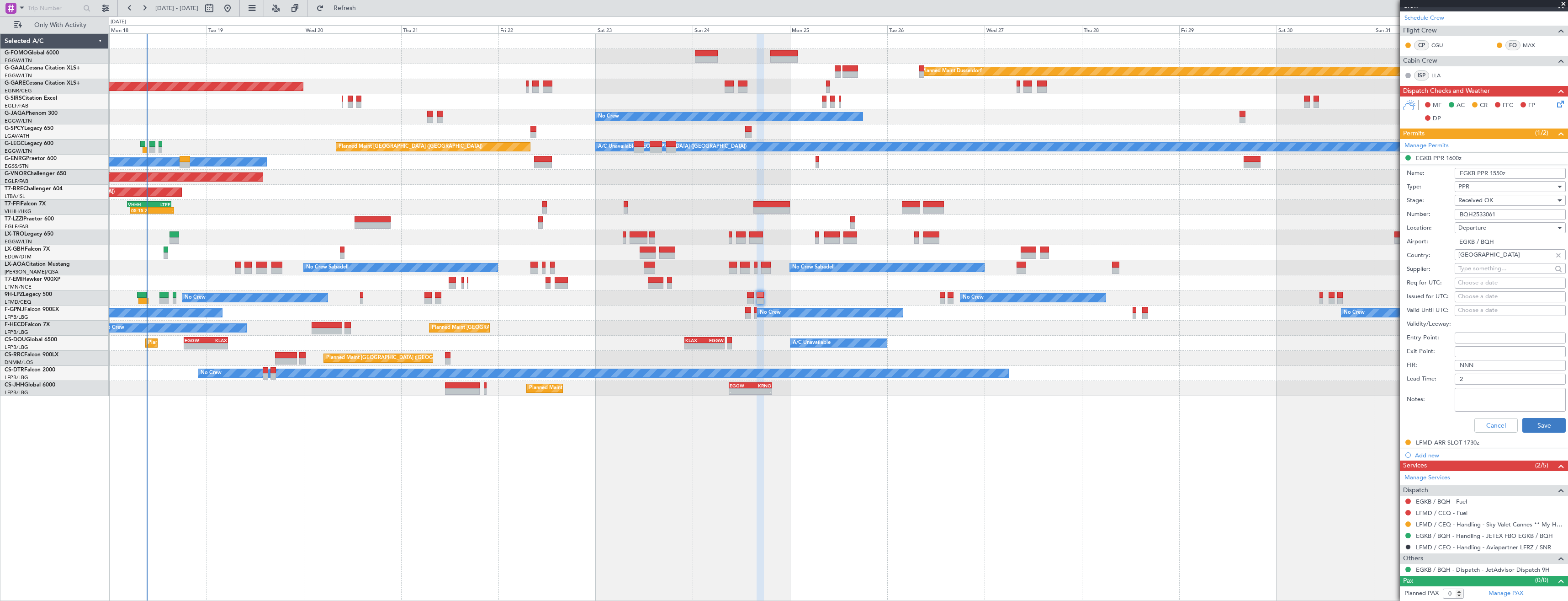
type input "EGKB PPR 1550z"
click at [1526, 420] on button "Save" at bounding box center [1543, 425] width 43 height 14
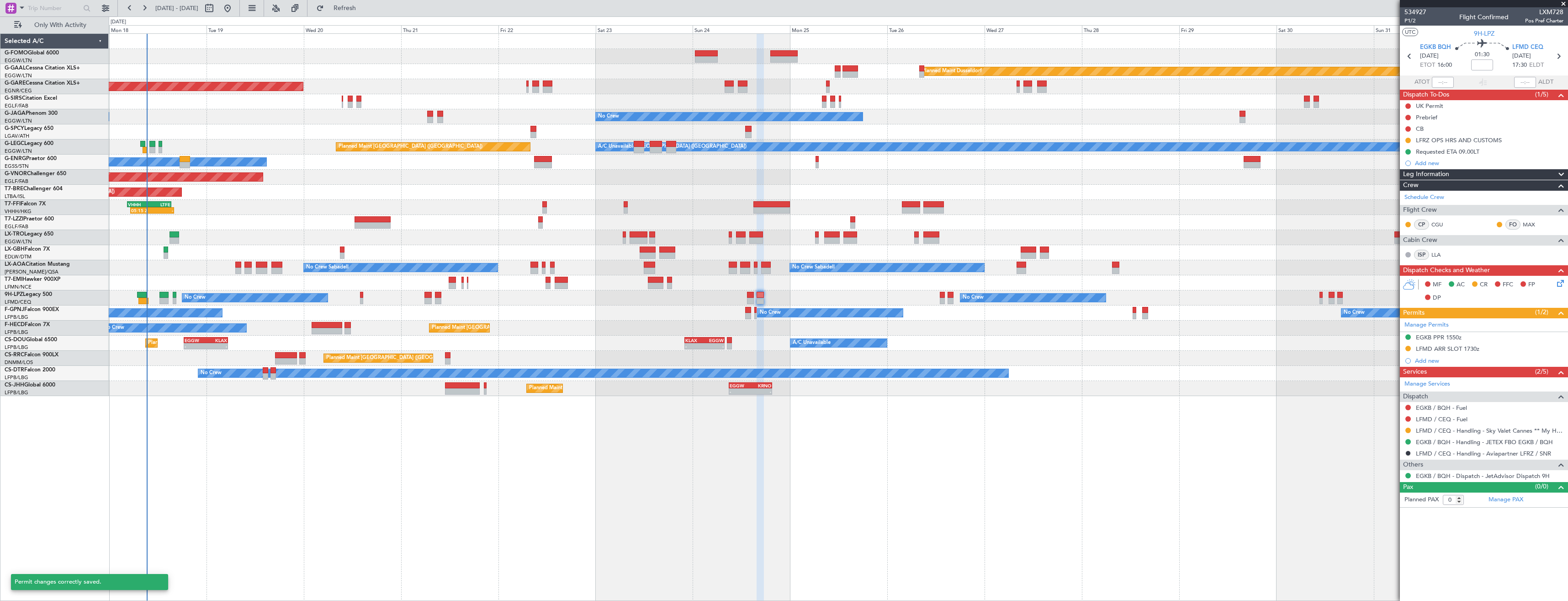
scroll to position [0, 0]
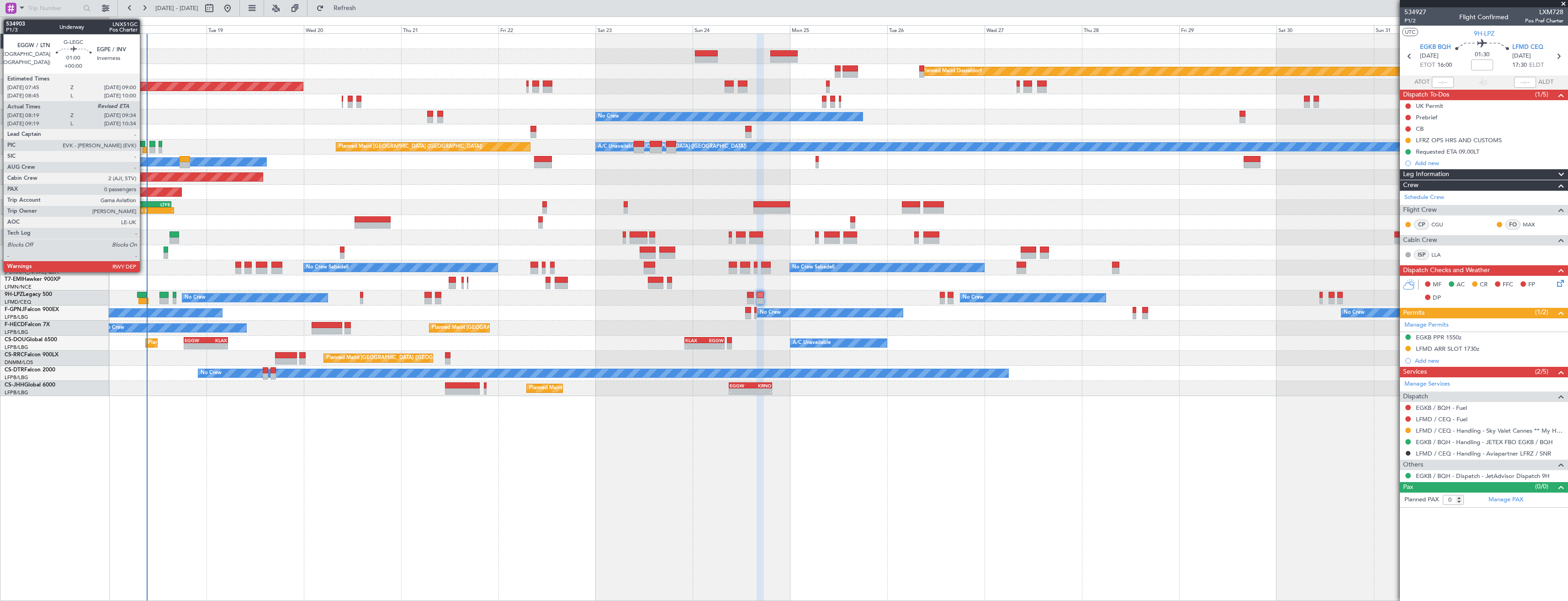
click at [144, 148] on div at bounding box center [145, 150] width 5 height 7
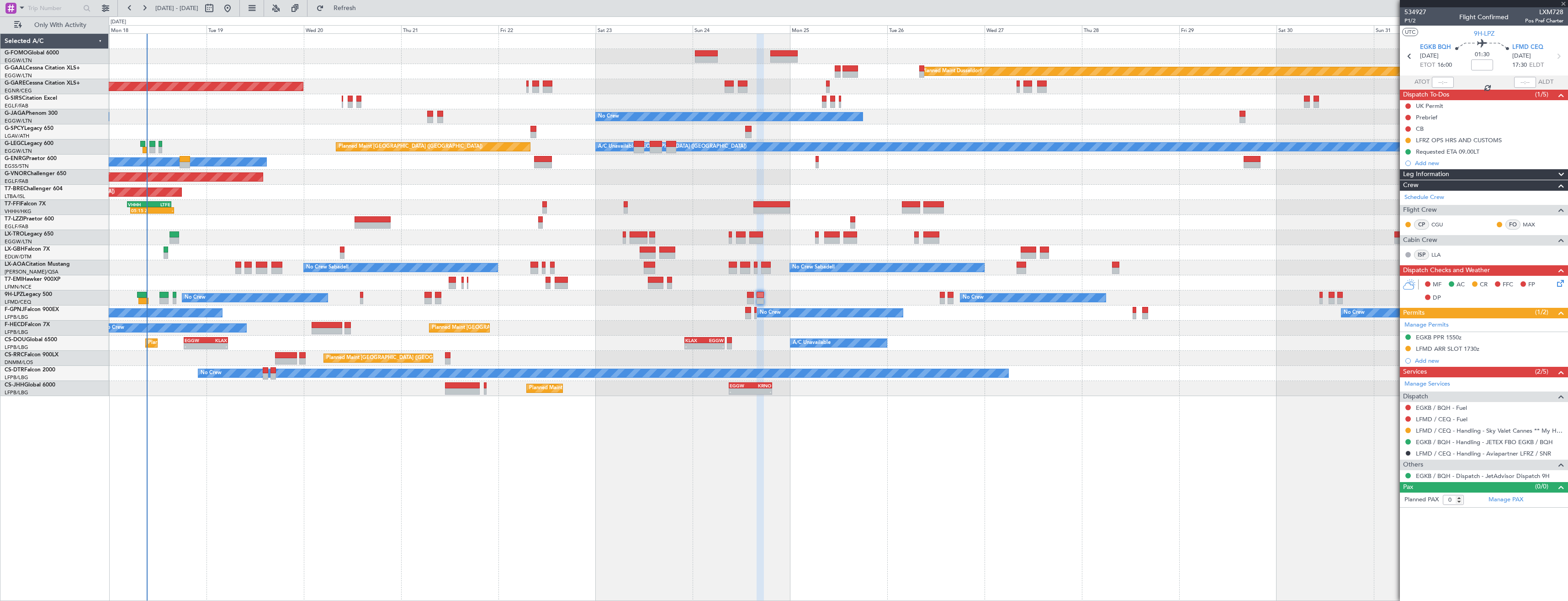
type input "08:19"
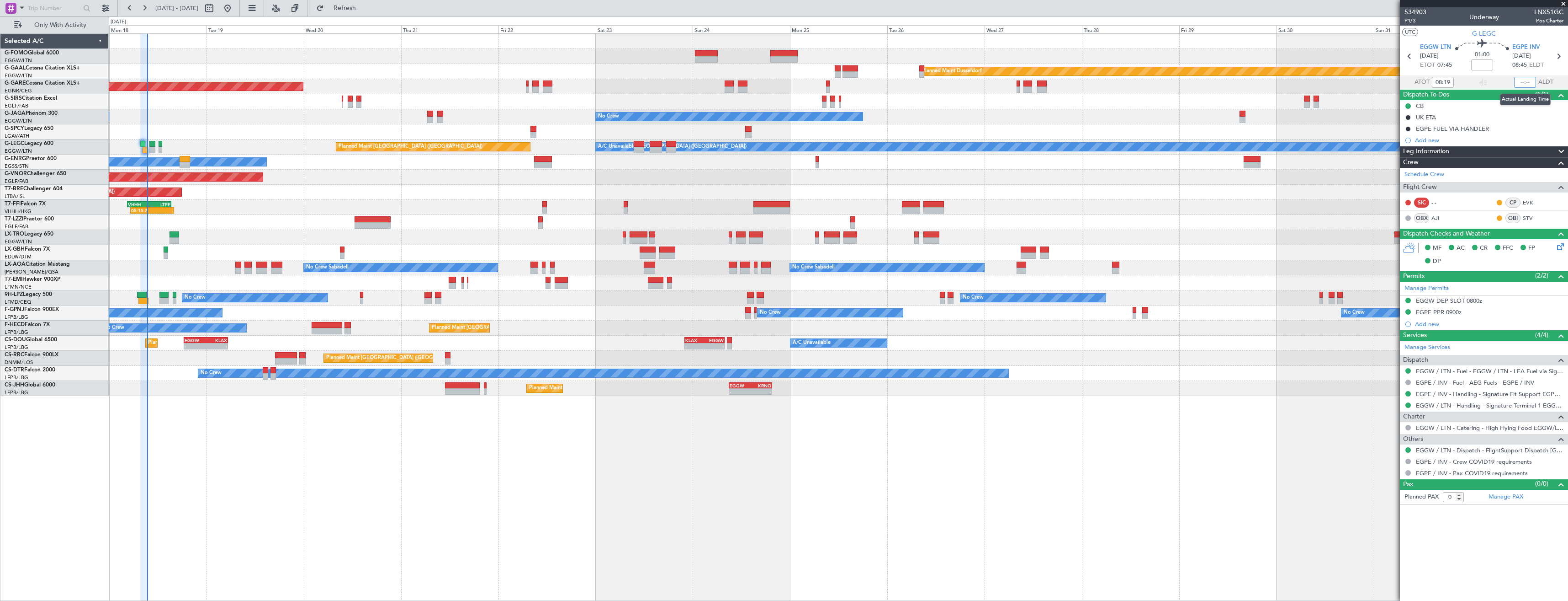
click at [1529, 82] on input "text" at bounding box center [1526, 82] width 22 height 11
type input "09:20"
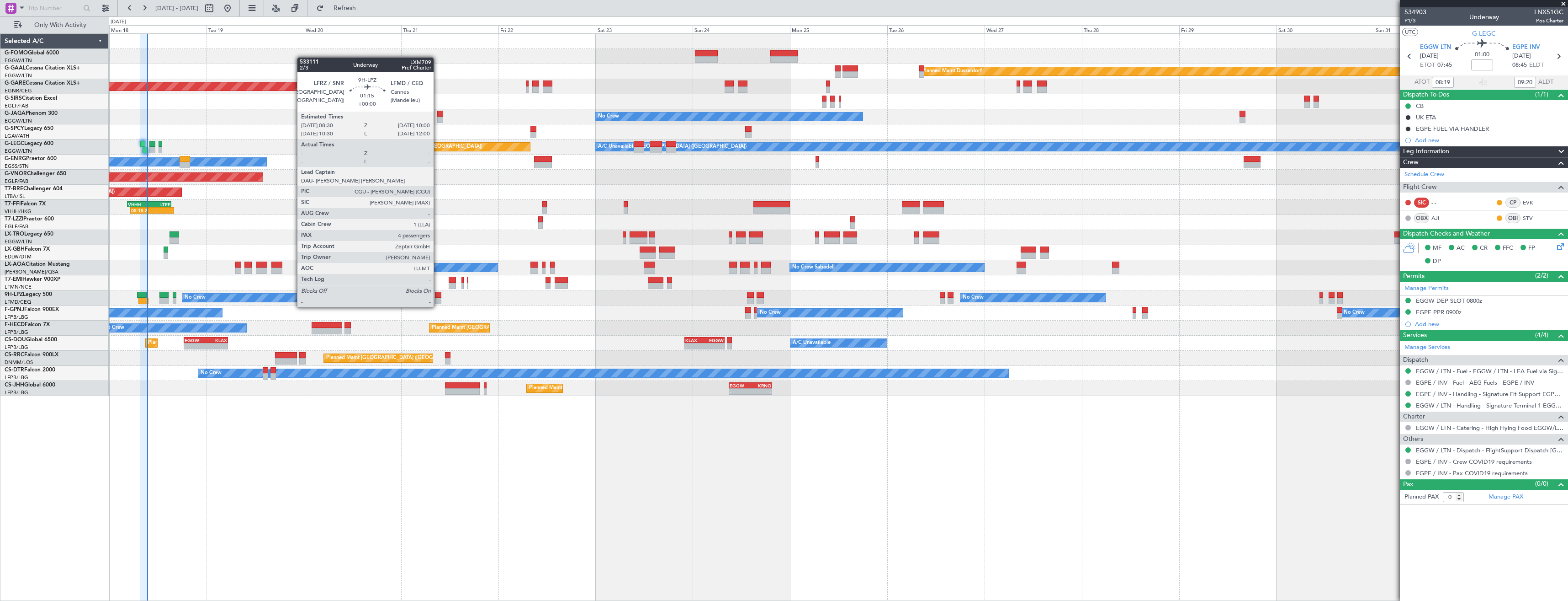
click at [438, 298] on div at bounding box center [439, 301] width 7 height 7
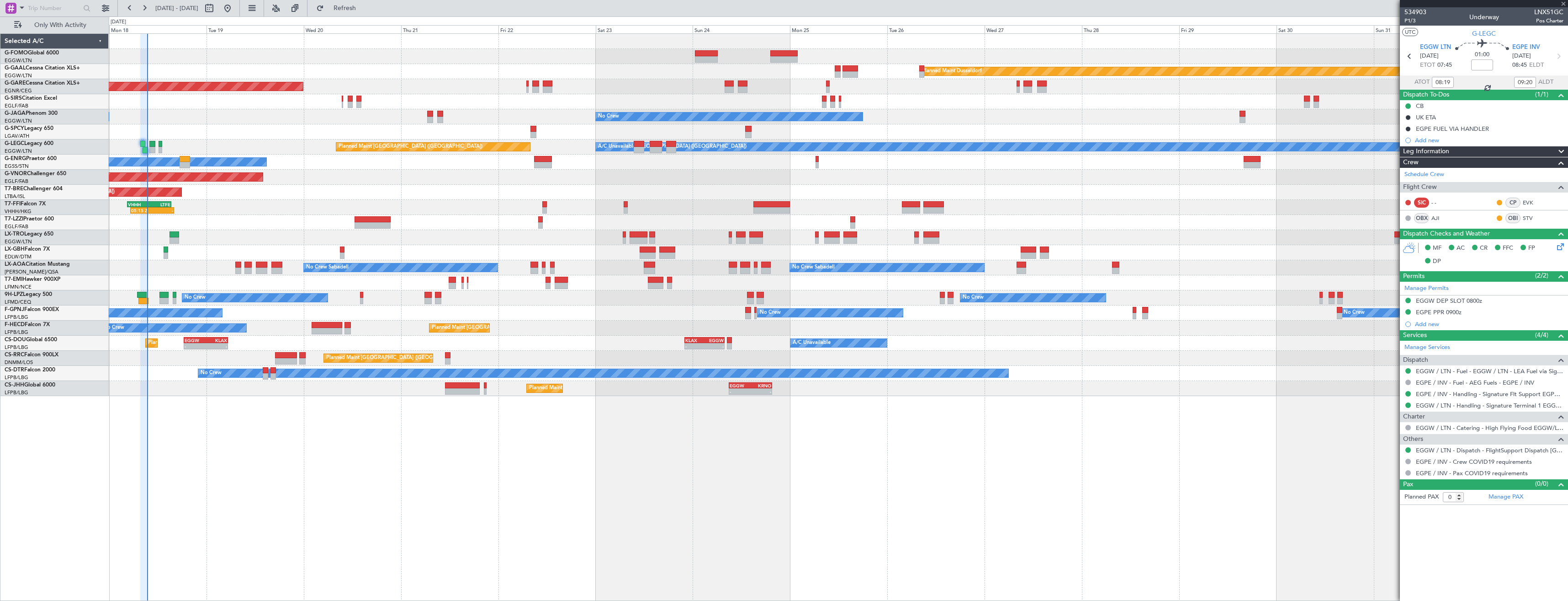
type input "4"
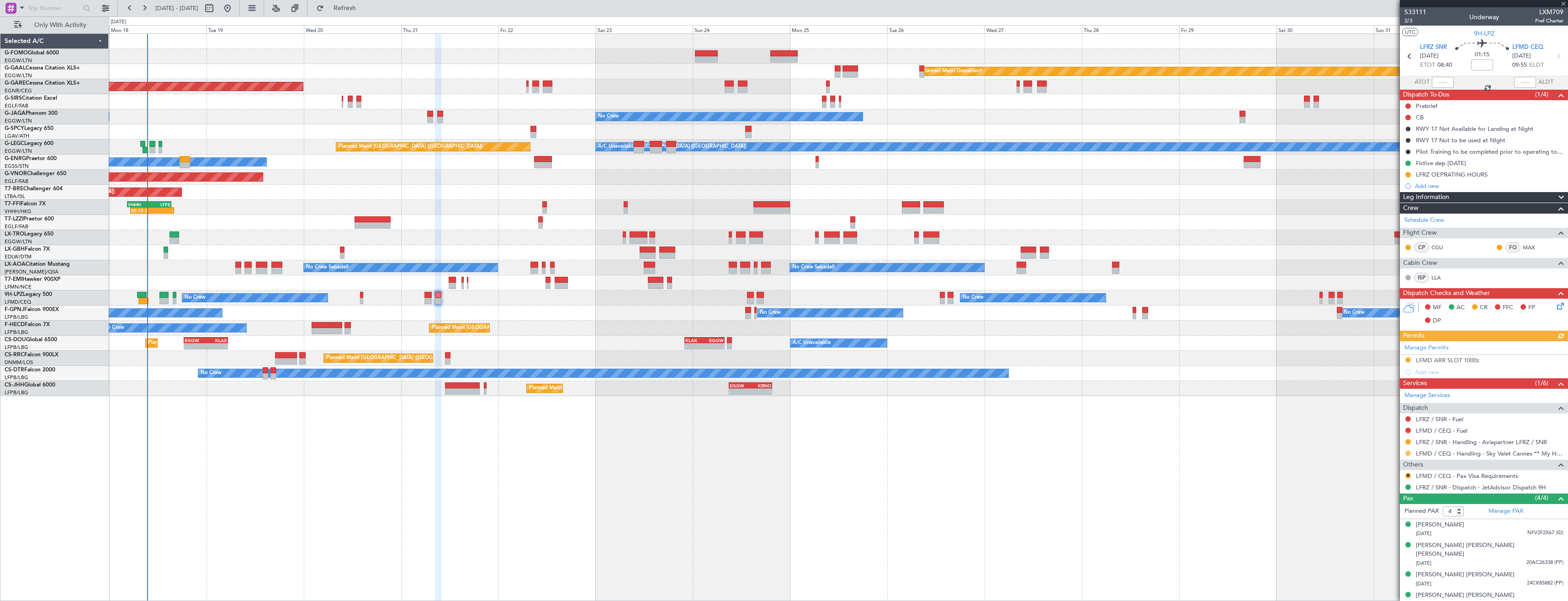
click at [1406, 450] on button at bounding box center [1408, 453] width 5 height 5
click at [1374, 556] on li "Confirmed" at bounding box center [1408, 562] width 106 height 14
click at [1521, 357] on div "LFMD ARR SLOT 1000z" at bounding box center [1484, 360] width 168 height 11
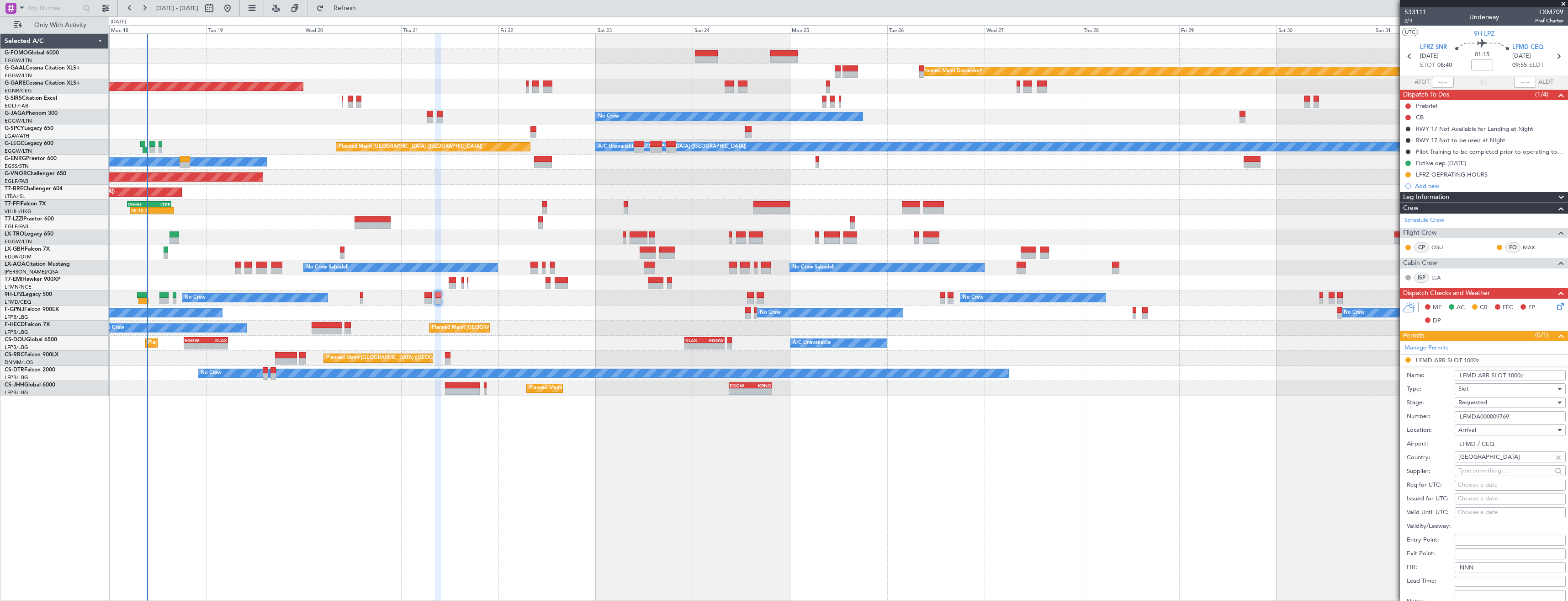
click at [1515, 415] on input "LFMDA000009769" at bounding box center [1510, 416] width 111 height 11
paste input "12528"
type input "LFMDA000012528"
click at [1510, 403] on div "Requested" at bounding box center [1507, 403] width 97 height 14
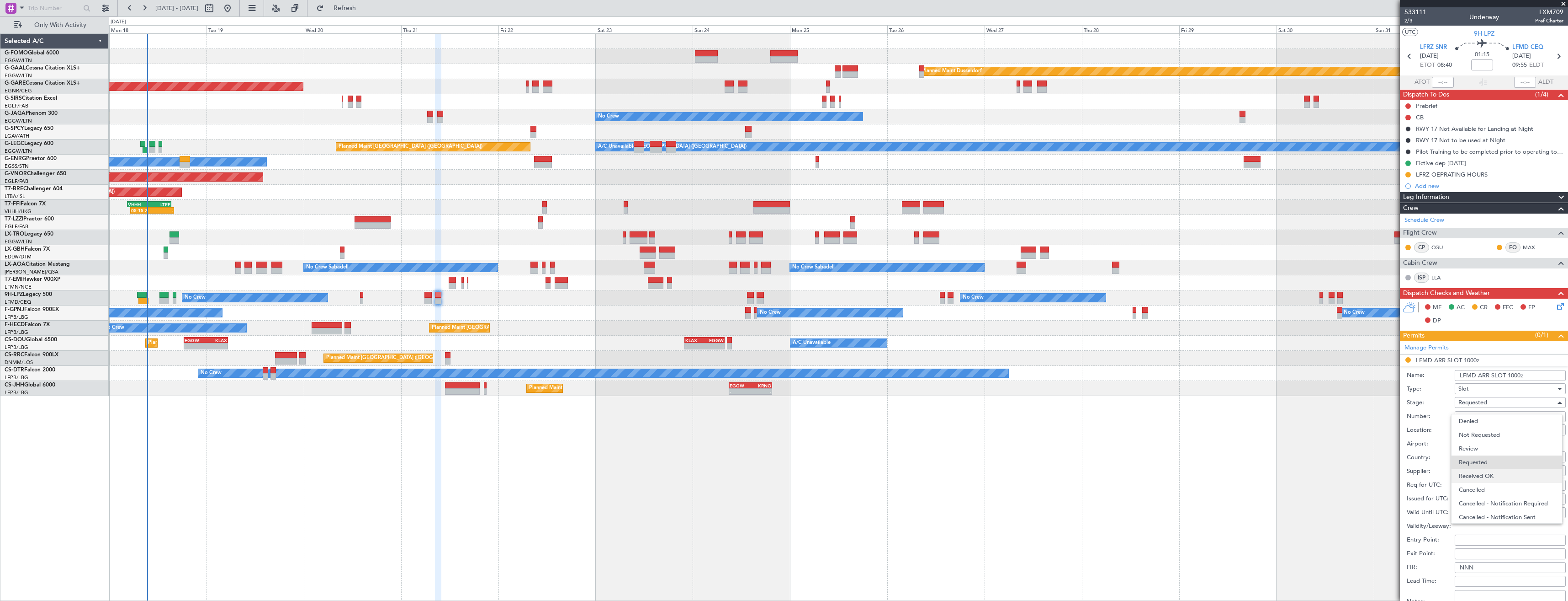
scroll to position [4, 0]
click at [1513, 468] on span "Received OK" at bounding box center [1506, 472] width 96 height 14
click at [1515, 376] on input "LFMD ARR SLOT 1000z" at bounding box center [1510, 375] width 111 height 11
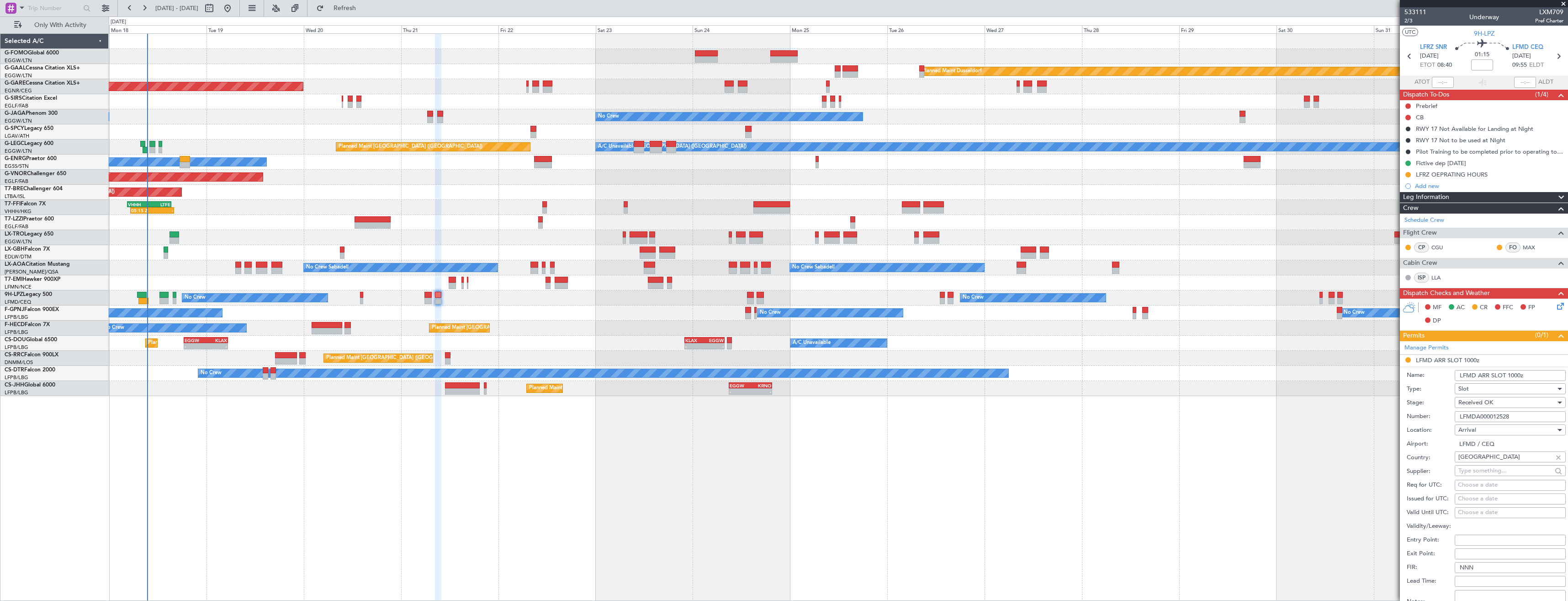
click at [1515, 376] on input "LFMD ARR SLOT 1000z" at bounding box center [1510, 375] width 111 height 11
click at [1519, 375] on input "LFMD ARR SLOT 1000z" at bounding box center [1510, 375] width 111 height 11
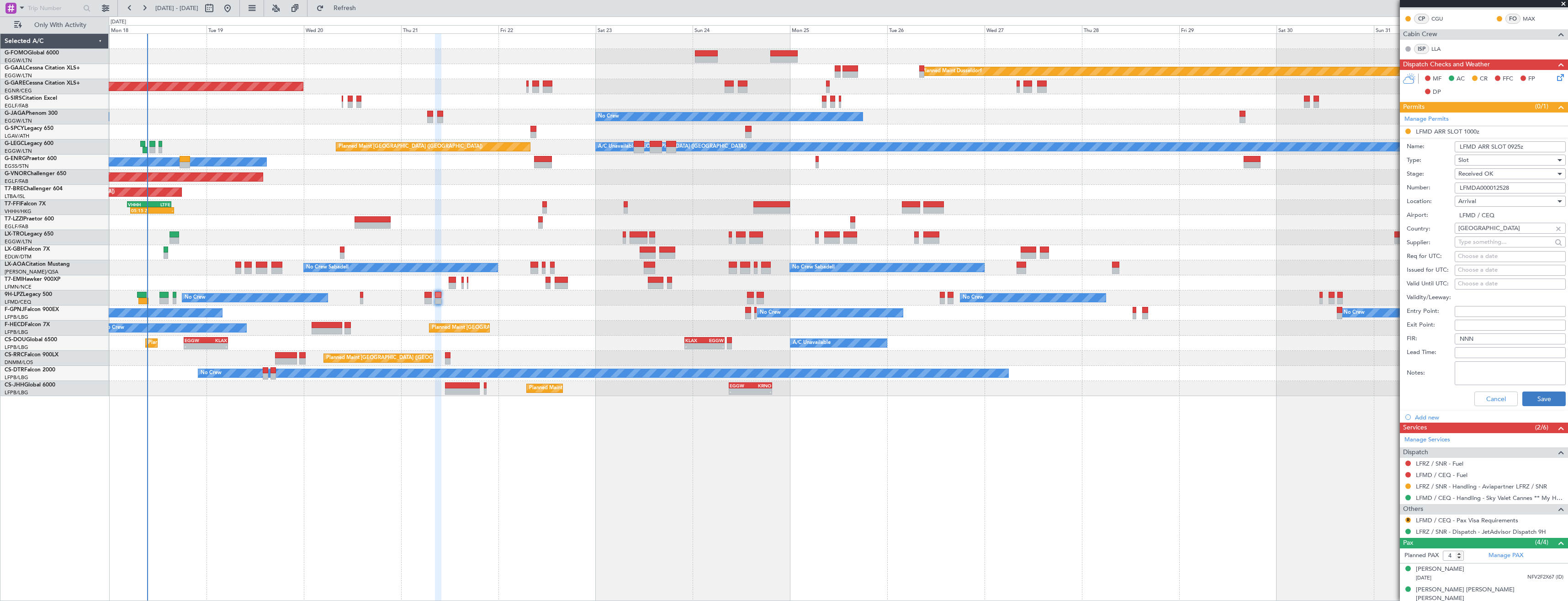
type input "LFMD ARR SLOT 0925z"
click at [1529, 398] on button "Save" at bounding box center [1543, 398] width 43 height 14
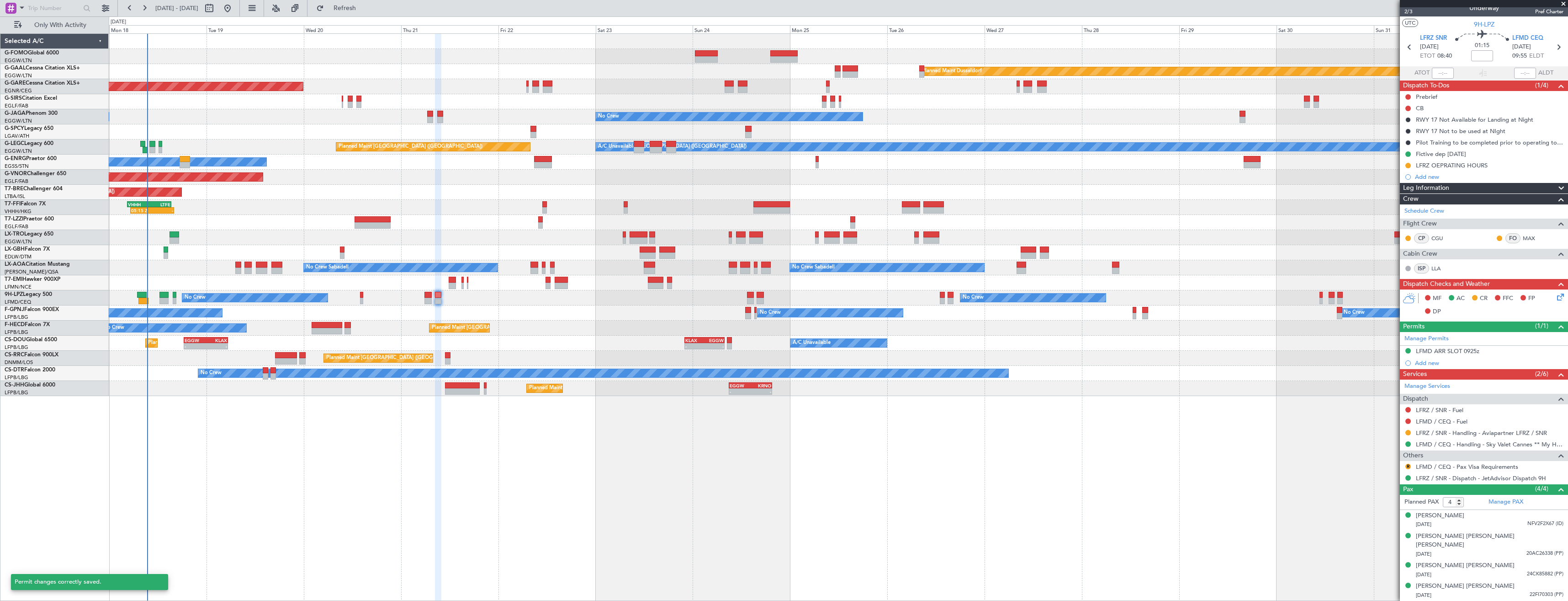
scroll to position [0, 0]
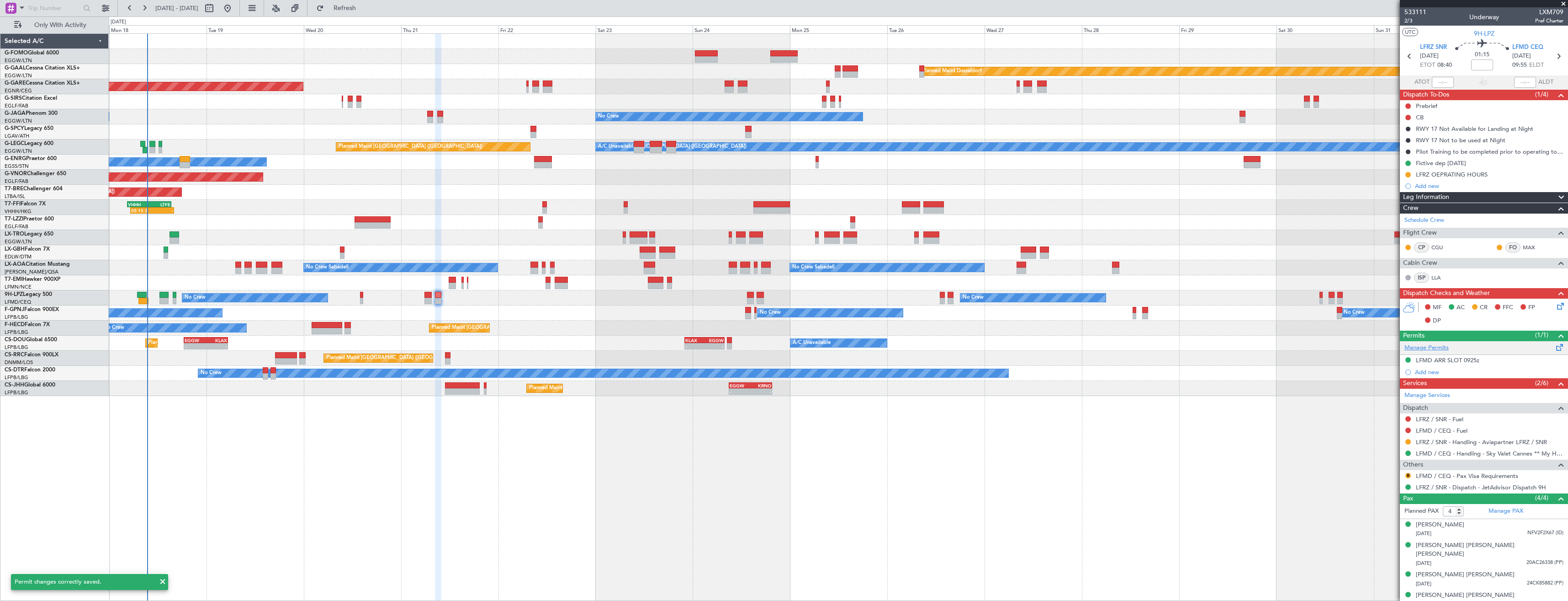
click at [1446, 348] on link "Manage Permits" at bounding box center [1427, 348] width 44 height 9
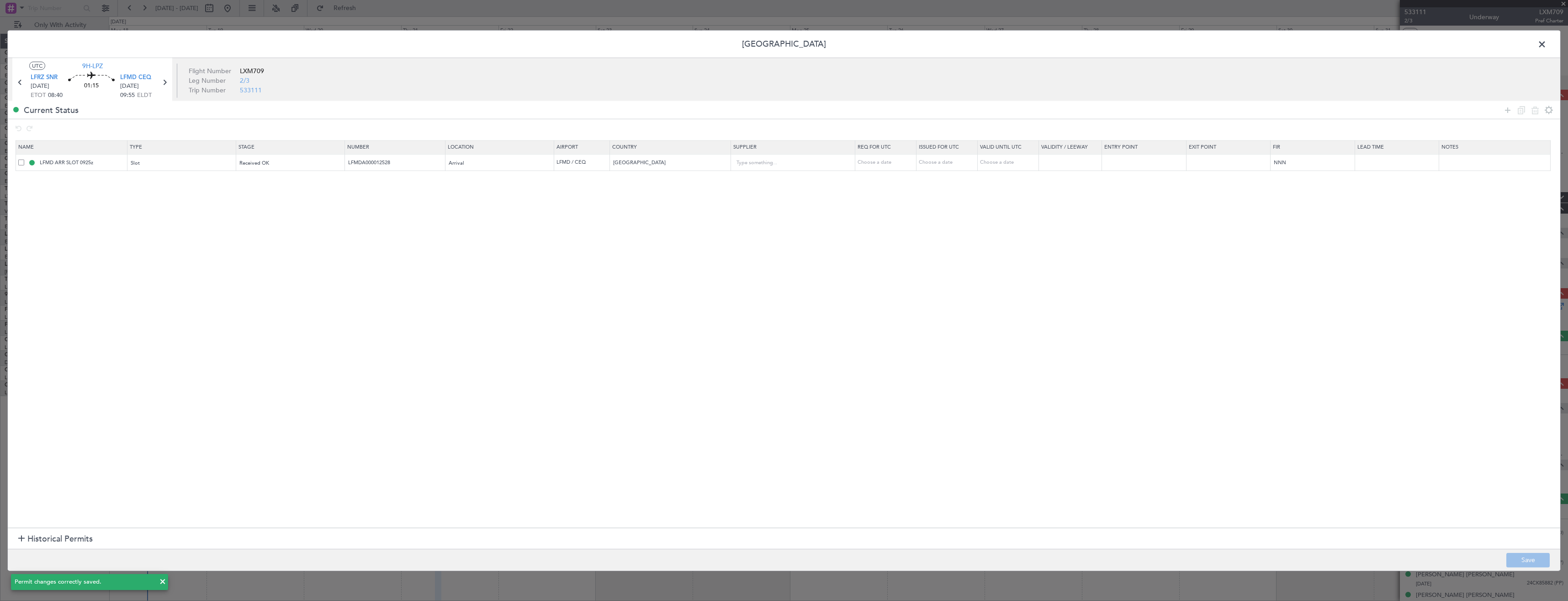
click at [1547, 46] on span at bounding box center [1547, 47] width 0 height 19
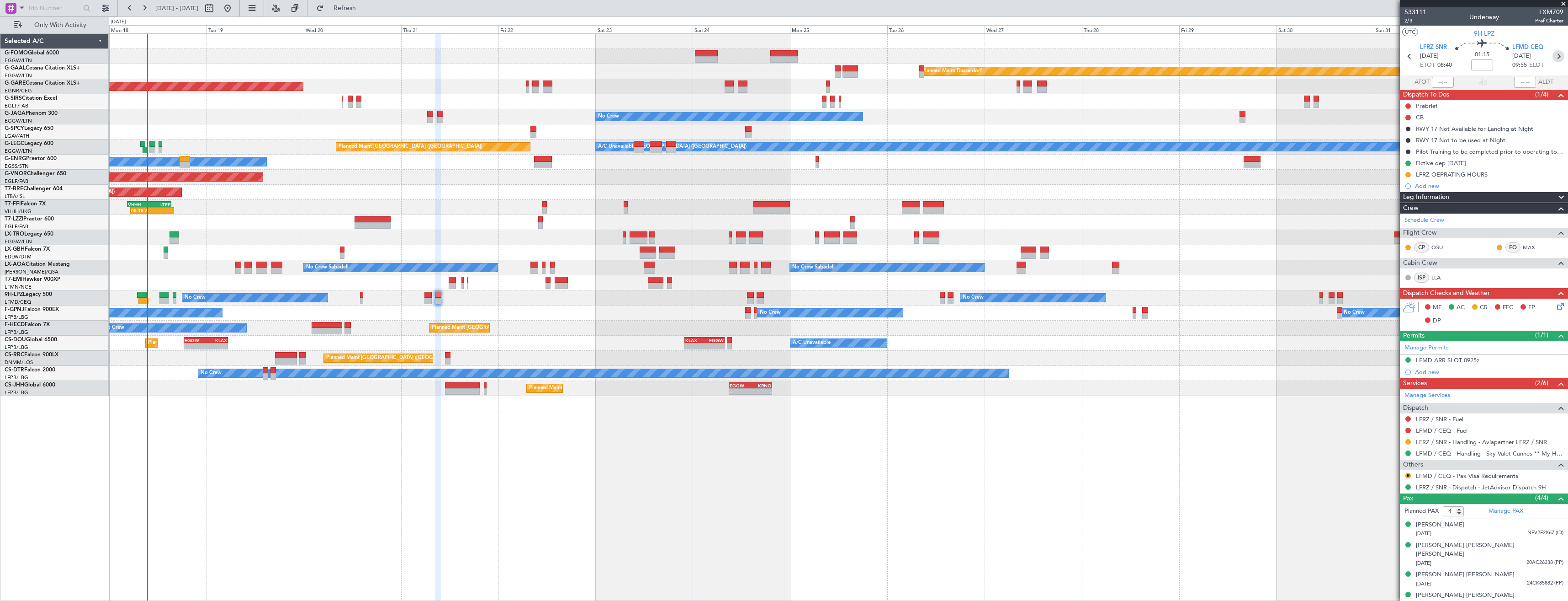
click at [1563, 59] on icon at bounding box center [1559, 56] width 12 height 12
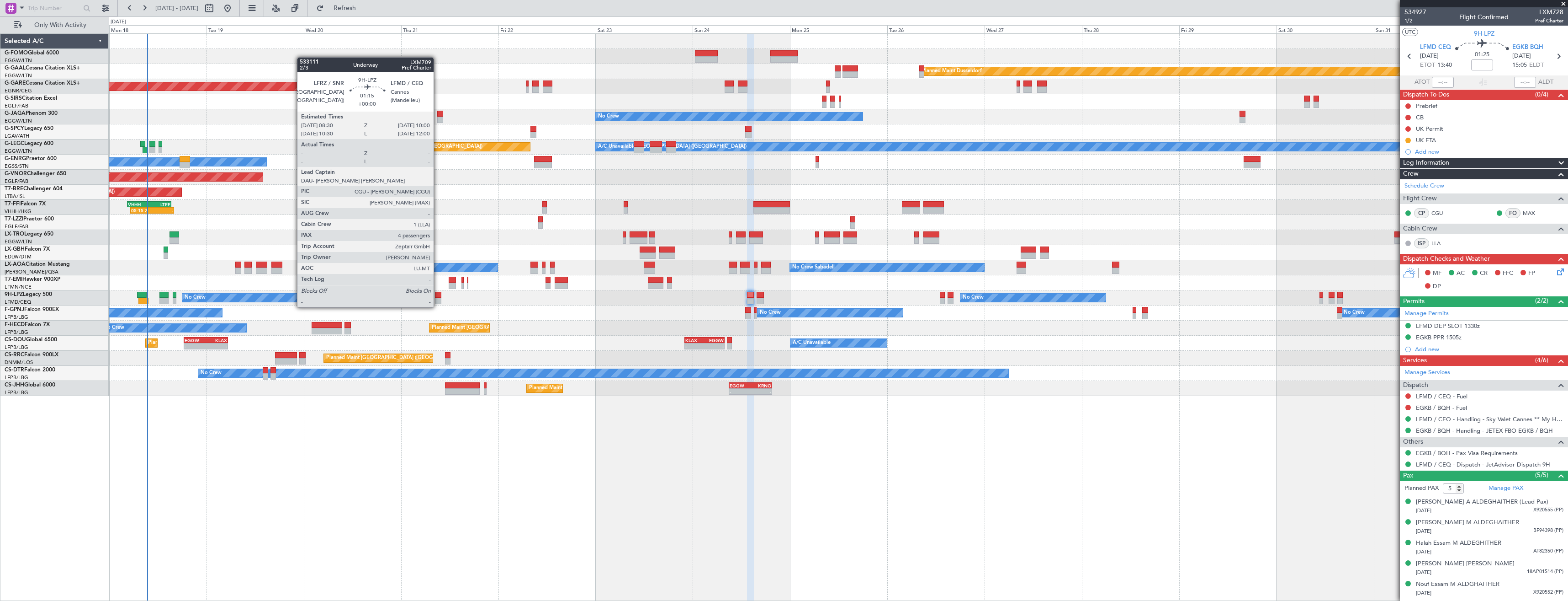
click at [438, 298] on div at bounding box center [439, 301] width 7 height 7
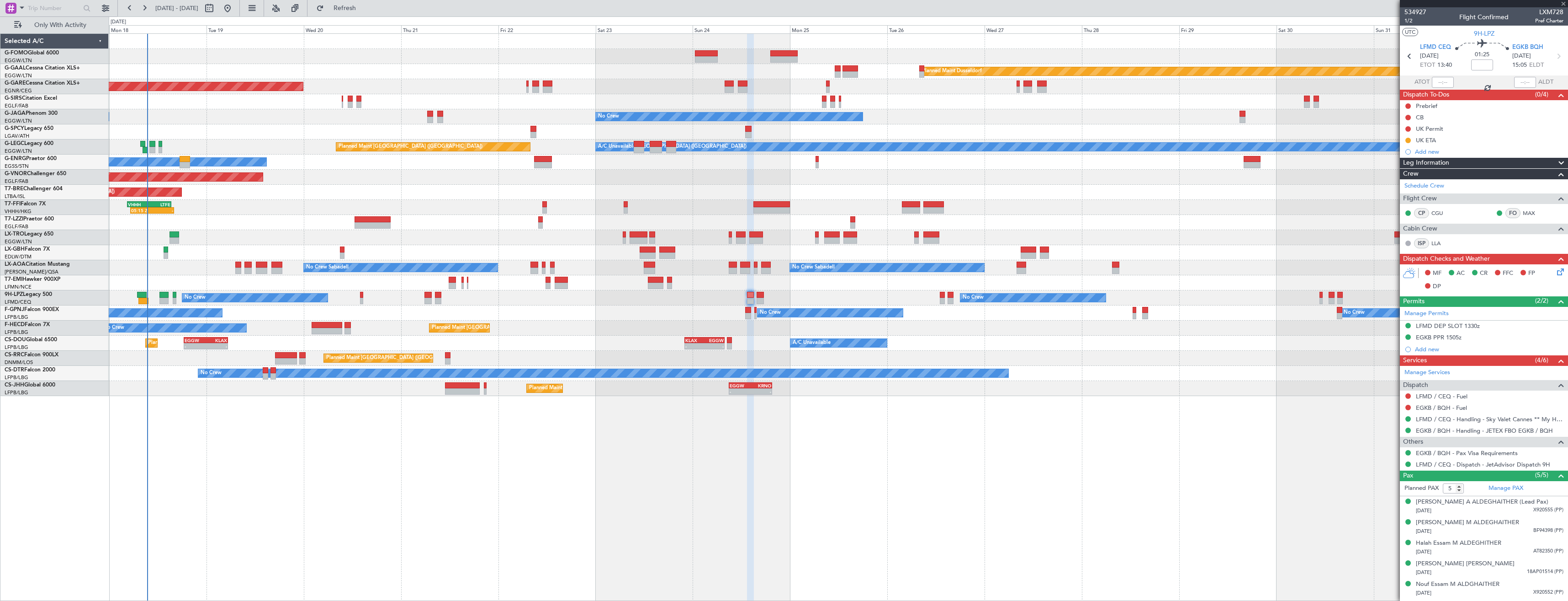
type input "4"
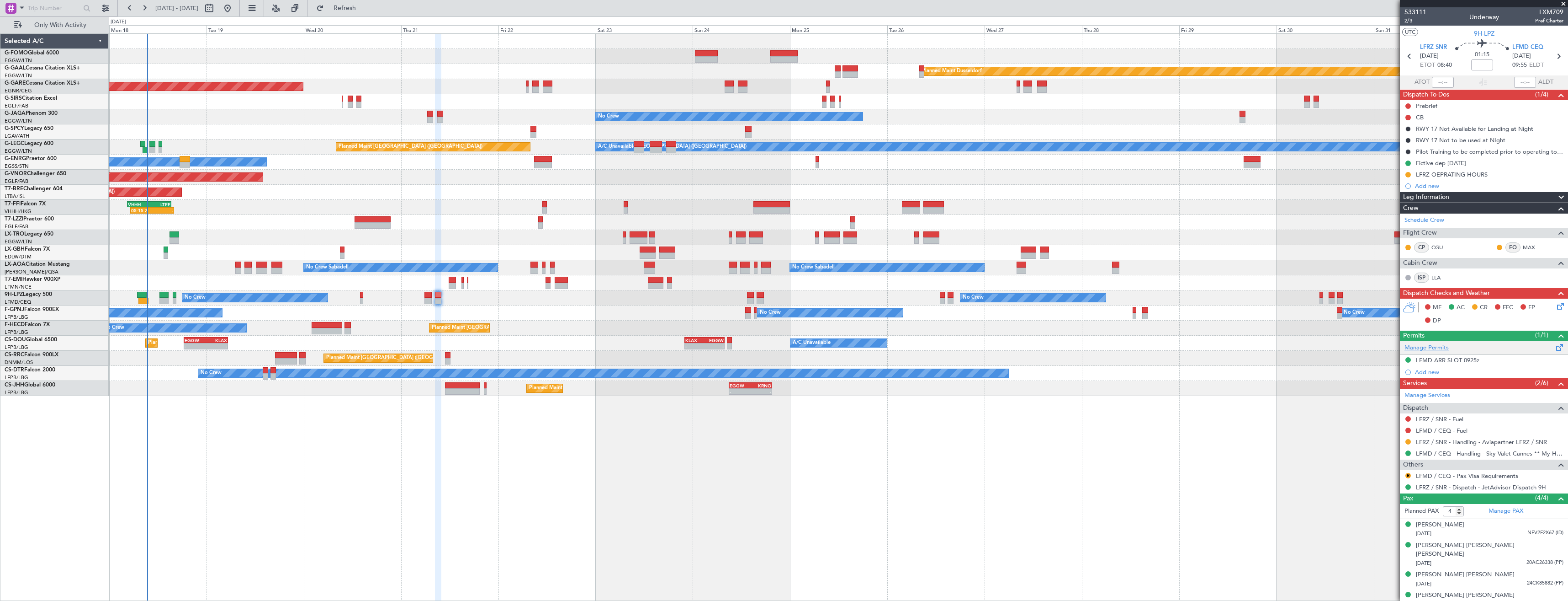
click at [1428, 347] on link "Manage Permits" at bounding box center [1427, 348] width 44 height 9
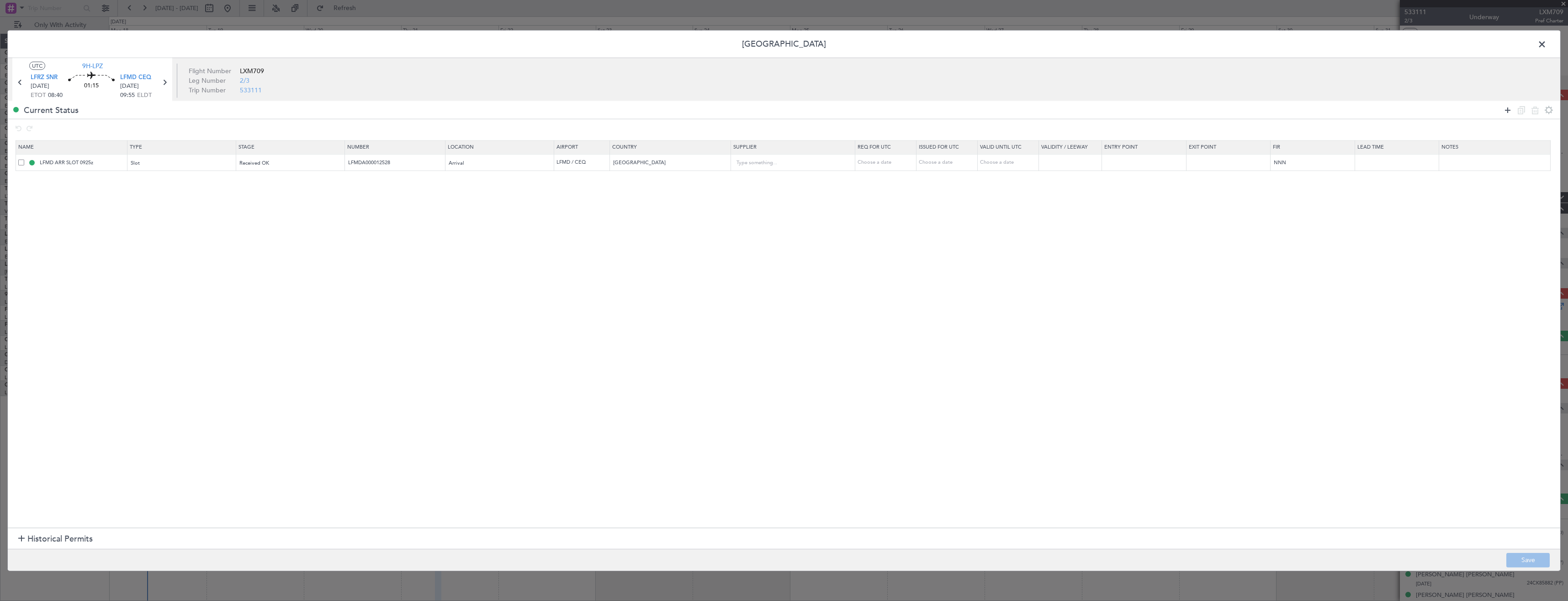
click at [1510, 112] on icon at bounding box center [1508, 109] width 11 height 11
click at [197, 181] on div "Type" at bounding box center [179, 180] width 96 height 14
click at [179, 262] on span "Slot" at bounding box center [184, 267] width 103 height 14
click at [263, 183] on div "Select an option" at bounding box center [287, 180] width 96 height 14
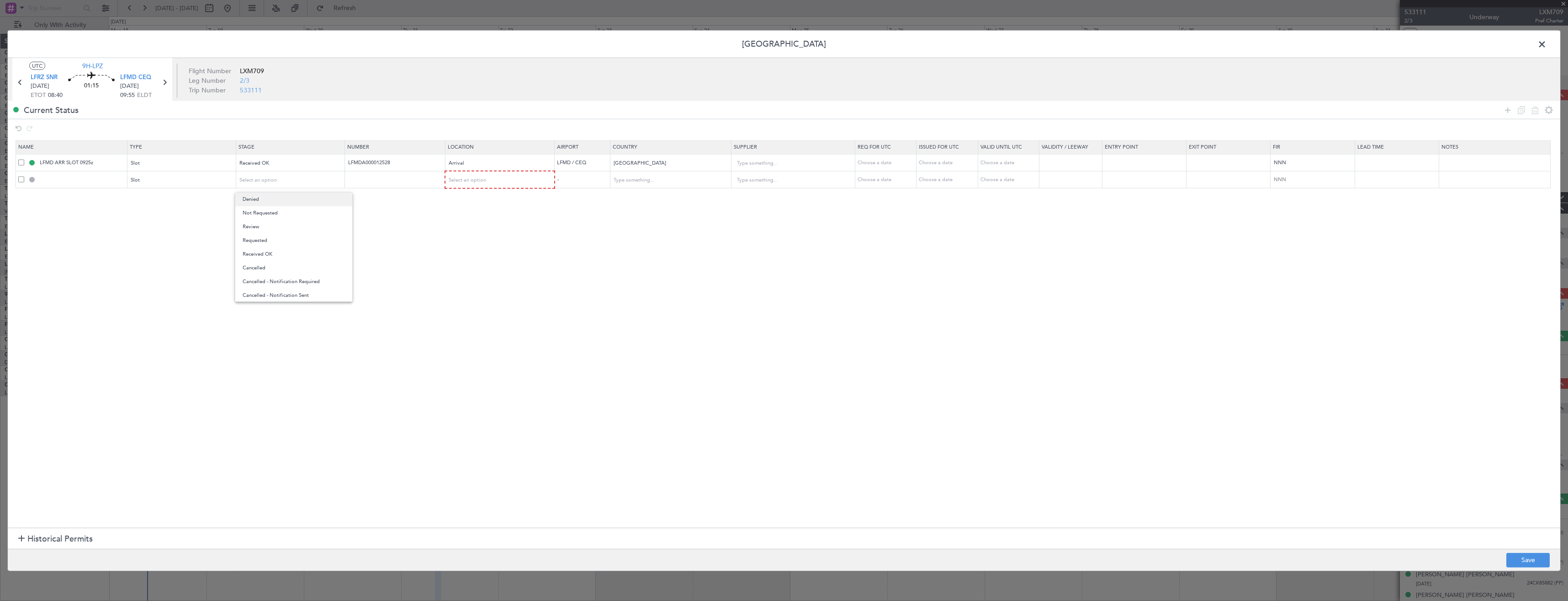
click at [268, 202] on span "Denied" at bounding box center [293, 199] width 103 height 14
click at [493, 184] on div "Select an option" at bounding box center [496, 180] width 96 height 14
click at [474, 230] on span "Arrival" at bounding box center [505, 226] width 103 height 14
click at [1536, 554] on button "Save" at bounding box center [1527, 559] width 43 height 14
type input "LFMD ARR SLOT"
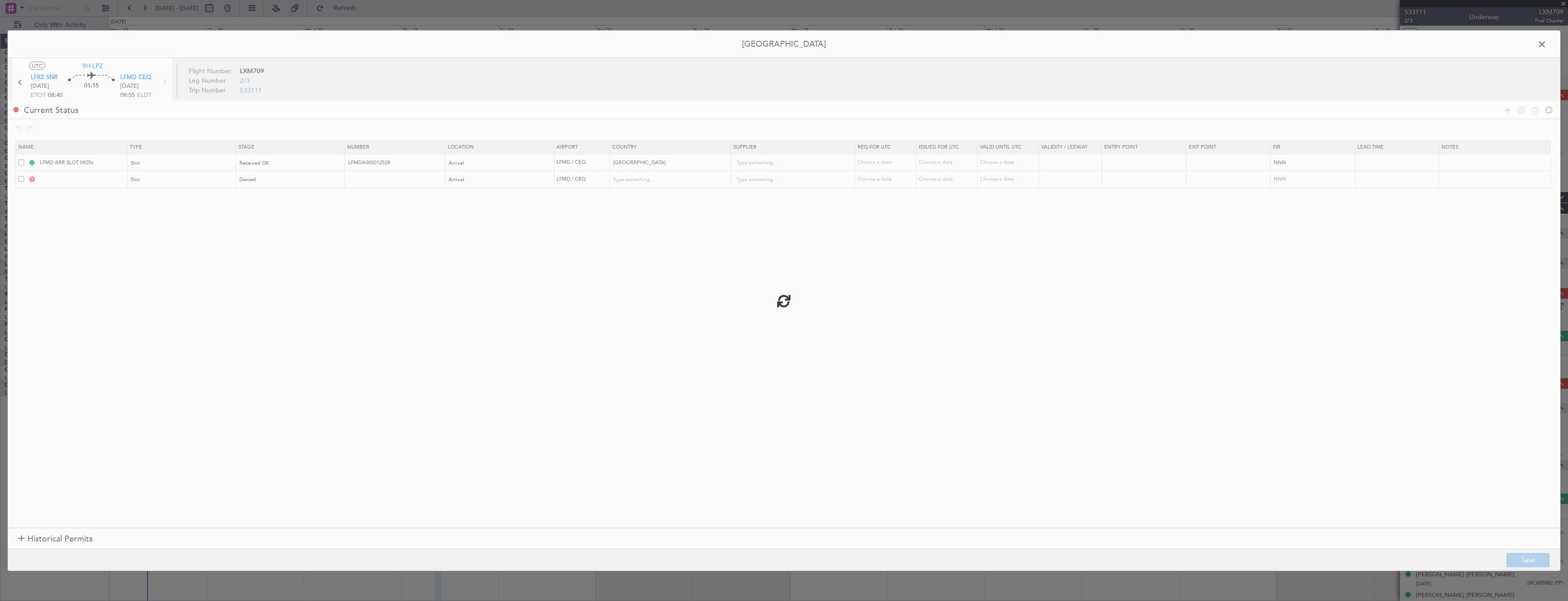
type input "France"
type input "NNN"
click at [88, 181] on input "LFMD ARR SLOT" at bounding box center [82, 179] width 89 height 8
type input "LFMD ARR SLOT 100z"
click at [1515, 559] on button "Save" at bounding box center [1527, 559] width 43 height 14
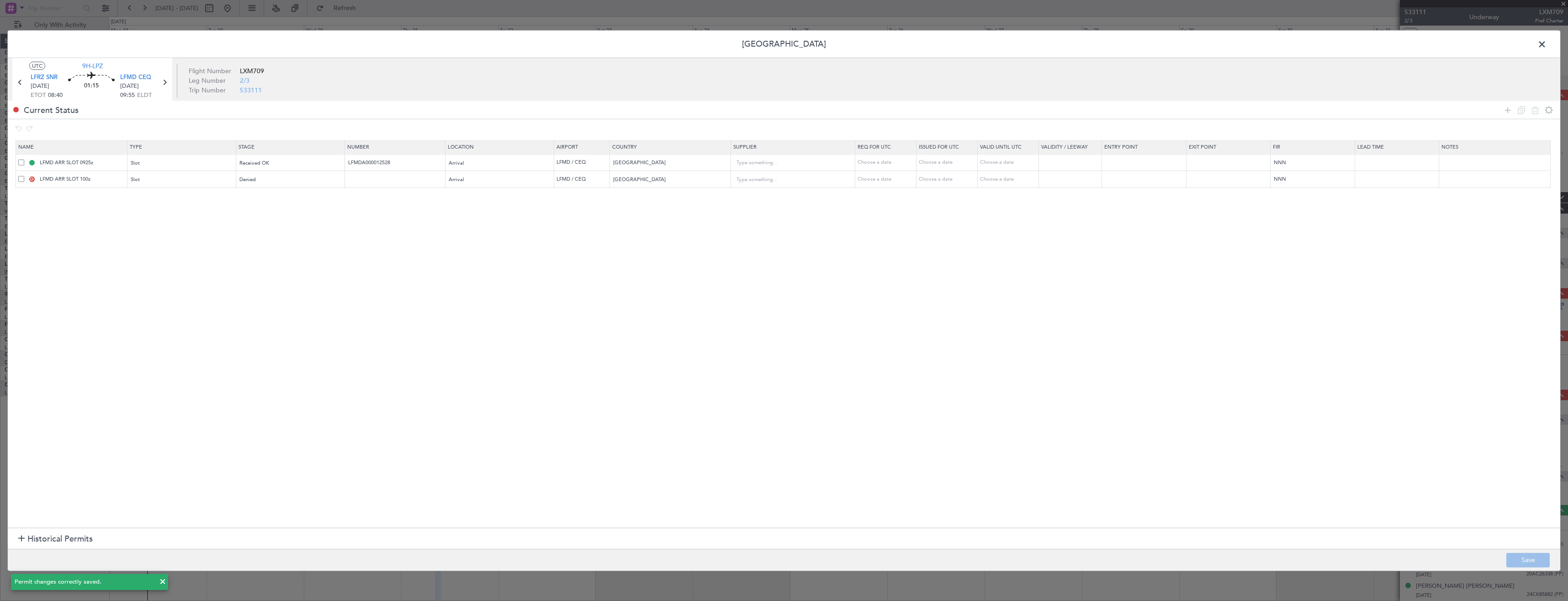
click at [1547, 43] on span at bounding box center [1547, 47] width 0 height 19
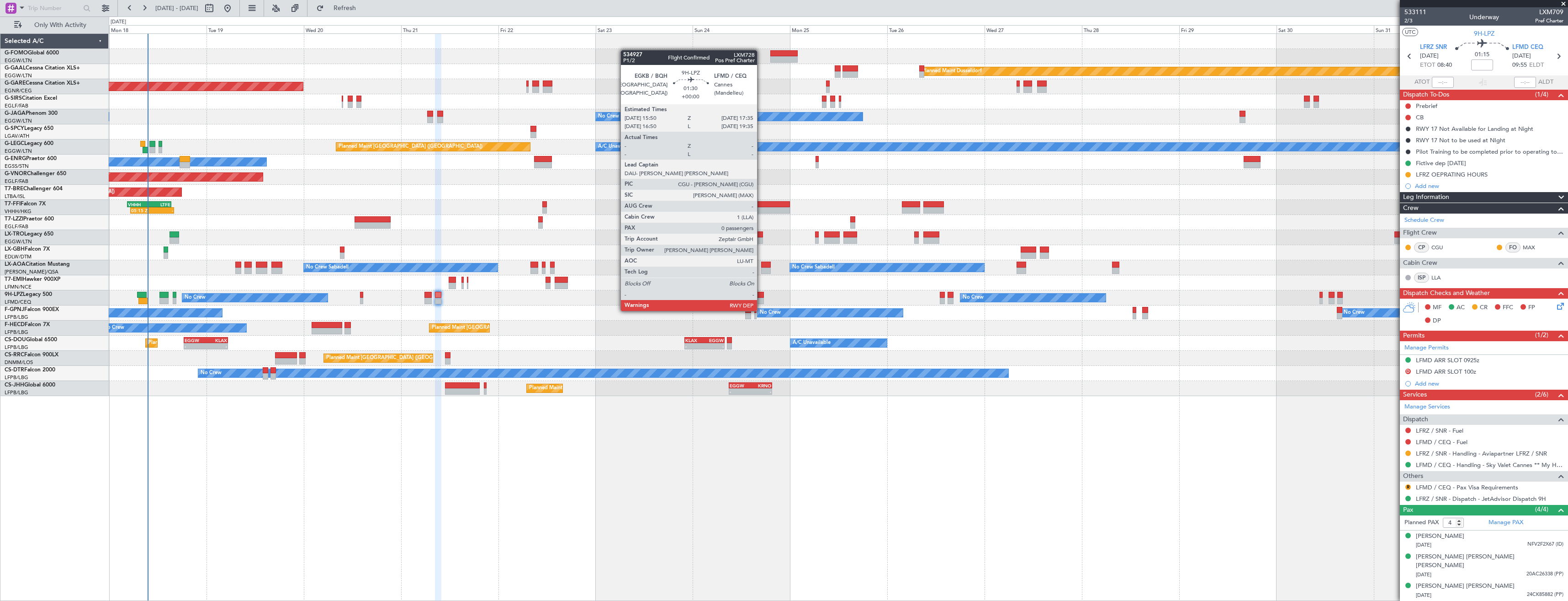
click at [762, 302] on div at bounding box center [760, 301] width 8 height 7
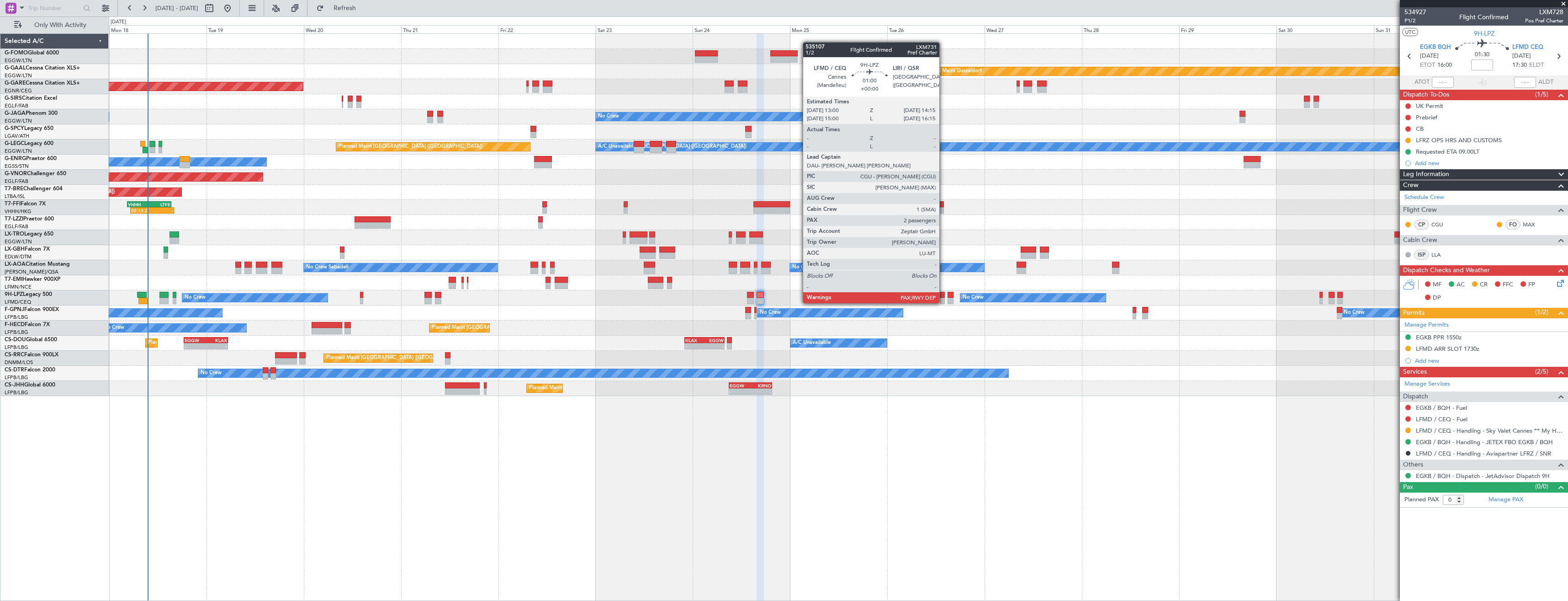
click at [944, 294] on div at bounding box center [943, 295] width 5 height 7
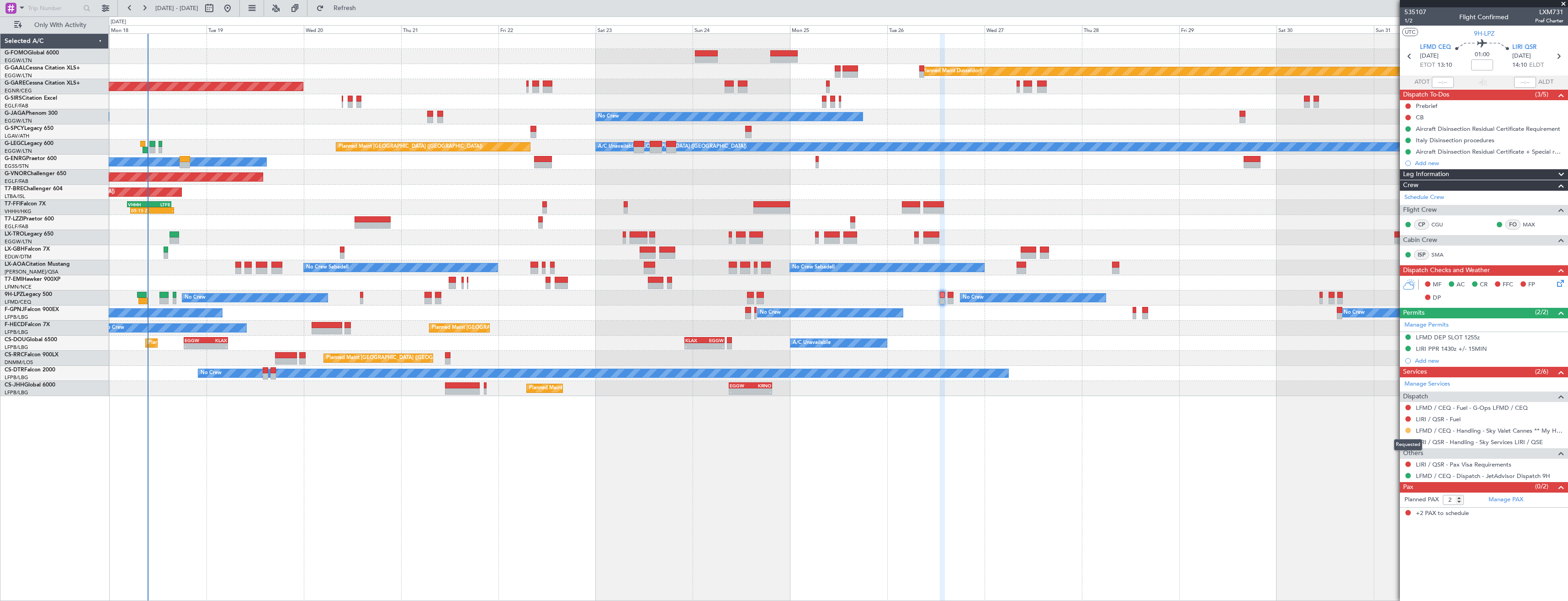
click at [1405, 429] on button at bounding box center [1408, 430] width 5 height 5
click at [1381, 537] on span "Confirmed" at bounding box center [1382, 539] width 28 height 9
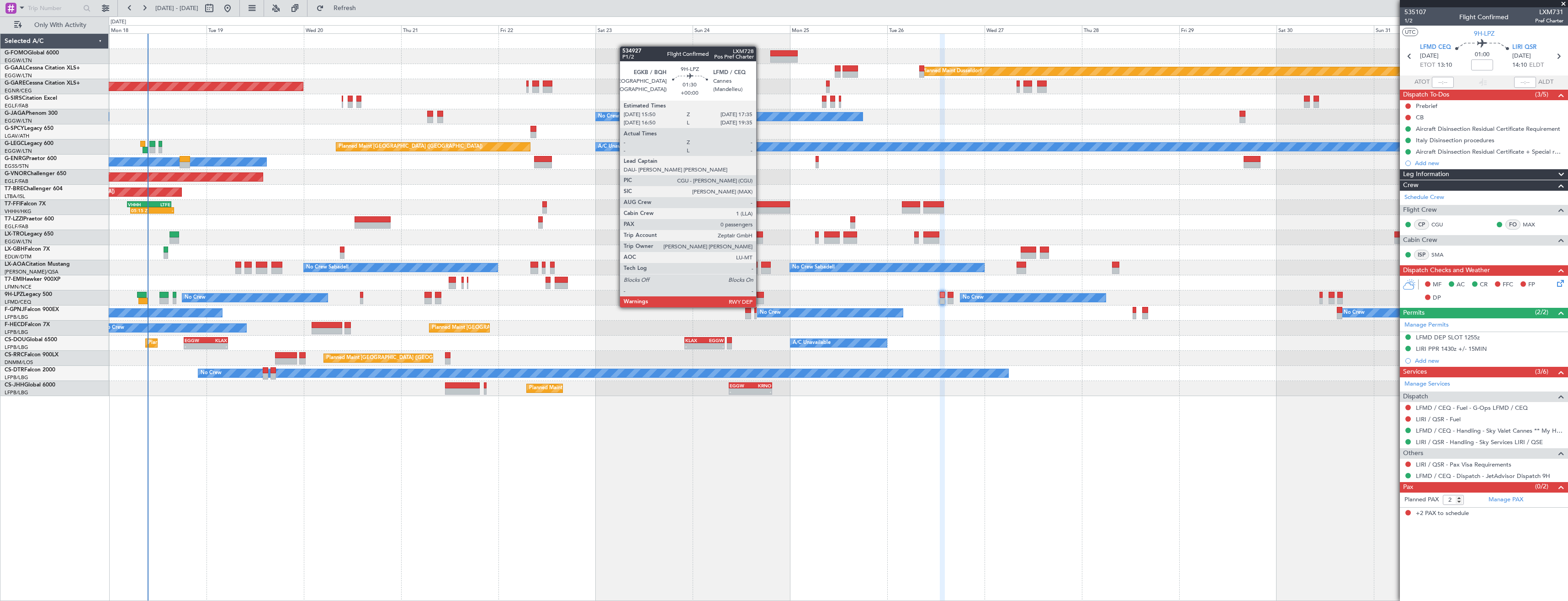
click at [761, 298] on div at bounding box center [760, 301] width 8 height 7
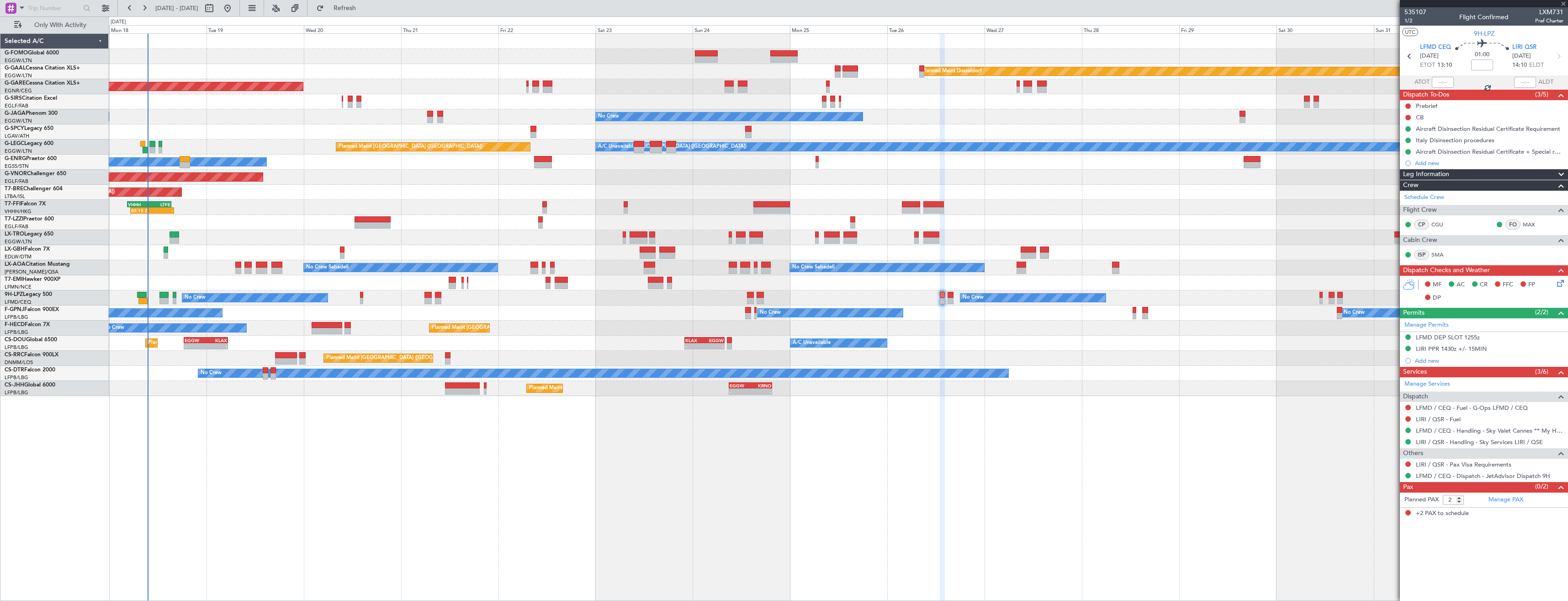
type input "0"
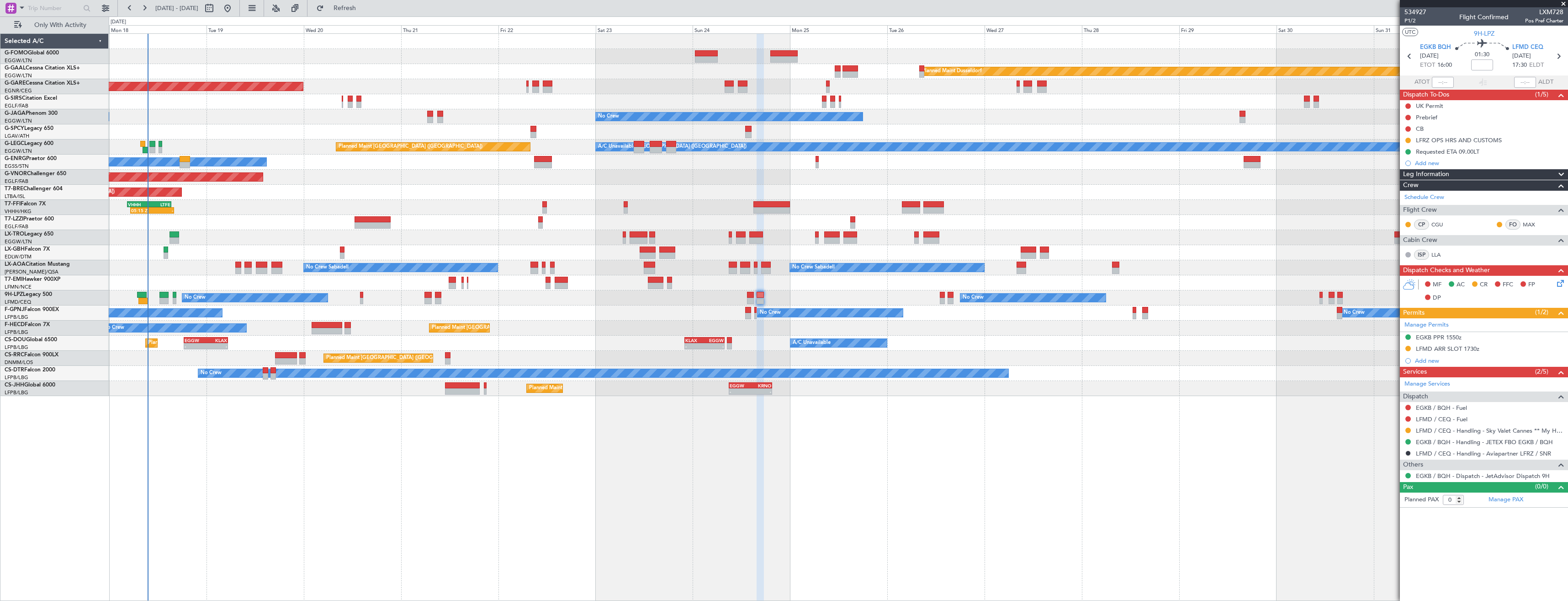
drag, startPoint x: 1407, startPoint y: 431, endPoint x: 1405, endPoint y: 445, distance: 14.1
click at [1407, 431] on button at bounding box center [1408, 430] width 5 height 5
click at [1399, 536] on li "Confirmed" at bounding box center [1408, 539] width 106 height 14
click at [1515, 347] on div "LFMD ARR SLOT 1730z" at bounding box center [1484, 348] width 168 height 11
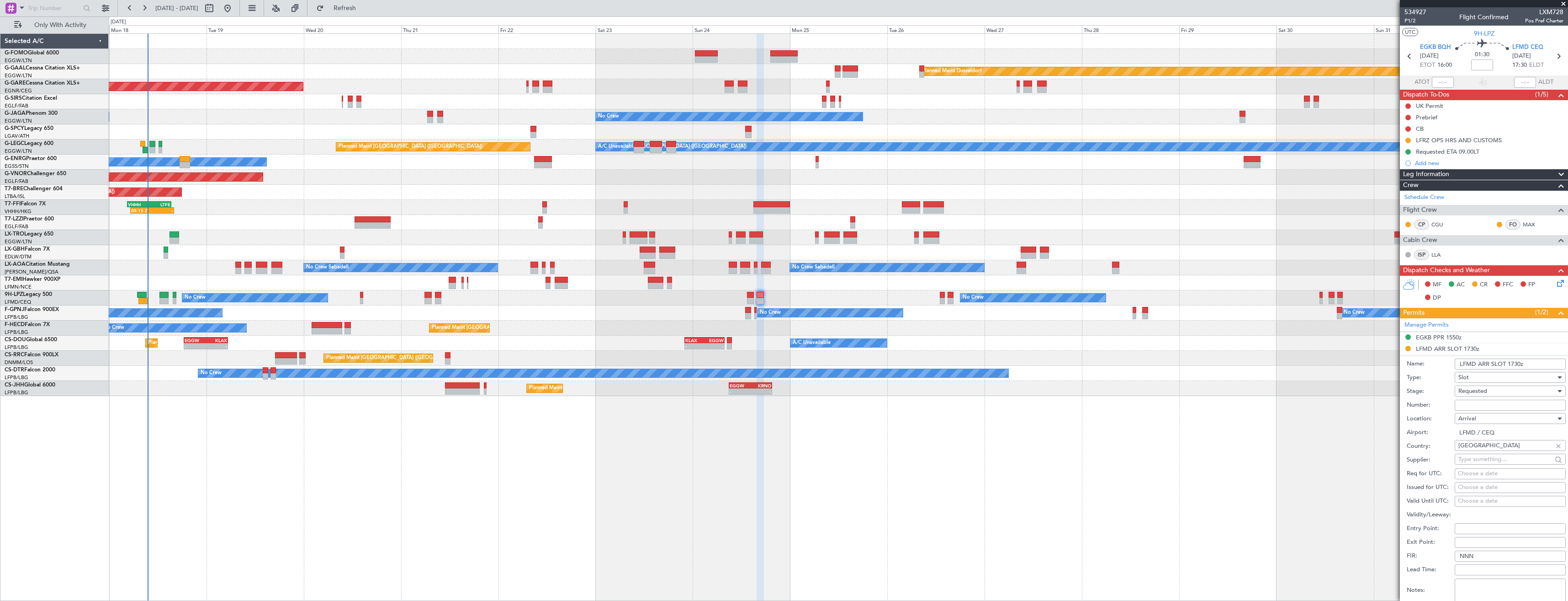
click at [1499, 397] on div "Requested" at bounding box center [1507, 391] width 97 height 14
click at [1493, 459] on span "Received OK" at bounding box center [1506, 460] width 96 height 14
click at [1481, 404] on input "Number:" at bounding box center [1510, 404] width 111 height 11
paste input "LFMDA000009769"
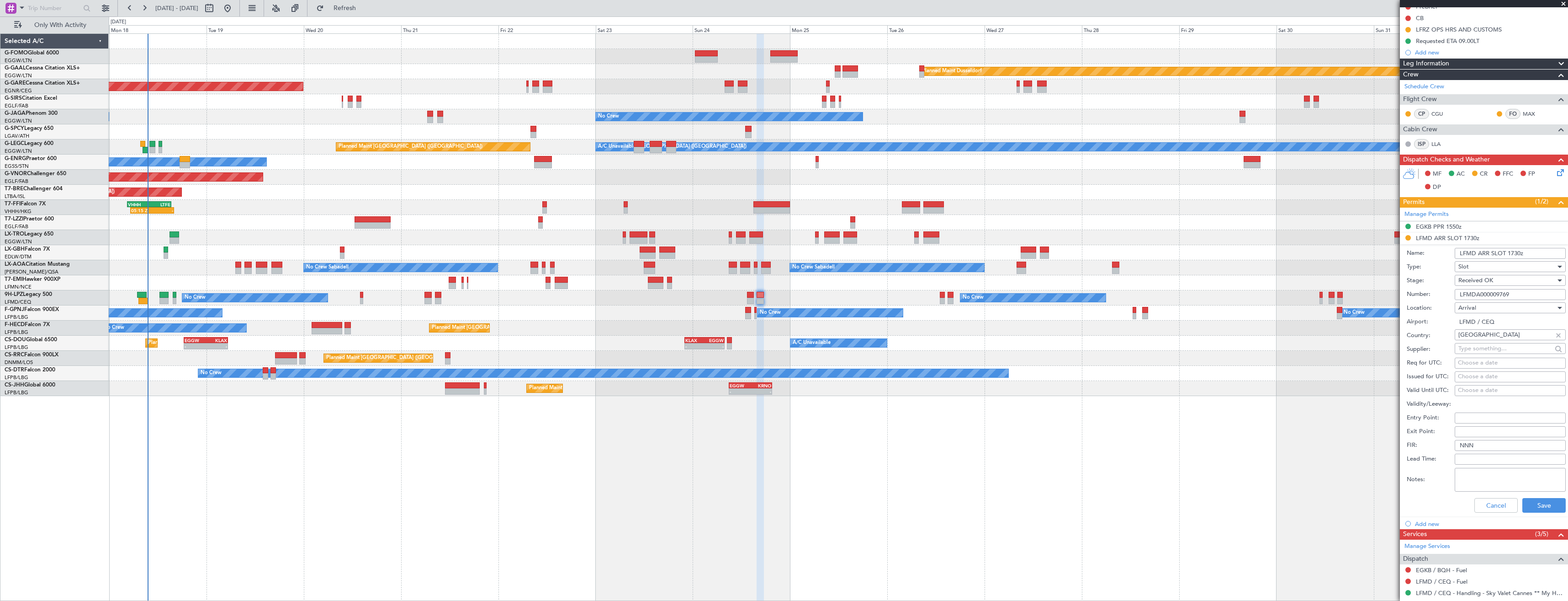
scroll to position [179, 0]
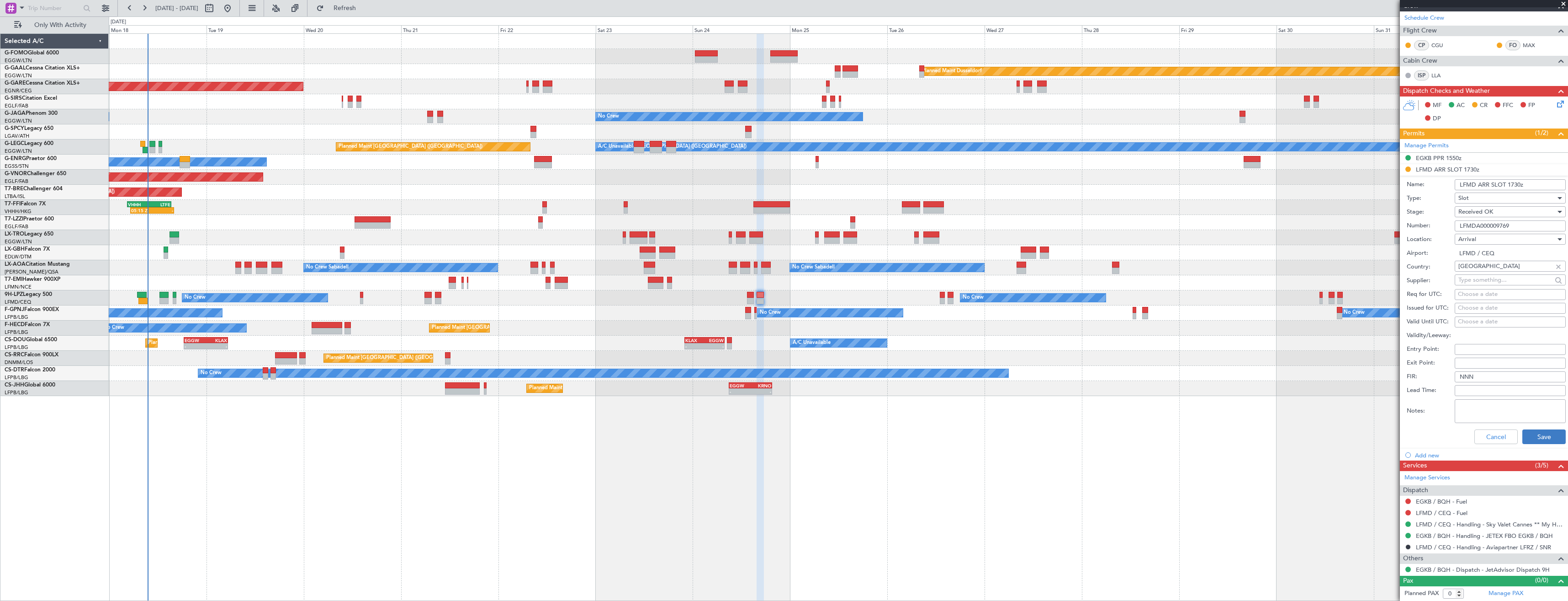
type input "LFMDA000009769"
click at [1544, 432] on button "Save" at bounding box center [1543, 436] width 43 height 14
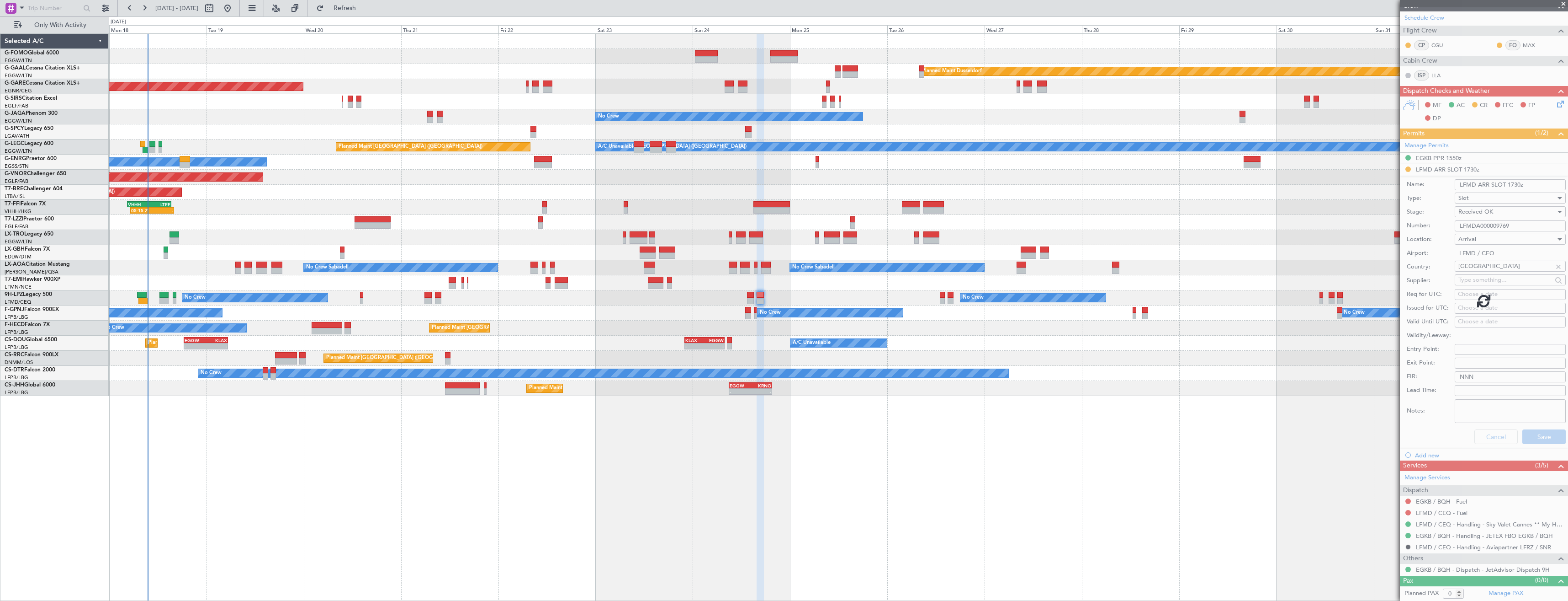
scroll to position [0, 0]
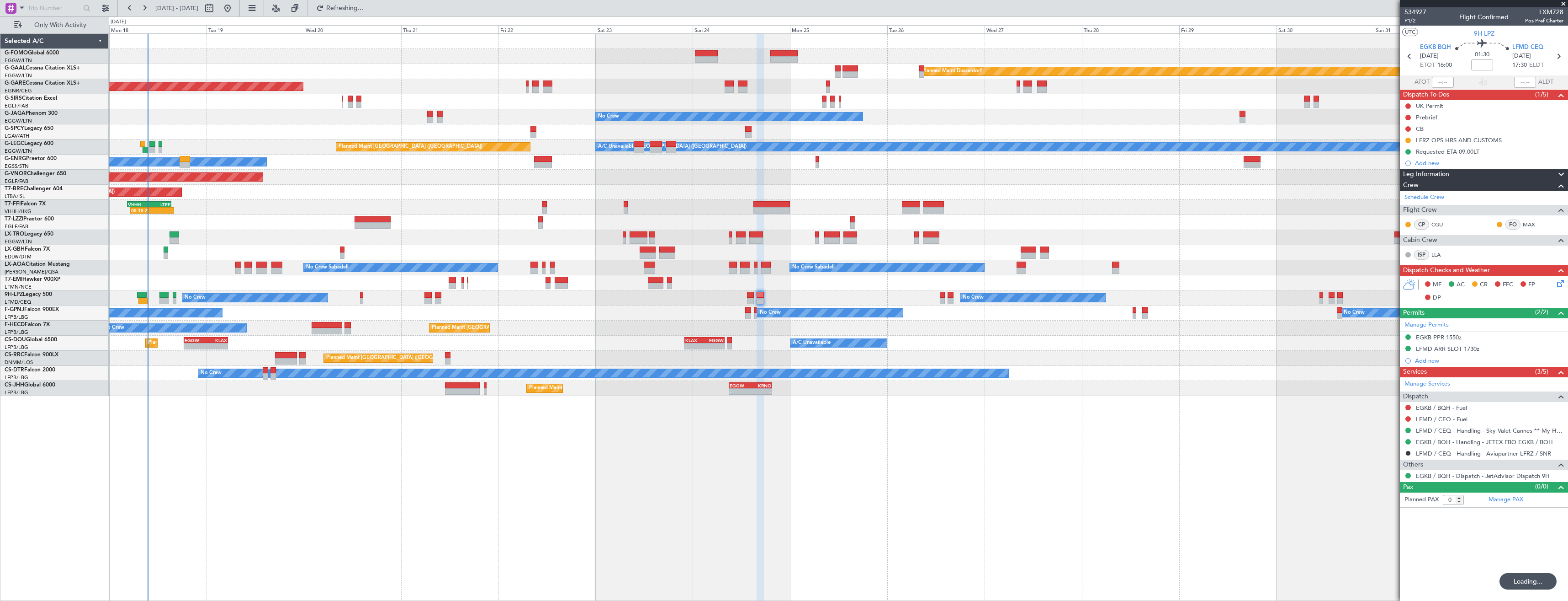
click at [859, 205] on div "05:15 Z - VHHH 04:30 Z LTFE 15:20 Z" at bounding box center [838, 208] width 1459 height 15
click at [739, 209] on div "05:15 Z - VHHH 04:30 Z LTFE 15:20 Z" at bounding box center [838, 208] width 1459 height 15
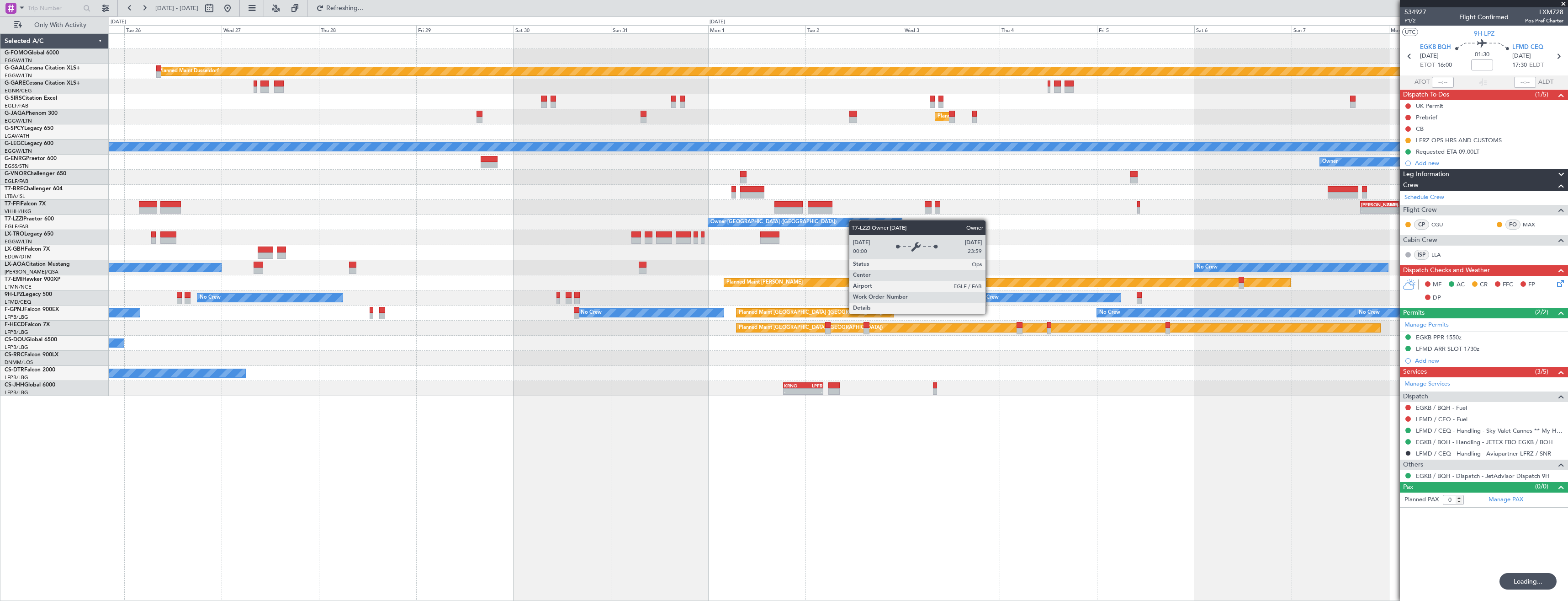
click at [712, 227] on div "Planned Maint Dusseldorf Planned Maint London (Luton) No Crew A/C Unavailable L…" at bounding box center [838, 214] width 1459 height 362
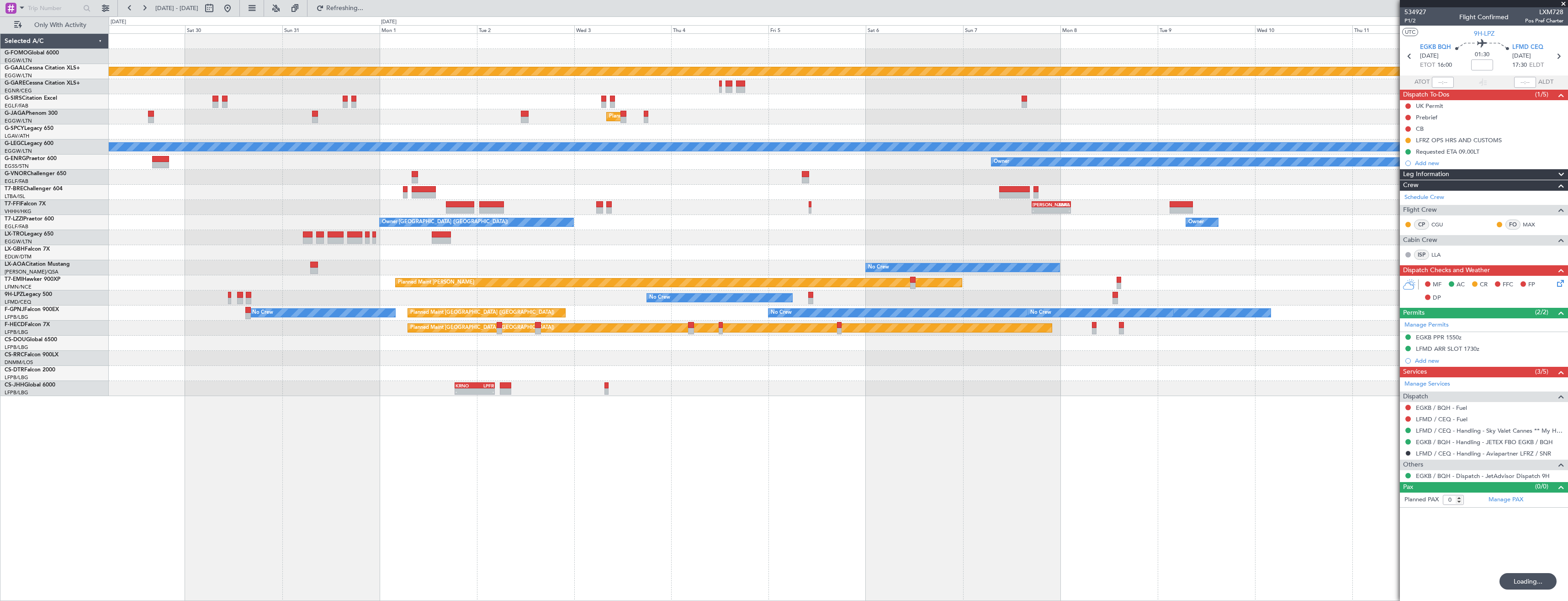
click at [778, 223] on div "Planned Maint Dusseldorf Planned Maint London (Luton) No Crew A/C Unavailable L…" at bounding box center [838, 214] width 1459 height 362
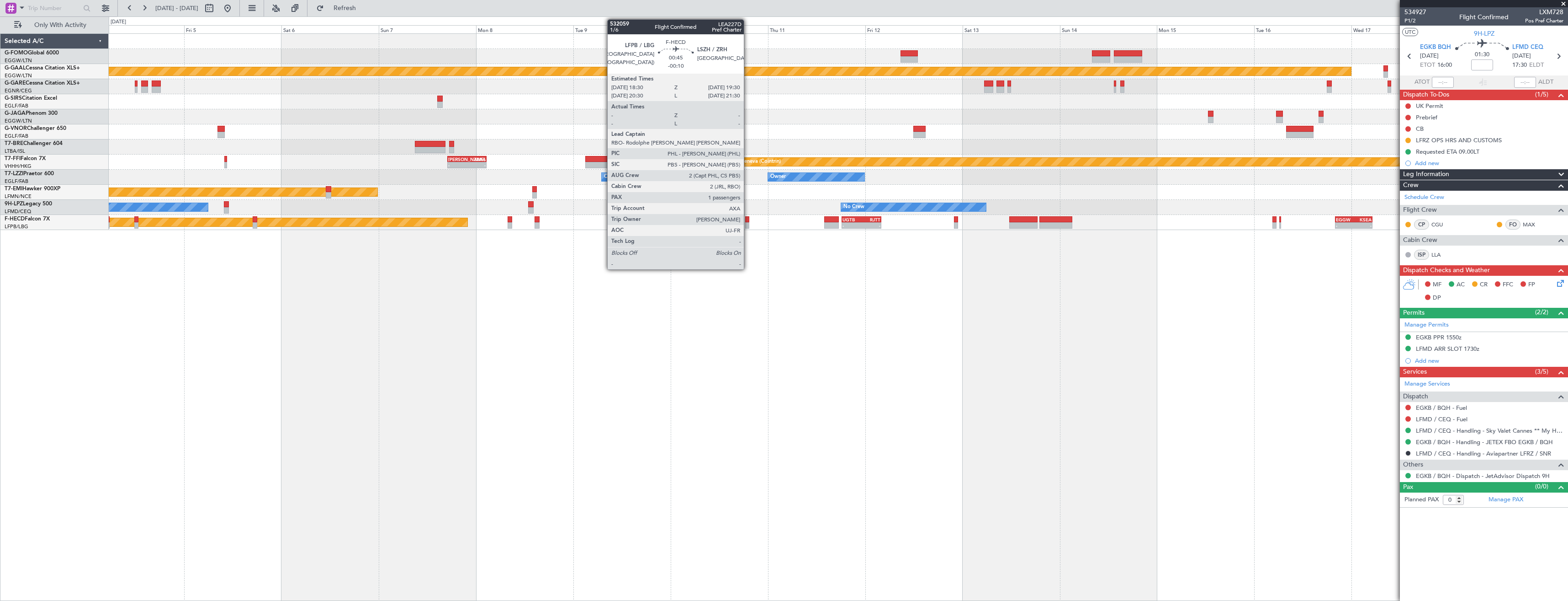
click at [748, 218] on div at bounding box center [747, 220] width 4 height 7
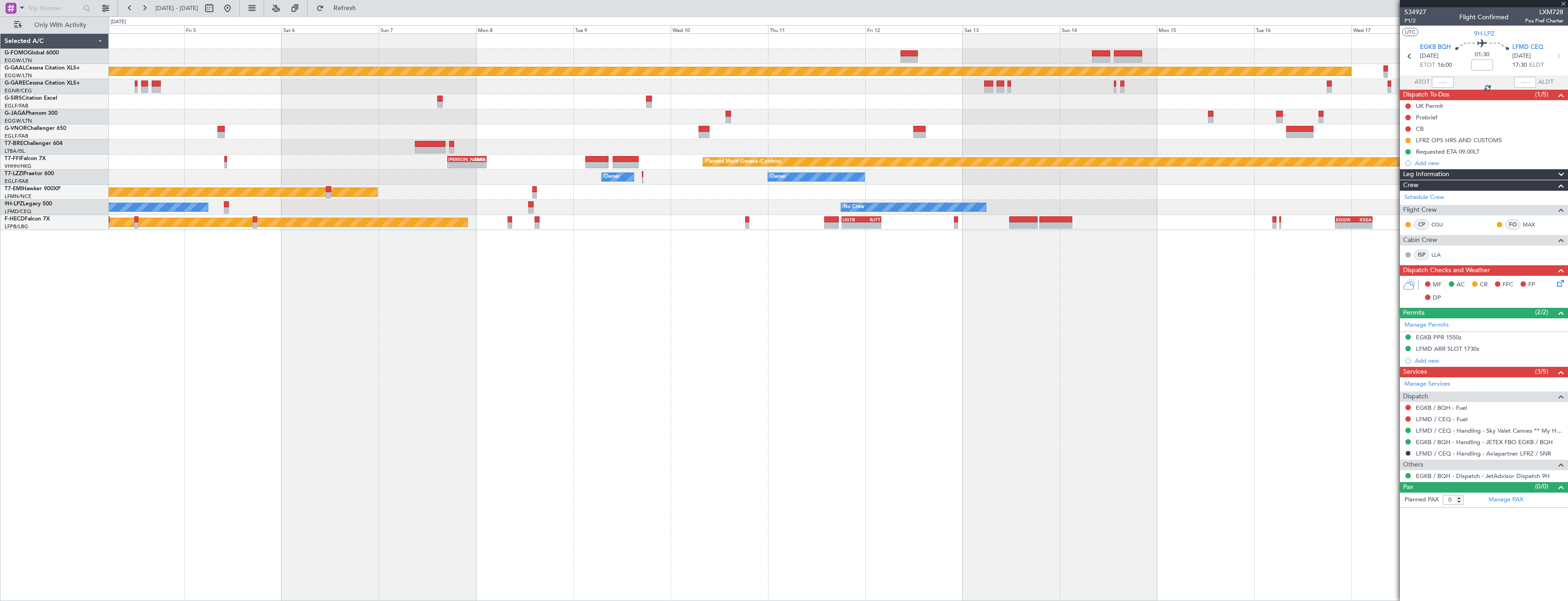
type input "-00:10"
type input "1"
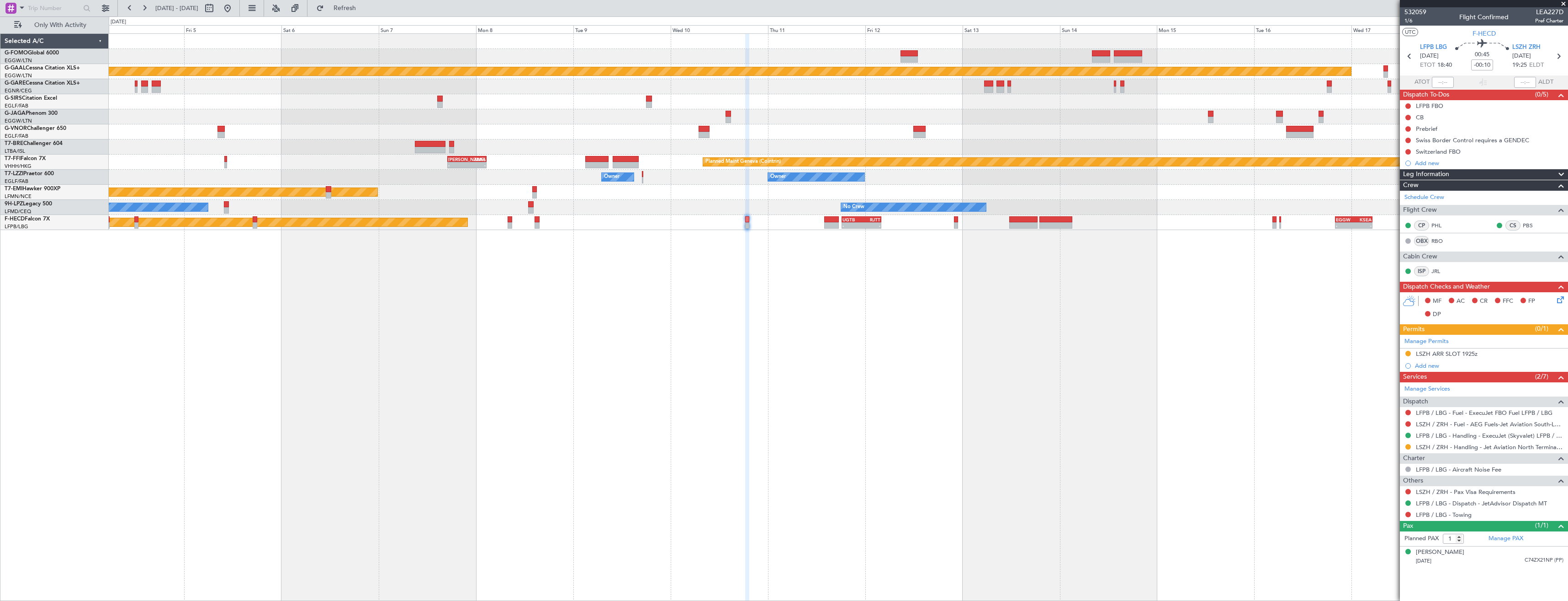
click at [1411, 448] on div at bounding box center [1408, 447] width 8 height 8
click at [1407, 448] on button at bounding box center [1408, 447] width 5 height 5
click at [1382, 553] on span "Confirmed" at bounding box center [1382, 555] width 28 height 9
click at [1406, 352] on button at bounding box center [1408, 353] width 5 height 5
click at [1399, 475] on li "D Denied" at bounding box center [1408, 476] width 106 height 14
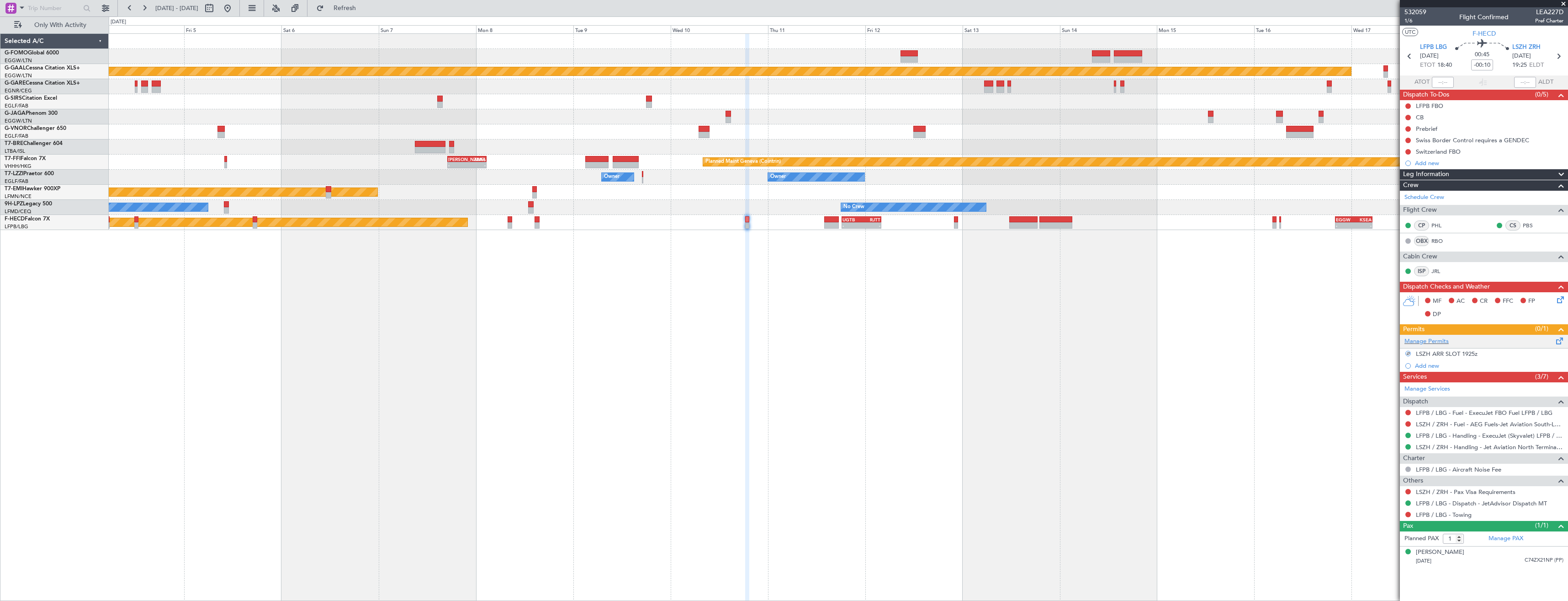
click at [1449, 346] on div "Manage Permits" at bounding box center [1484, 342] width 168 height 14
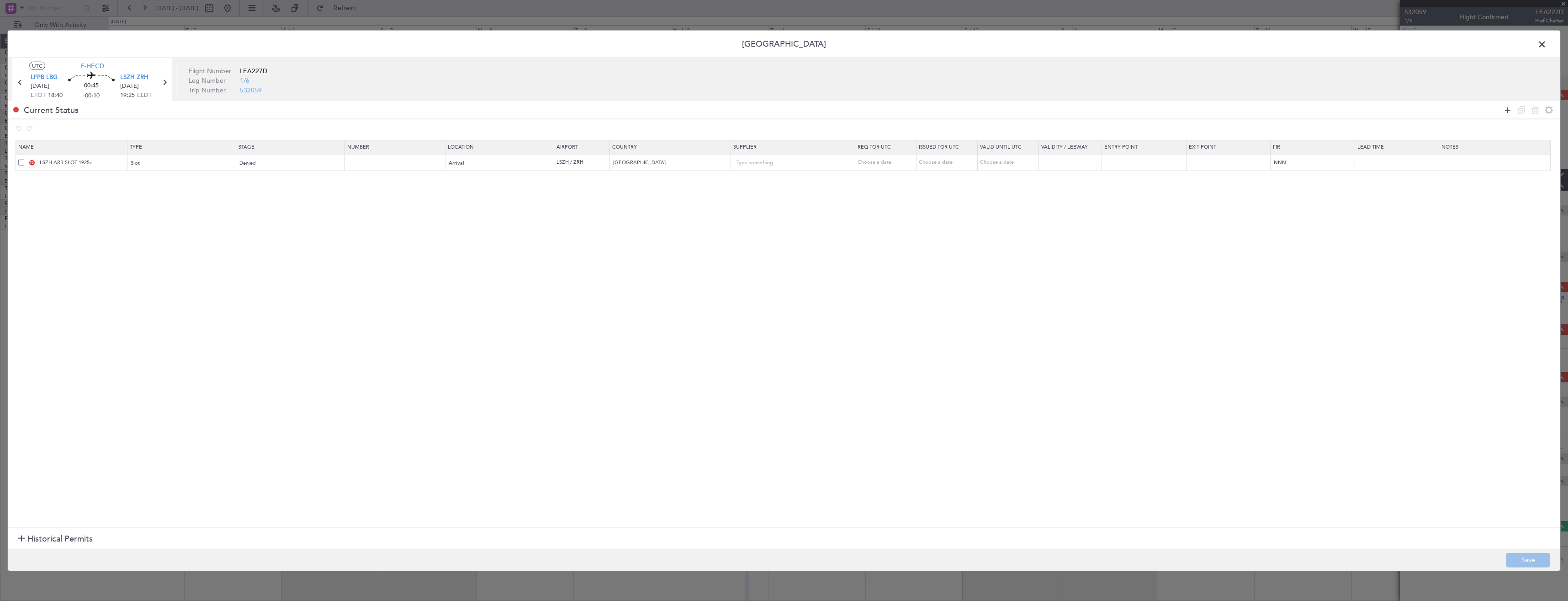
click at [1504, 111] on icon at bounding box center [1508, 109] width 11 height 11
click at [213, 186] on div "Type" at bounding box center [179, 180] width 96 height 14
click at [166, 270] on span "Slot" at bounding box center [184, 267] width 103 height 14
click at [259, 177] on span "Select an option" at bounding box center [258, 180] width 37 height 7
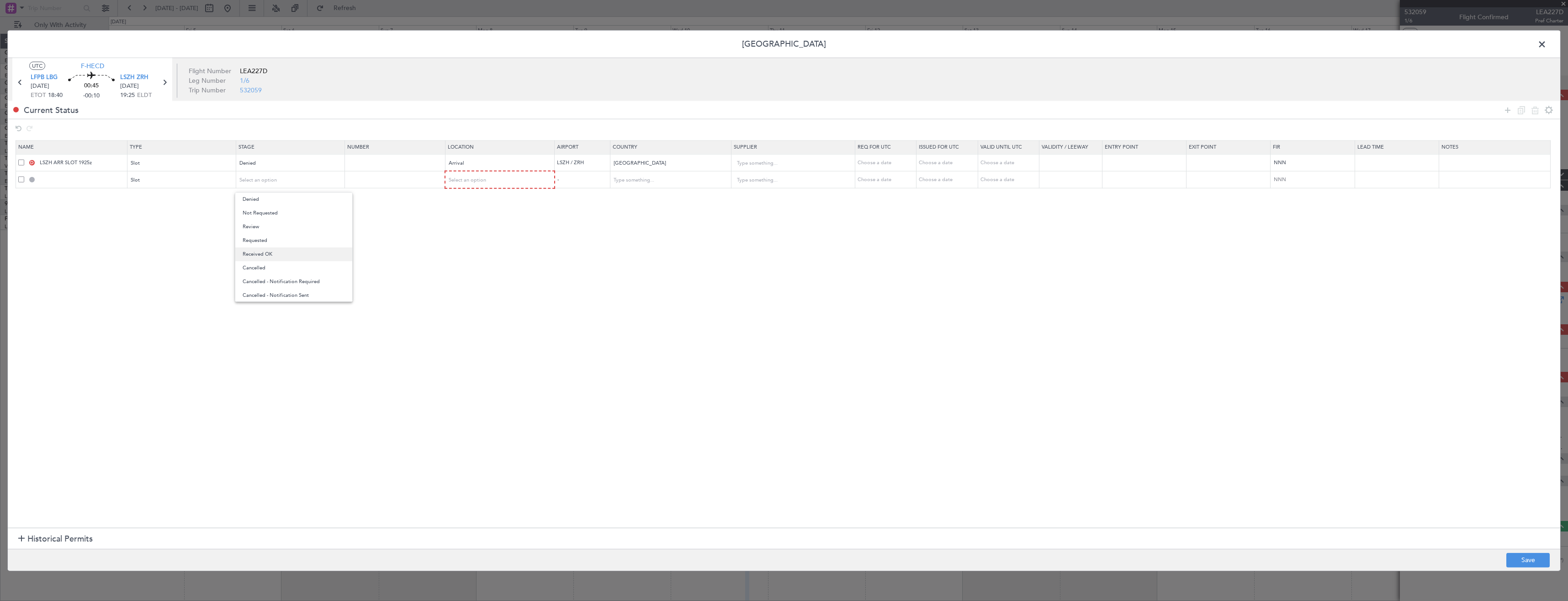
click at [274, 248] on span "Received OK" at bounding box center [293, 254] width 103 height 14
click at [471, 184] on div "Select an option" at bounding box center [496, 180] width 96 height 14
click at [468, 225] on span "Arrival" at bounding box center [505, 226] width 103 height 14
click at [1521, 561] on button "Save" at bounding box center [1527, 559] width 43 height 14
type input "LSZH ARR SLOT"
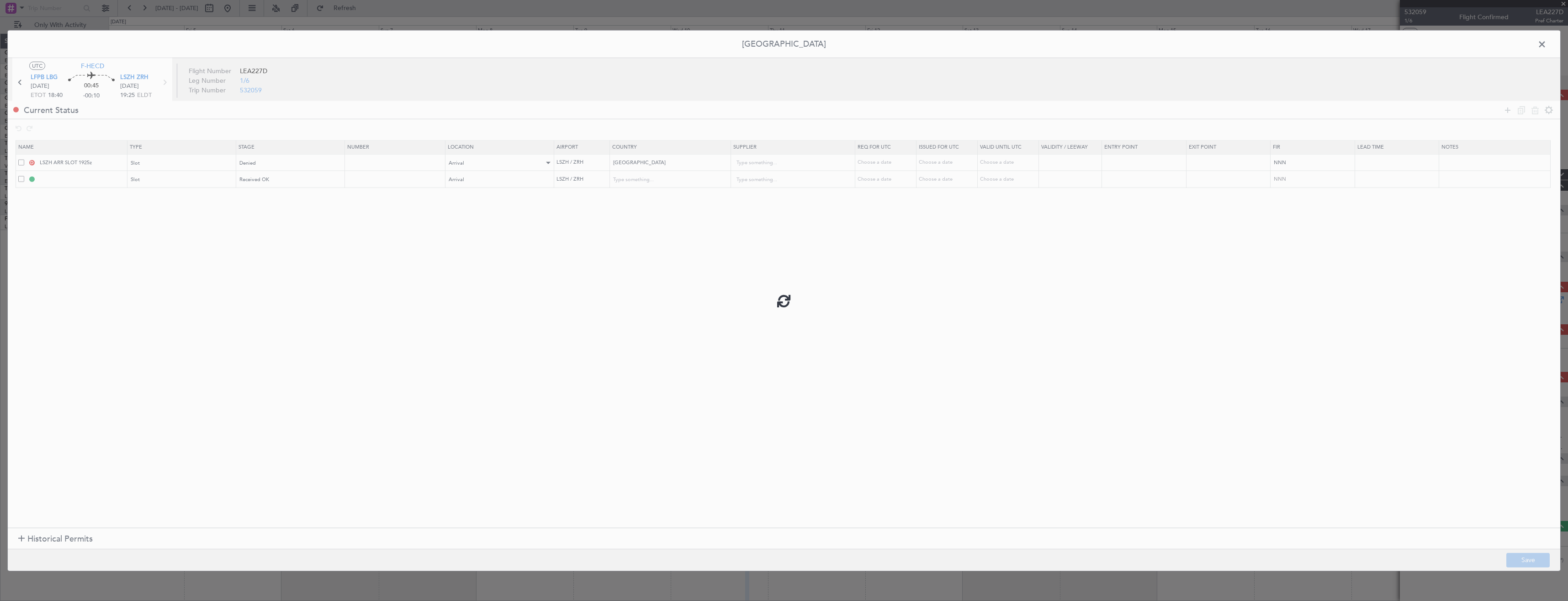
type input "[GEOGRAPHIC_DATA]"
type input "NNN"
click at [387, 180] on input "text" at bounding box center [396, 179] width 97 height 8
paste input "LSZHALEA0227D0"
type input "LSZHALEA0227D0"
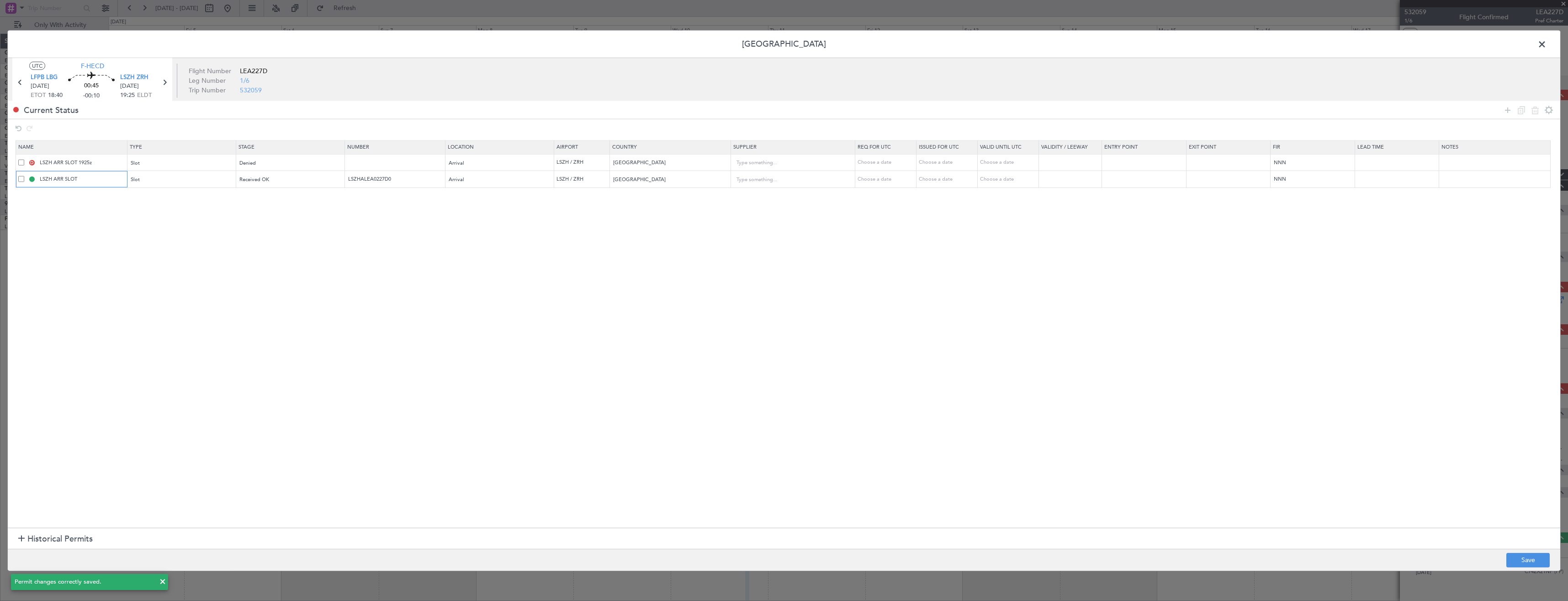
click at [84, 176] on input "LSZH ARR SLOT" at bounding box center [82, 179] width 89 height 8
type input "LSZH ARR SLOT 1855z"
click at [1534, 562] on button "Save" at bounding box center [1527, 559] width 43 height 14
click at [1547, 46] on span at bounding box center [1547, 47] width 0 height 19
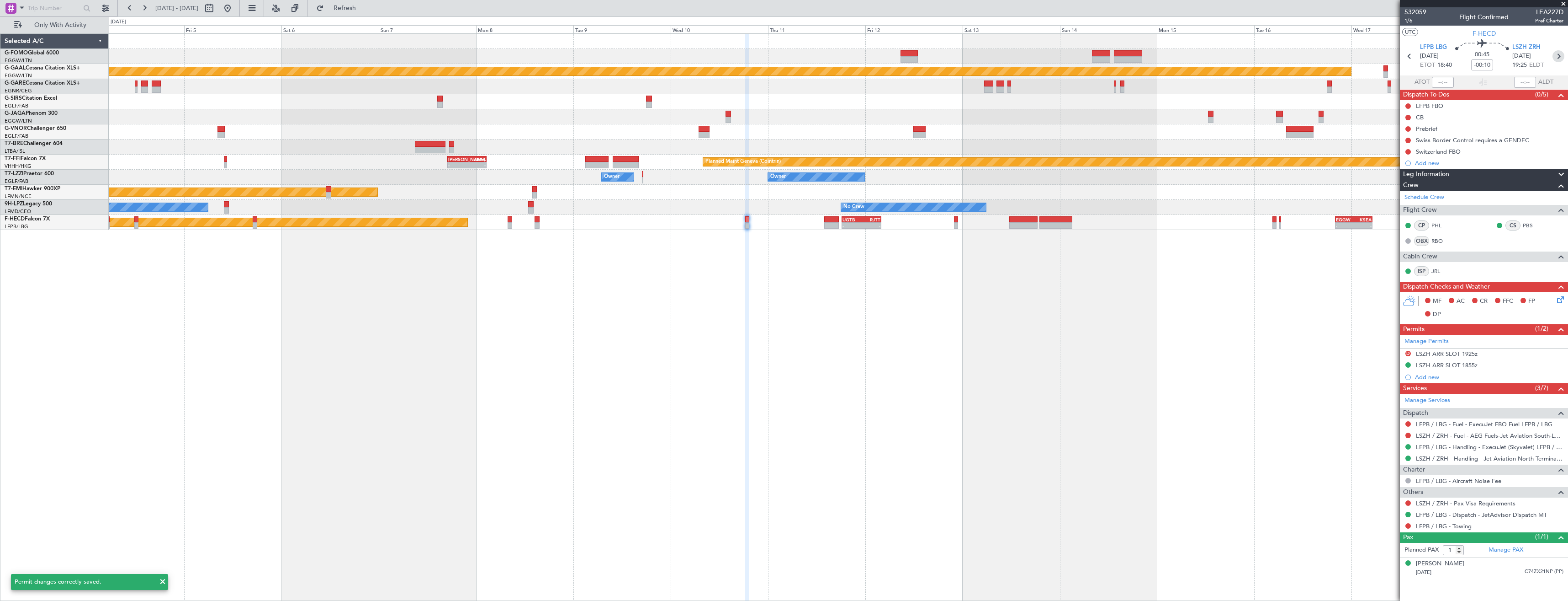
click at [1558, 57] on icon at bounding box center [1559, 56] width 12 height 12
type input "-00:05"
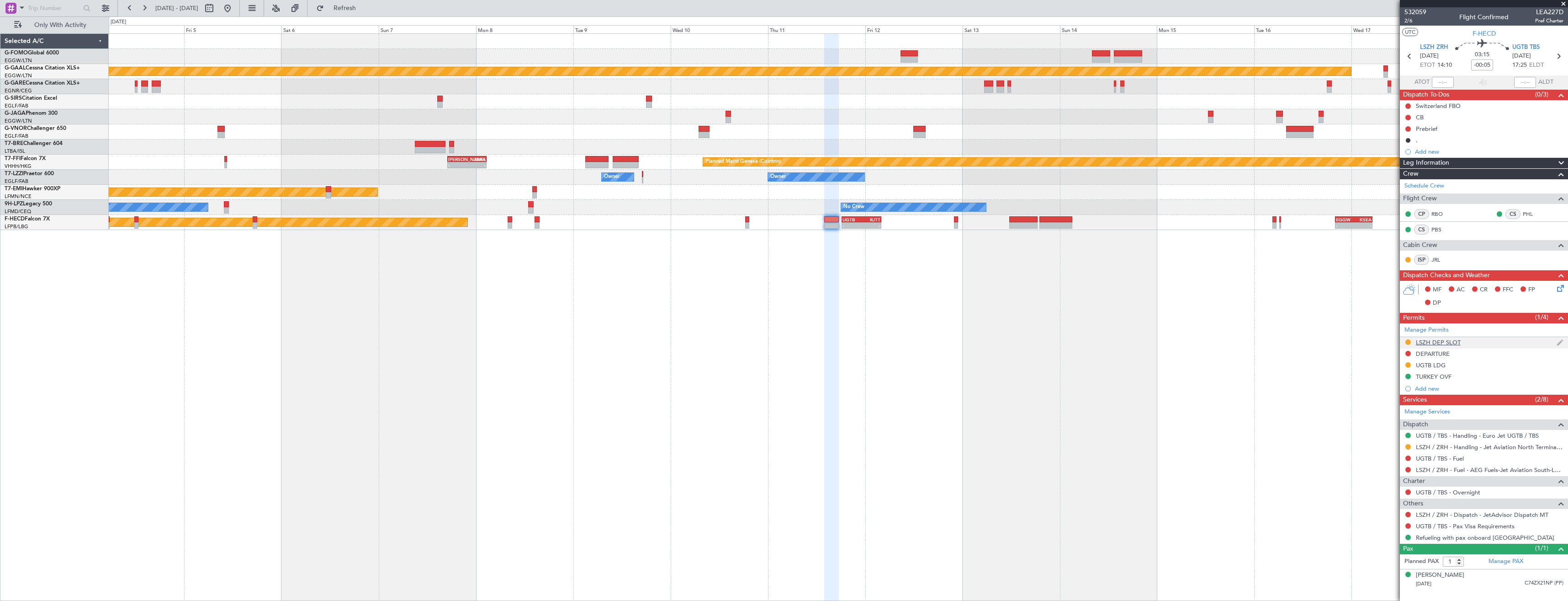
click at [1481, 342] on div "LSZH DEP SLOT" at bounding box center [1484, 342] width 168 height 11
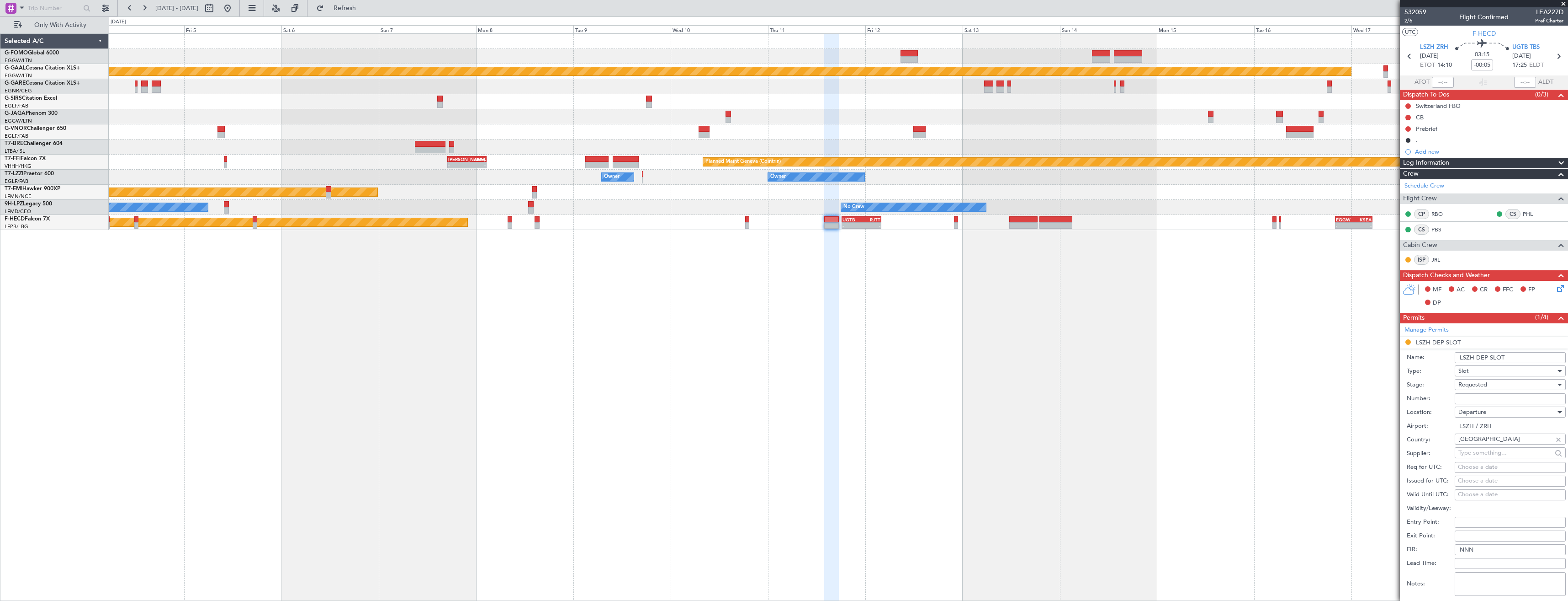
click at [1517, 356] on input "LSZH DEP SLOT" at bounding box center [1510, 357] width 111 height 11
type input "LSZH DEP SLOT 1400z"
click at [1487, 393] on input "Number:" at bounding box center [1510, 398] width 111 height 11
paste input "LSZHDLEA0227D0"
type input "LSZHDLEA0227D0"
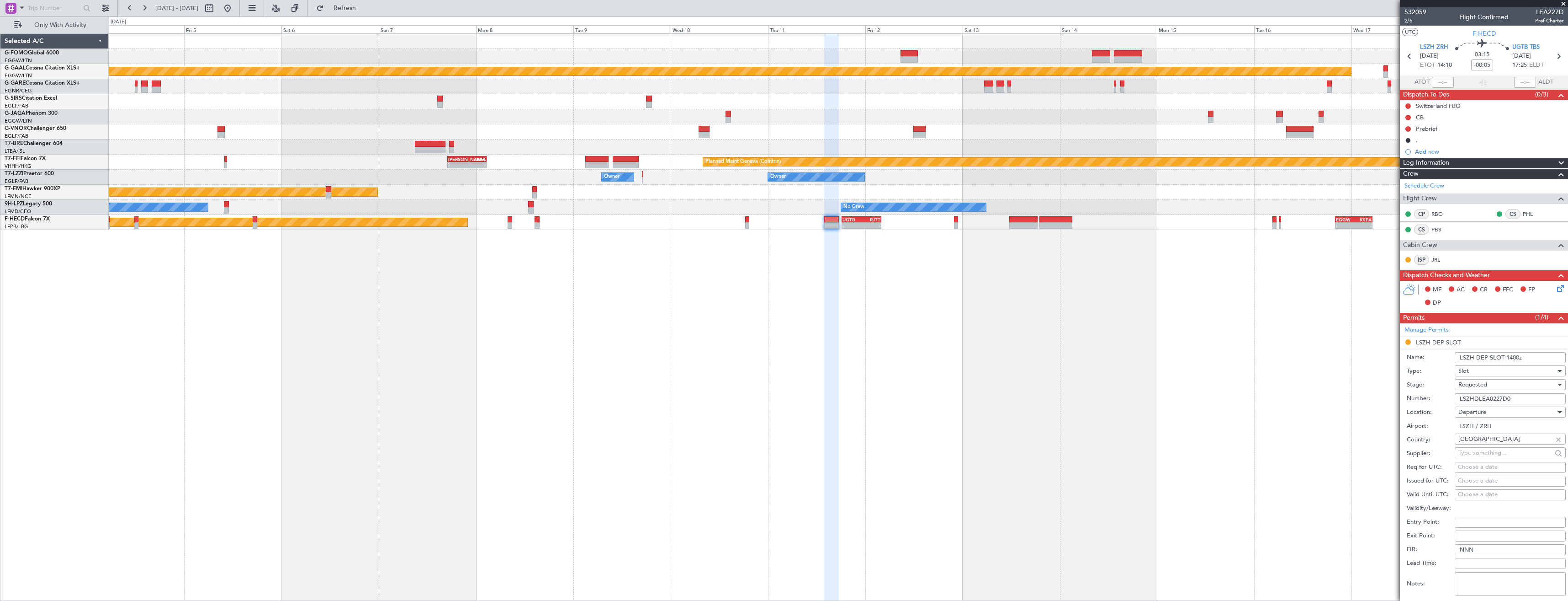
click at [1483, 383] on span "Requested" at bounding box center [1473, 385] width 29 height 8
click at [1481, 454] on span "Received OK" at bounding box center [1506, 454] width 96 height 14
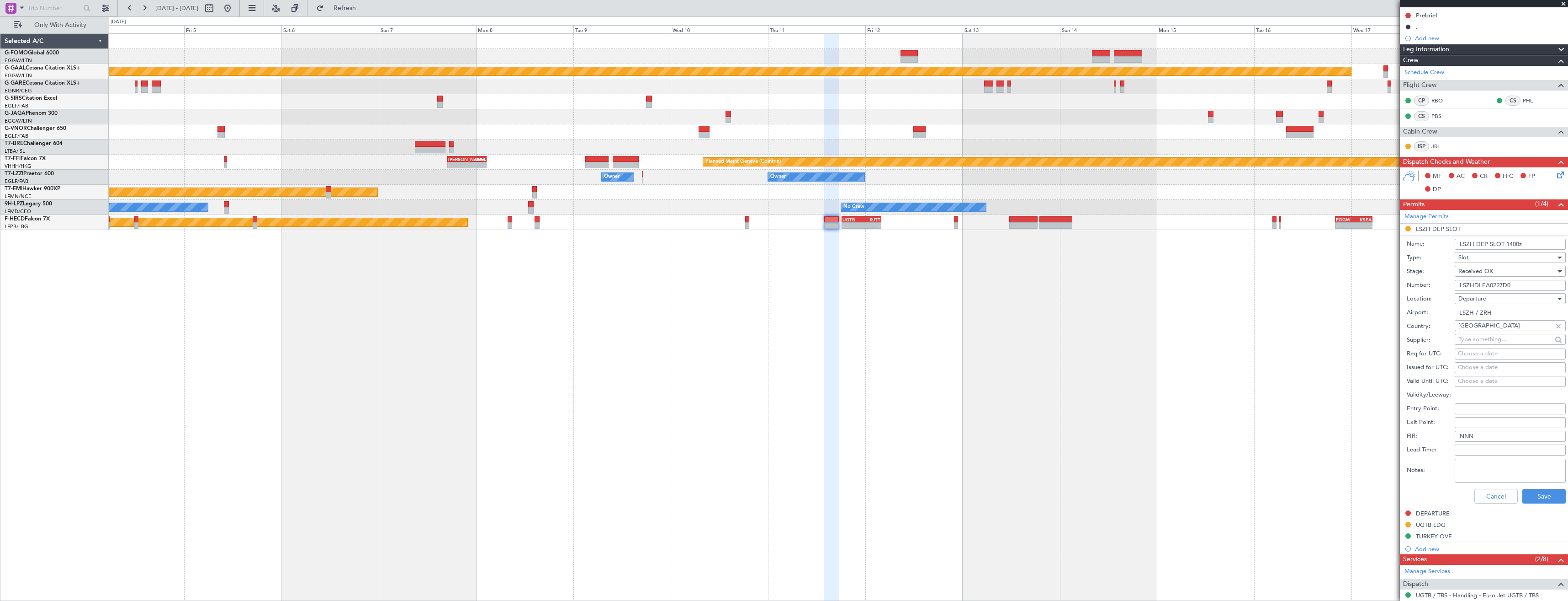
scroll to position [137, 0]
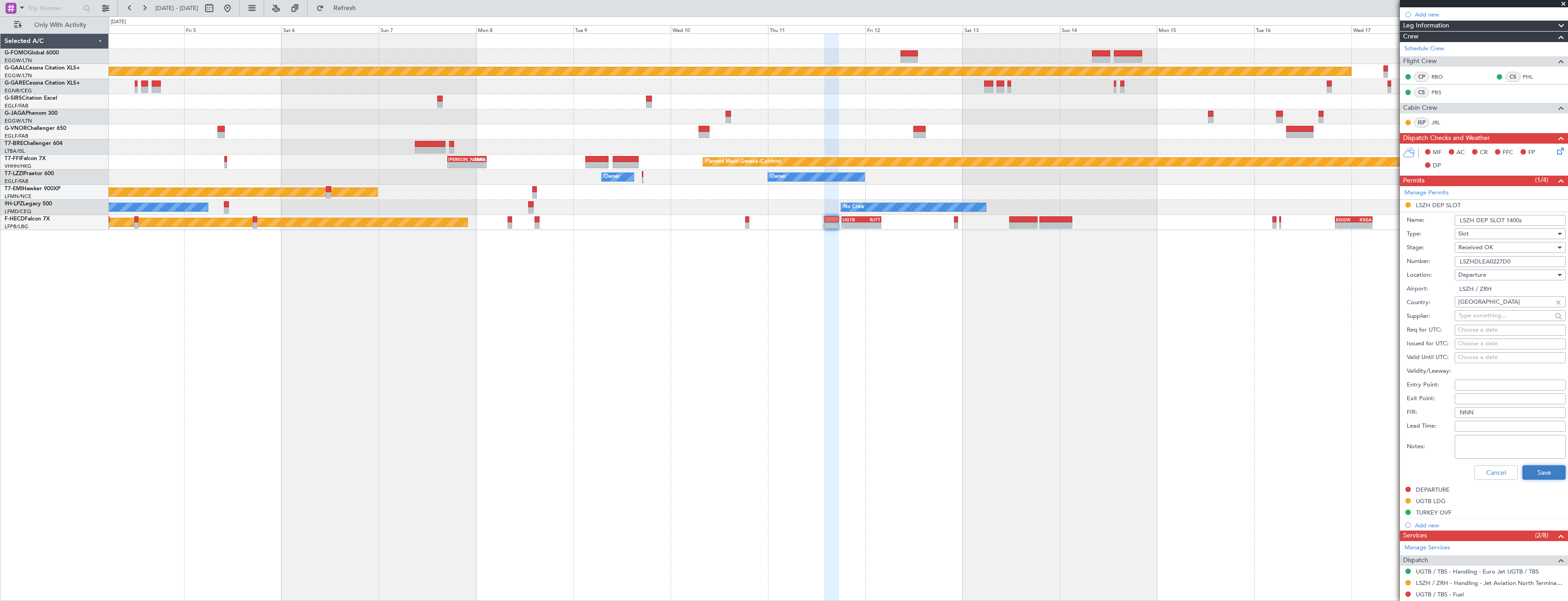
click at [1530, 471] on button "Save" at bounding box center [1543, 472] width 43 height 14
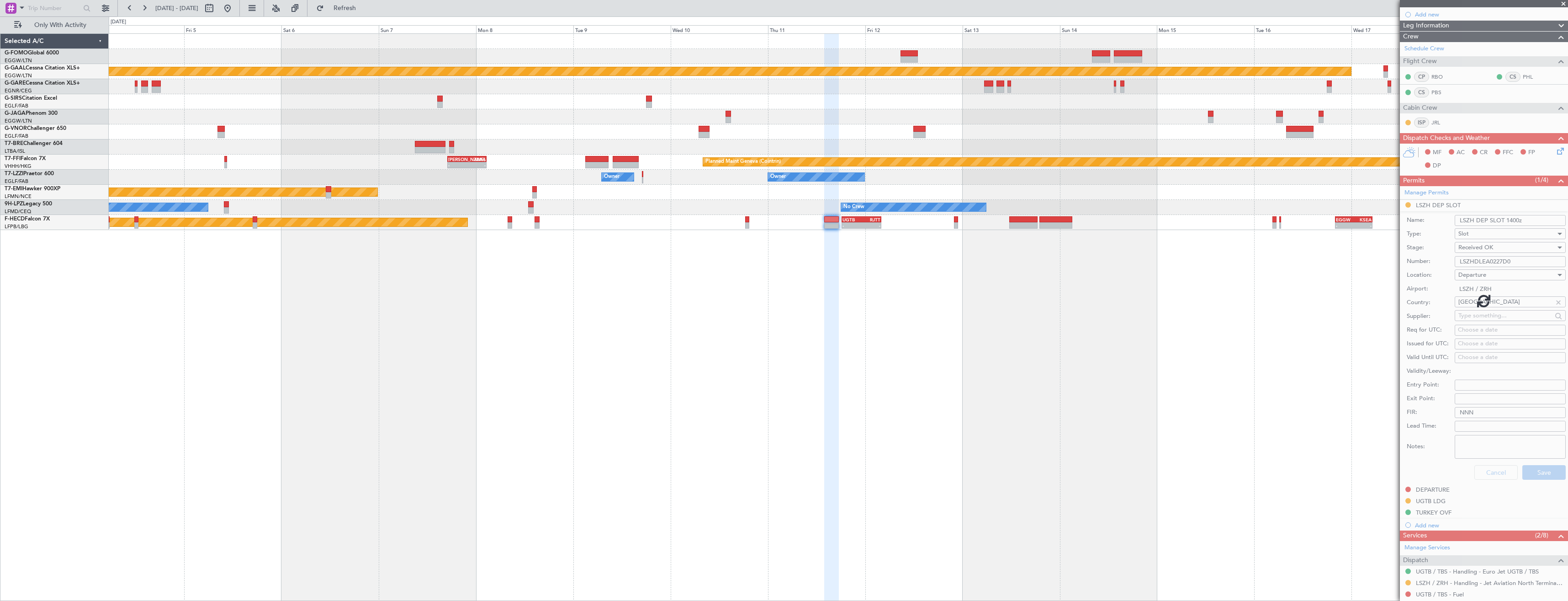
scroll to position [0, 0]
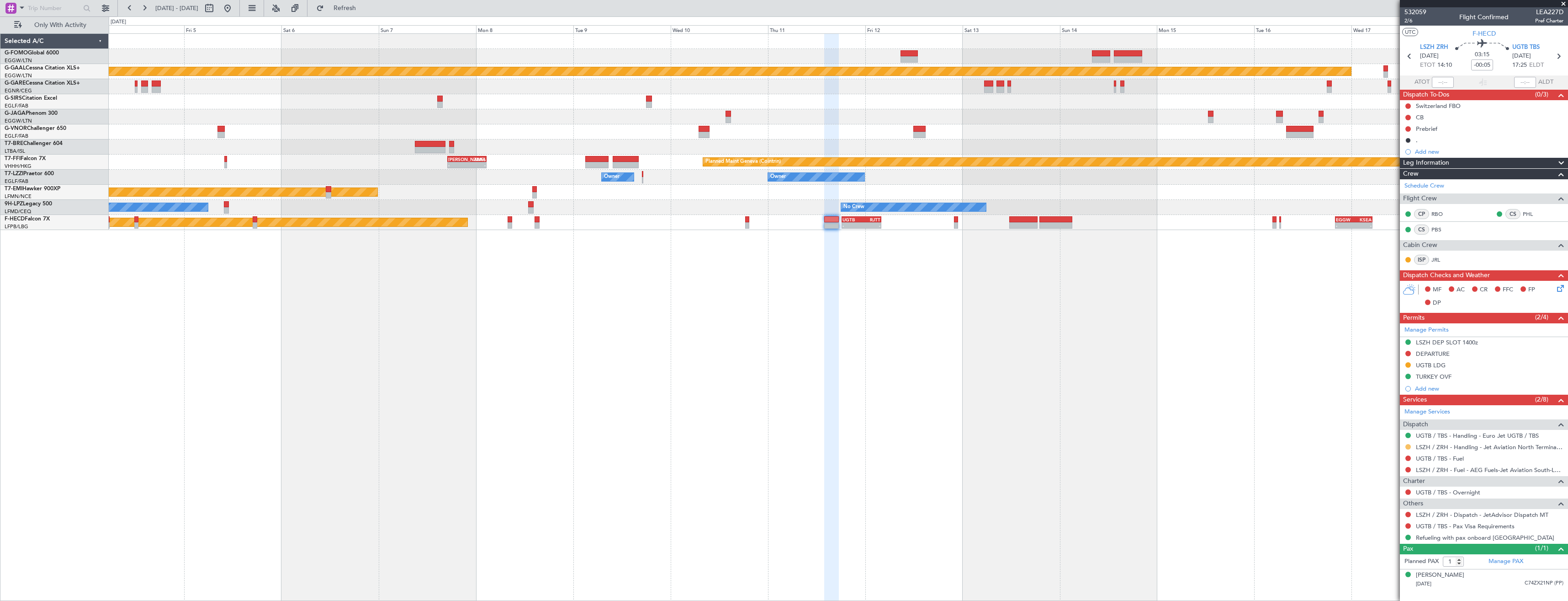
click at [1409, 444] on button at bounding box center [1408, 447] width 5 height 5
click at [1383, 554] on span "Confirmed" at bounding box center [1382, 555] width 28 height 9
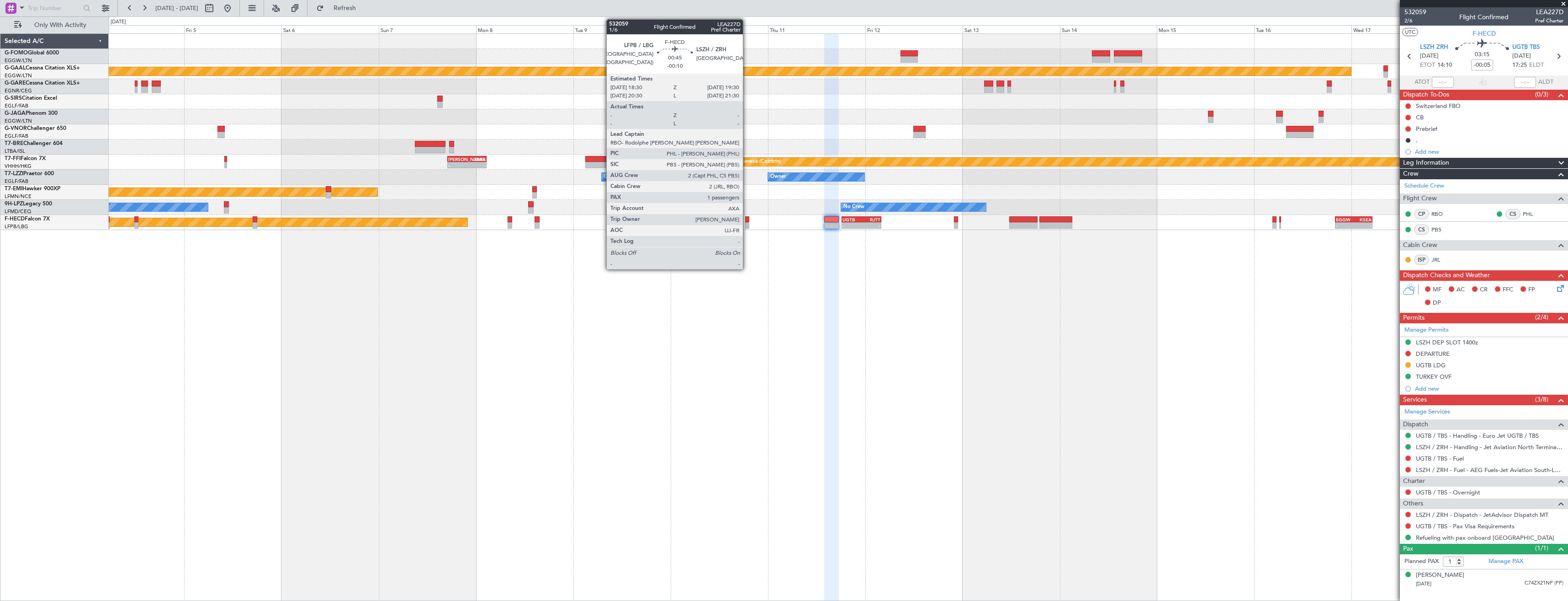
click at [747, 220] on div at bounding box center [747, 220] width 4 height 7
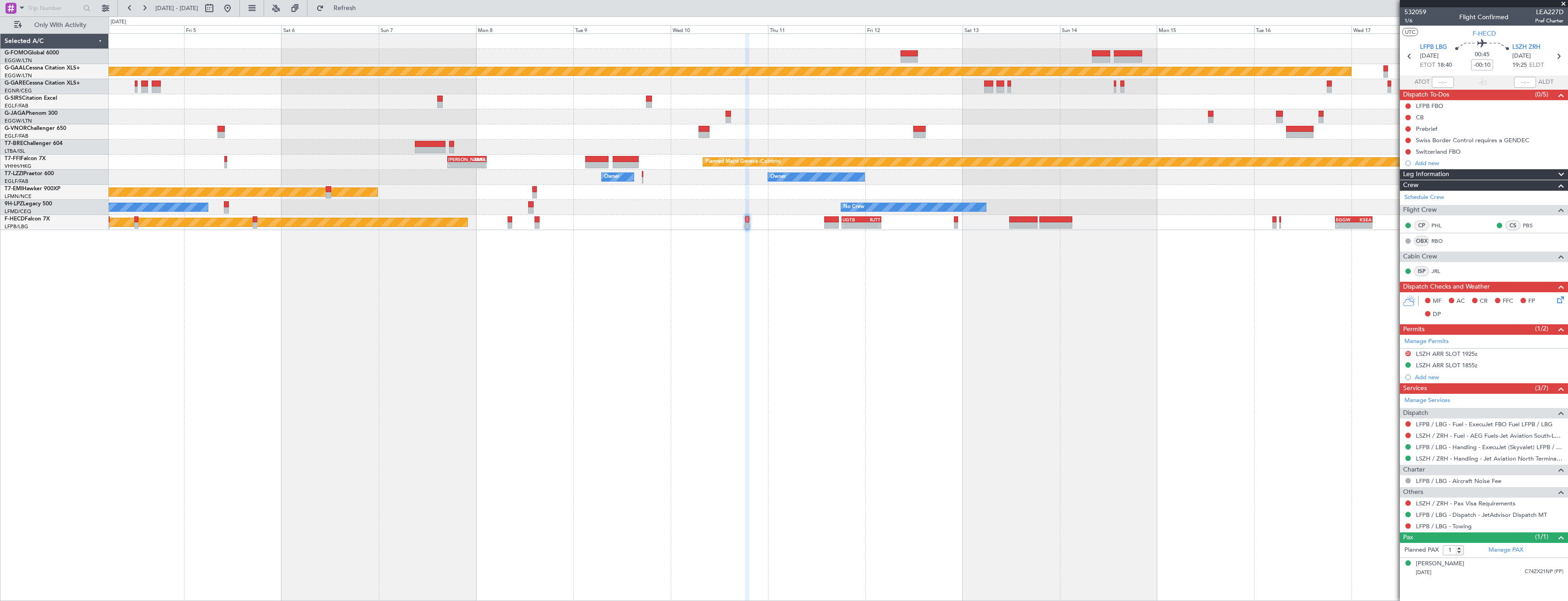
click at [1025, 316] on div "Planned Maint Dusseldorf Planned Maint London (Luton) Planned Maint Geneva (Coi…" at bounding box center [838, 316] width 1460 height 567
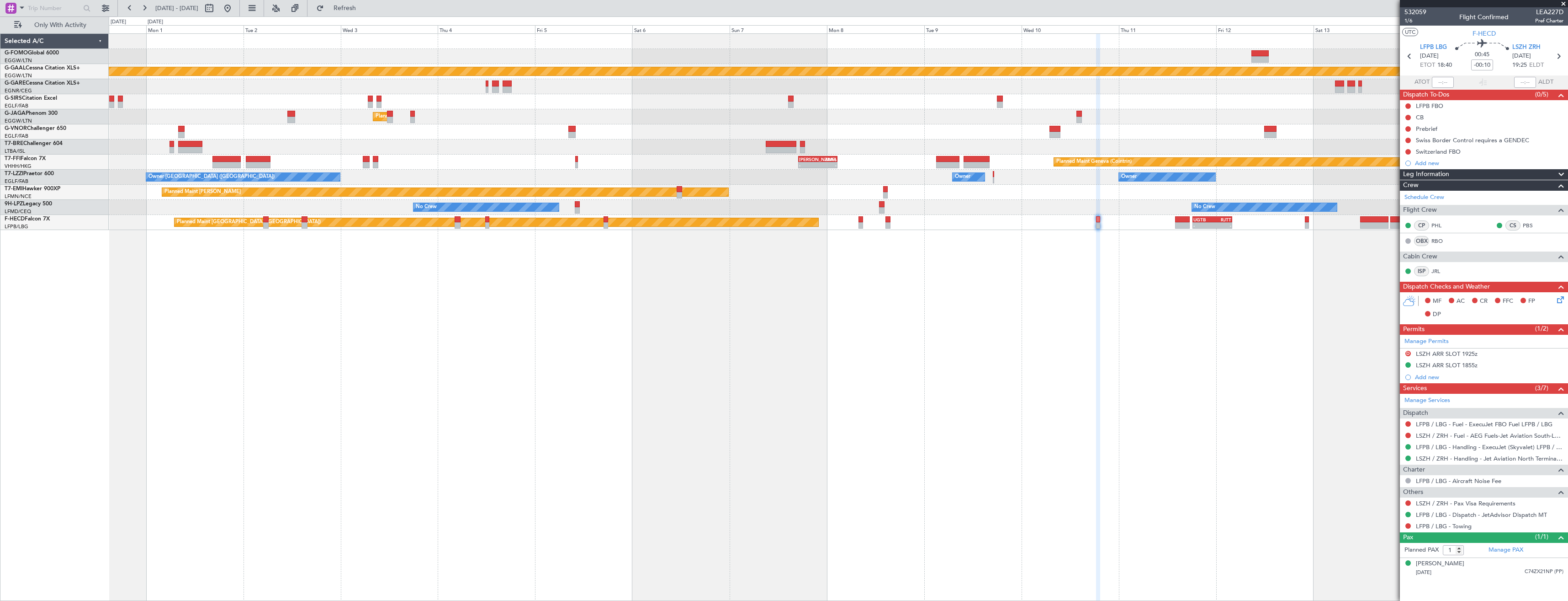
click at [878, 300] on div "Planned Maint Dusseldorf Planned Maint London (Luton) Planned Maint Geneva (Coi…" at bounding box center [838, 316] width 1460 height 567
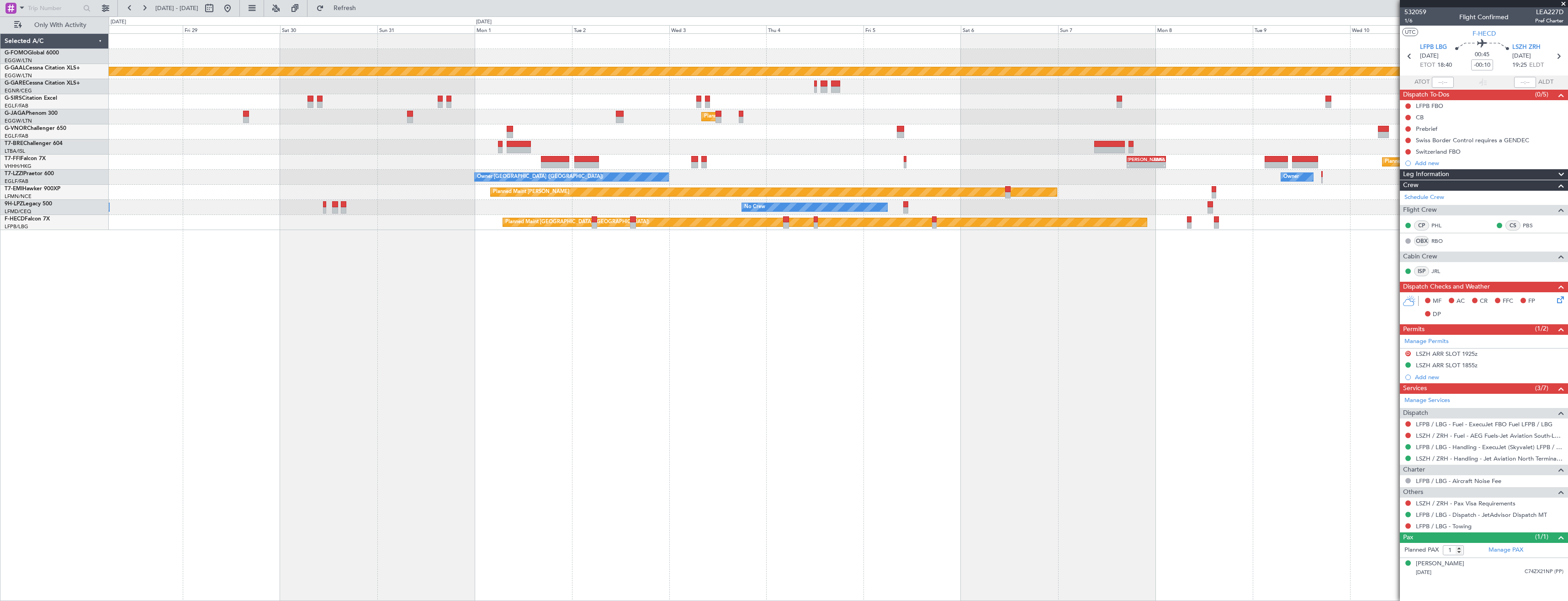
click at [961, 298] on div "Planned Maint Dusseldorf Planned Maint London (Luton) No Crew Planned Maint Gen…" at bounding box center [838, 316] width 1460 height 567
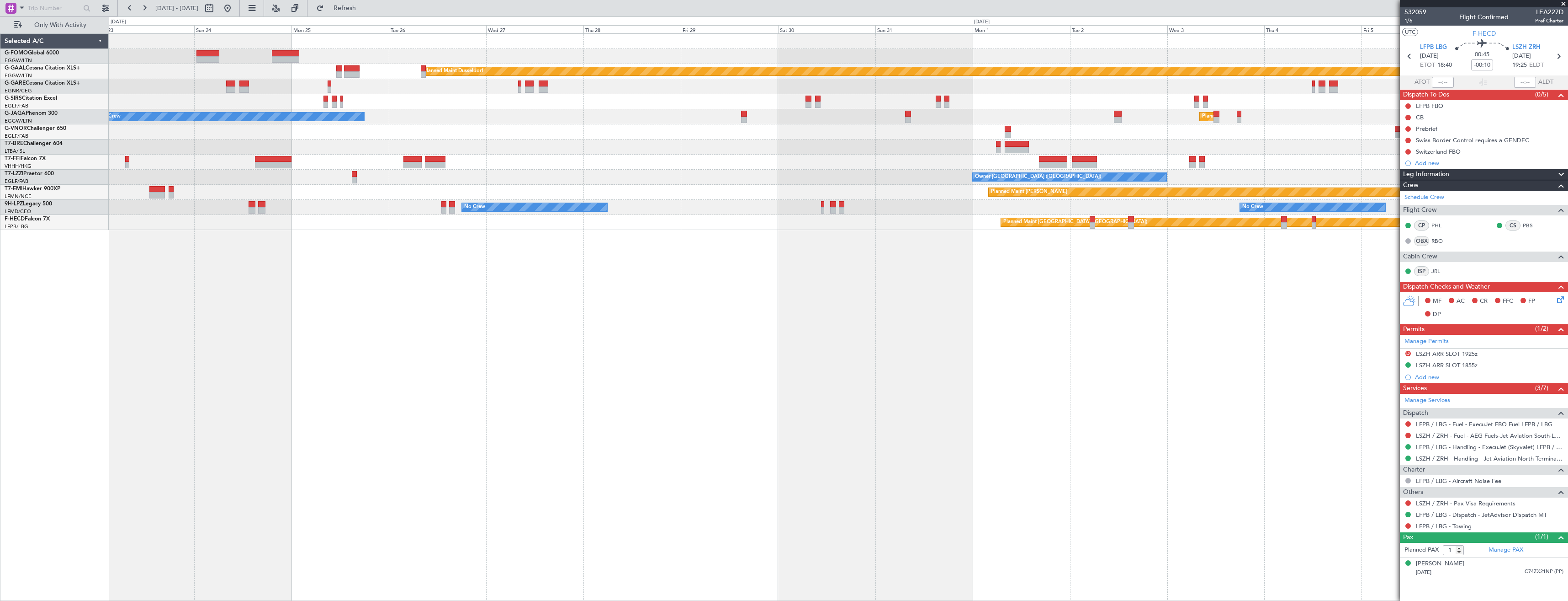
click at [709, 286] on div "Planned Maint Dusseldorf Planned Maint London (Luton) No Crew Planned Maint Lon…" at bounding box center [838, 316] width 1460 height 567
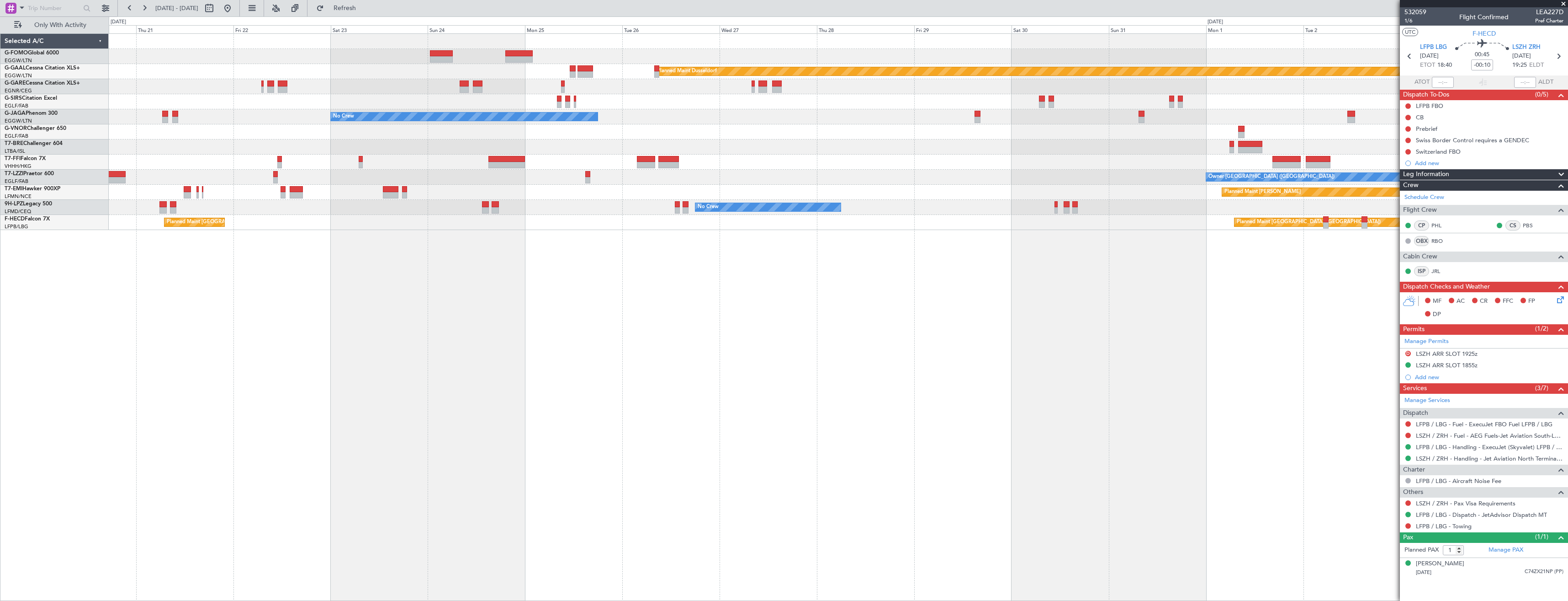
click at [733, 289] on div "Planned Maint Dusseldorf Planned Maint London (Luton) No Crew Owner Planned Mai…" at bounding box center [838, 316] width 1460 height 567
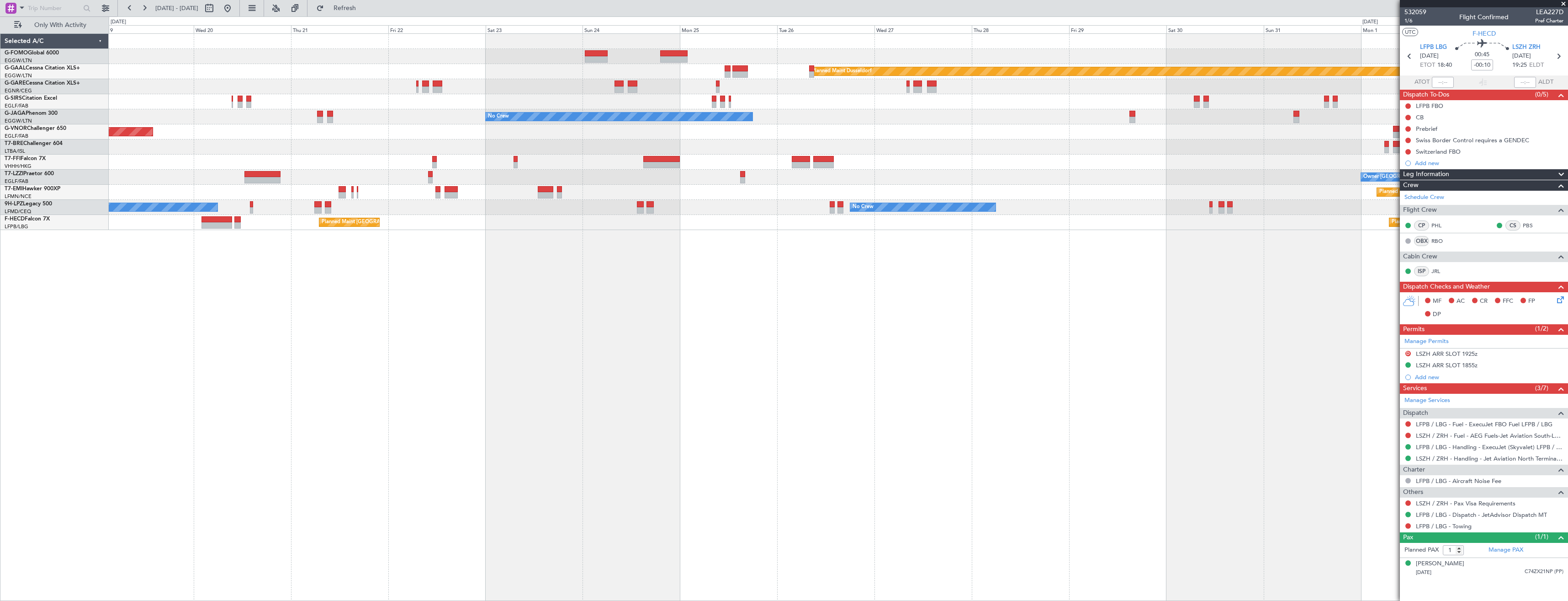
click at [757, 274] on div "Planned Maint Windsor Locks (Bradley Intl) Planned Maint Dusseldorf No Crew Pla…" at bounding box center [838, 316] width 1460 height 567
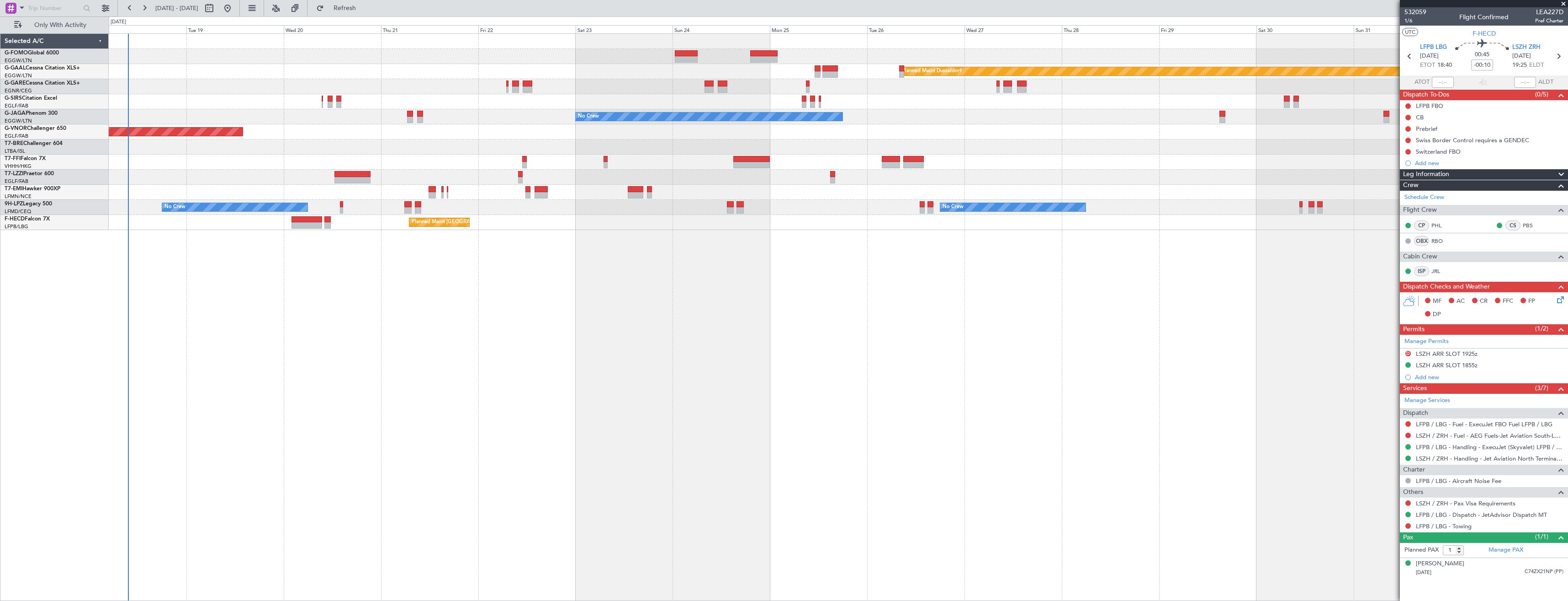
click at [276, 284] on div "Planned Maint Windsor Locks (Bradley Intl) Planned Maint Dusseldorf No Crew Own…" at bounding box center [838, 316] width 1460 height 567
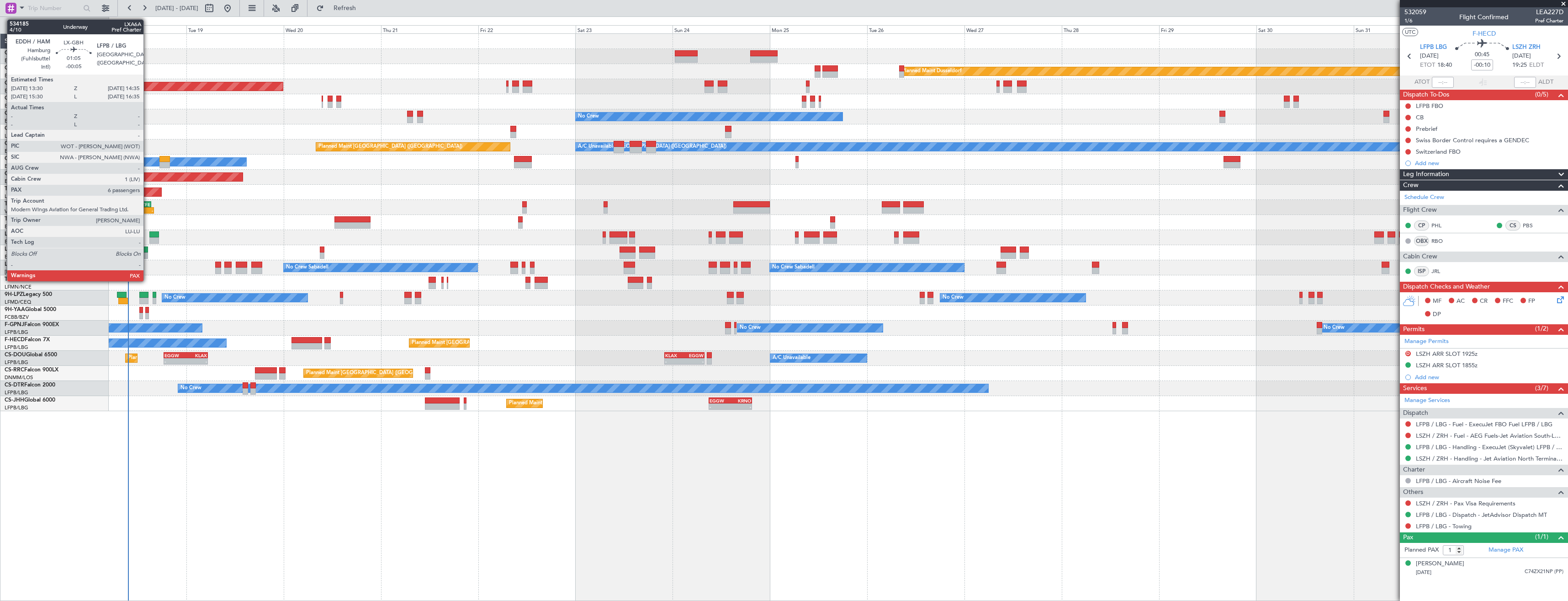
click at [147, 253] on div at bounding box center [145, 256] width 4 height 7
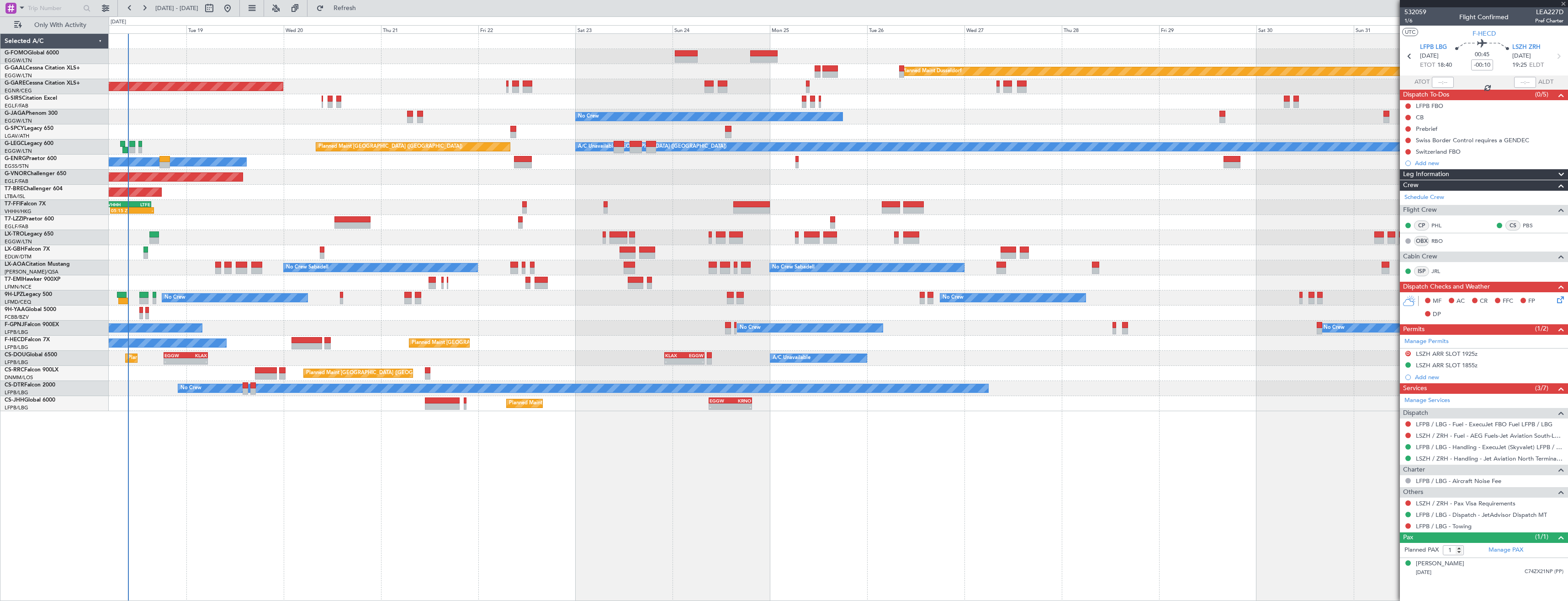
type input "-00:05"
type input "6"
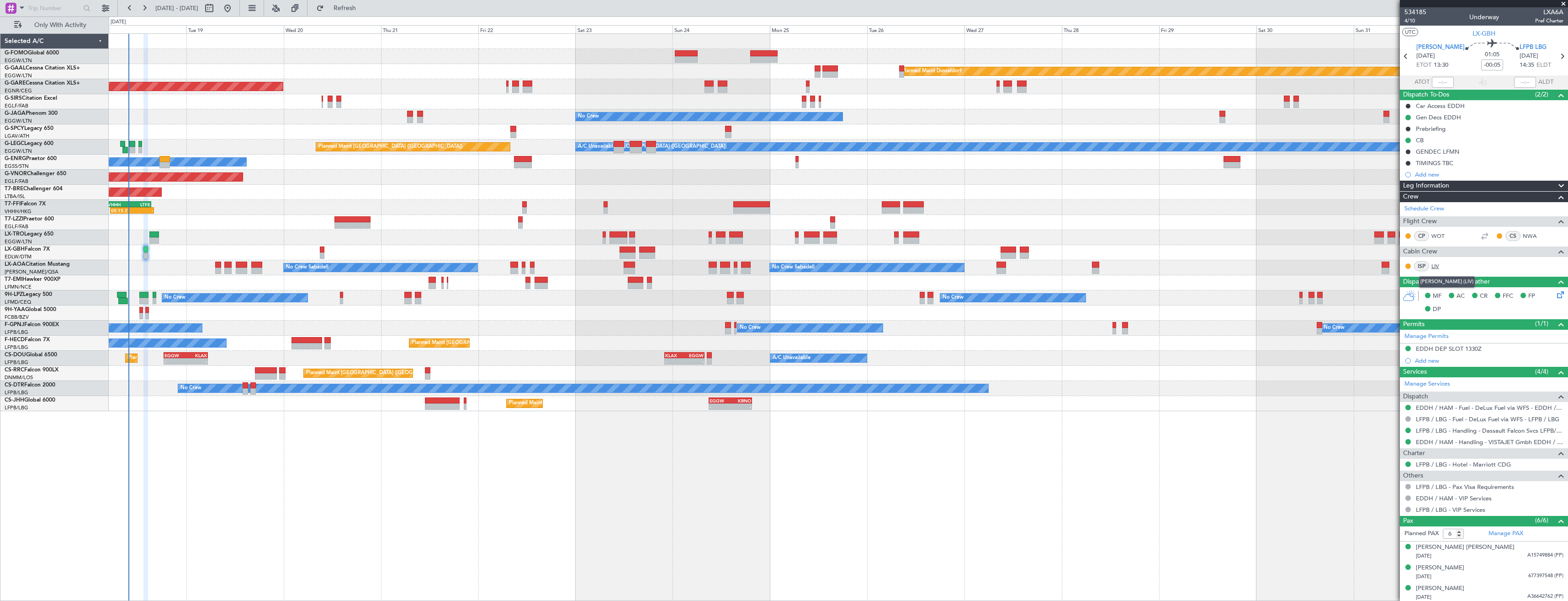
drag, startPoint x: 1438, startPoint y: 264, endPoint x: 1432, endPoint y: 263, distance: 6.1
click at [1438, 270] on body "18 Aug 2025 - 02 Sep 2025 Refresh Quick Links Only With Activity Planned Maint …" at bounding box center [784, 300] width 1568 height 601
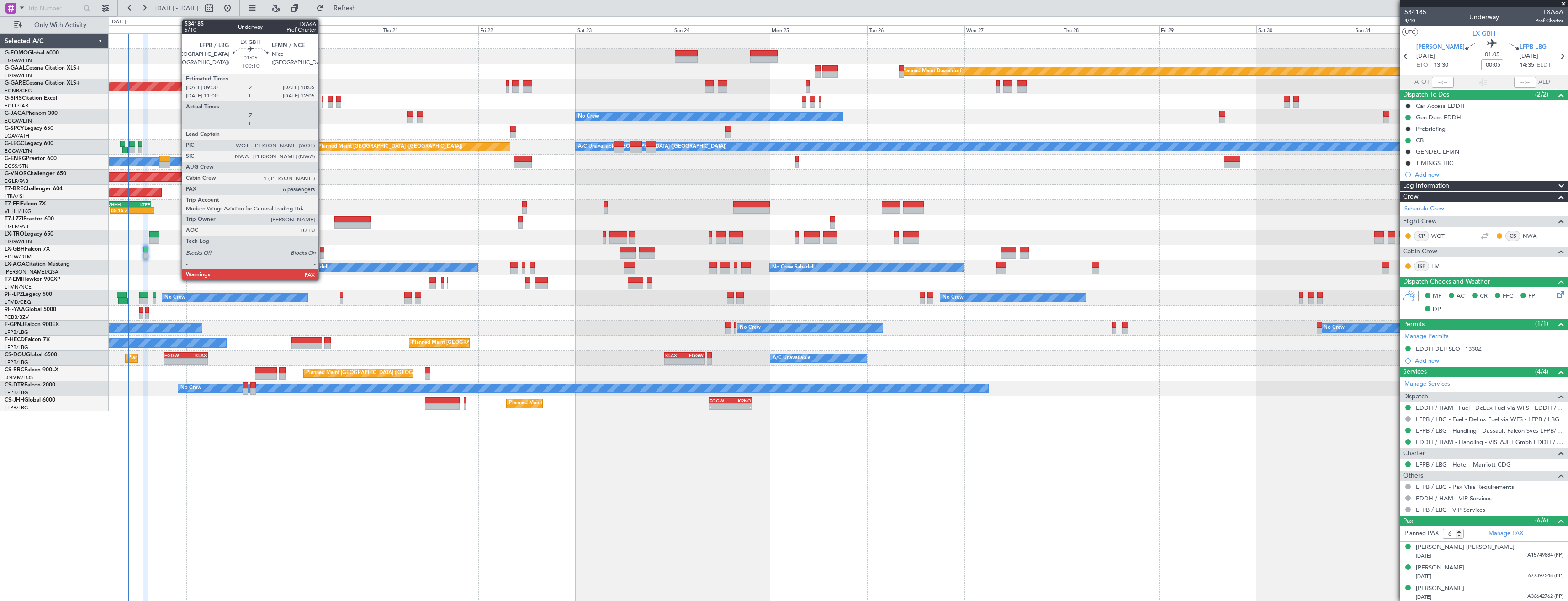
click at [323, 252] on div at bounding box center [322, 250] width 4 height 7
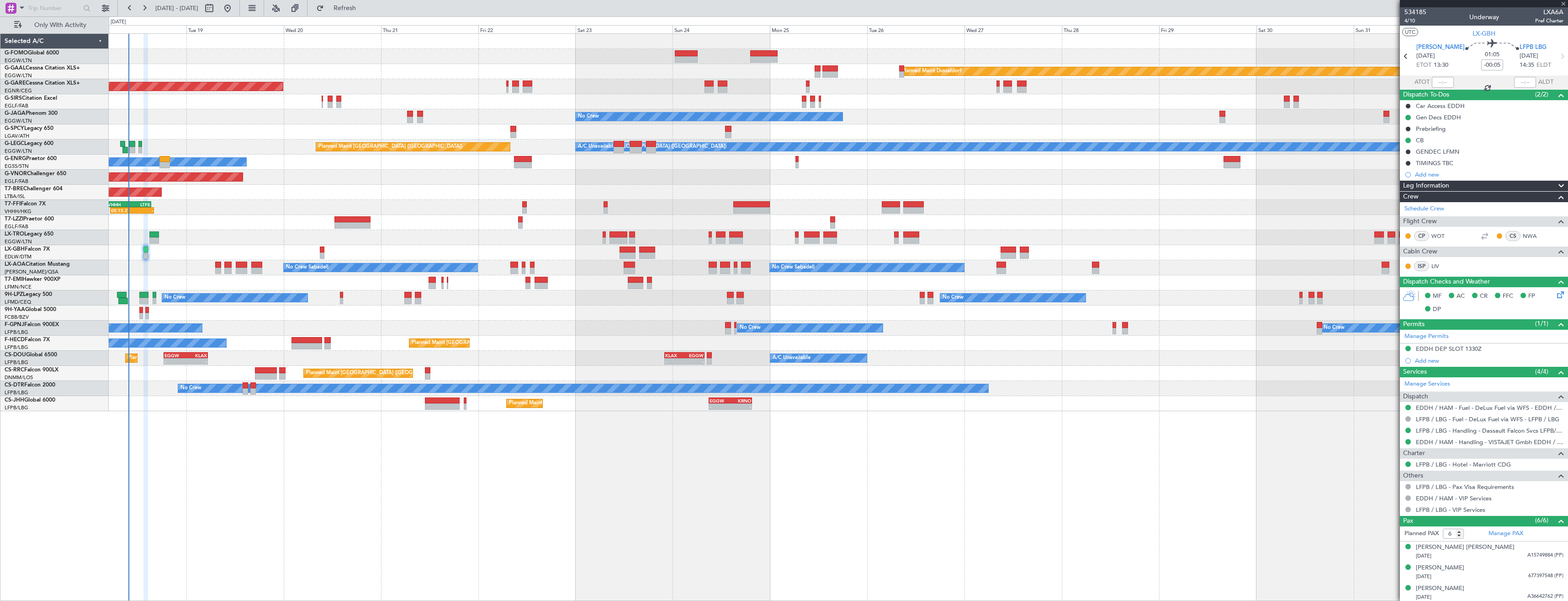
type input "+00:10"
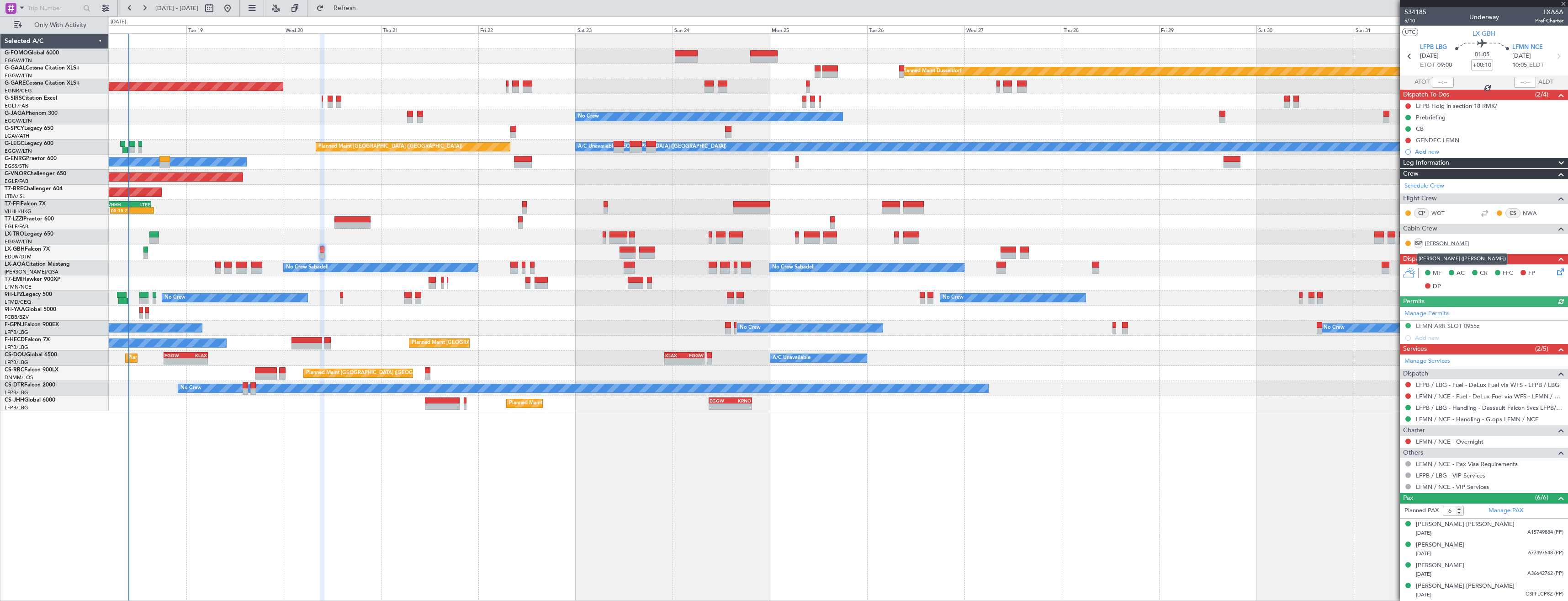
click at [1442, 242] on link "PAM" at bounding box center [1447, 243] width 44 height 8
click at [1442, 359] on link "Manage Services" at bounding box center [1427, 361] width 46 height 9
click at [1436, 245] on link "PAM" at bounding box center [1447, 243] width 44 height 8
click at [1444, 240] on link "PAM" at bounding box center [1447, 243] width 44 height 8
click at [358, 11] on button "Refresh" at bounding box center [339, 8] width 55 height 14
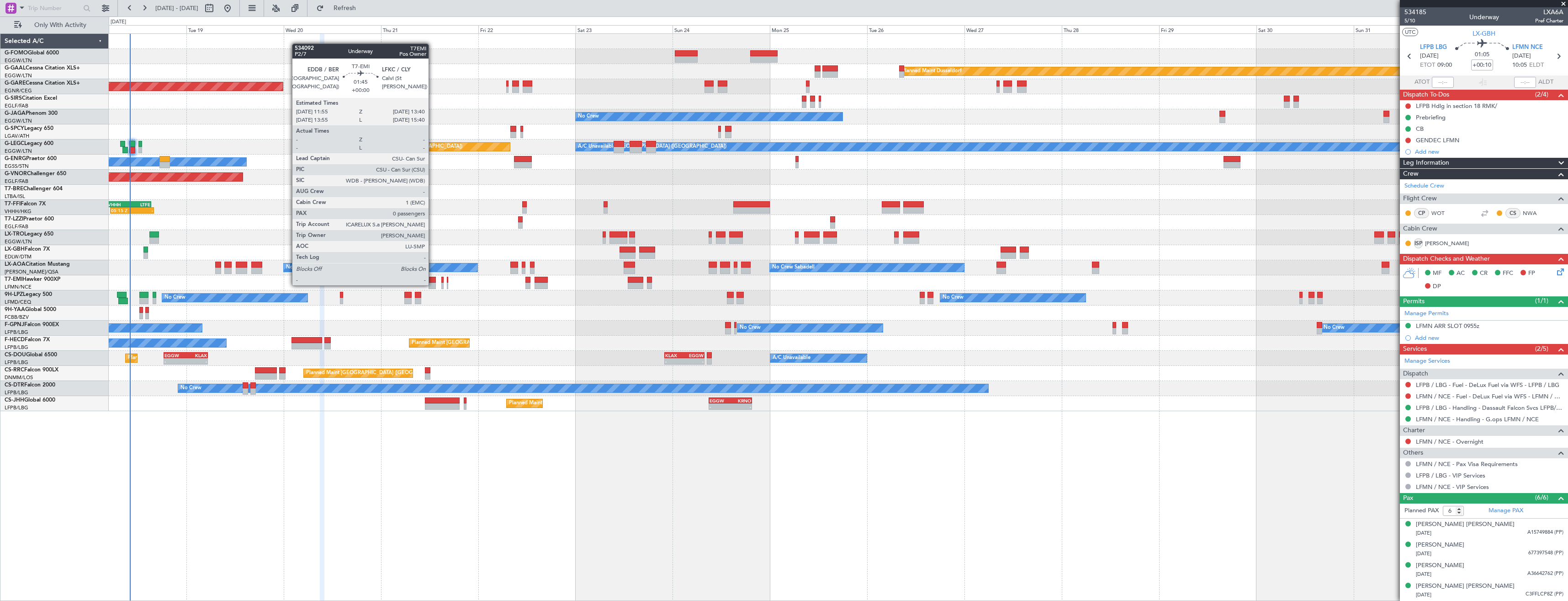
click at [432, 285] on div at bounding box center [432, 286] width 8 height 7
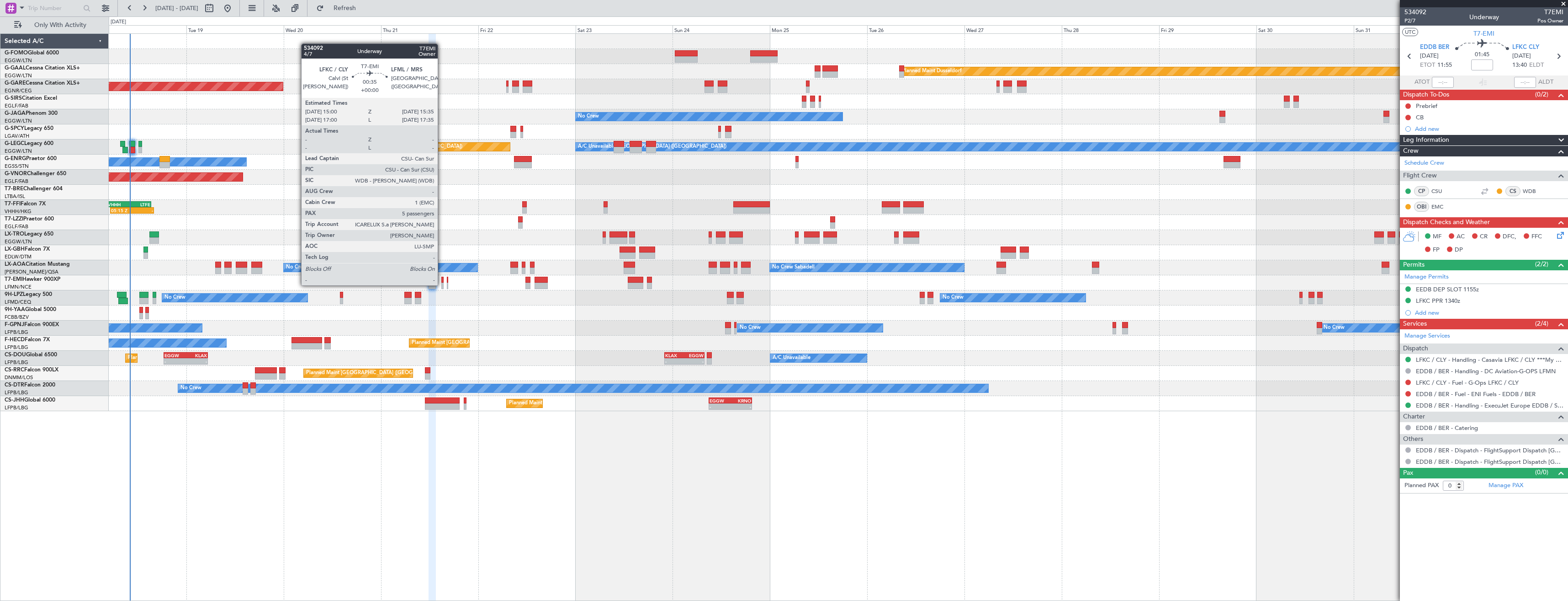
click at [442, 285] on div at bounding box center [442, 286] width 3 height 7
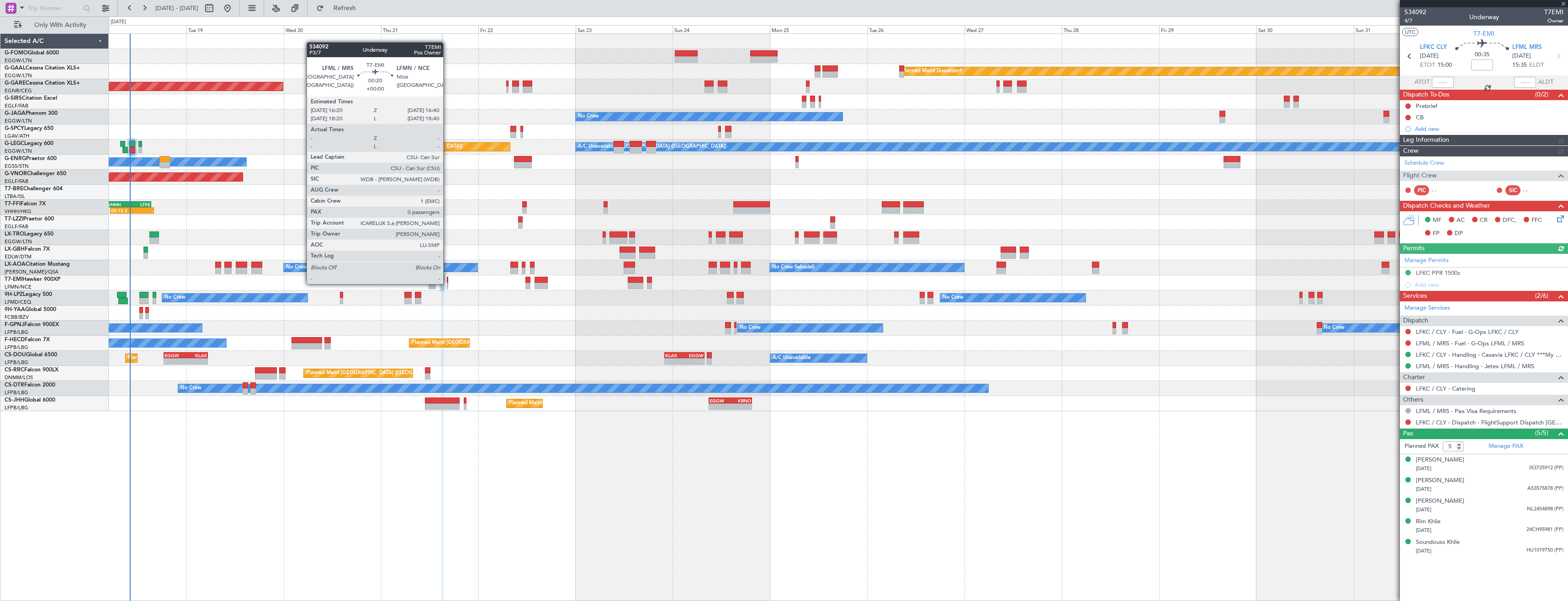
click at [447, 283] on div at bounding box center [448, 286] width 2 height 7
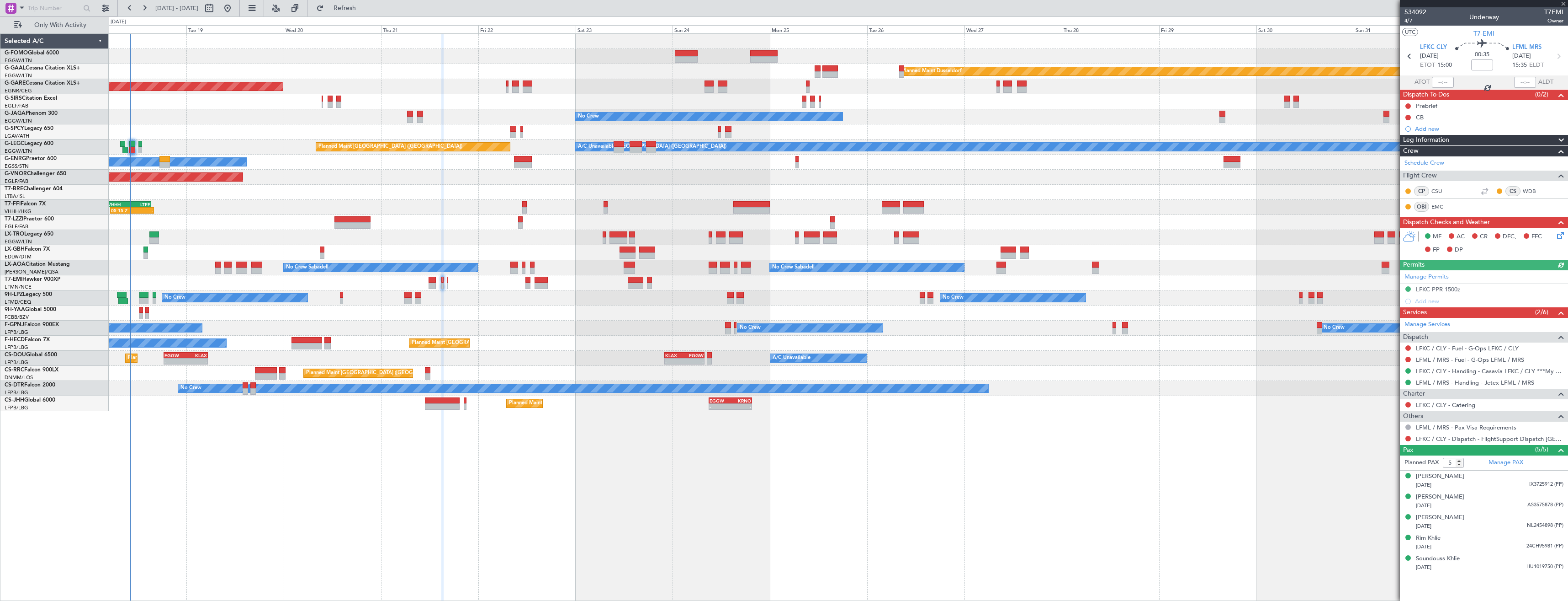
type input "0"
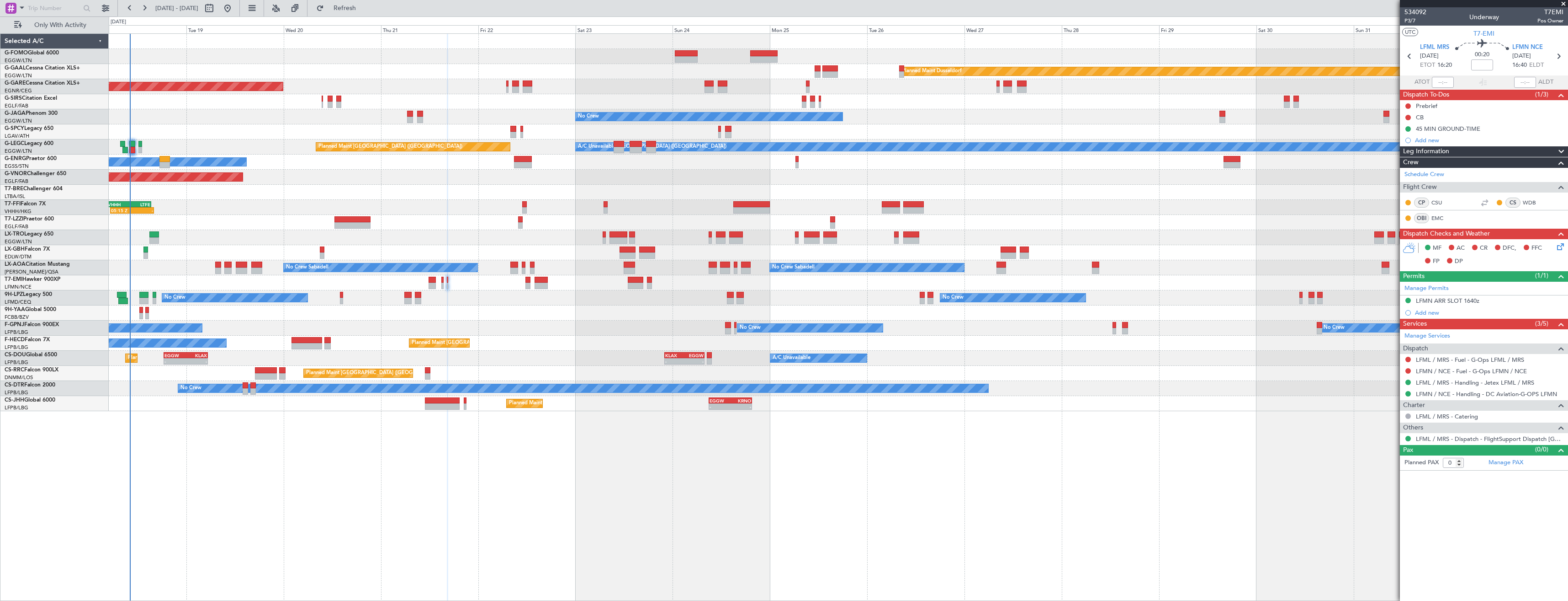
click at [312, 1] on button "Refresh" at bounding box center [339, 8] width 55 height 14
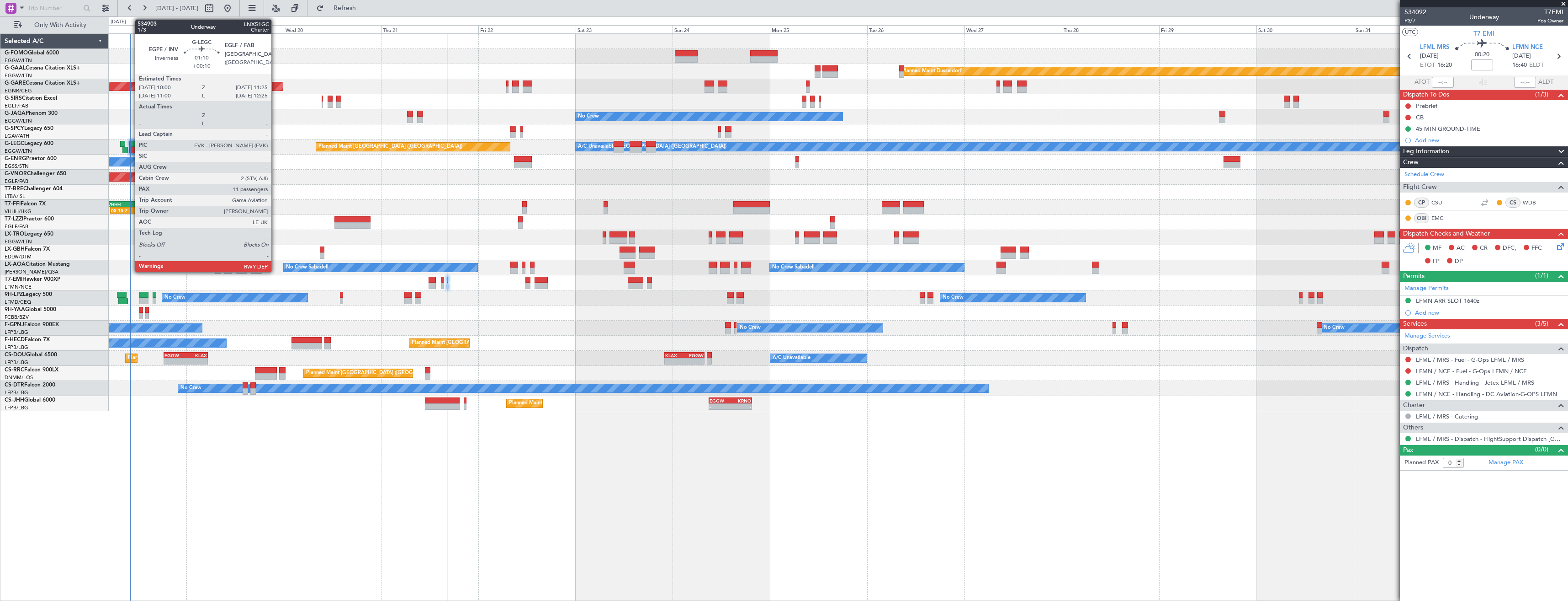
click at [130, 149] on div at bounding box center [132, 150] width 6 height 7
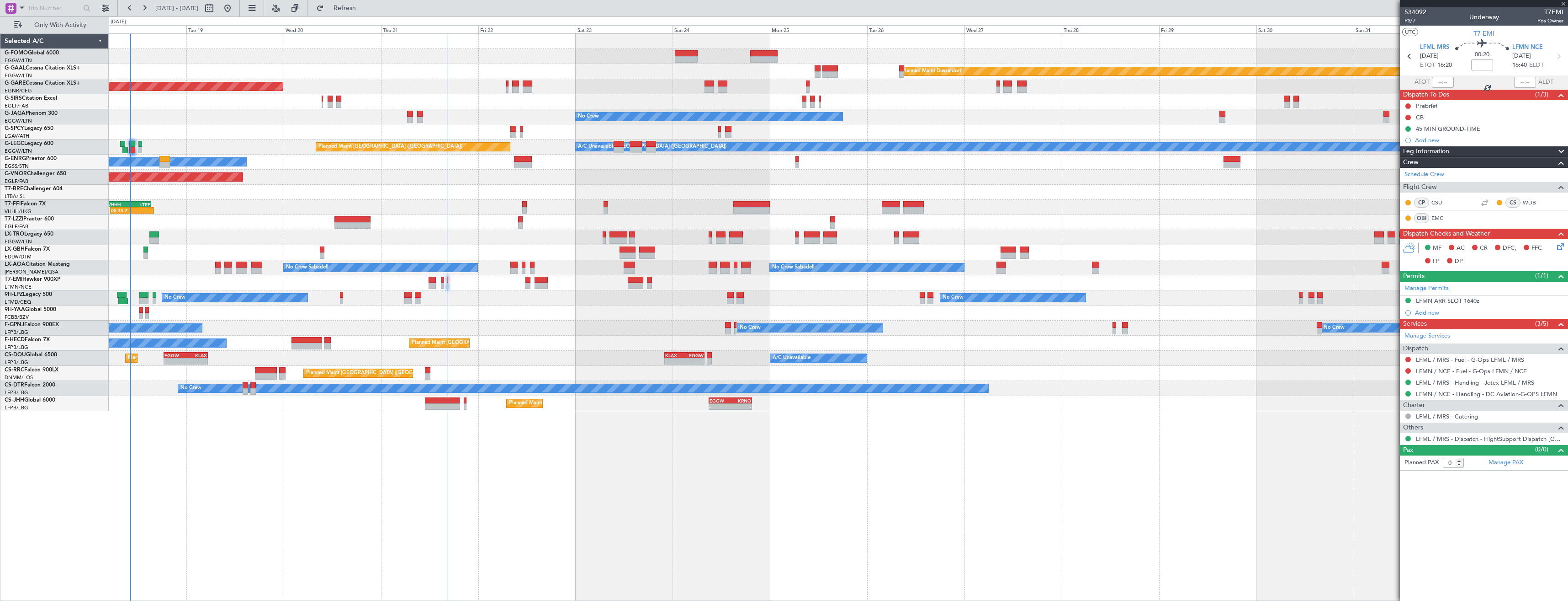
type input "+00:10"
type input "11"
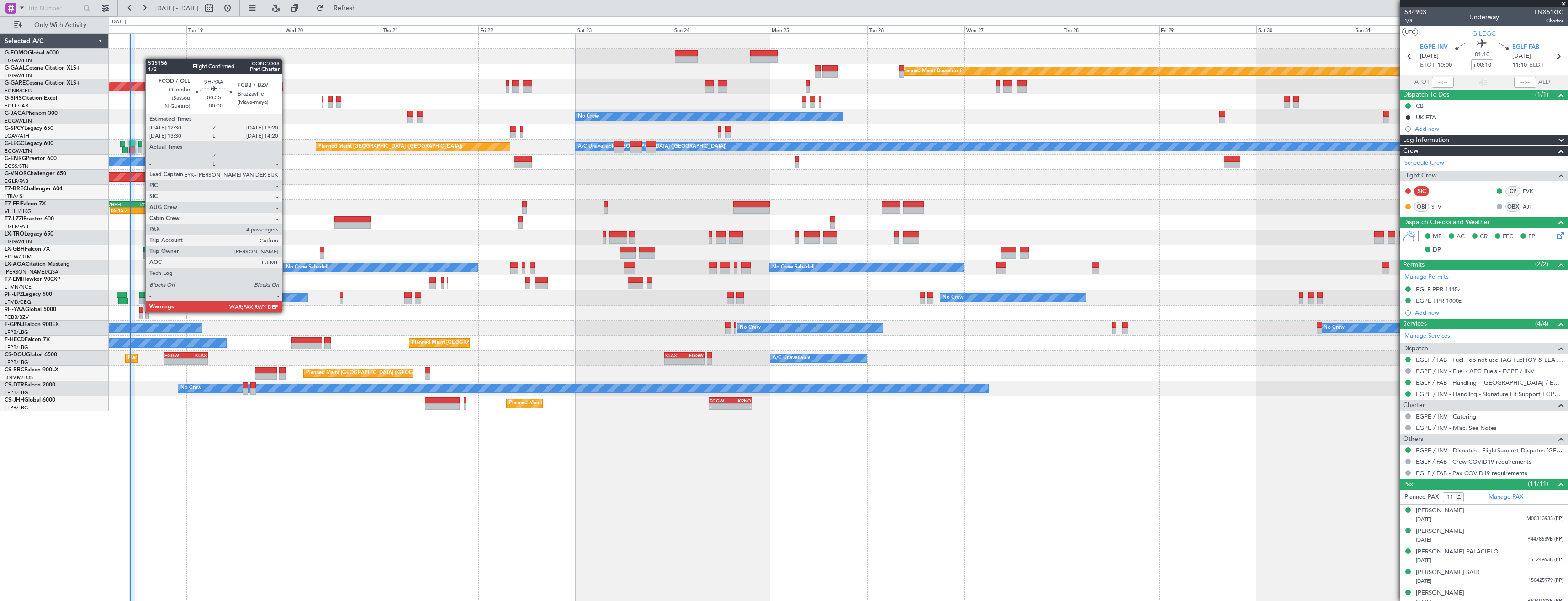
click at [141, 311] on div at bounding box center [141, 310] width 3 height 7
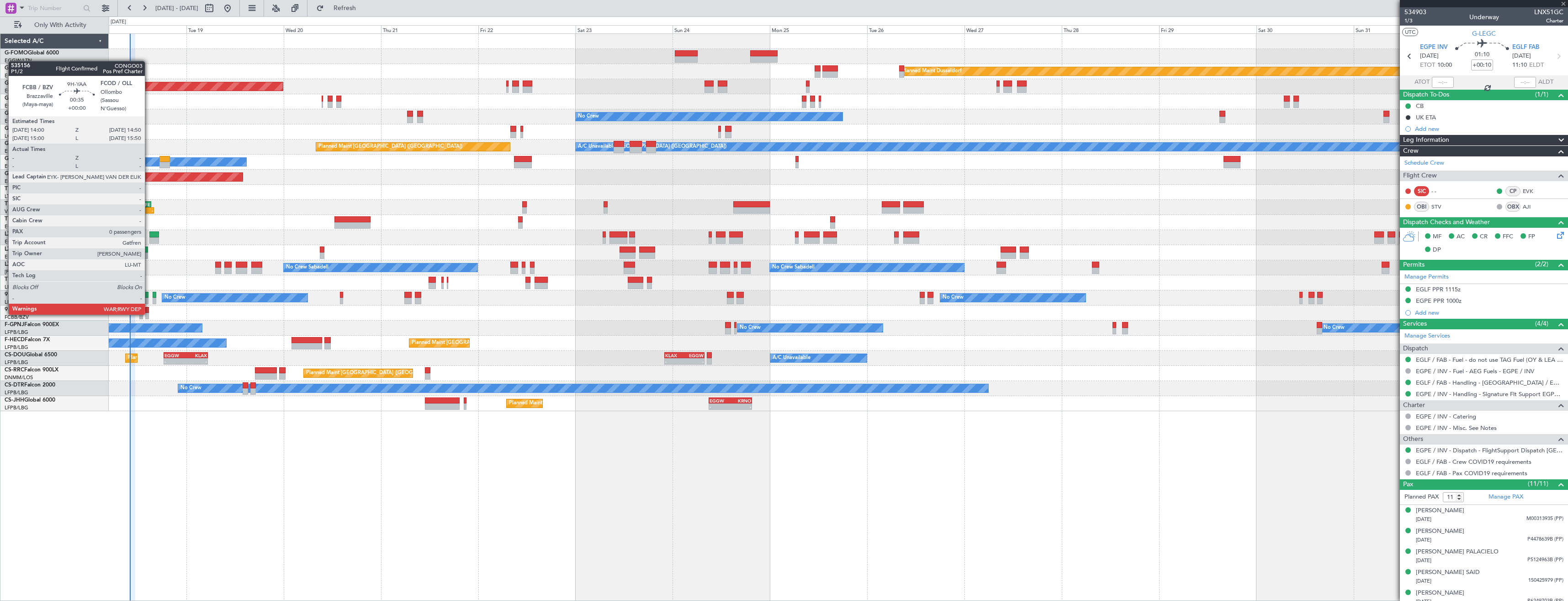
type input "4"
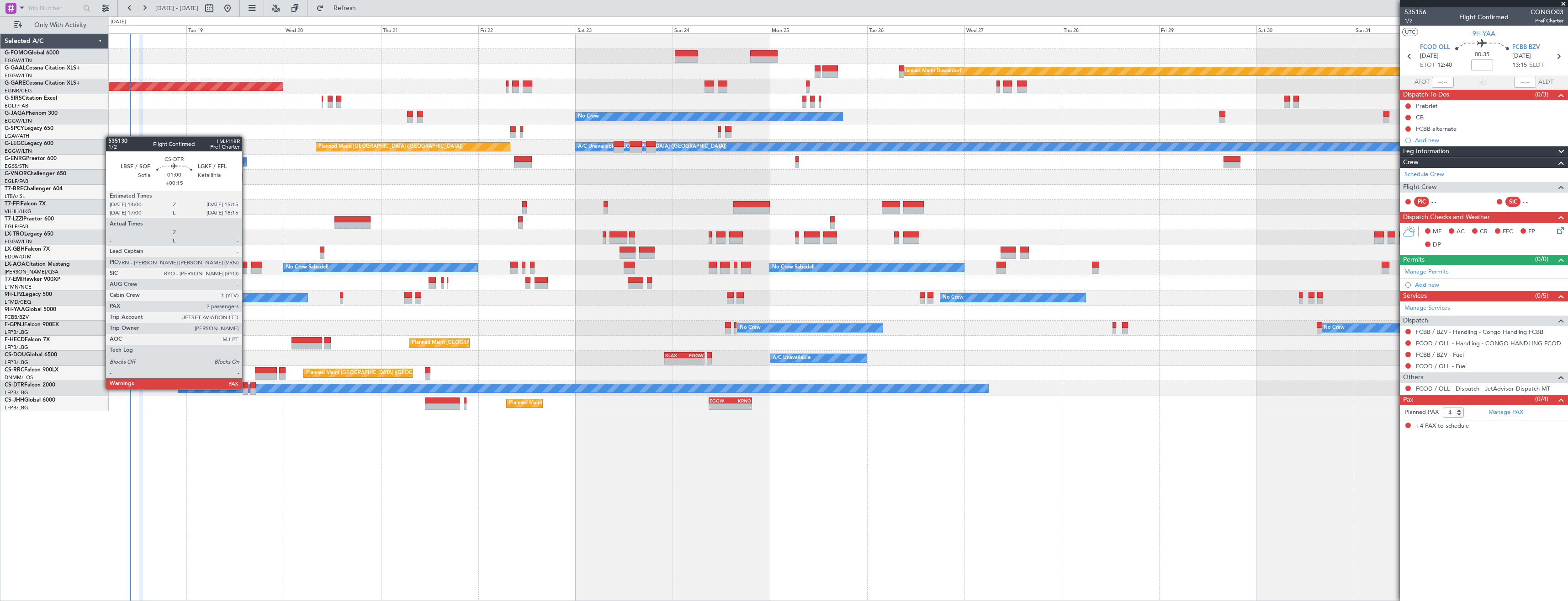
click at [247, 388] on div at bounding box center [245, 392] width 5 height 7
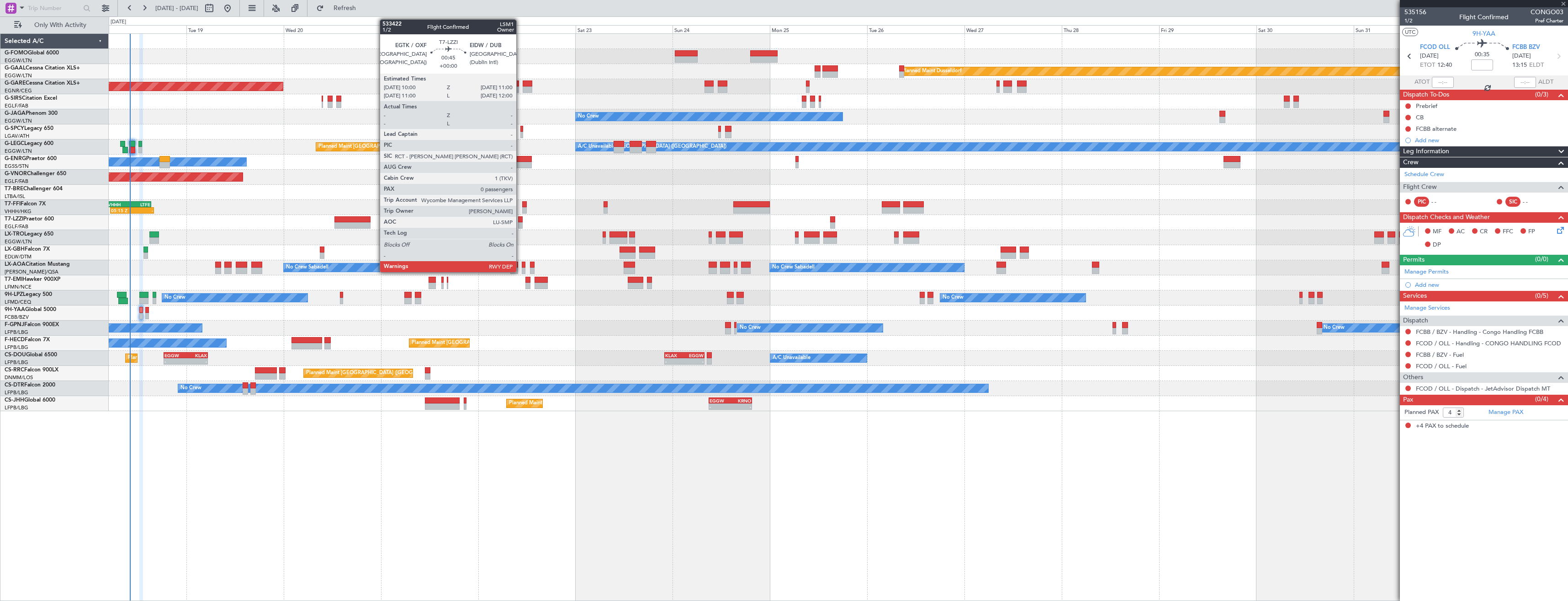
type input "+00:15"
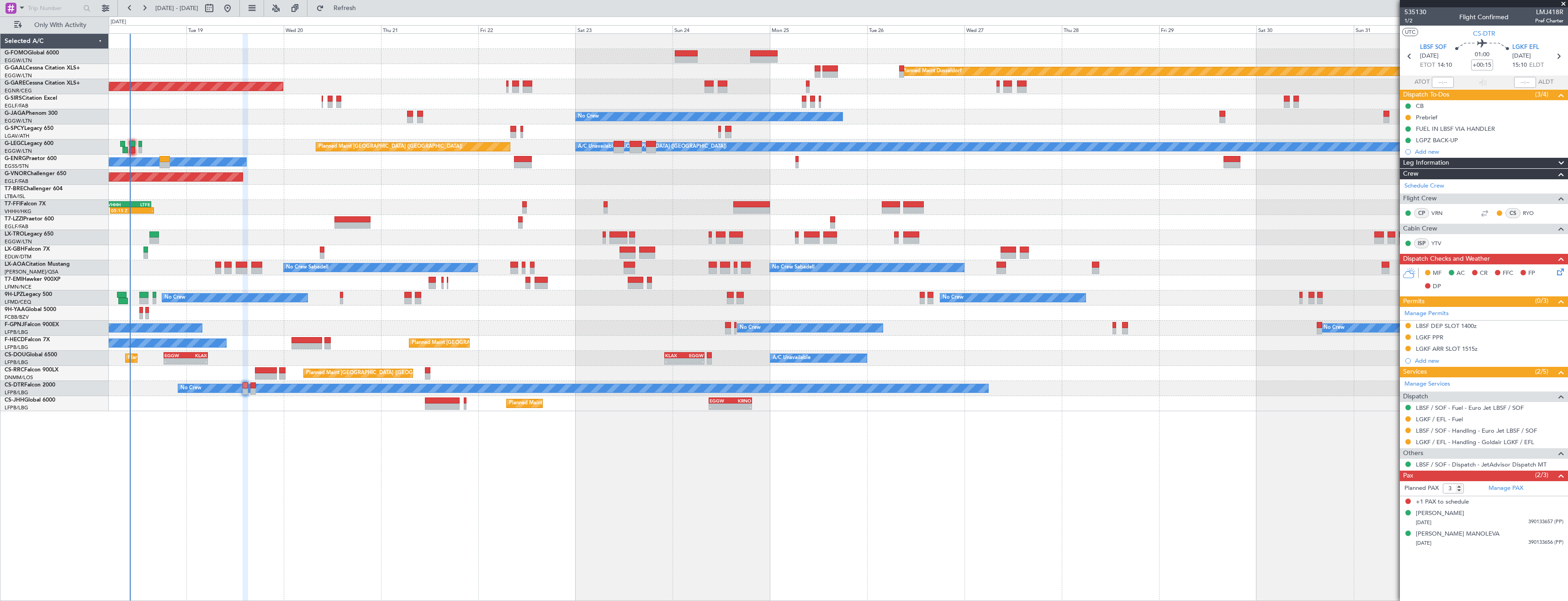
click at [1410, 419] on button at bounding box center [1408, 419] width 5 height 5
click at [1393, 529] on span "Confirmed" at bounding box center [1382, 527] width 28 height 9
click at [1562, 58] on icon at bounding box center [1559, 56] width 12 height 12
type input "0"
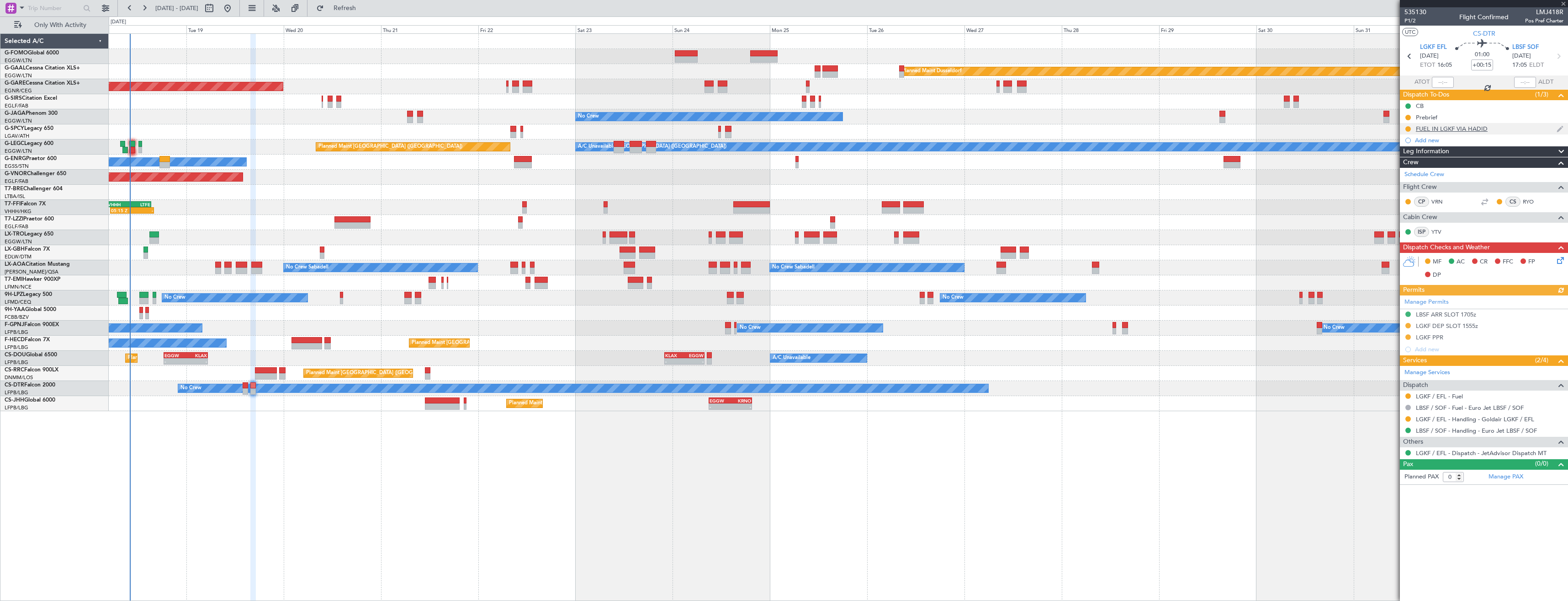
click at [1405, 128] on div at bounding box center [1408, 129] width 8 height 8
click at [1408, 127] on button at bounding box center [1408, 129] width 5 height 5
click at [1411, 166] on span "Completed" at bounding box center [1412, 169] width 30 height 9
click at [1410, 395] on button at bounding box center [1408, 396] width 5 height 5
click at [1391, 504] on span "Confirmed" at bounding box center [1382, 504] width 28 height 9
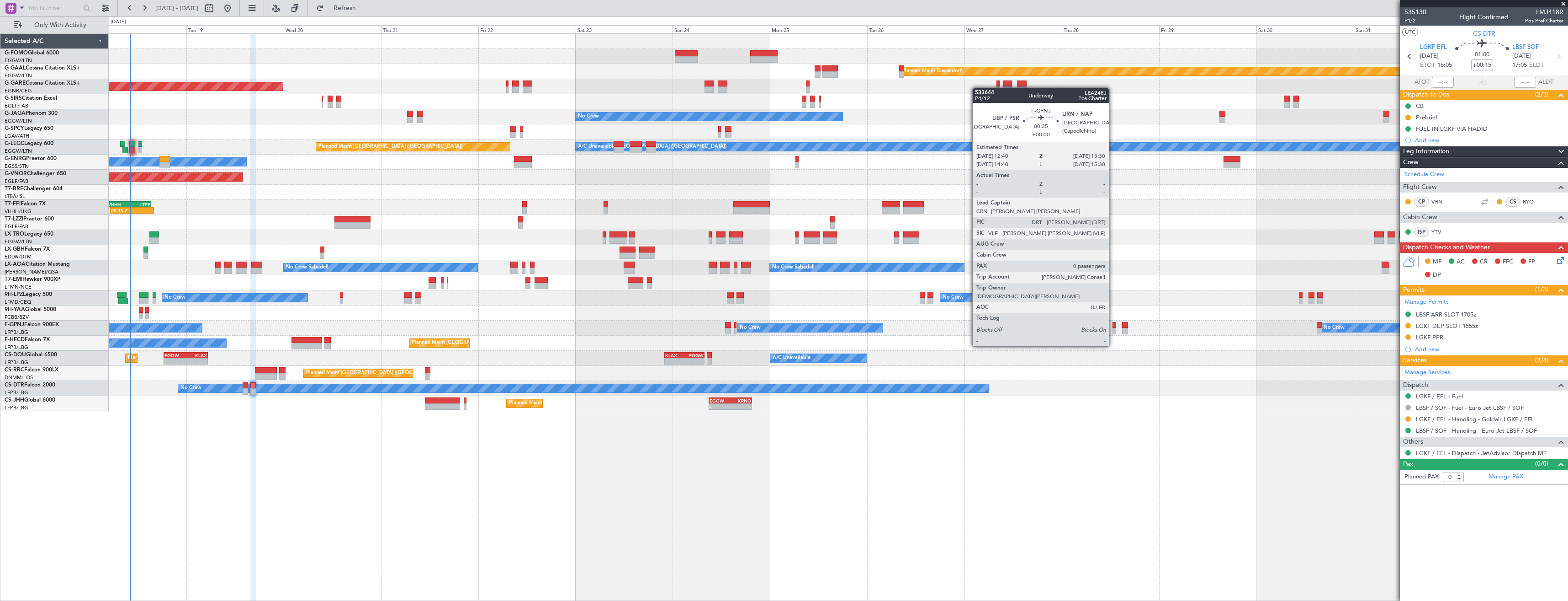
click at [1113, 329] on div at bounding box center [1114, 331] width 3 height 7
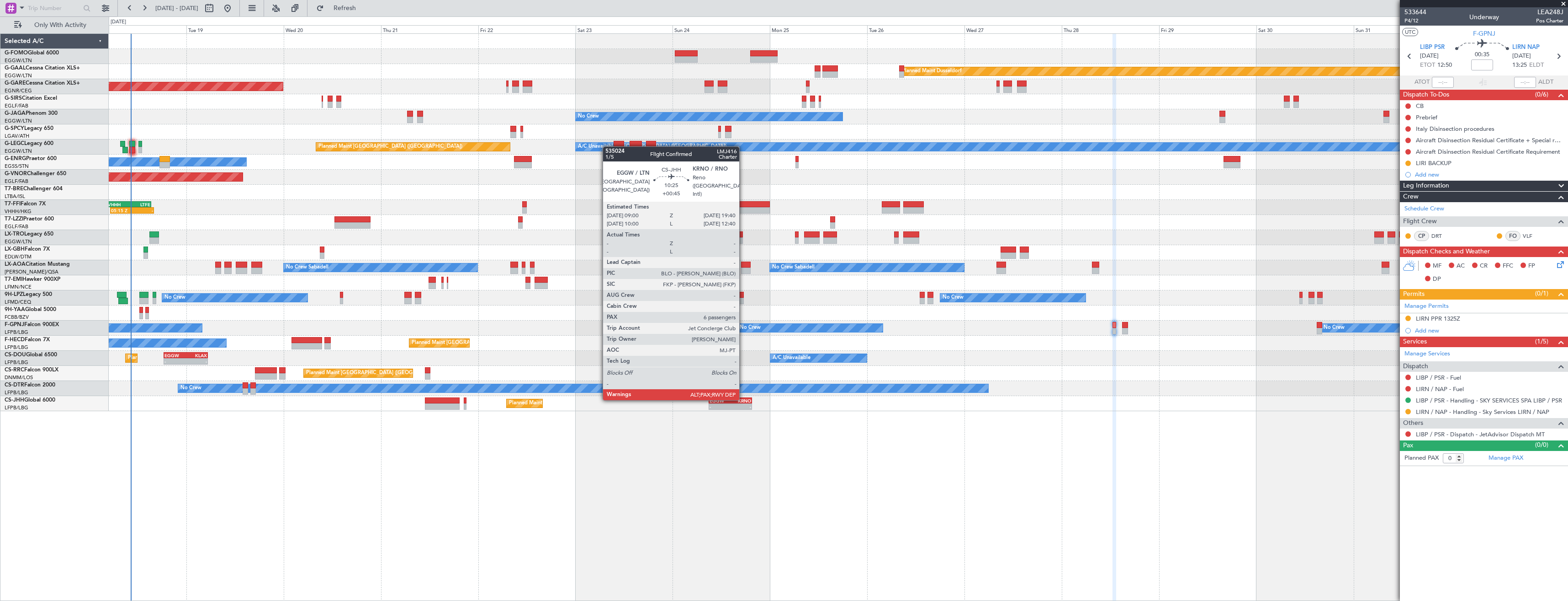
click at [745, 399] on div "KRNO" at bounding box center [740, 400] width 21 height 5
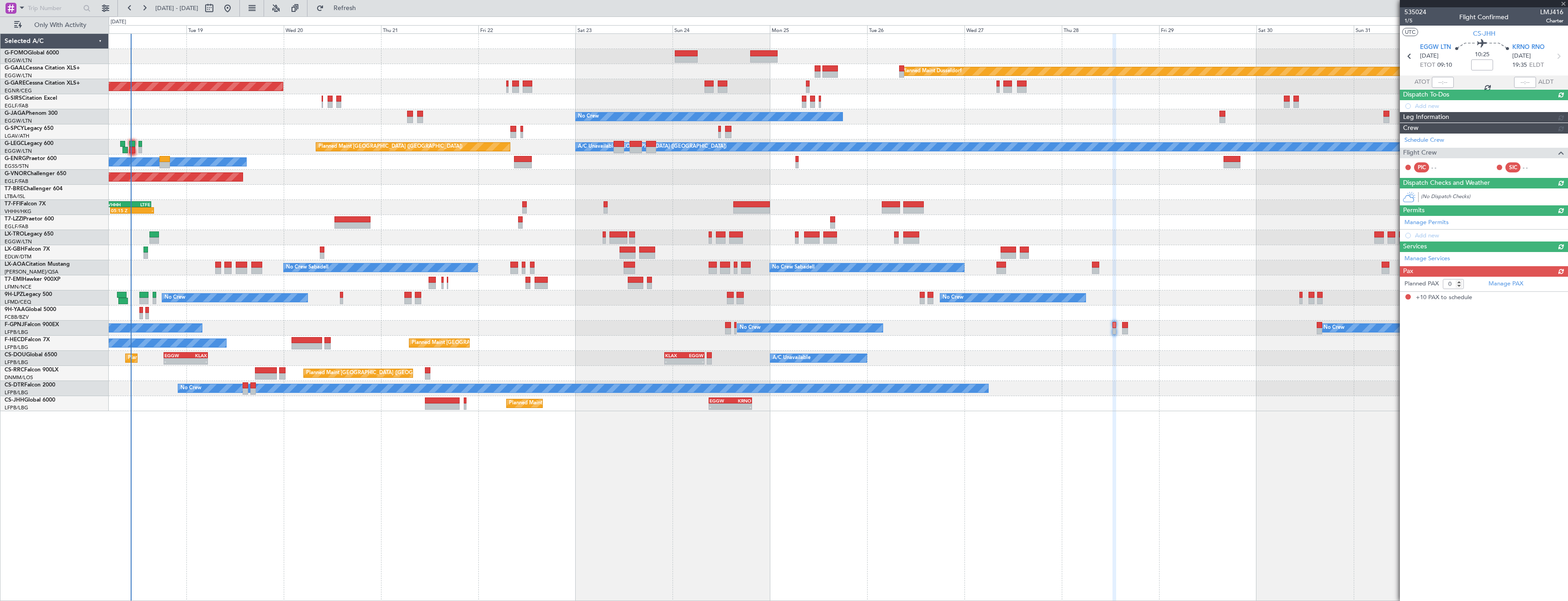
type input "+00:45"
type input "10"
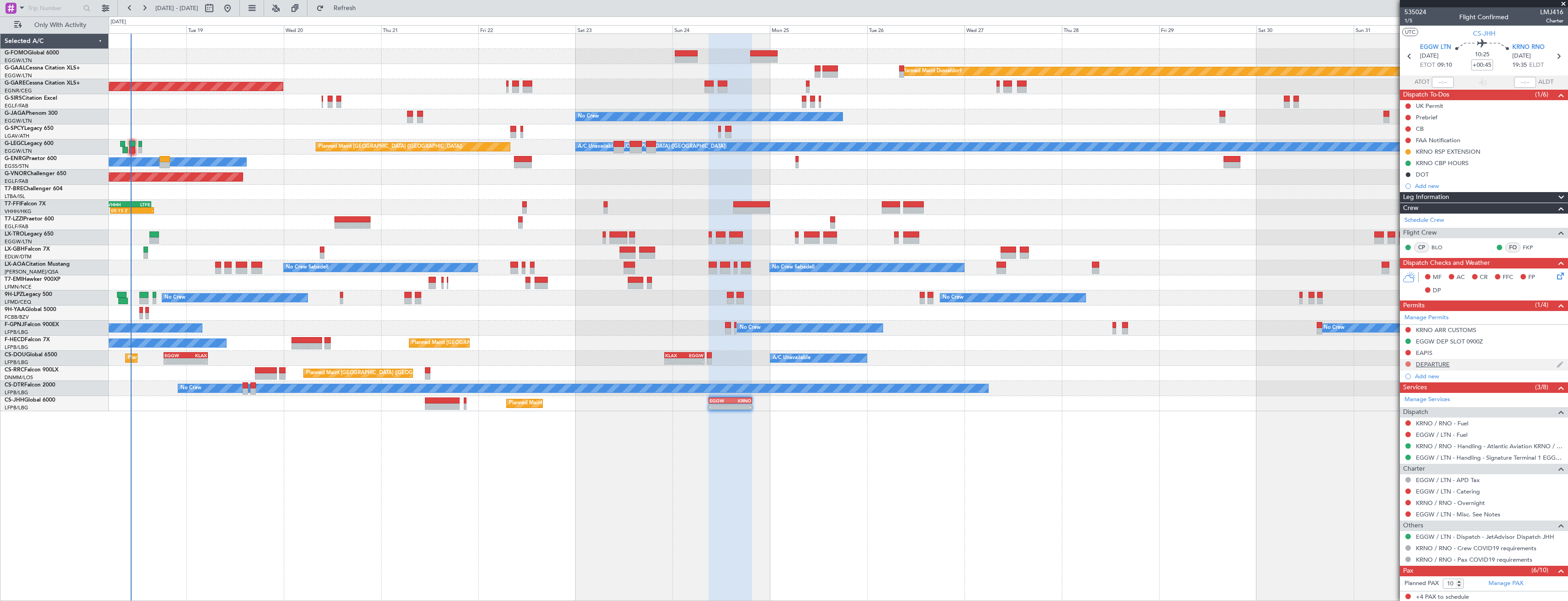
click at [1408, 364] on button at bounding box center [1408, 364] width 5 height 5
click at [1385, 407] on span "Requested" at bounding box center [1382, 403] width 29 height 9
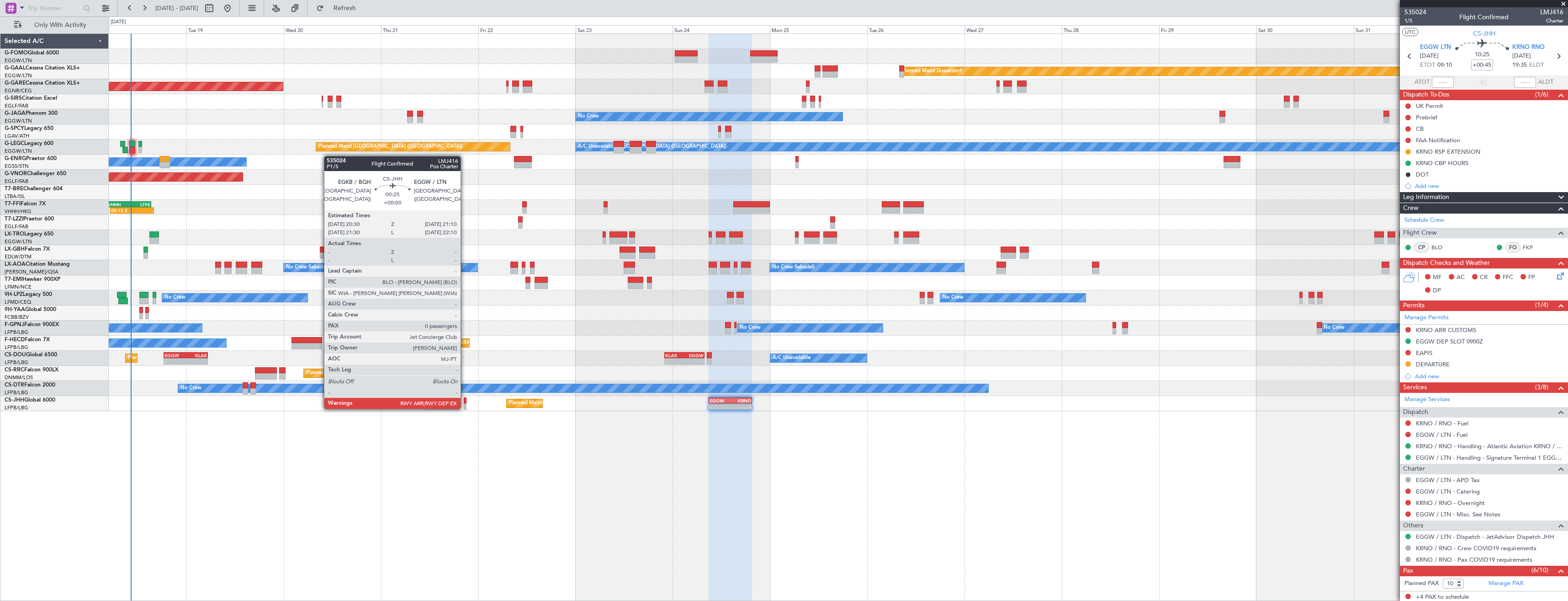
click at [465, 408] on div at bounding box center [464, 407] width 3 height 7
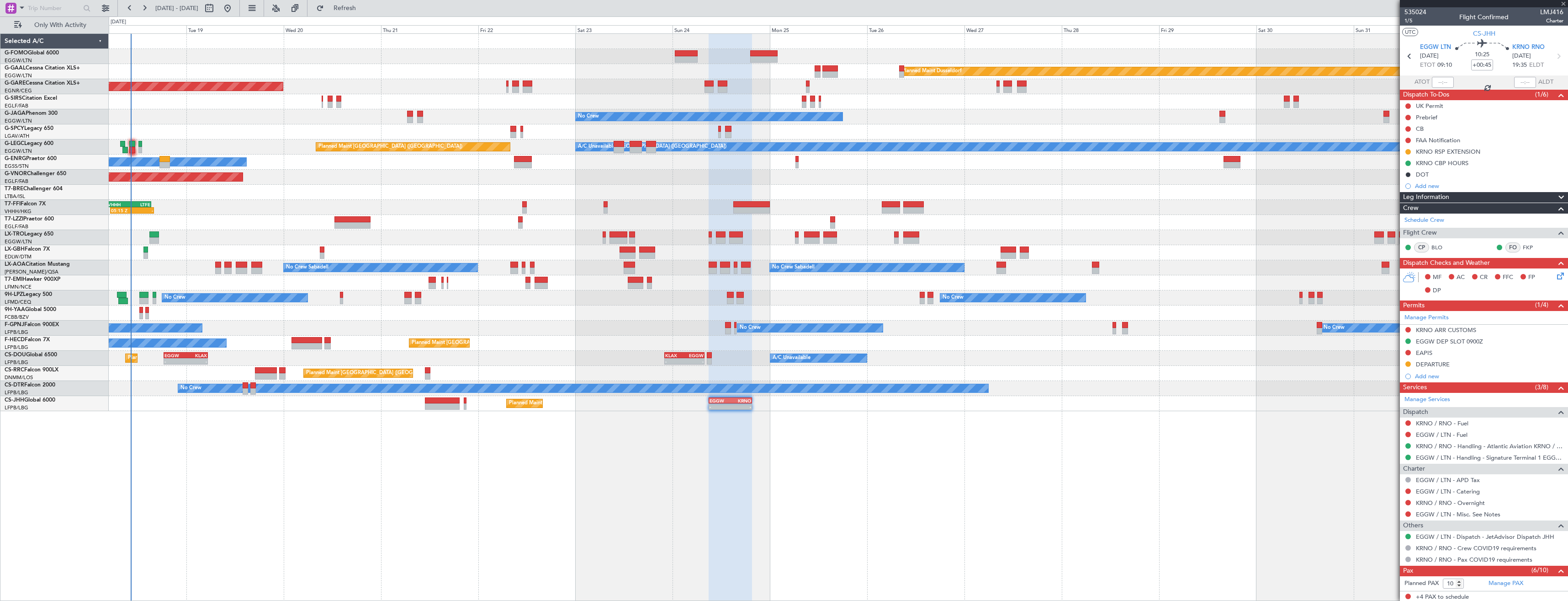
type input "0"
